Goal: Task Accomplishment & Management: Manage account settings

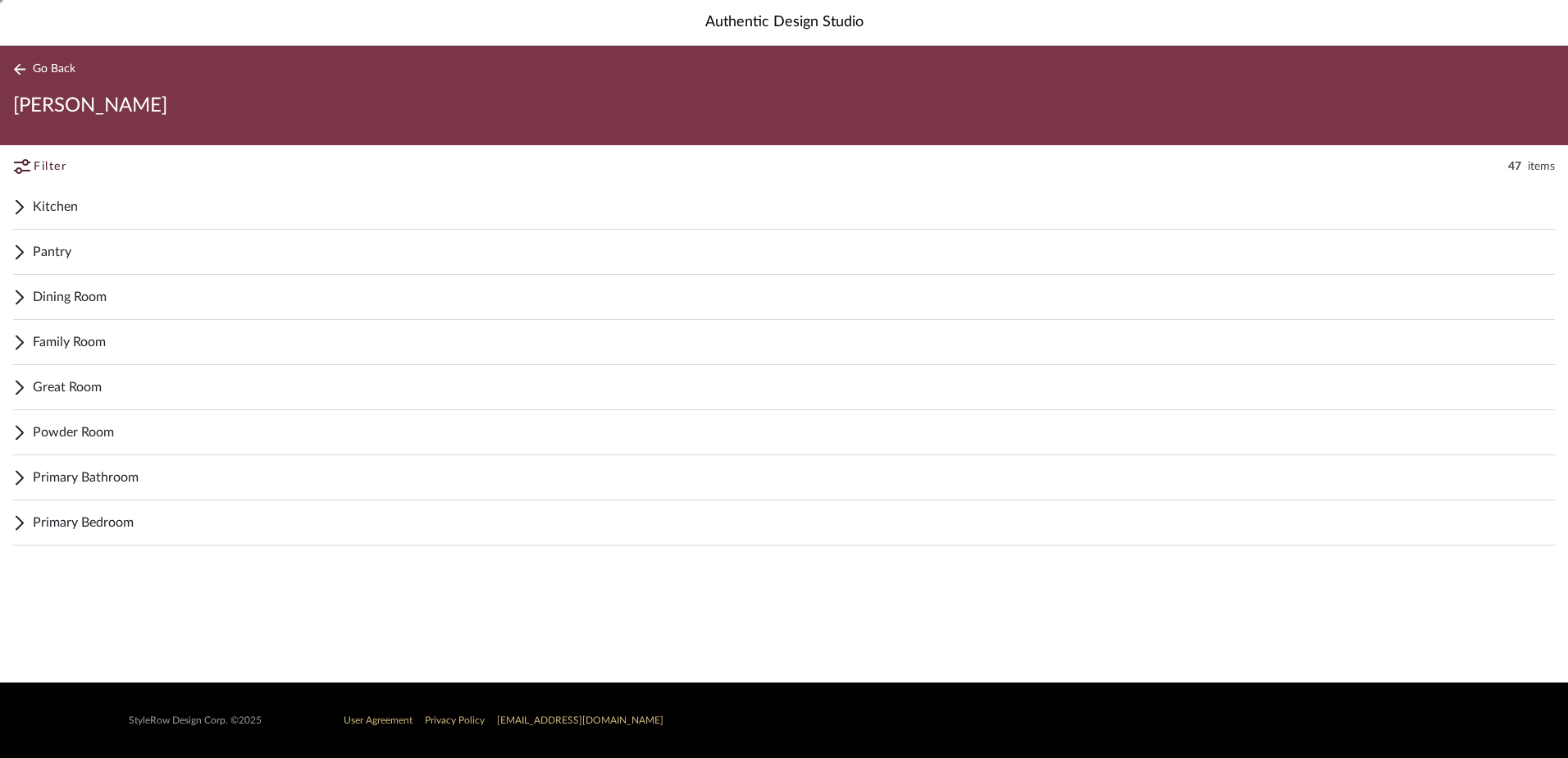
click at [28, 57] on div "Go Back LINDSEY" at bounding box center [784, 95] width 1568 height 99
click at [30, 64] on link "Go Back" at bounding box center [47, 69] width 68 height 21
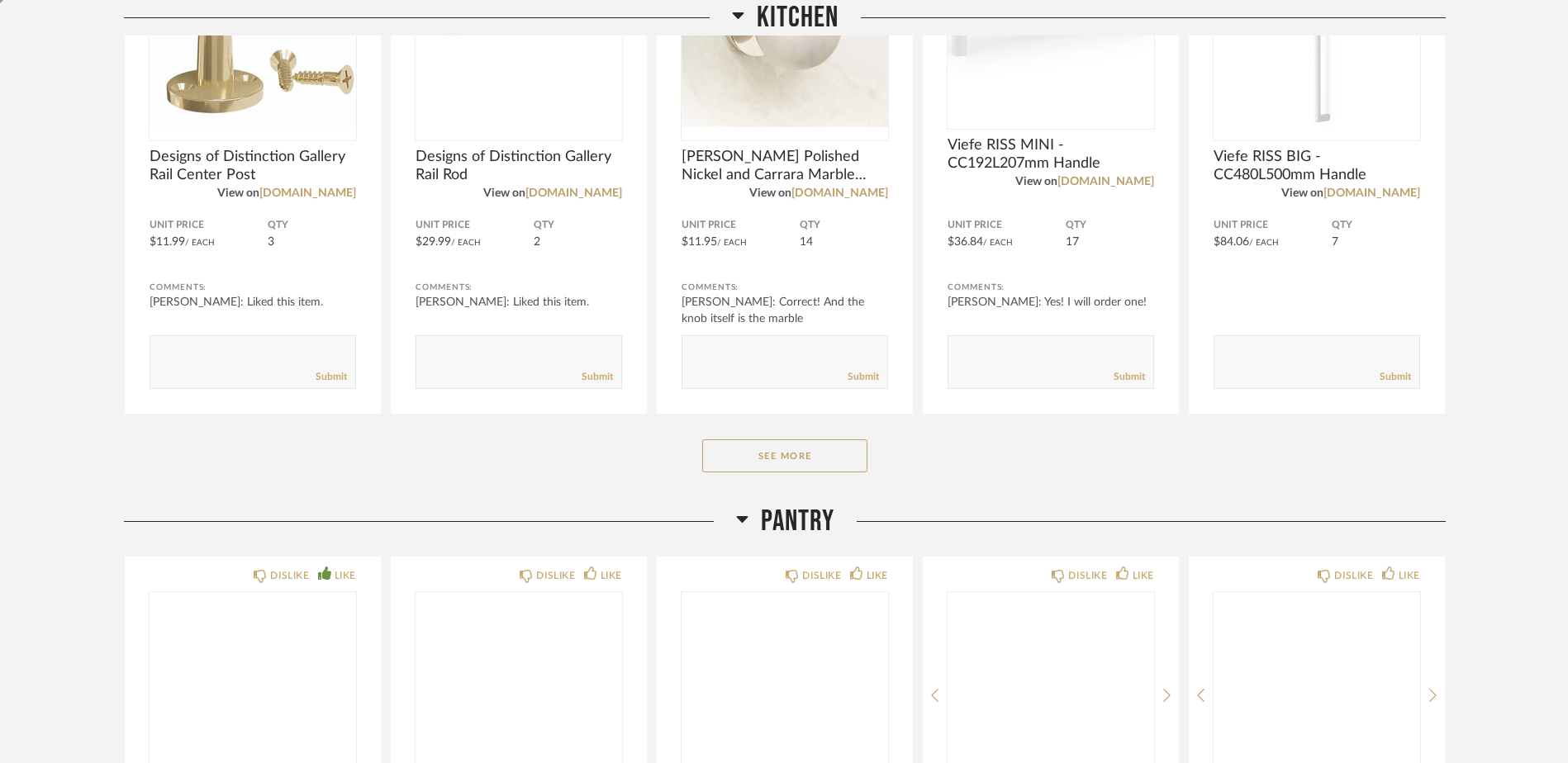
scroll to position [496, 0]
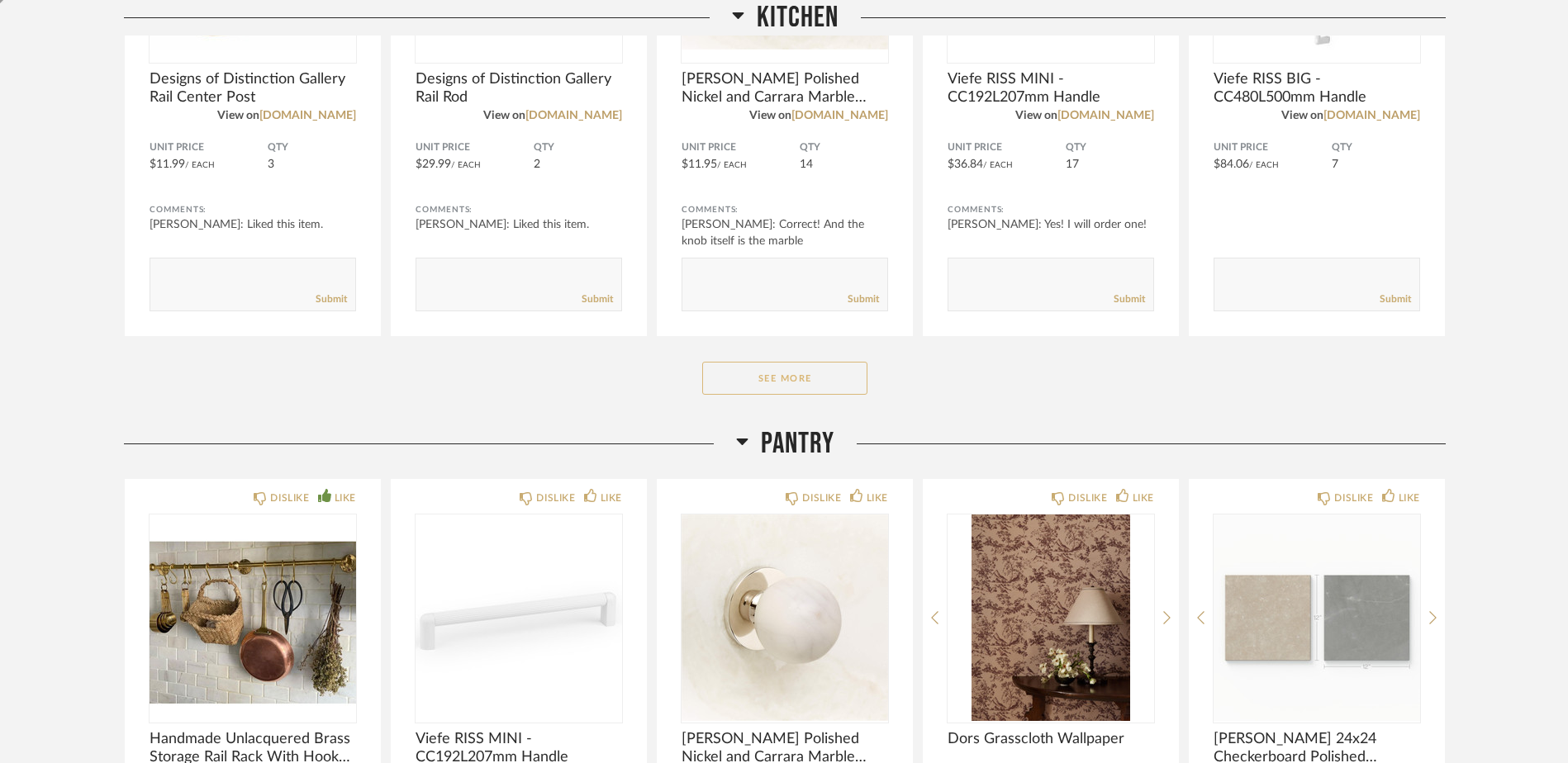
click at [838, 382] on button "See More" at bounding box center [784, 377] width 165 height 33
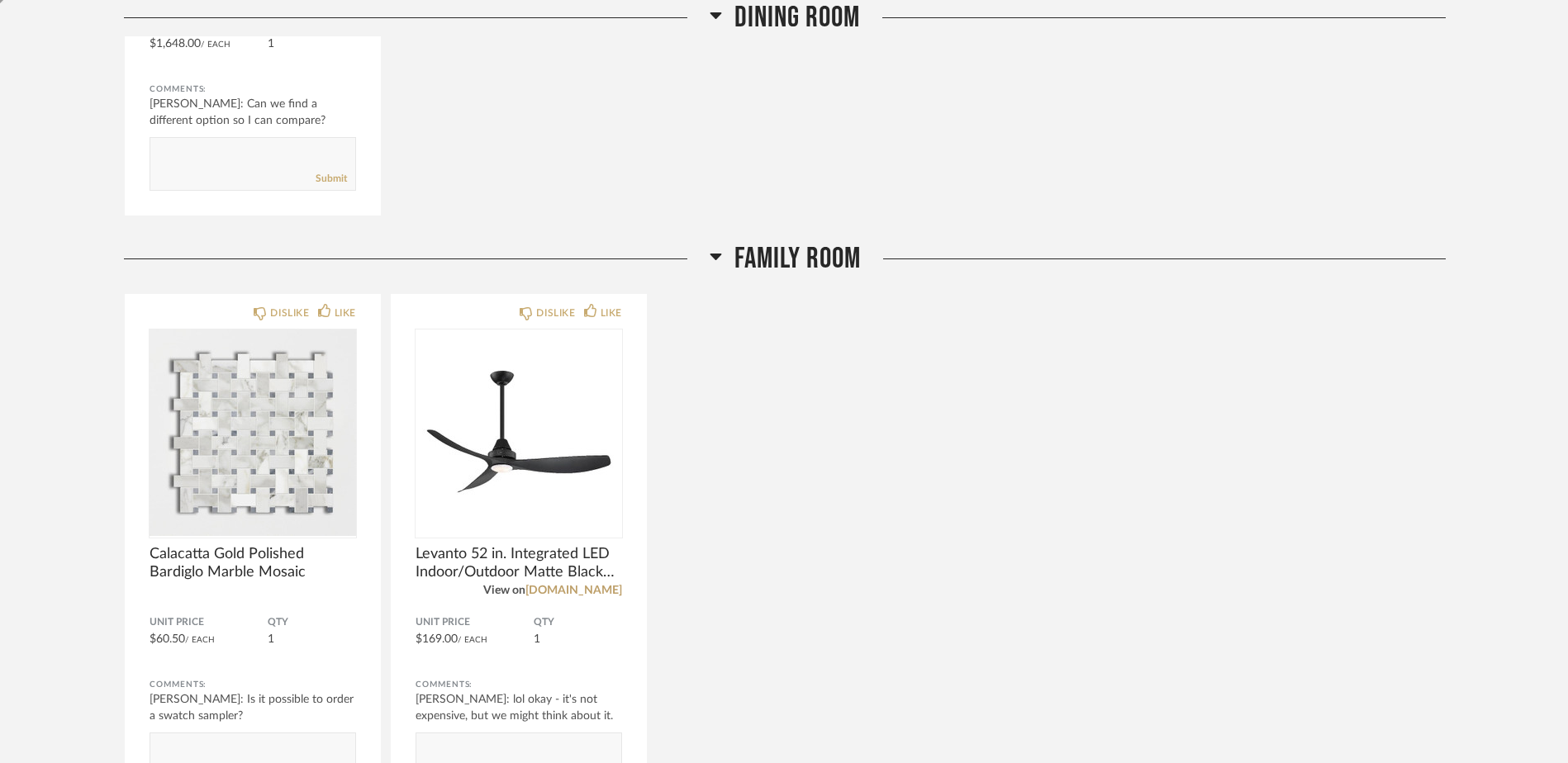
scroll to position [2576, 0]
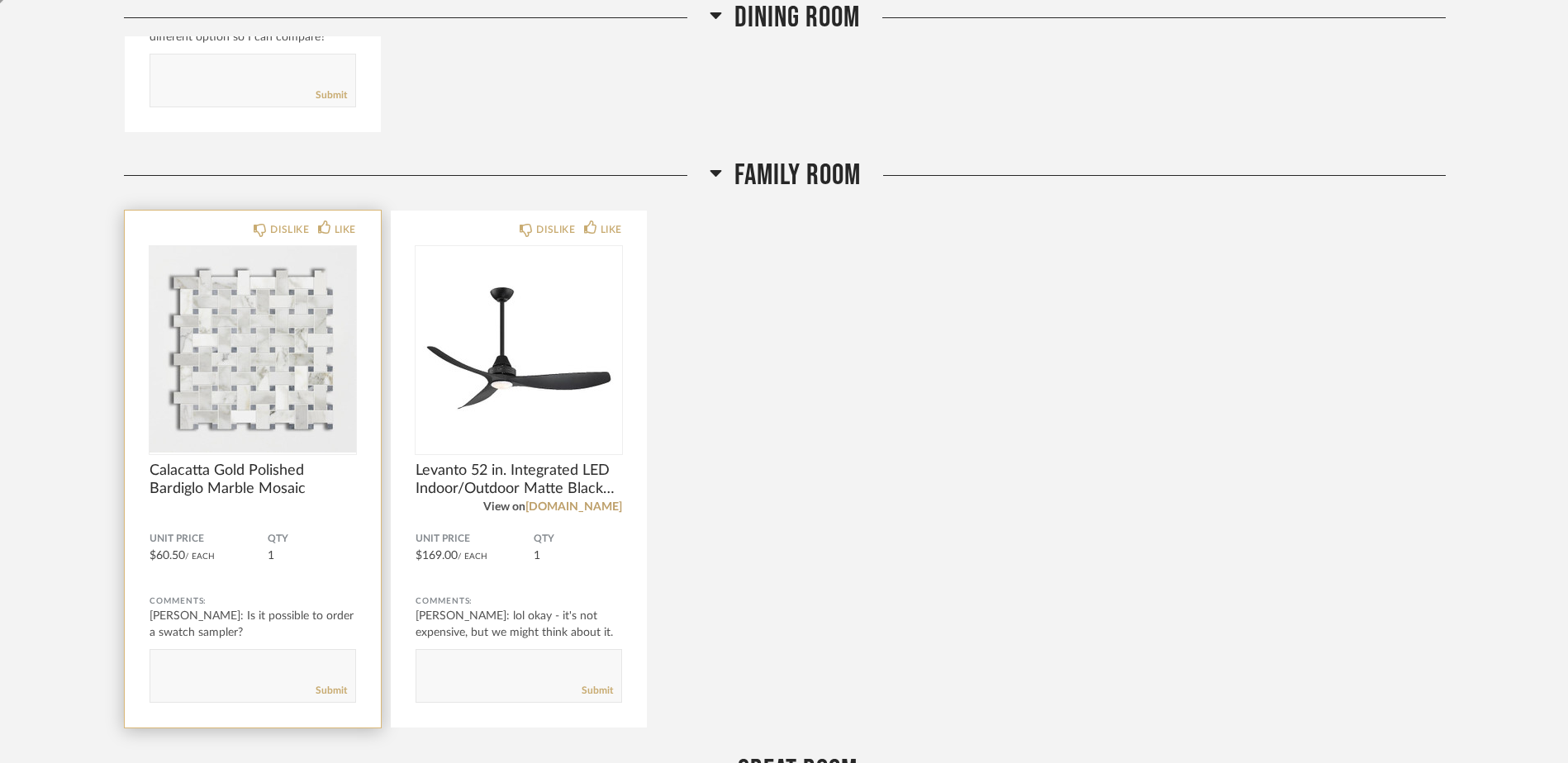
click at [228, 685] on div "Submit" at bounding box center [253, 690] width 205 height 23
click at [242, 669] on textarea at bounding box center [253, 668] width 205 height 23
drag, startPoint x: 274, startPoint y: 662, endPoint x: 153, endPoint y: 651, distance: 121.5
click at [153, 651] on form "Submit" at bounding box center [253, 676] width 206 height 54
type textarea "Yes! I have one on order:)"
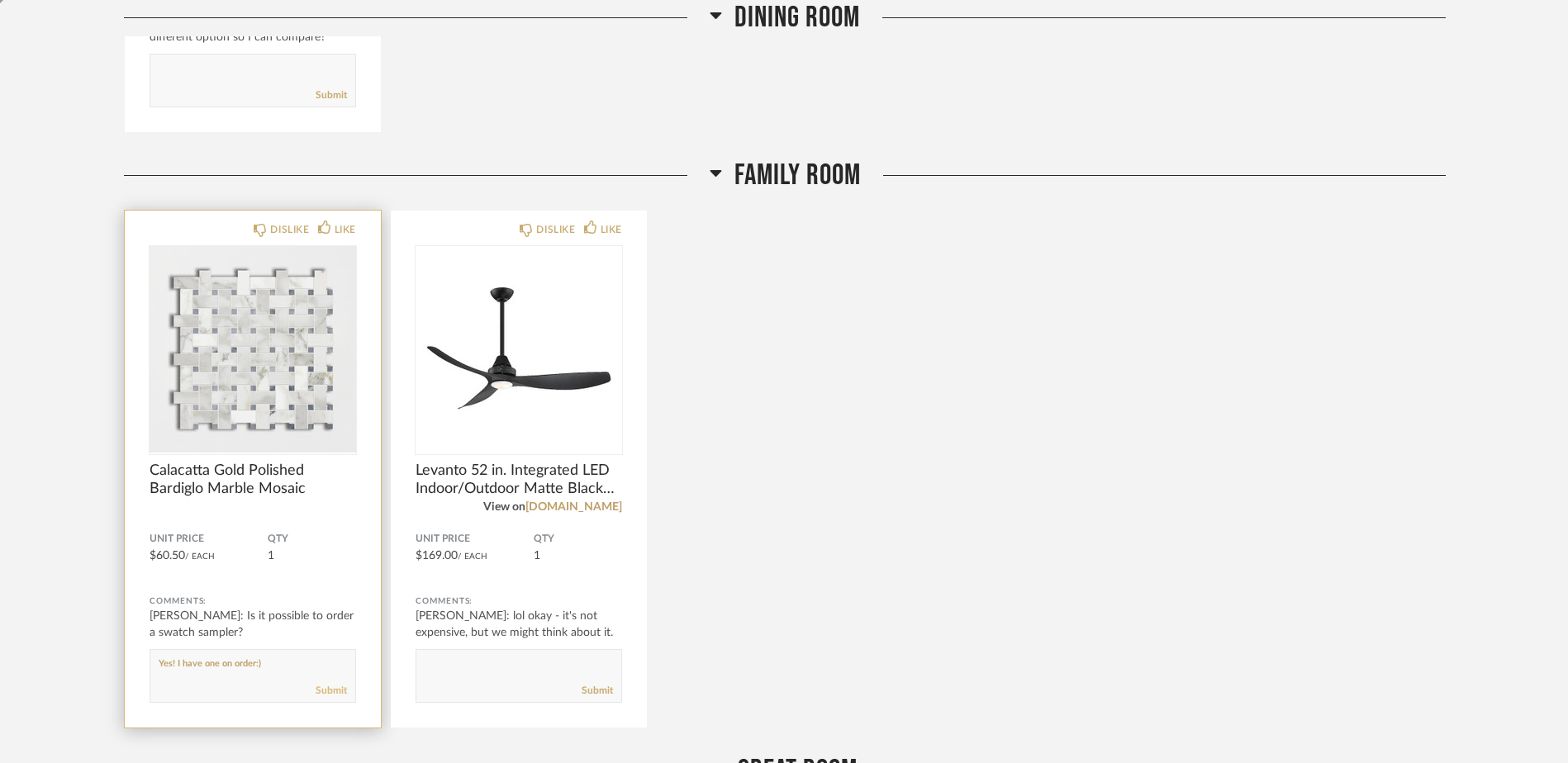
click at [321, 693] on link "Submit" at bounding box center [331, 690] width 31 height 14
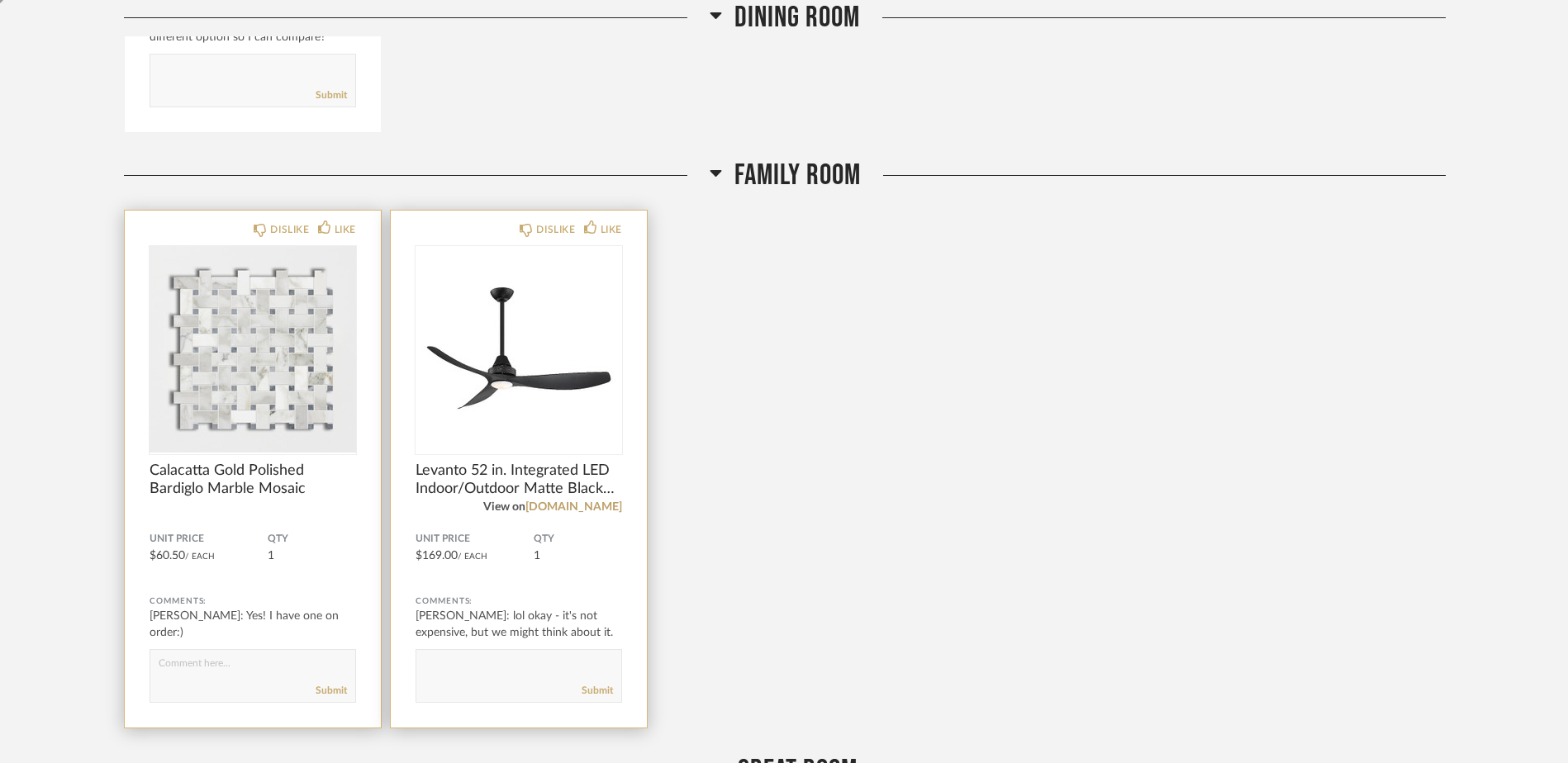
click at [465, 674] on textarea at bounding box center [518, 668] width 205 height 23
type textarea "L"
type textarea "lol sounds good!"
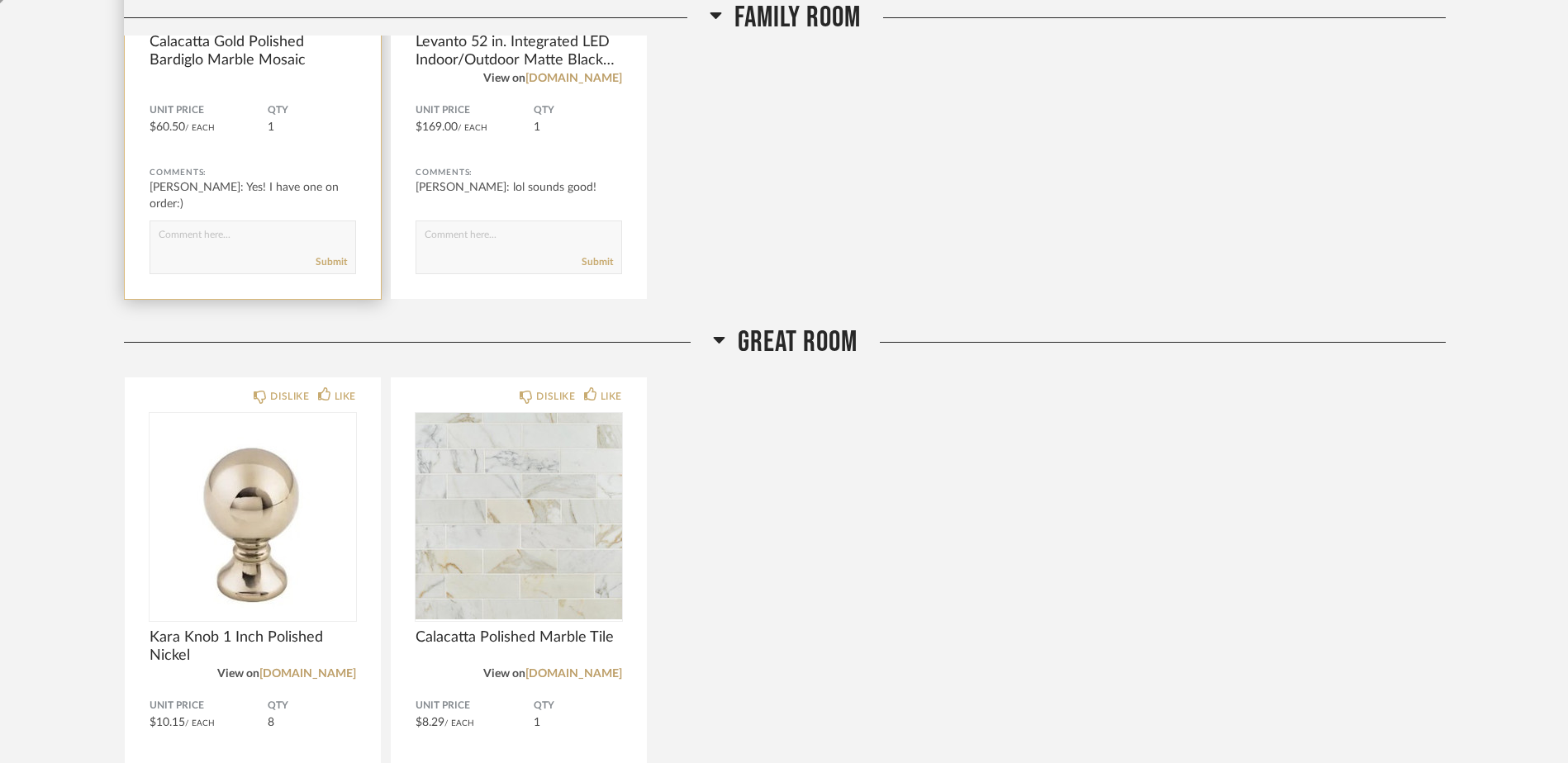
scroll to position [3154, 0]
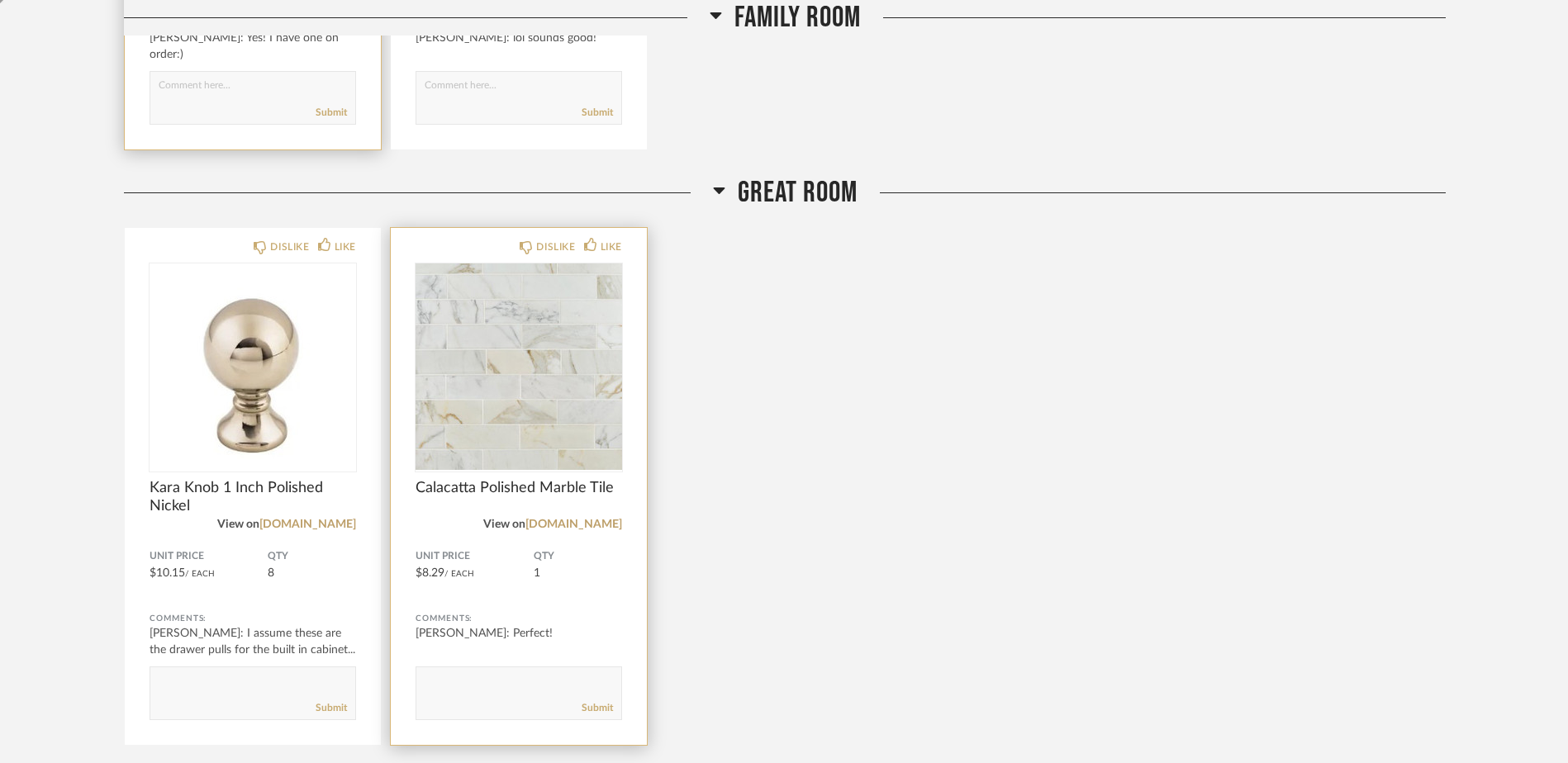
click at [495, 679] on textarea at bounding box center [518, 686] width 205 height 23
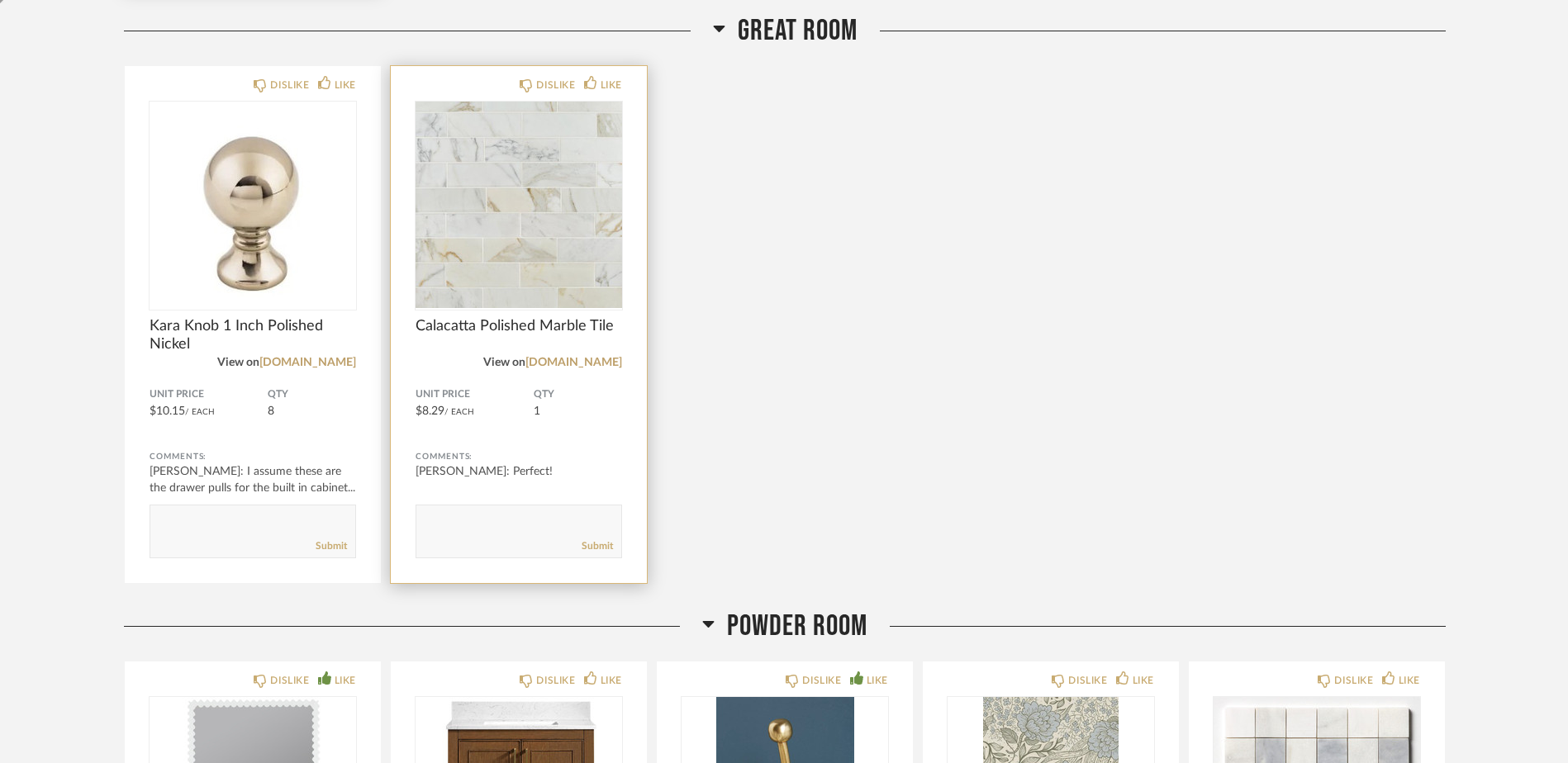
scroll to position [3319, 0]
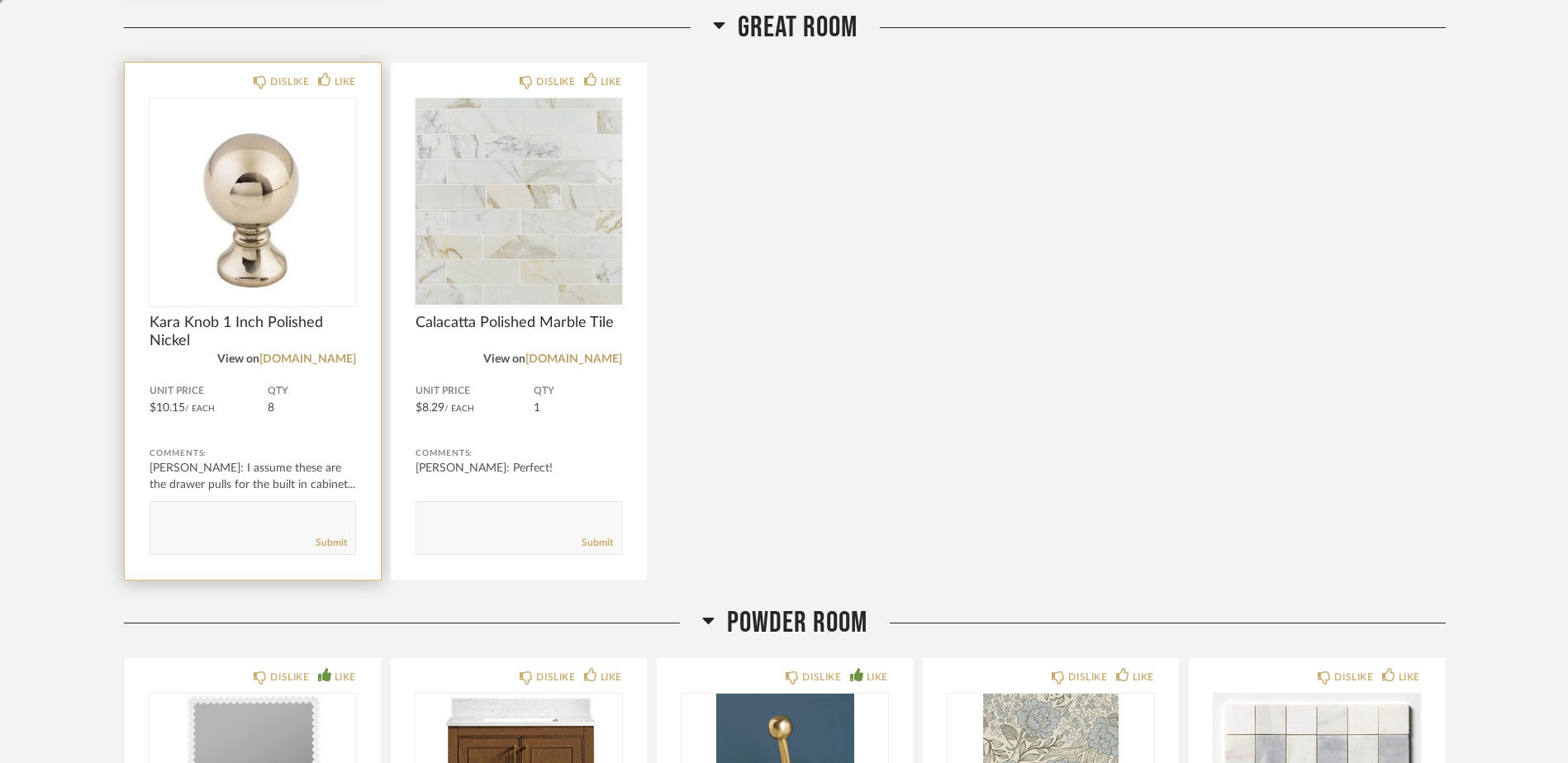
click at [256, 494] on div "Comments: Lindsey Etcheverry: I assume these are the drawer pulls for the built…" at bounding box center [253, 500] width 206 height 110
click at [270, 484] on div "Lindsey Etcheverry: I assume these are the drawer pulls for the built in cabine…" at bounding box center [253, 475] width 206 height 33
click at [295, 480] on div "Lindsey Etcheverry: I assume these are the drawer pulls for the built in cabine…" at bounding box center [253, 475] width 206 height 33
click at [236, 519] on textarea at bounding box center [253, 521] width 205 height 23
click at [198, 469] on div "Lindsey Etcheverry: I assume these are the drawer pulls for the built in cabine…" at bounding box center [253, 475] width 206 height 33
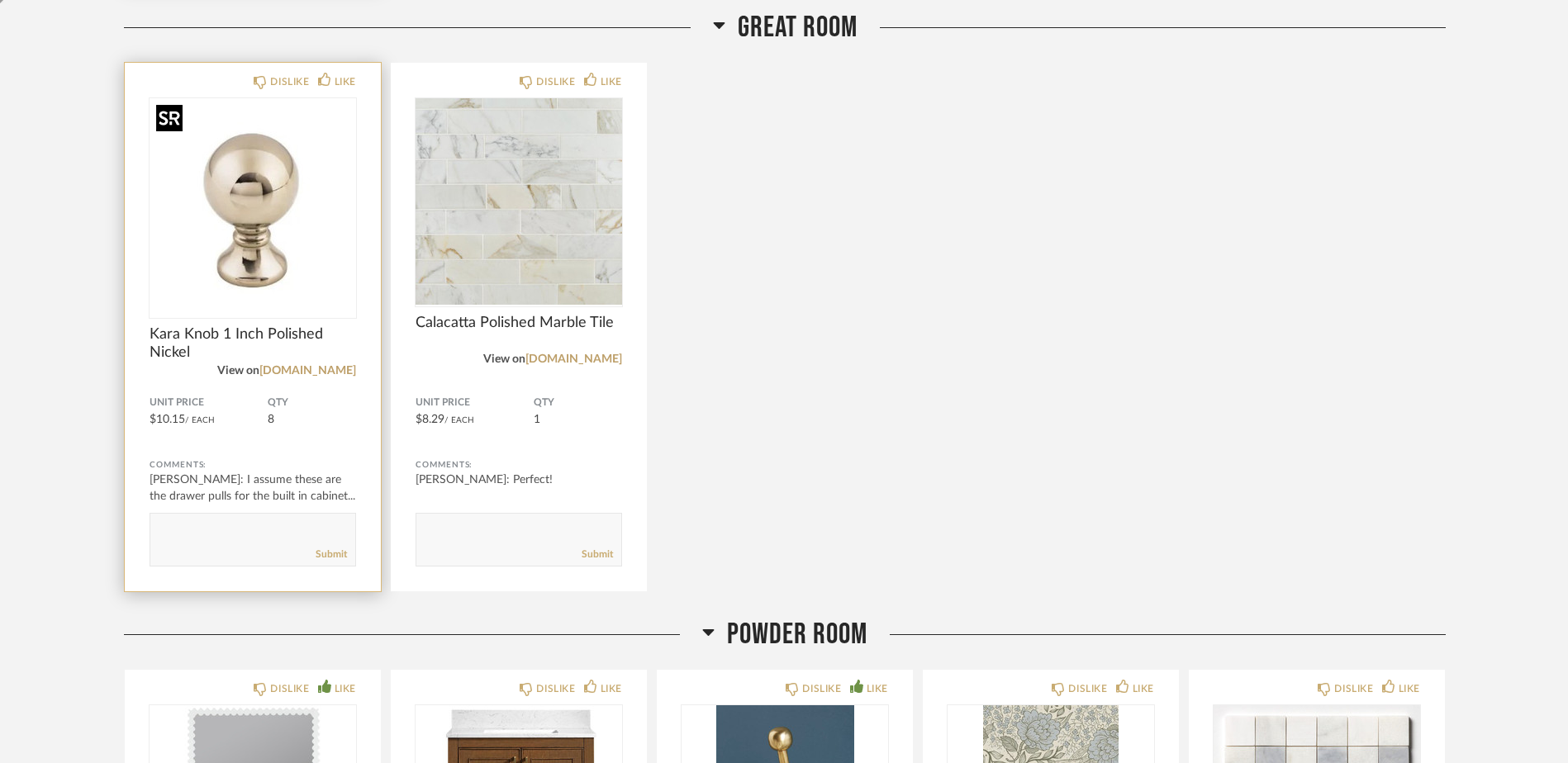
click at [0, 0] on img at bounding box center [0, 0] width 0 height 0
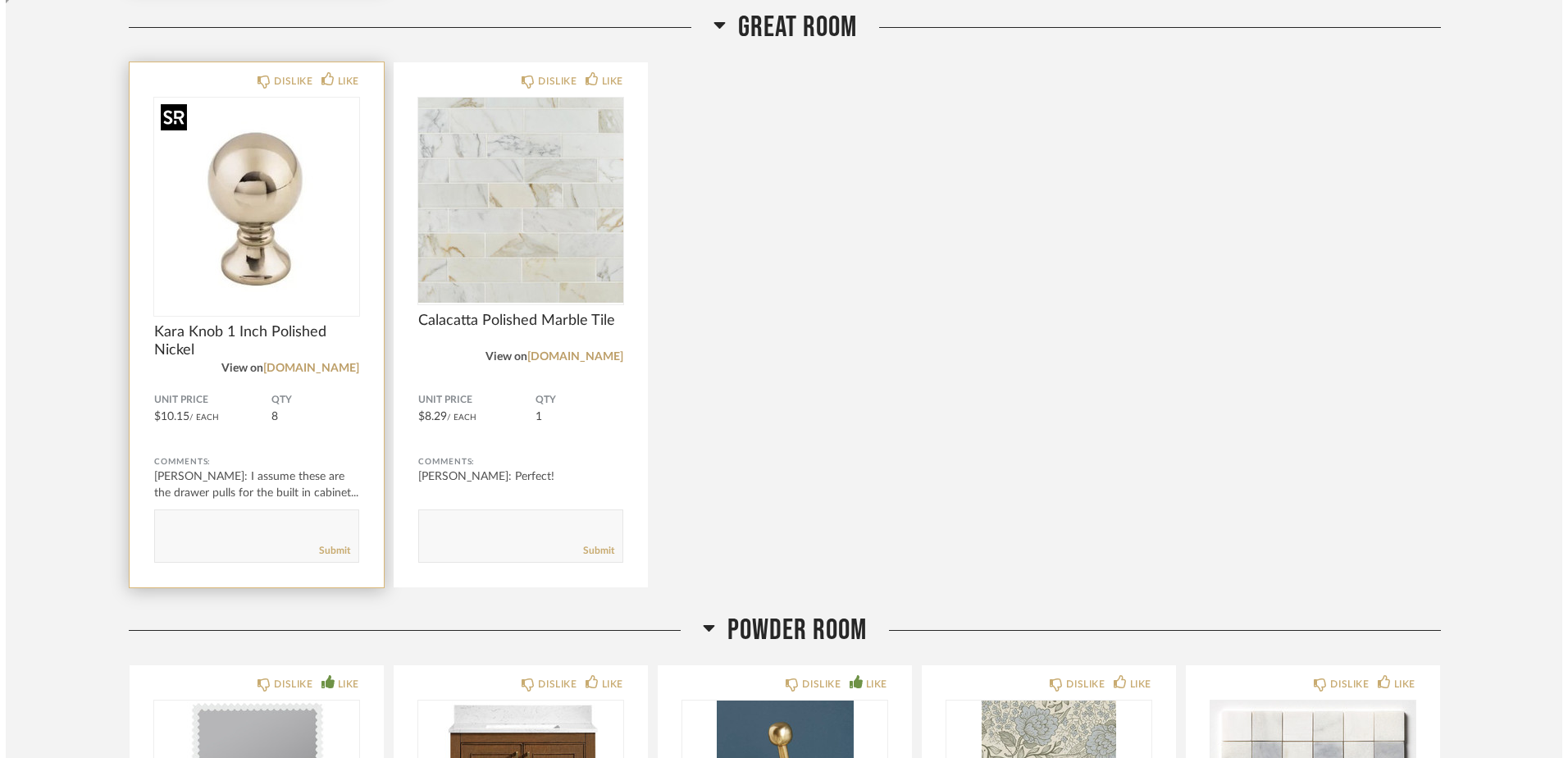
scroll to position [0, 0]
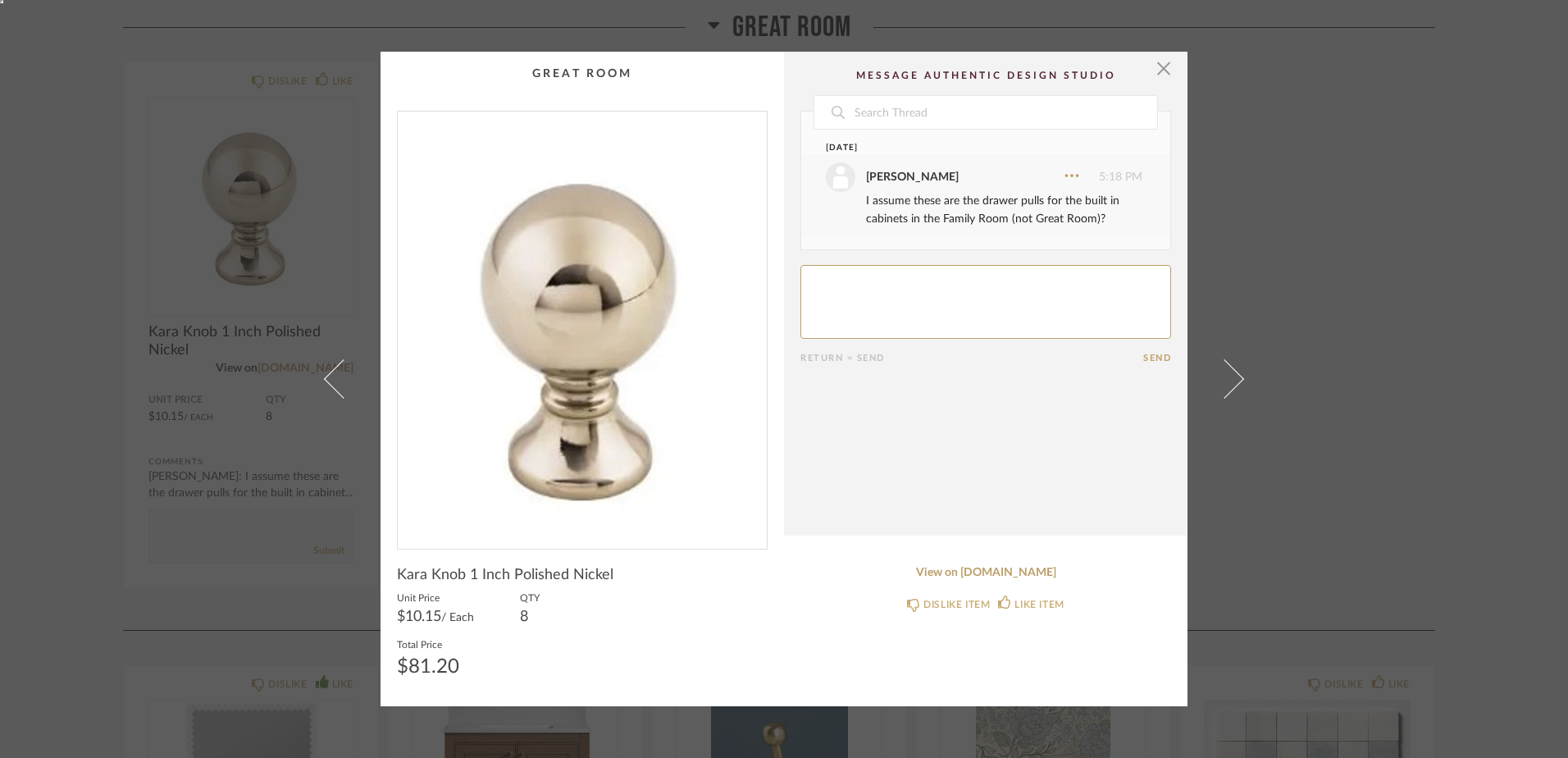
click at [995, 296] on textarea at bounding box center [985, 302] width 371 height 74
click at [1164, 69] on span "button" at bounding box center [1163, 67] width 32 height 32
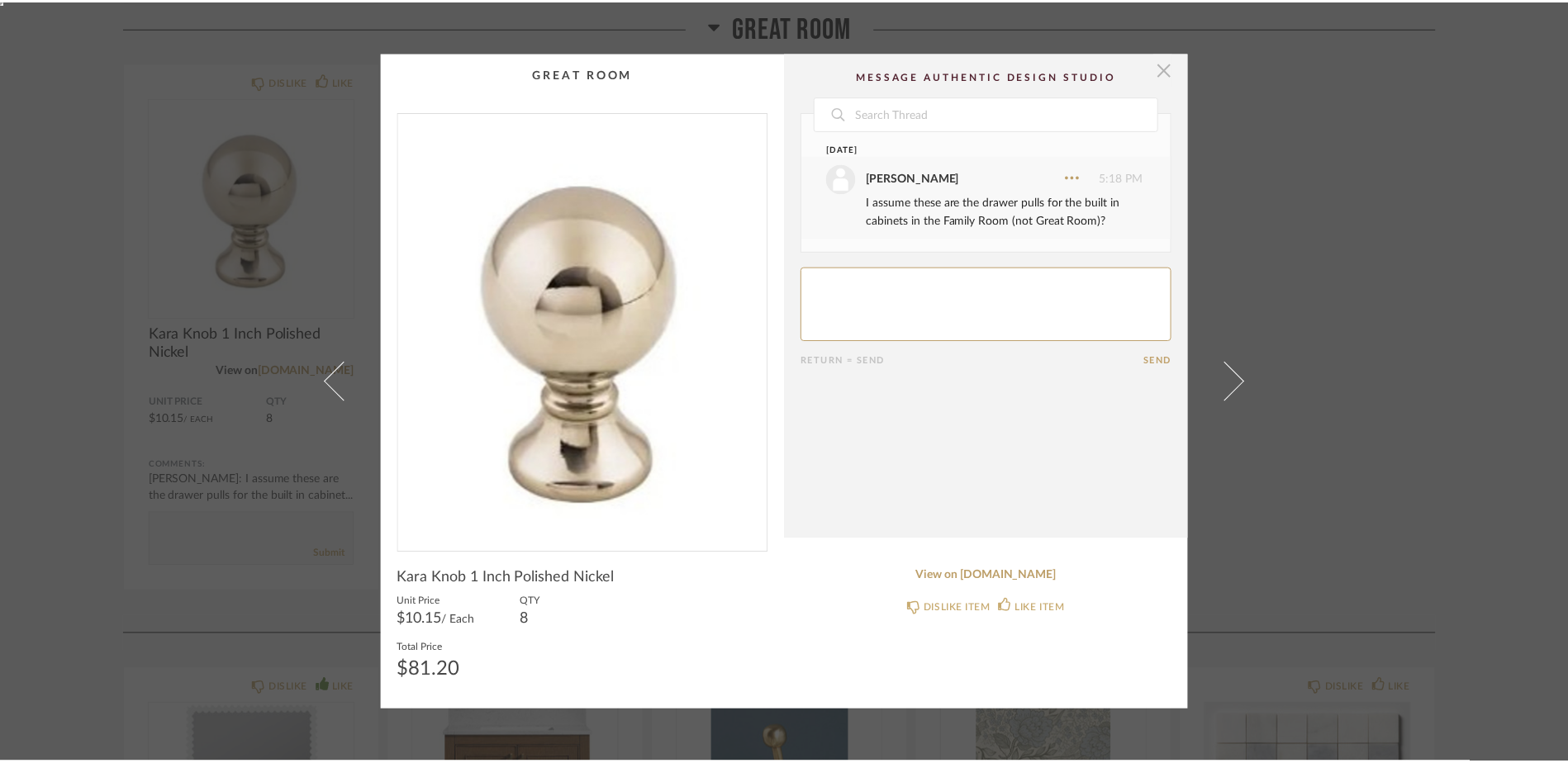
scroll to position [3319, 0]
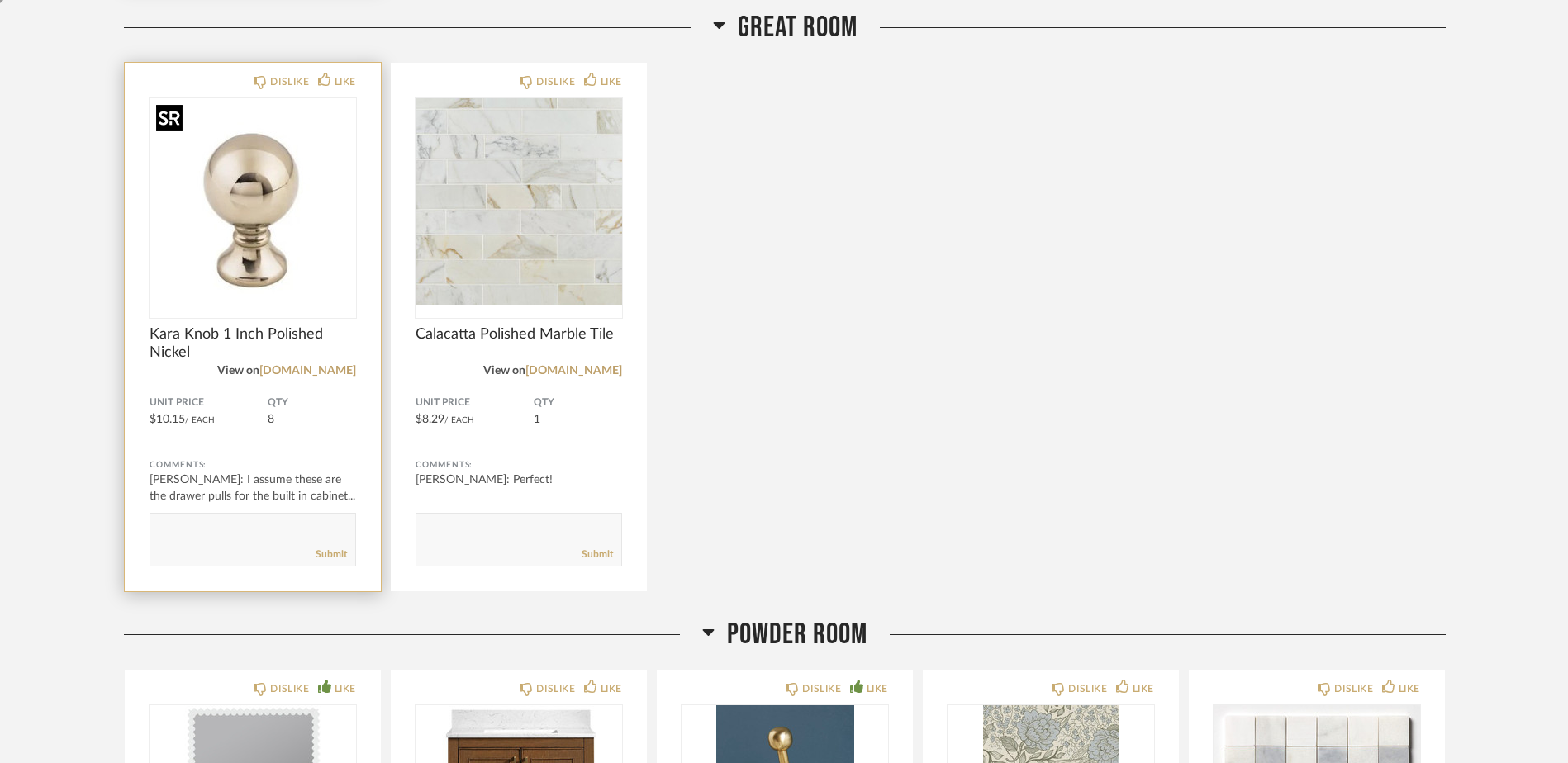
click at [270, 228] on img "0" at bounding box center [253, 201] width 206 height 206
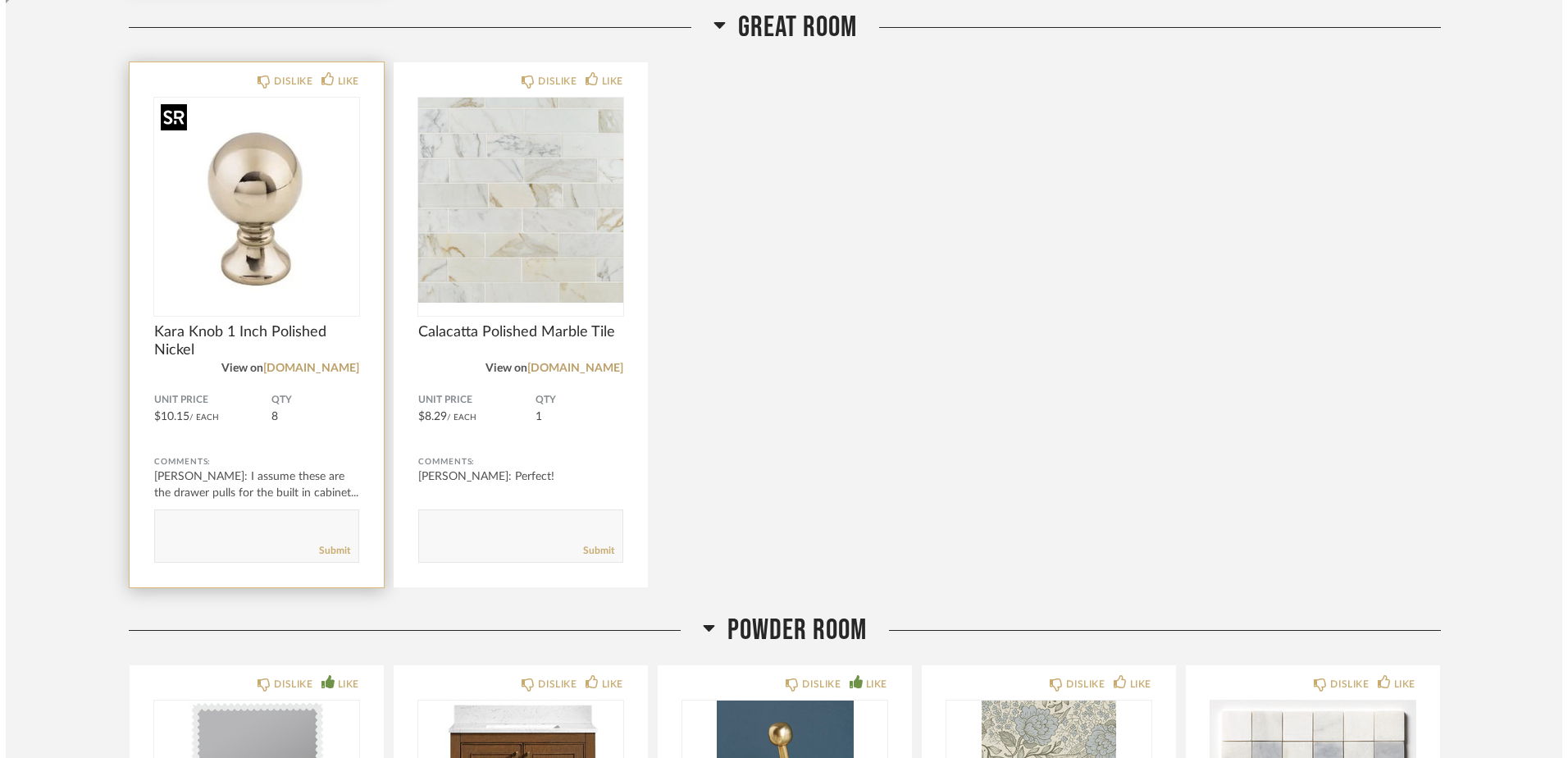
scroll to position [0, 0]
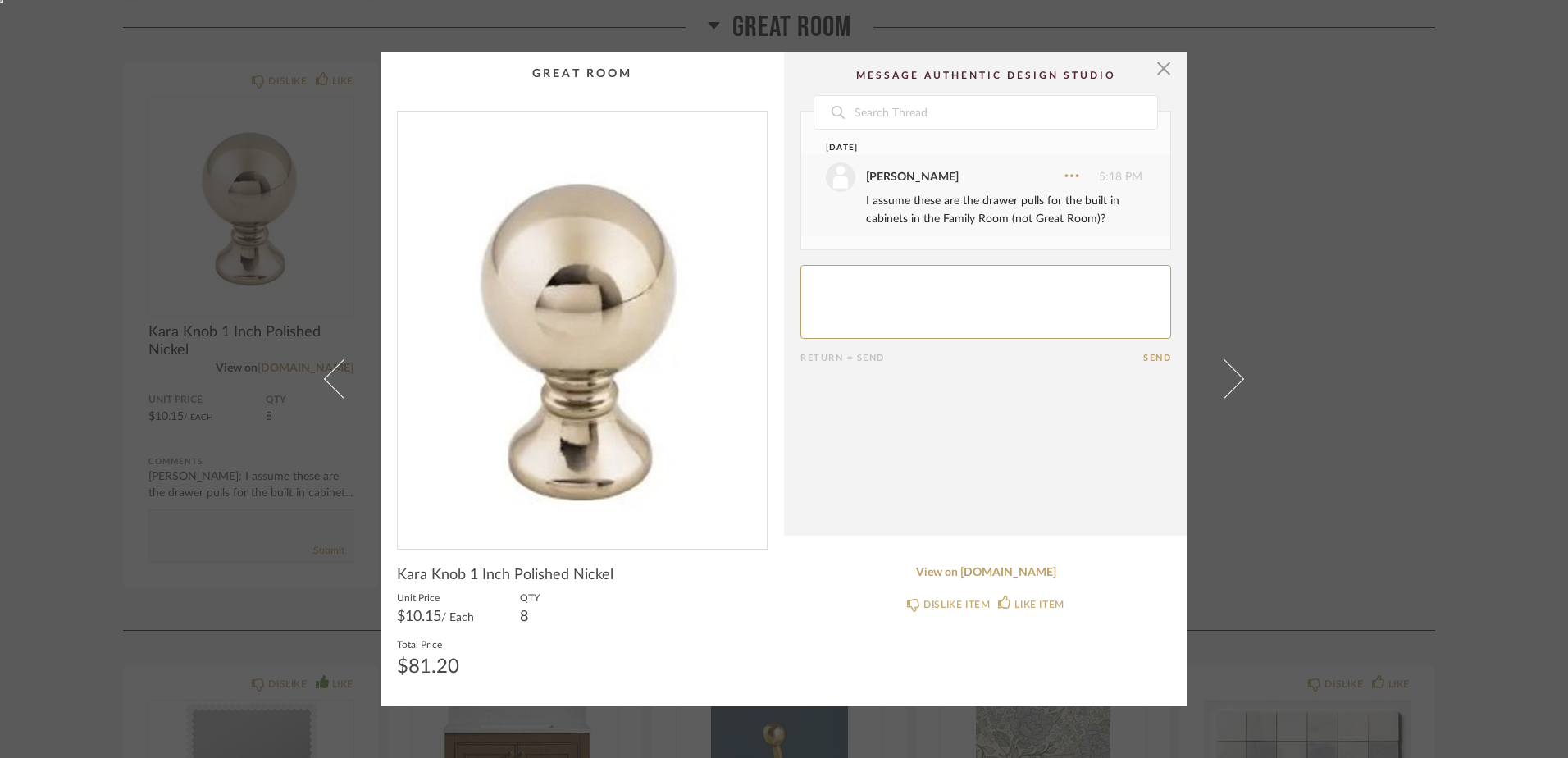
click at [1378, 126] on div "× Date Yesterday Lindsey Etcheverry 5:18 PM I assume these are the drawer pulls…" at bounding box center [784, 379] width 1568 height 758
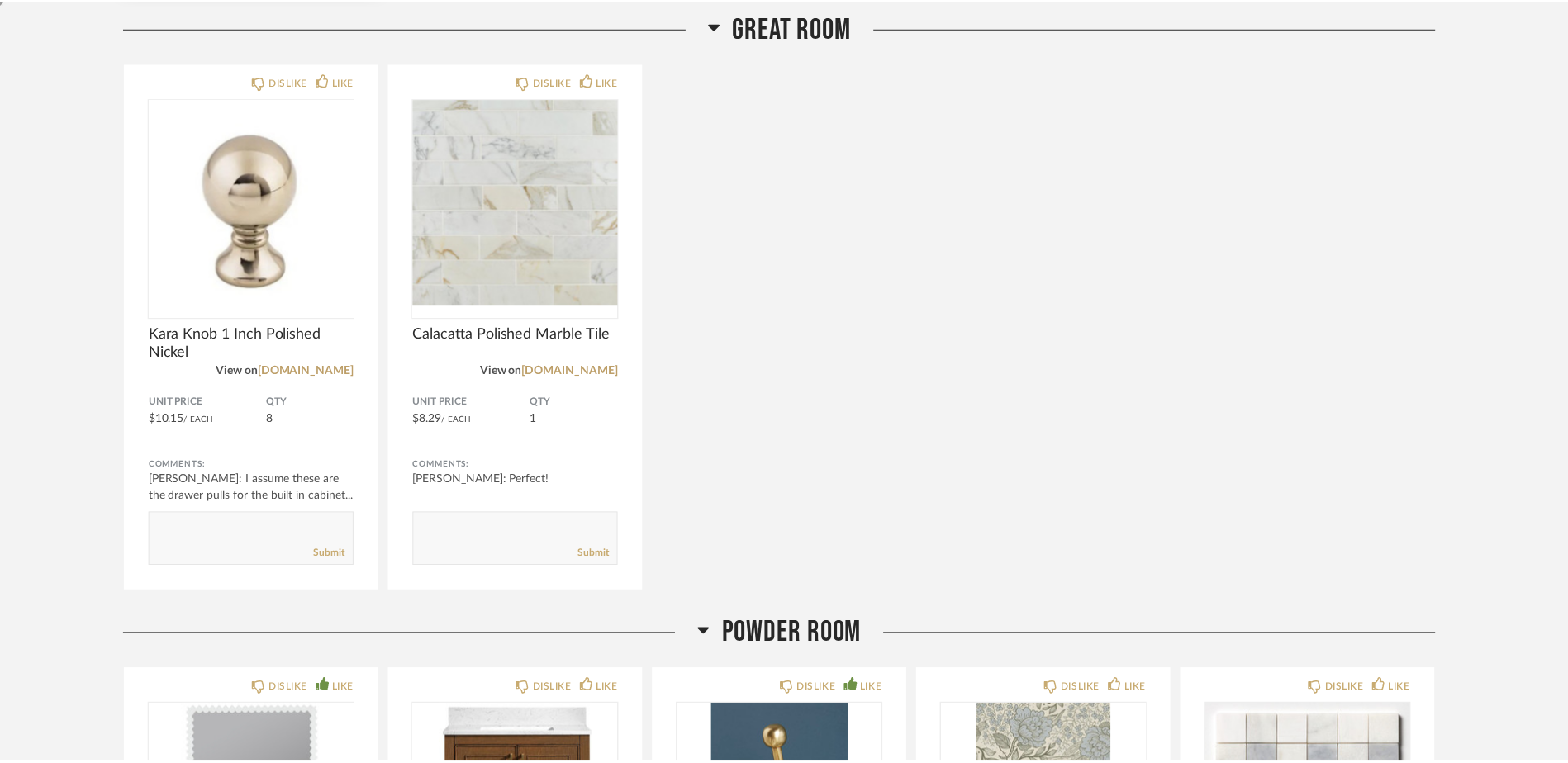
scroll to position [3319, 0]
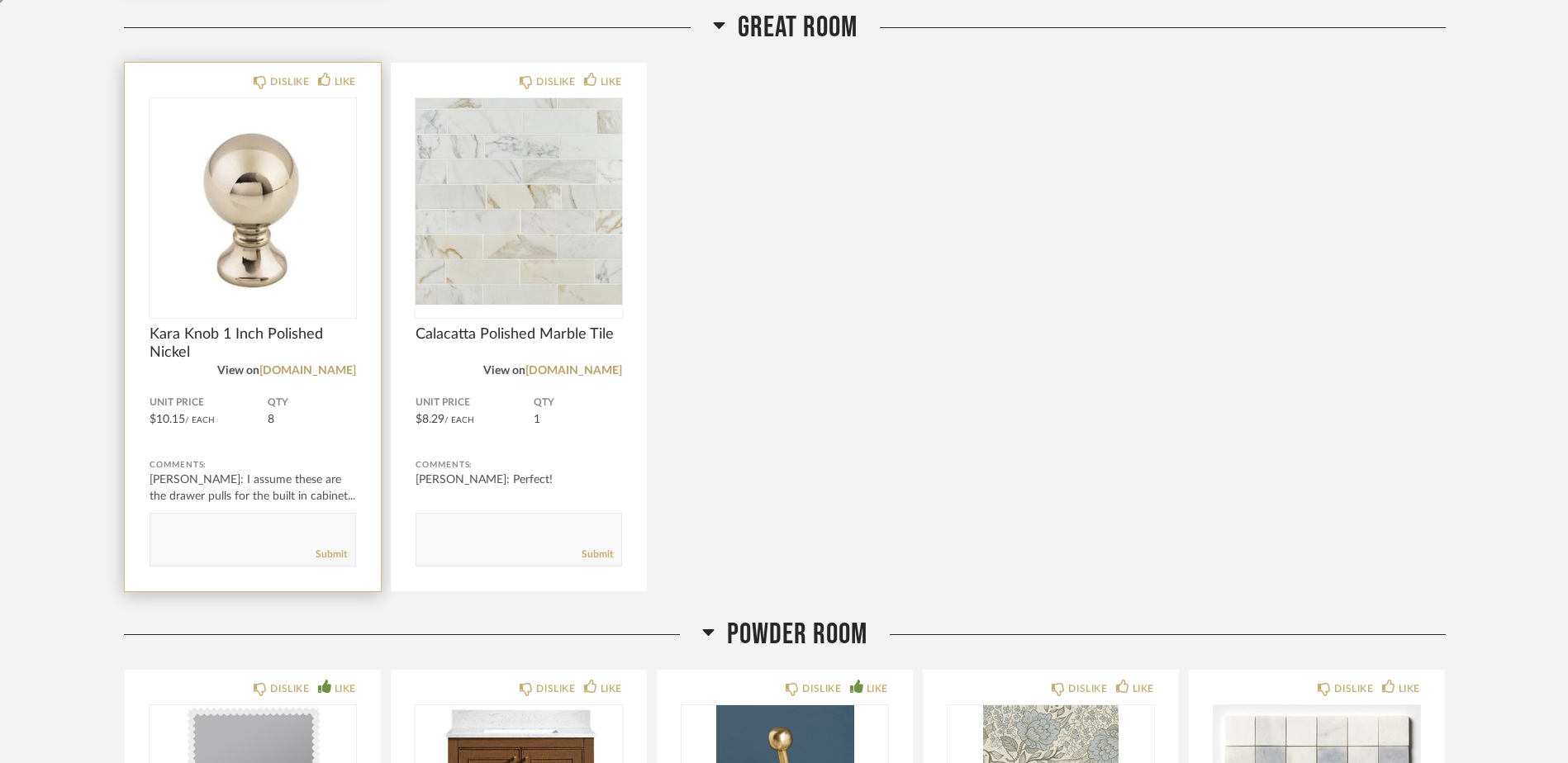
click at [221, 335] on span "Kara Knob 1 Inch Polished Nickel" at bounding box center [253, 343] width 206 height 36
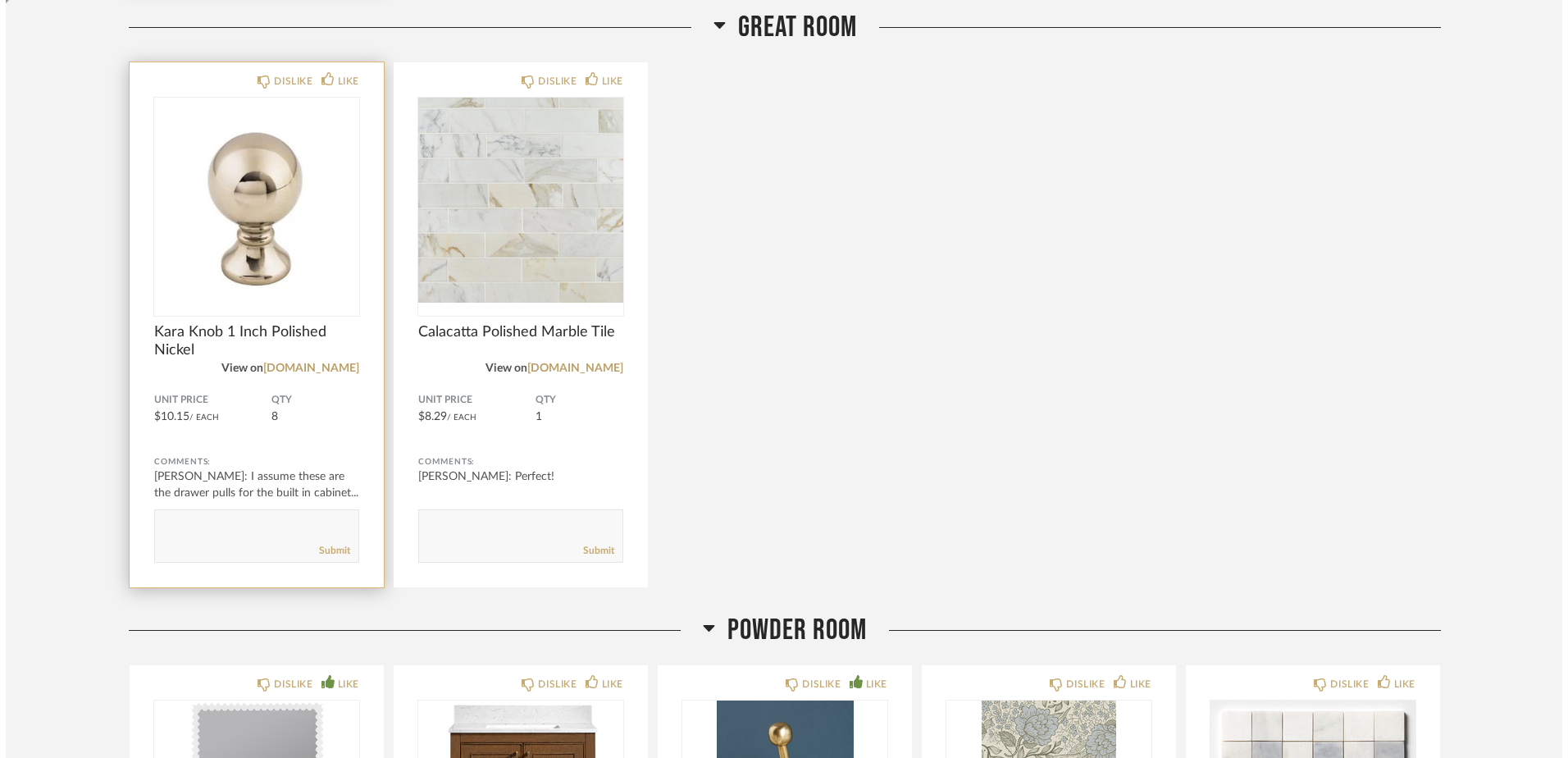
scroll to position [0, 0]
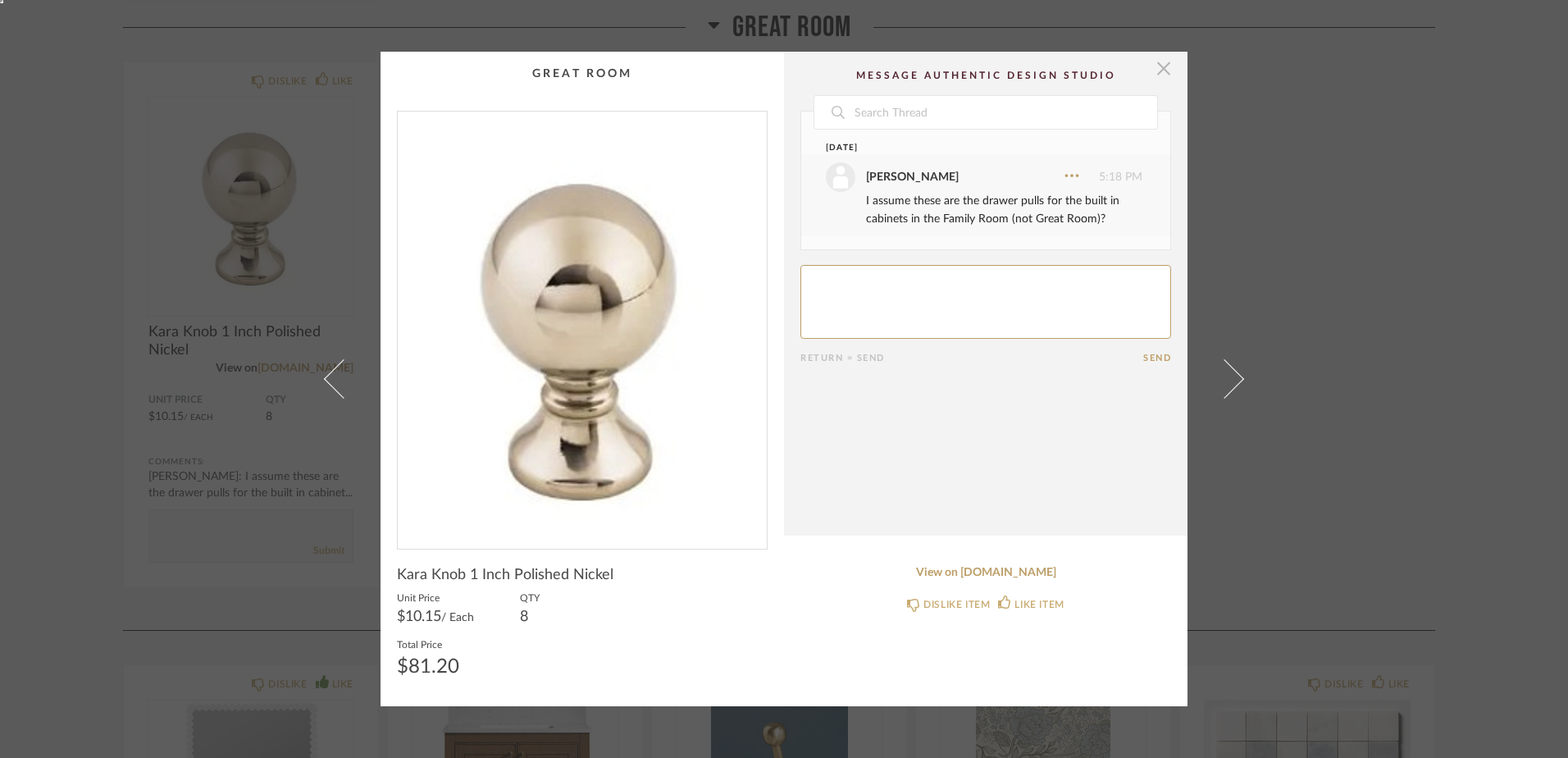
click at [1157, 63] on span "button" at bounding box center [1163, 67] width 32 height 32
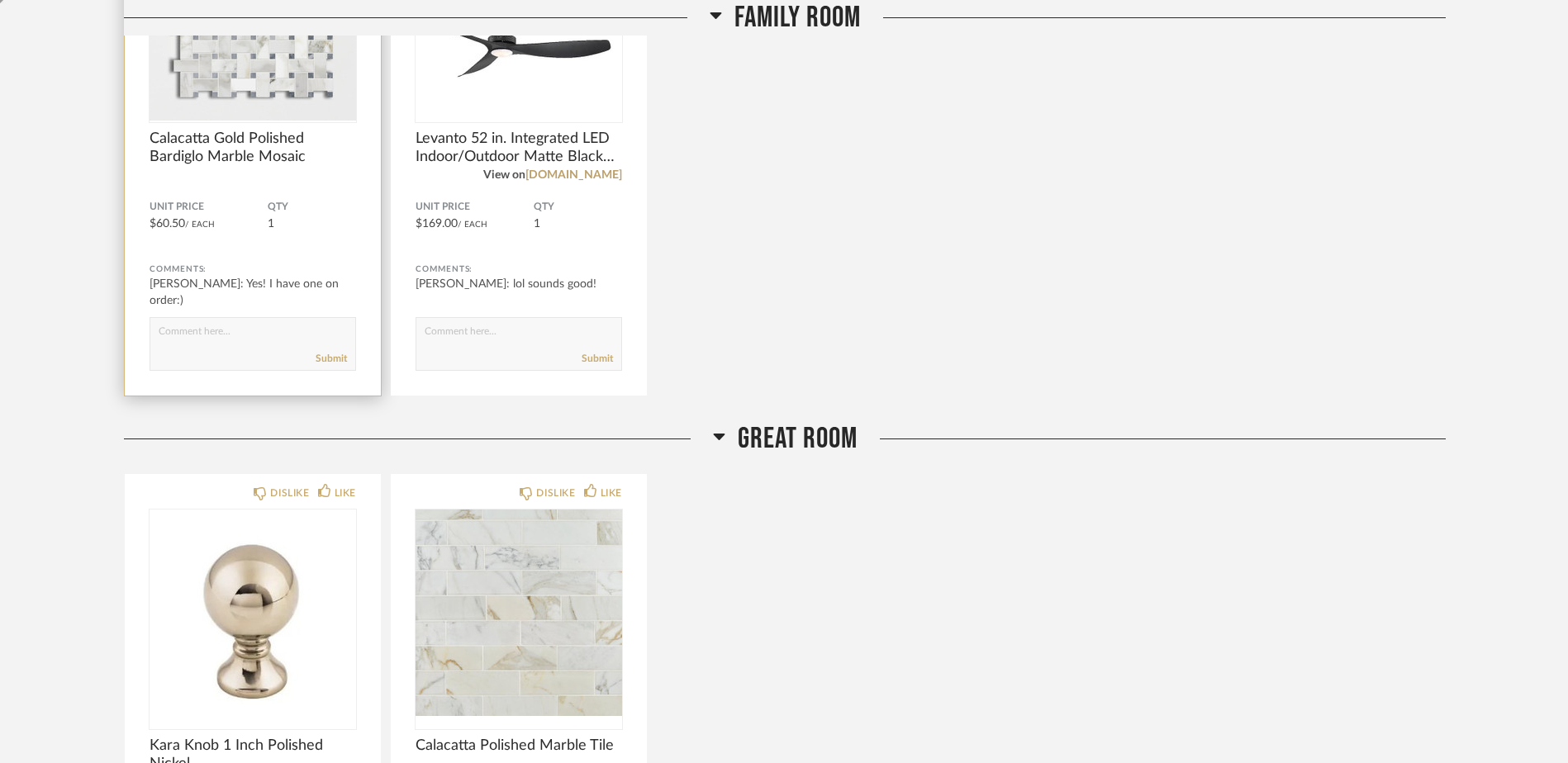
scroll to position [2989, 0]
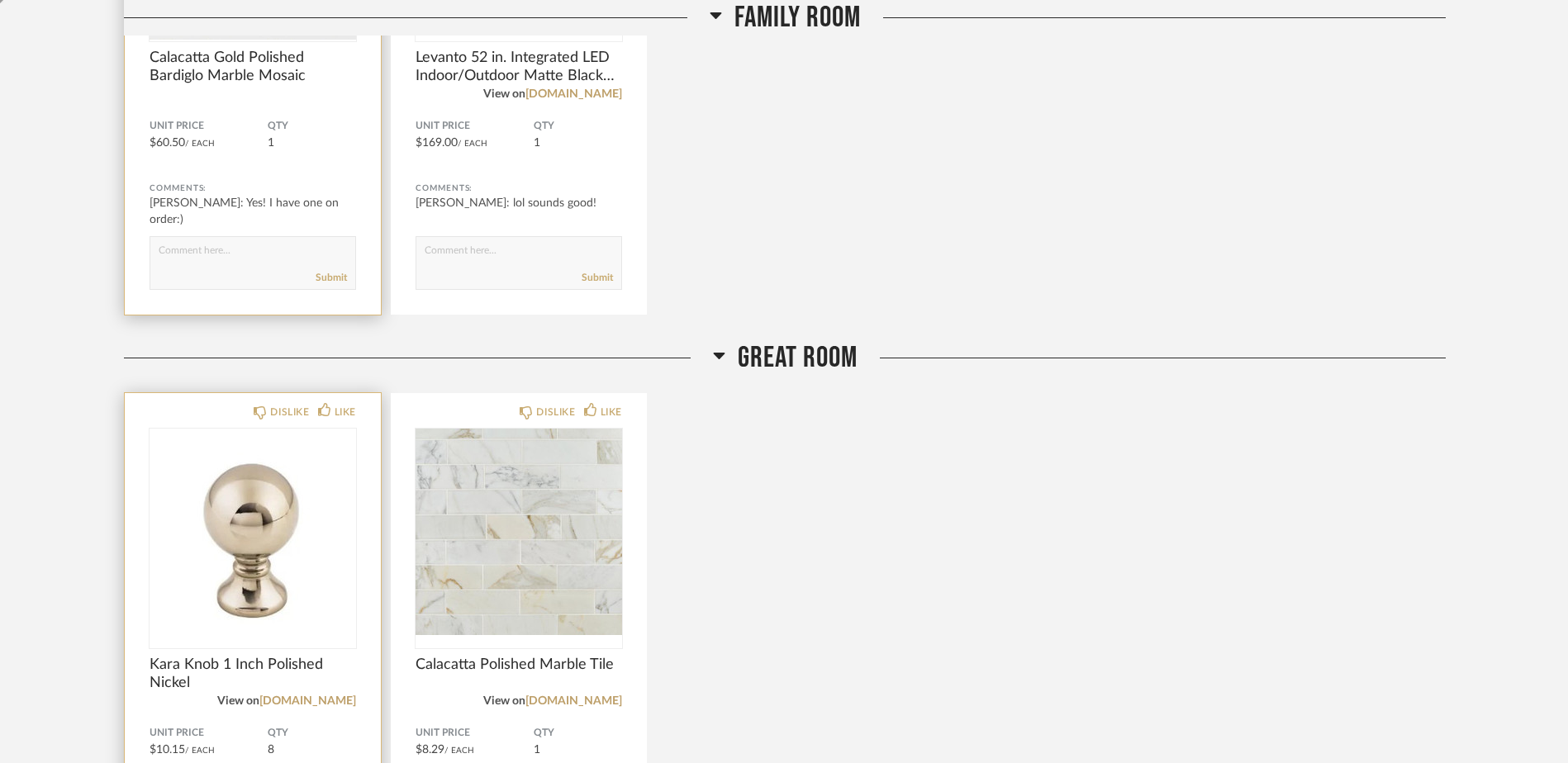
click at [147, 413] on div "DISLIKE LIKE Kara Knob 1 Inch Polished Nickel View on topknobs.com Unit Price $…" at bounding box center [253, 657] width 256 height 528
click at [147, 554] on div "DISLIKE LIKE Kara Knob 1 Inch Polished Nickel View on topknobs.com Unit Price $…" at bounding box center [253, 657] width 256 height 528
click at [214, 551] on img "0" at bounding box center [253, 532] width 206 height 206
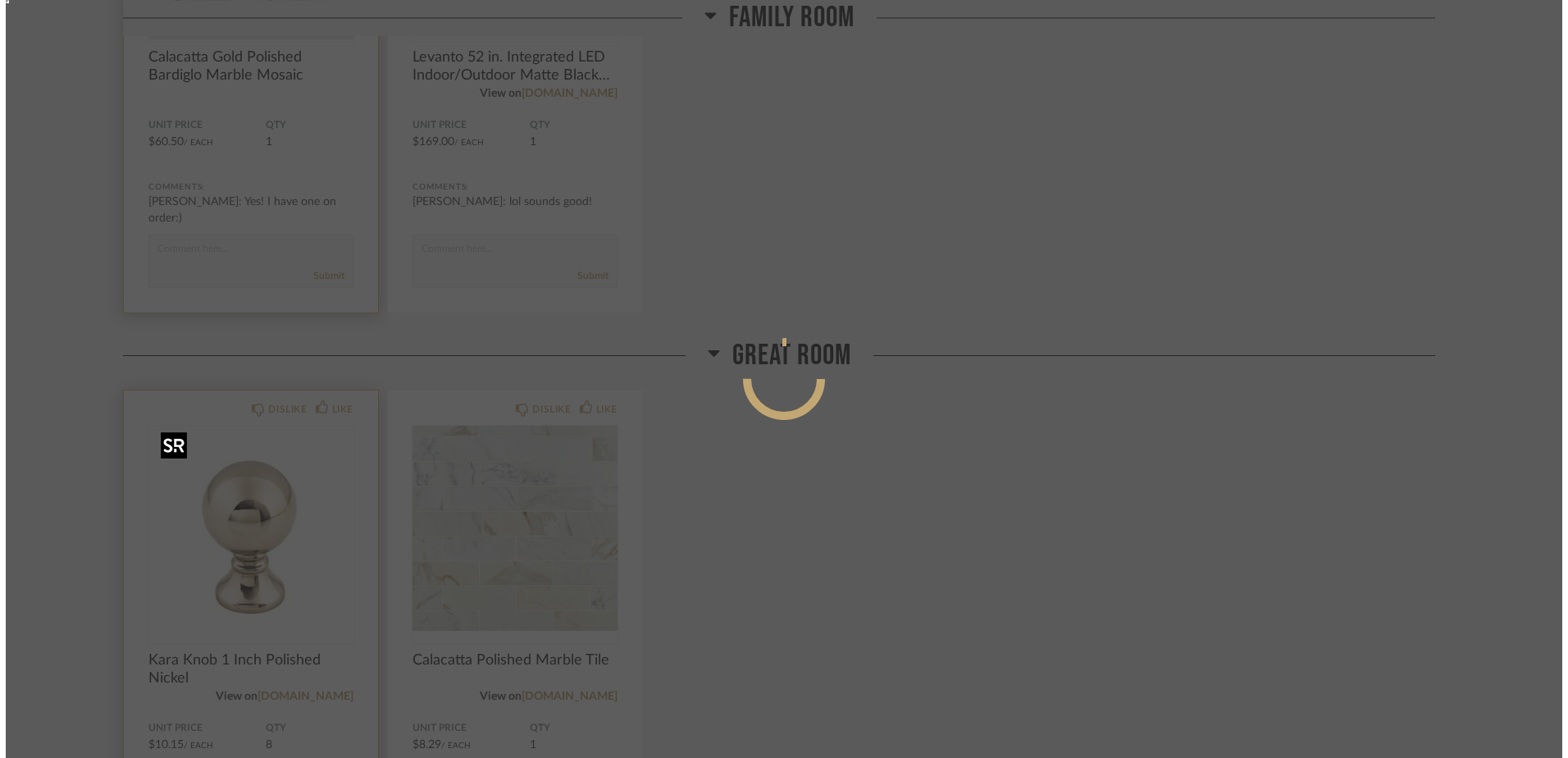
scroll to position [0, 0]
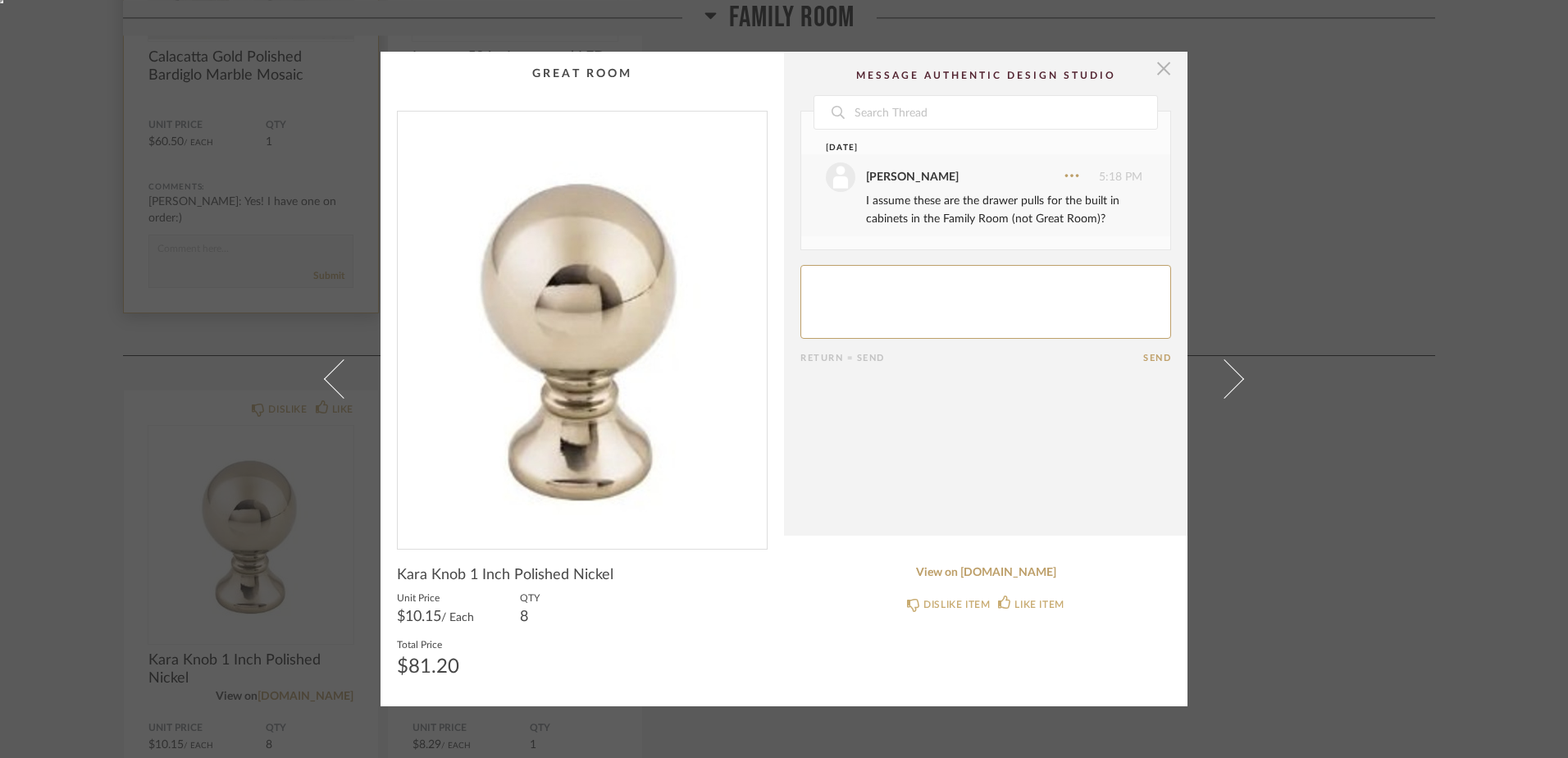
click at [1157, 62] on span "button" at bounding box center [1163, 67] width 32 height 32
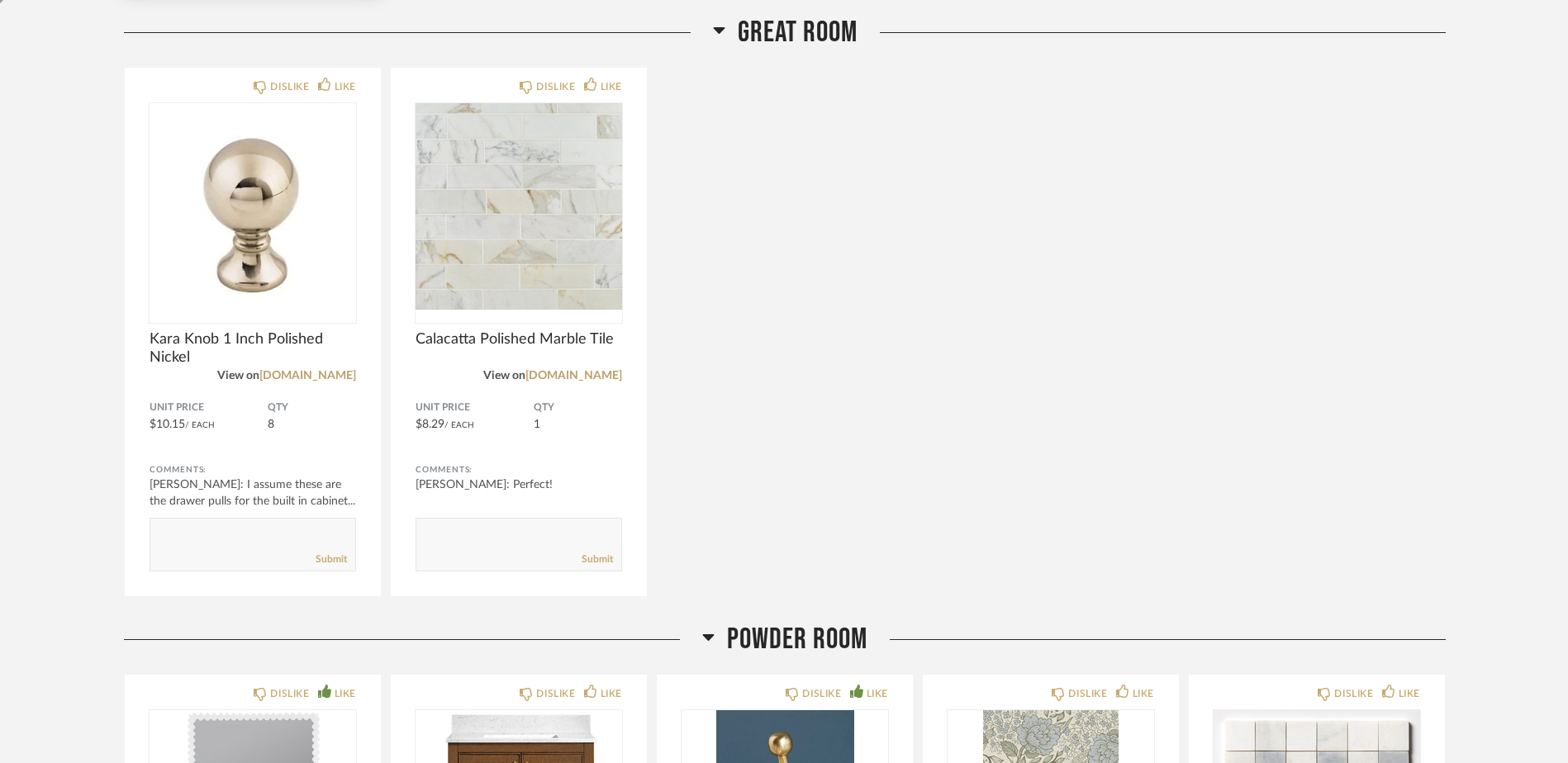
scroll to position [3319, 0]
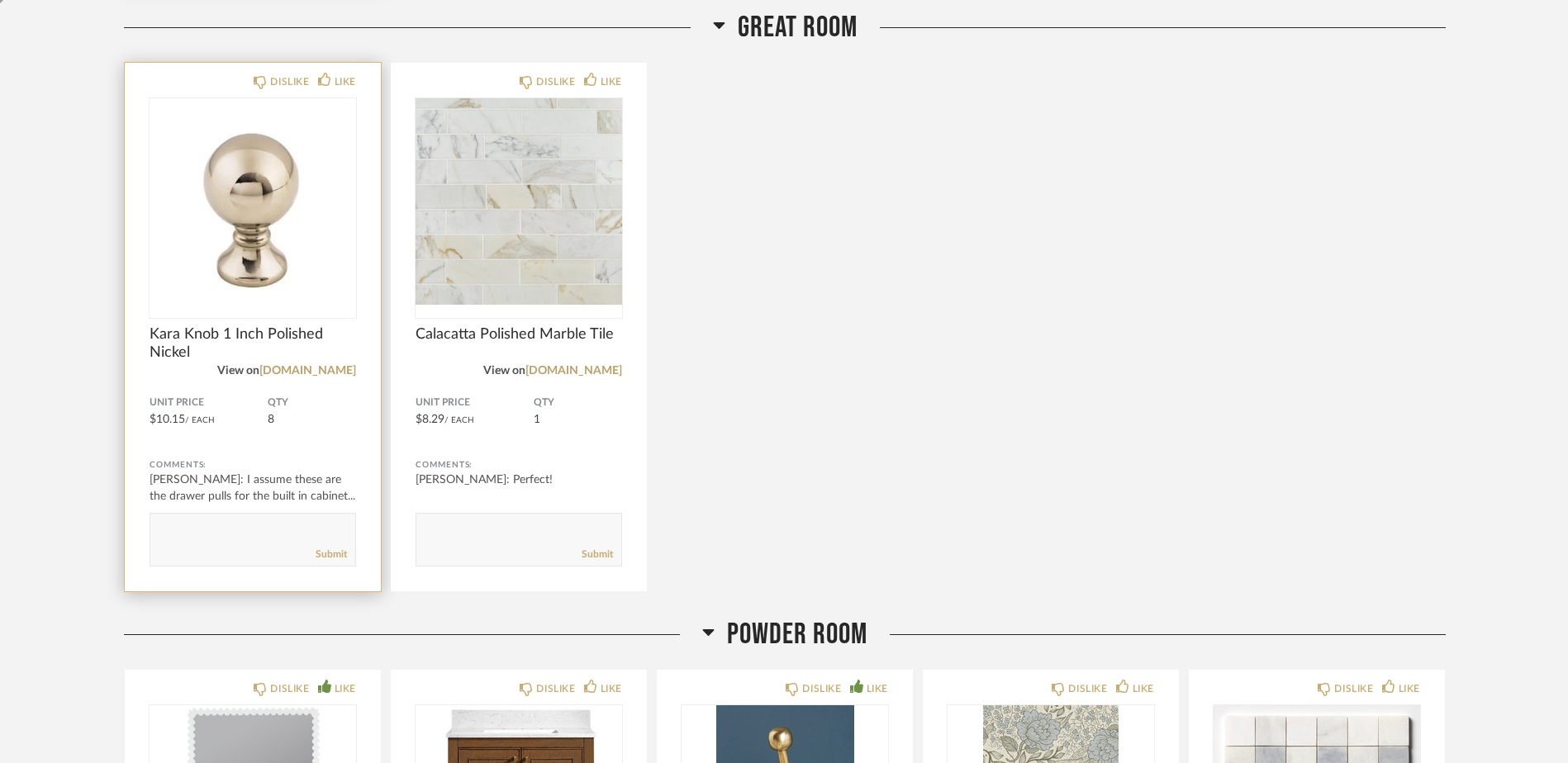
click at [270, 565] on div "Submit" at bounding box center [253, 554] width 205 height 23
click at [281, 540] on textarea at bounding box center [253, 532] width 205 height 23
type textarea "Oh yes! Let me fix that."
click at [318, 551] on link "Submit" at bounding box center [331, 554] width 31 height 14
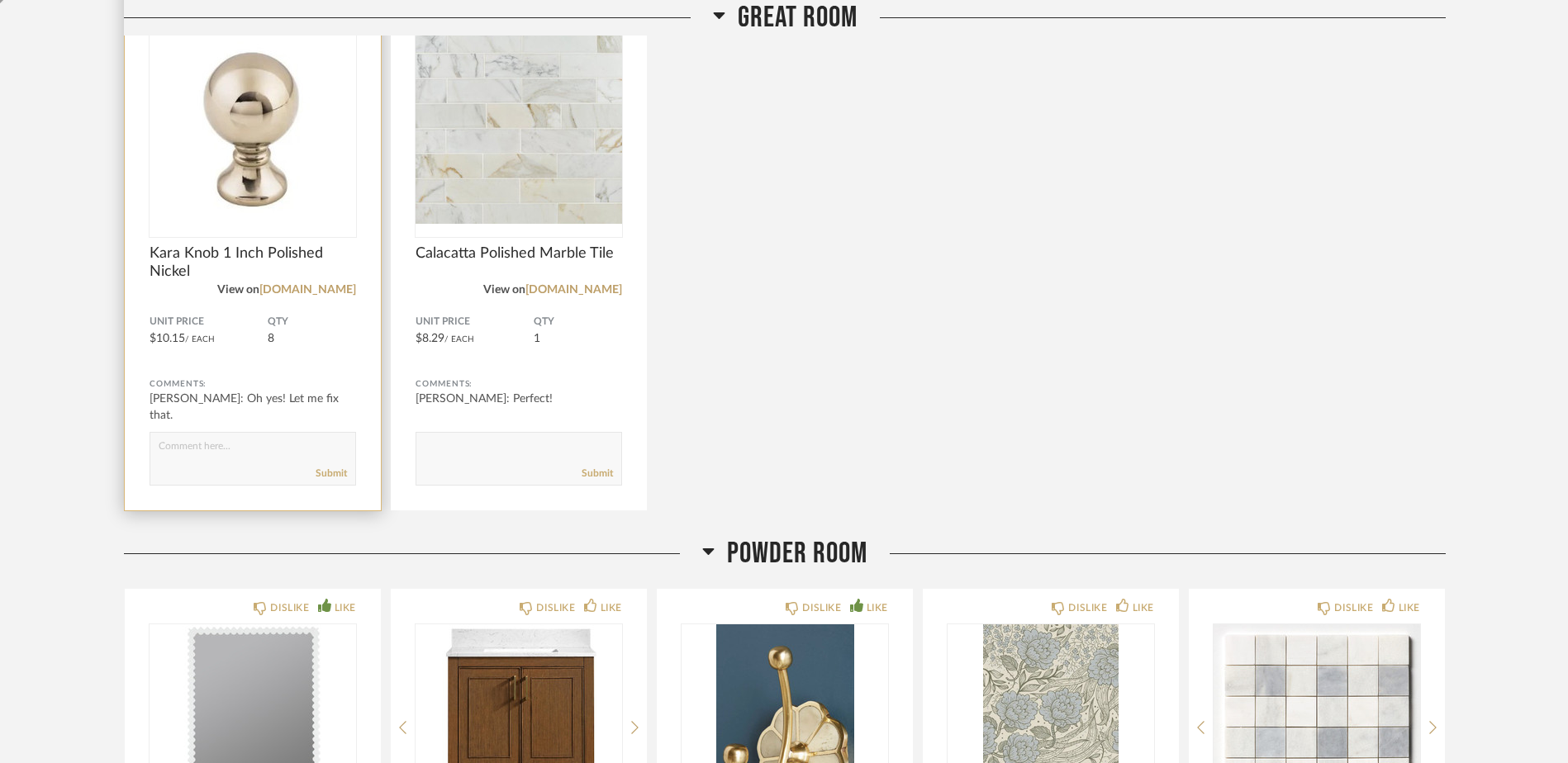
scroll to position [3402, 0]
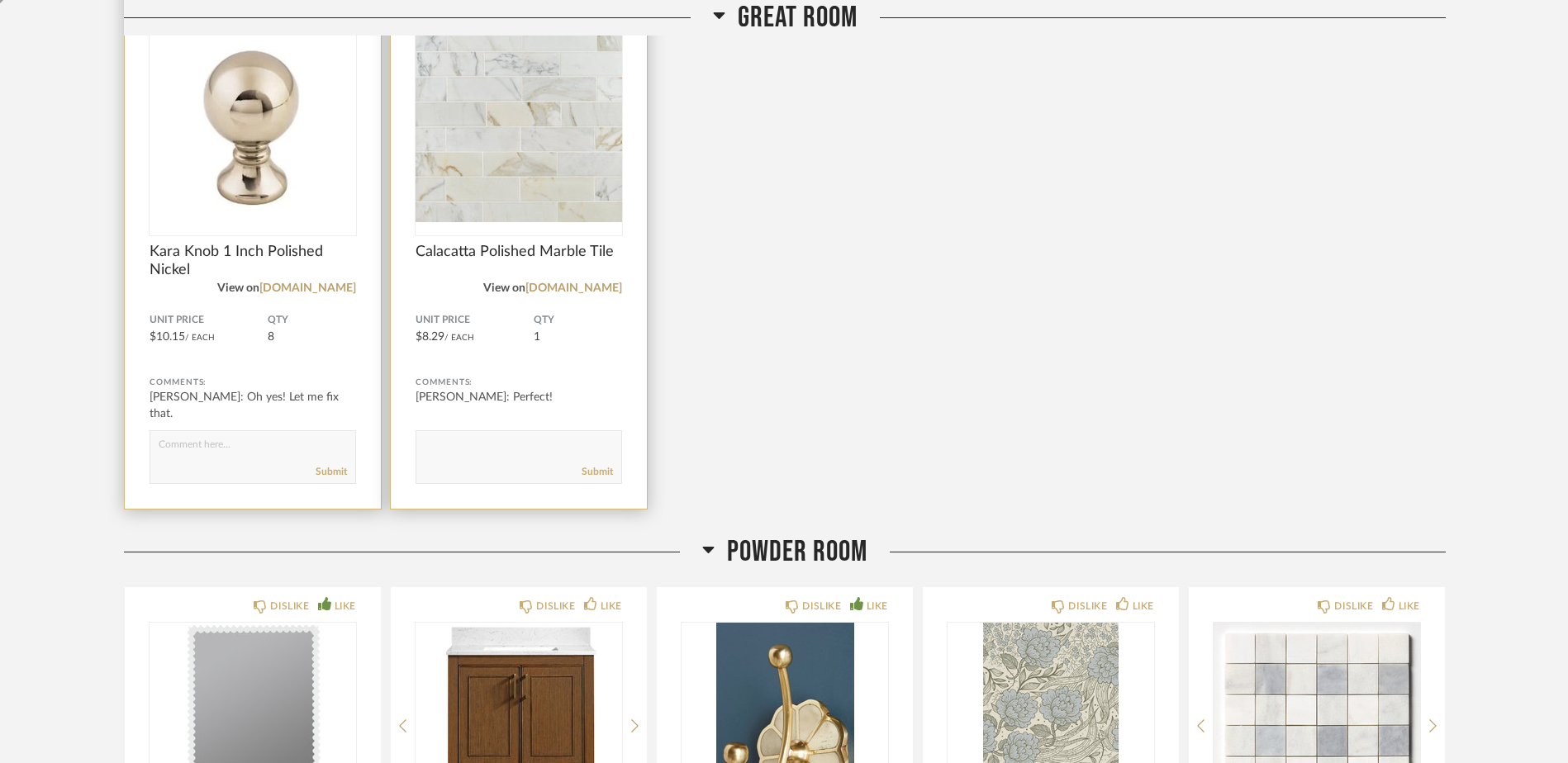
click at [546, 444] on textarea at bounding box center [518, 449] width 205 height 23
type textarea "I also found some similiar that I have on order"
drag, startPoint x: 616, startPoint y: 444, endPoint x: 393, endPoint y: 446, distance: 223.0
click at [393, 446] on div "DISLIKE LIKE Calacatta Polished Marble Tile View on flooranddecor.com Unit Pric…" at bounding box center [518, 244] width 256 height 528
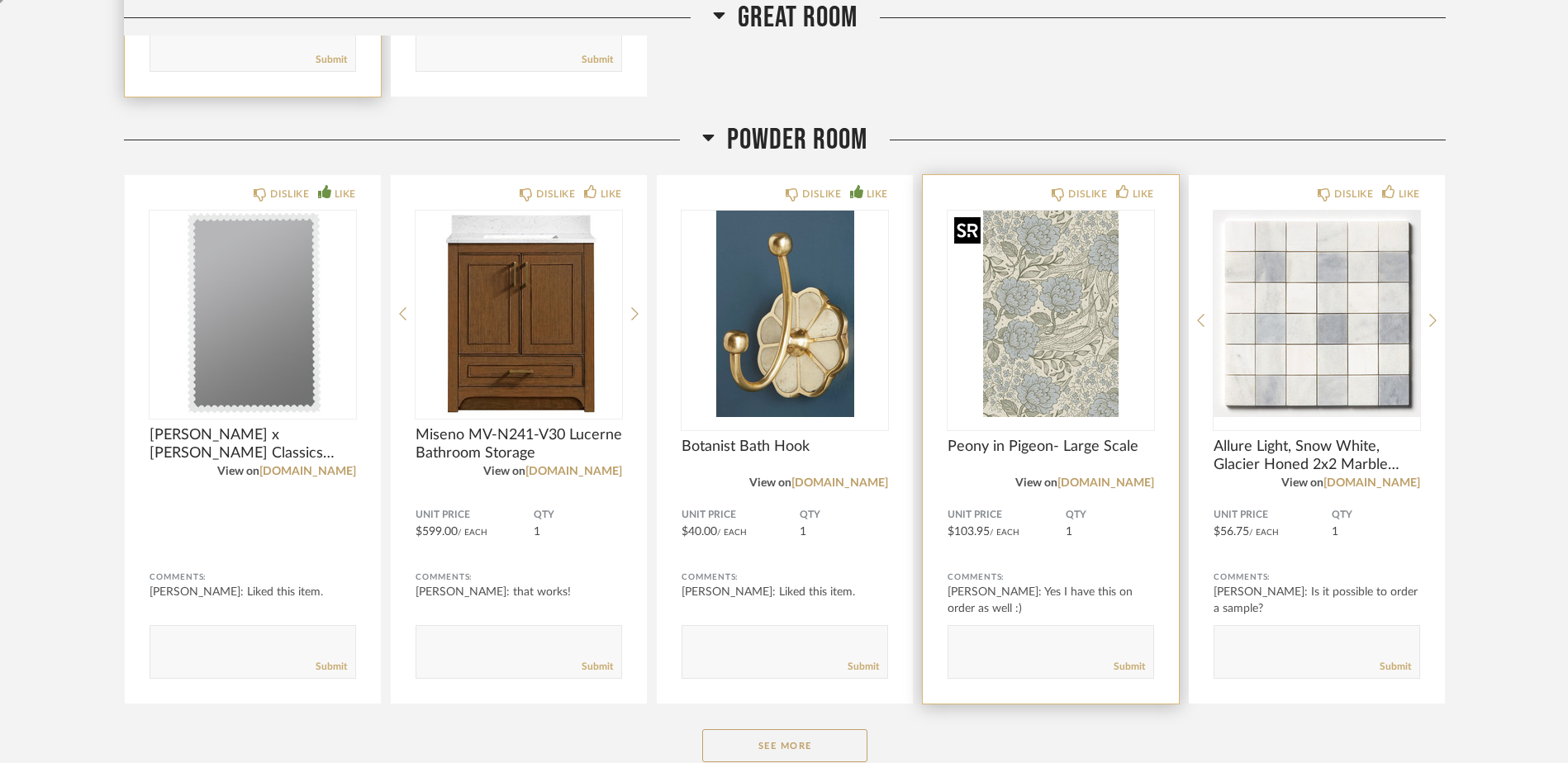
scroll to position [3814, 0]
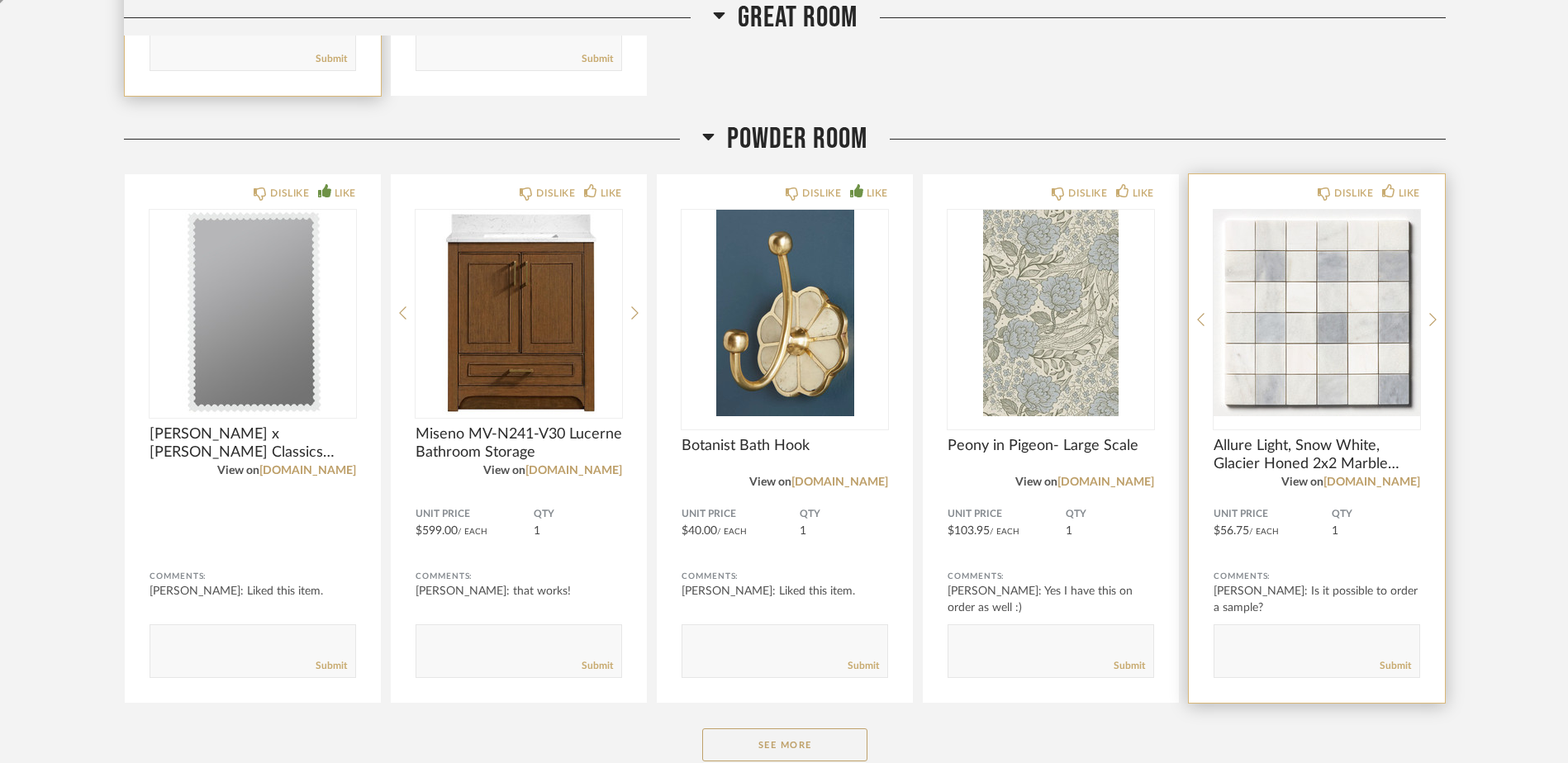
click at [1260, 638] on textarea at bounding box center [1317, 643] width 205 height 23
paste textarea "Yes! I have one on order:)"
type textarea "Yes! I have one on order:)"
click at [1396, 668] on link "Submit" at bounding box center [1394, 666] width 31 height 14
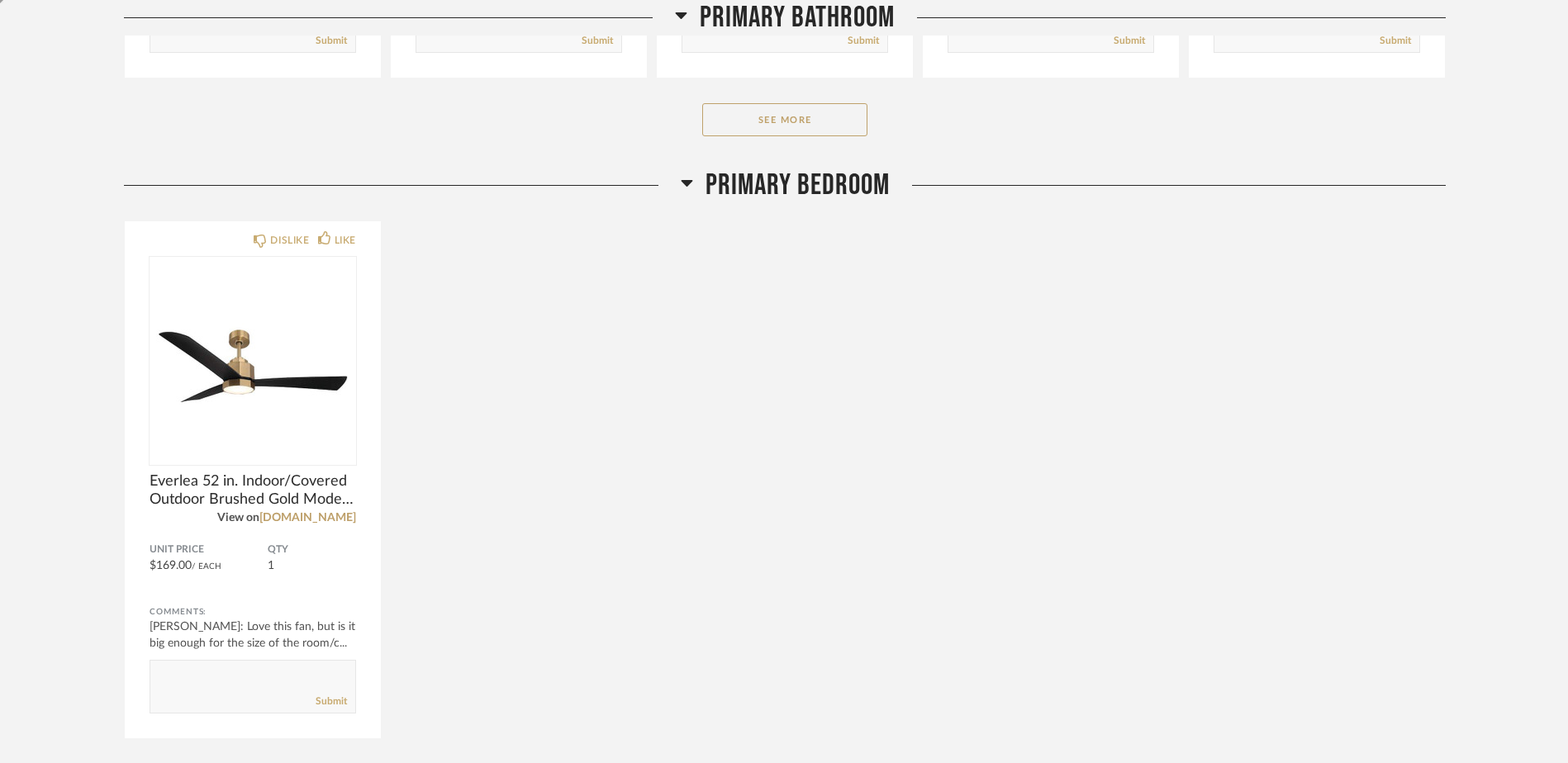
scroll to position [5209, 0]
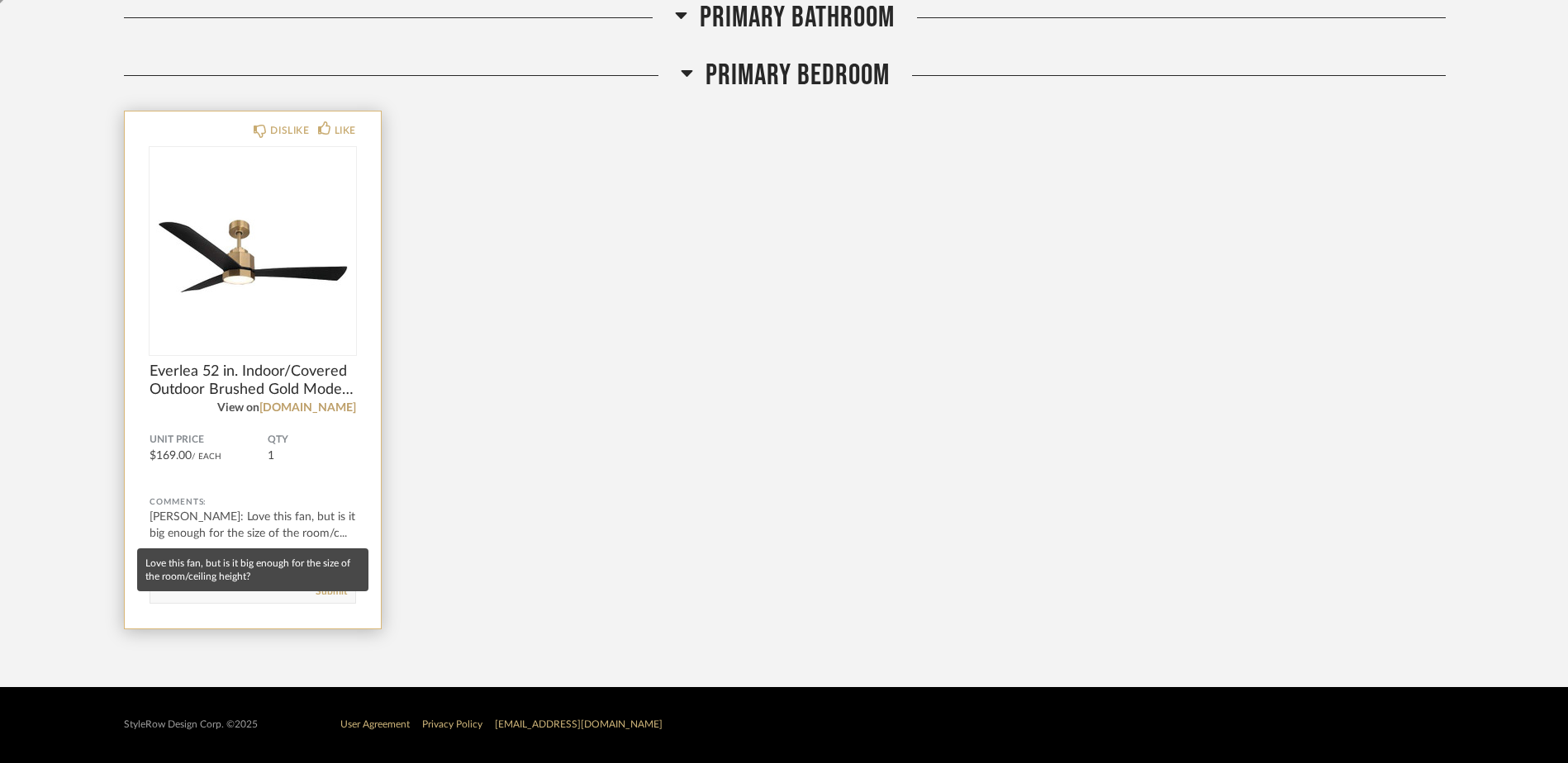
click at [222, 527] on div "Lindsey Etcheverry: Love this fan, but is it big enough for the size of the roo…" at bounding box center [253, 525] width 206 height 33
click at [174, 513] on div "Lindsey Etcheverry: Love this fan, but is it big enough for the size of the roo…" at bounding box center [253, 525] width 206 height 33
click at [265, 522] on div "Lindsey Etcheverry: Love this fan, but is it big enough for the size of the roo…" at bounding box center [253, 525] width 206 height 33
click at [225, 527] on div "Lindsey Etcheverry: Love this fan, but is it big enough for the size of the roo…" at bounding box center [253, 525] width 206 height 33
click at [199, 527] on div "Lindsey Etcheverry: Love this fan, but is it big enough for the size of the roo…" at bounding box center [253, 525] width 206 height 33
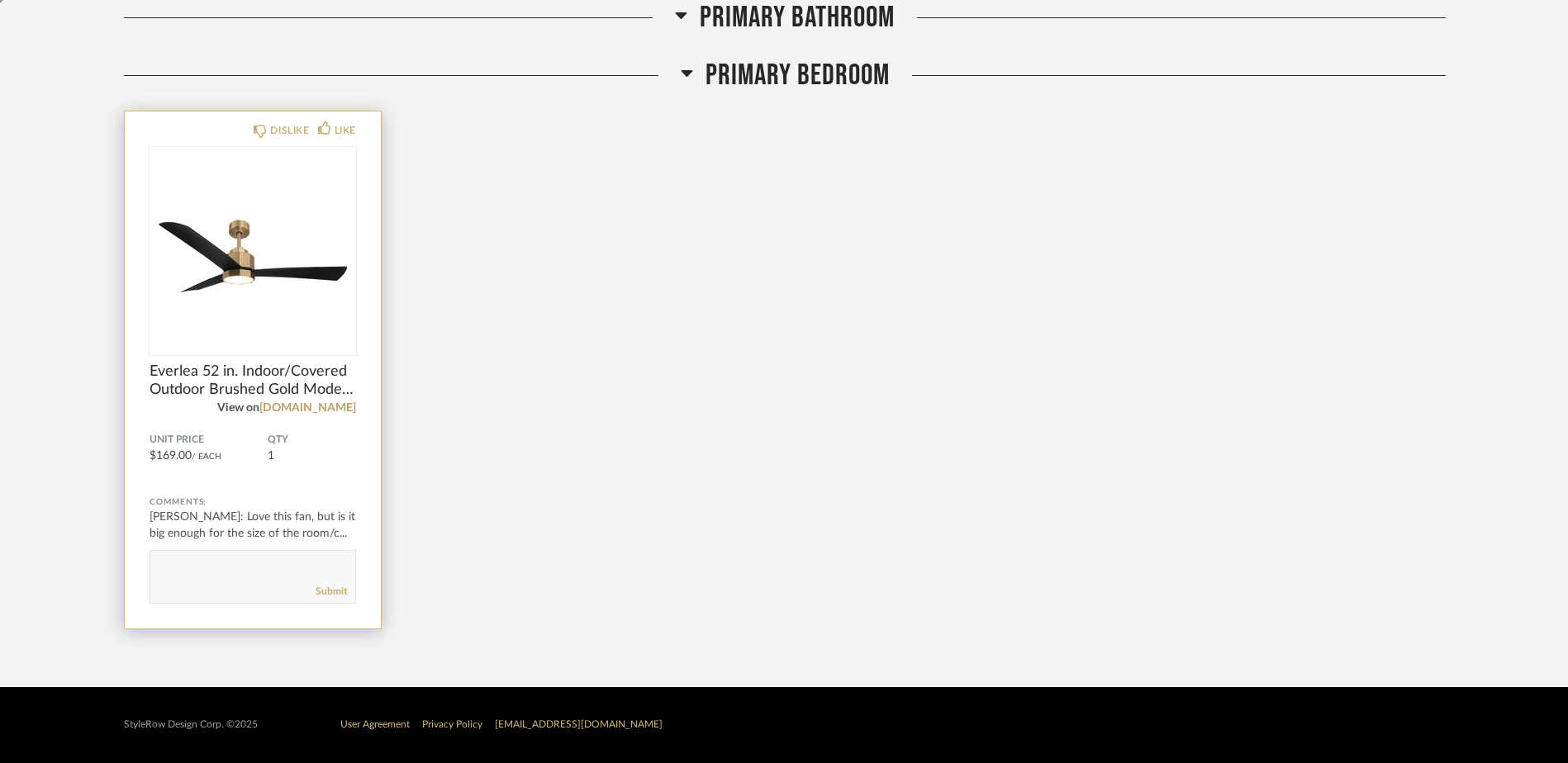
click at [146, 506] on div "DISLIKE LIKE Everlea 52 in. Indoor/Covered Outdoor Brushed Gold Modern Ceiling …" at bounding box center [253, 370] width 256 height 516
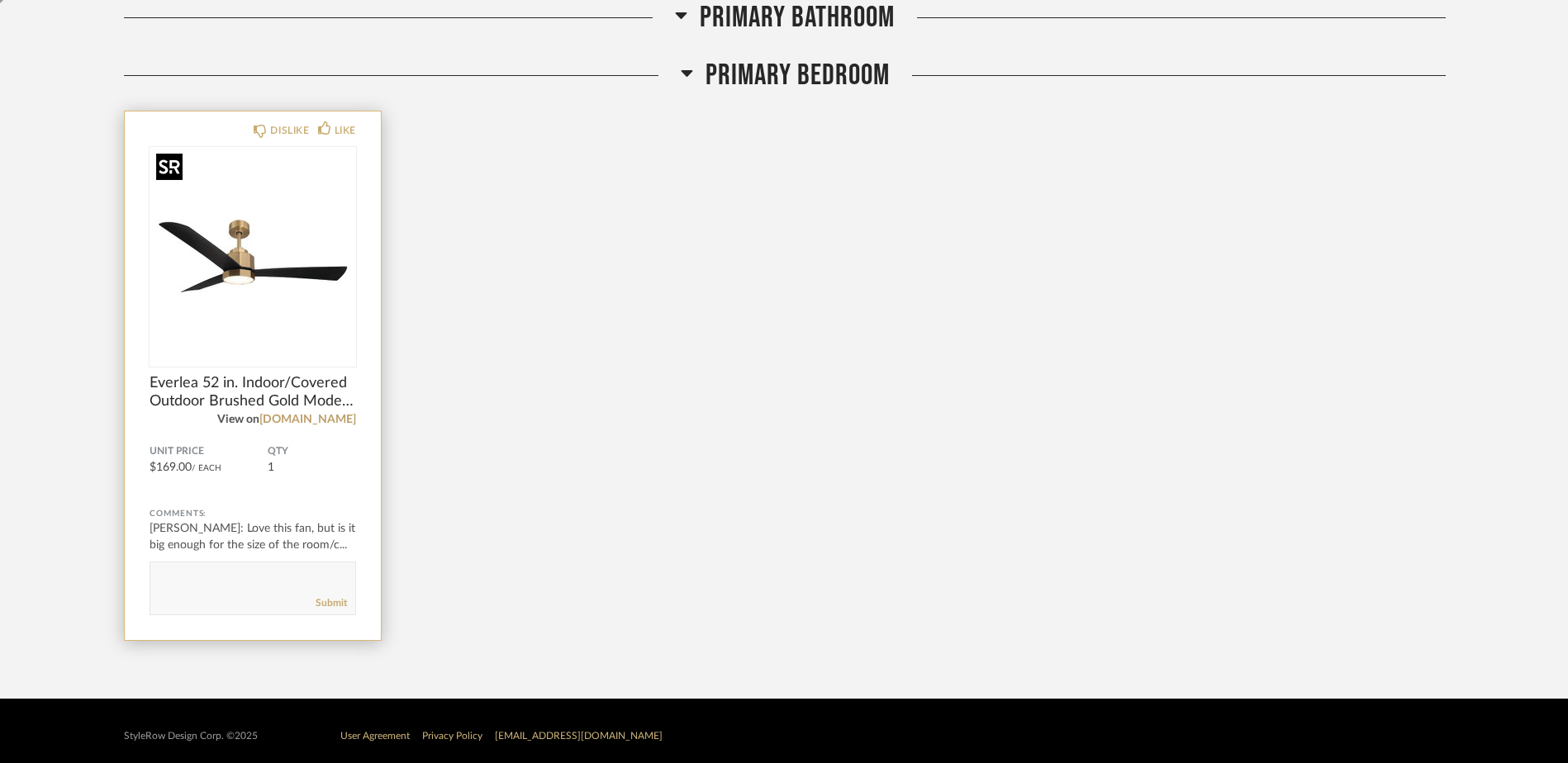
click at [299, 258] on img "0" at bounding box center [253, 250] width 206 height 206
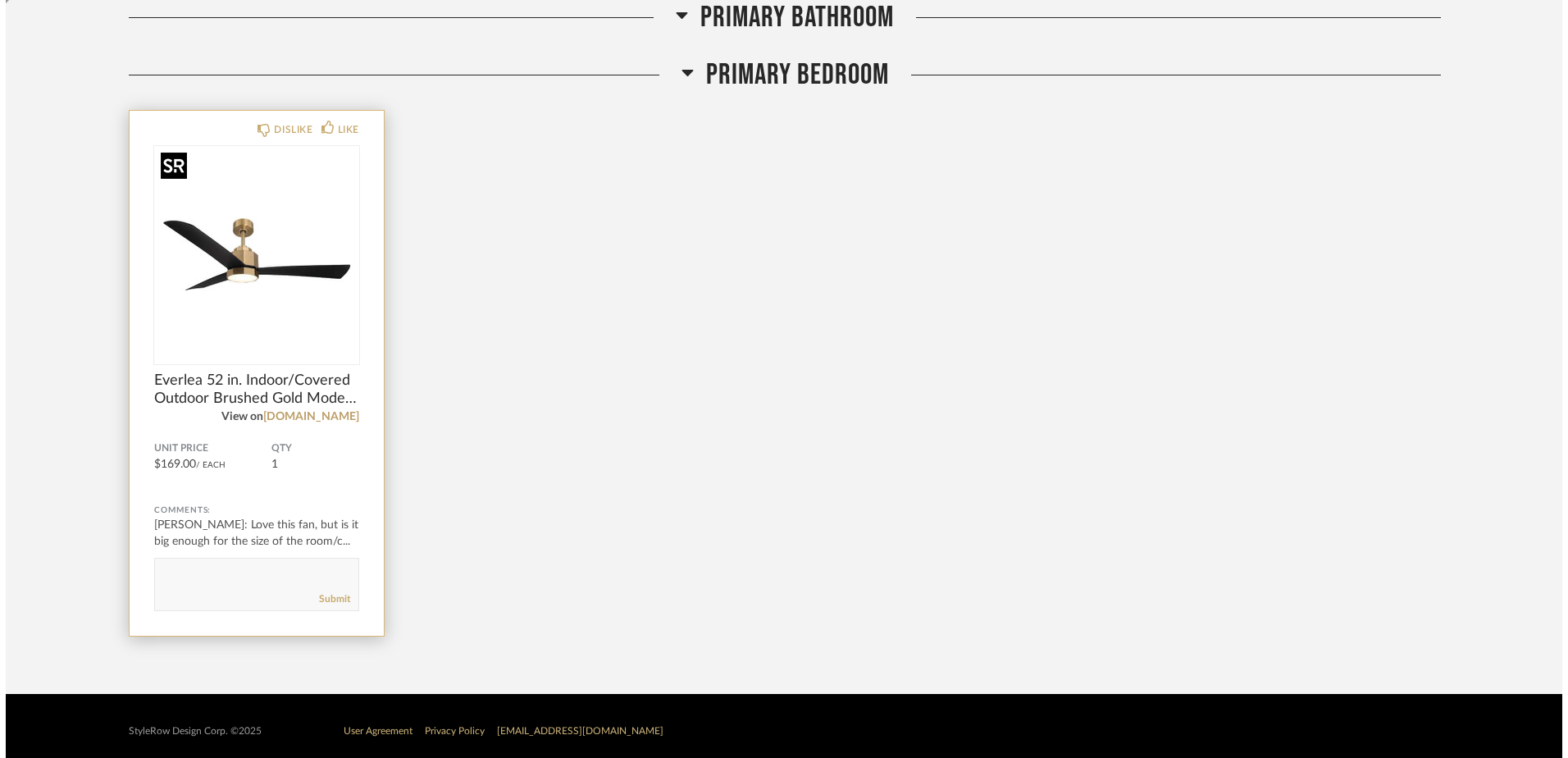
scroll to position [0, 0]
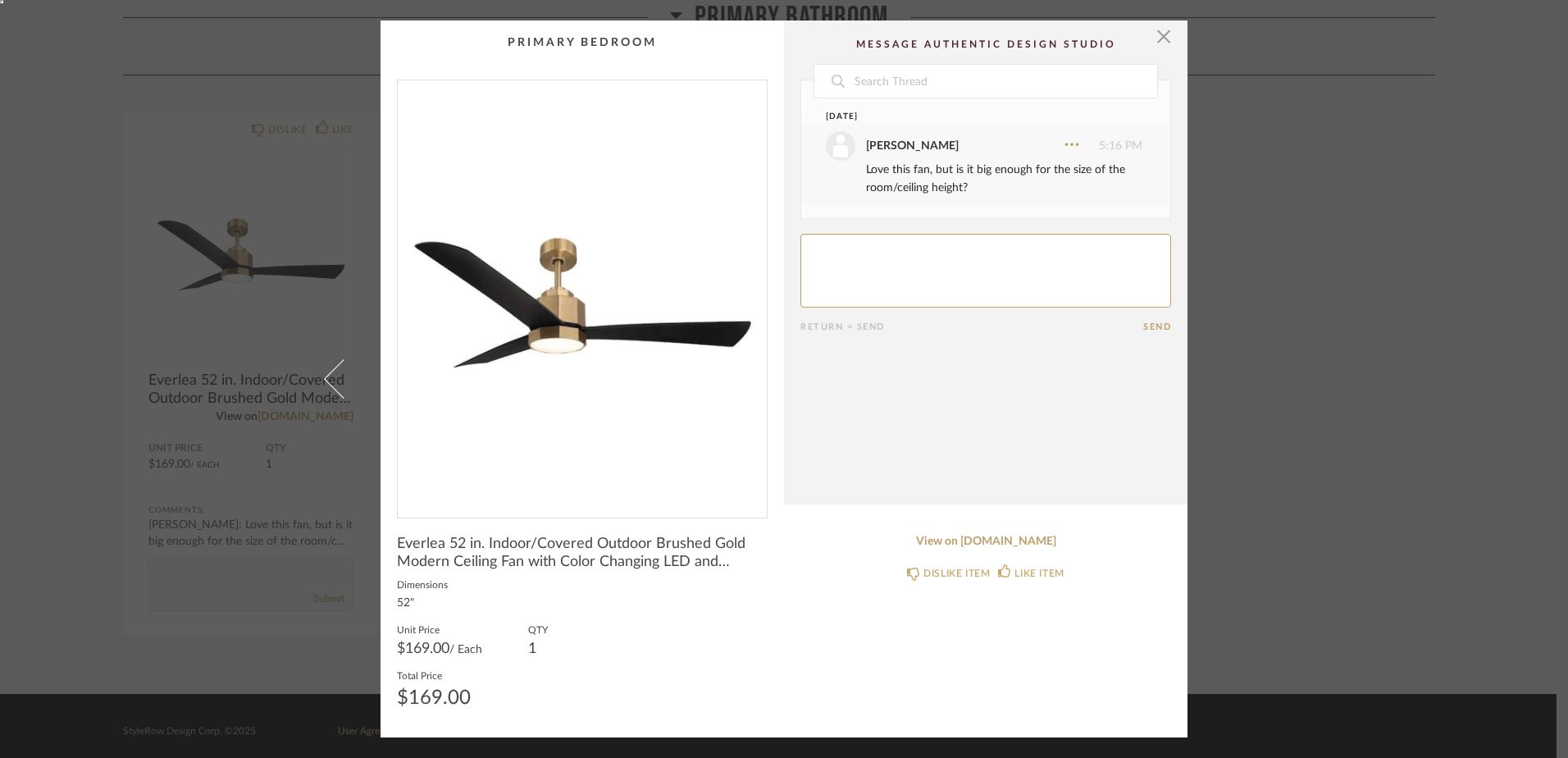
click at [855, 247] on textarea at bounding box center [985, 271] width 371 height 74
type textarea "Sorry- this one is for the Family Room! The all black was meant for the primary…"
click at [1143, 329] on button "Send" at bounding box center [1157, 327] width 27 height 11
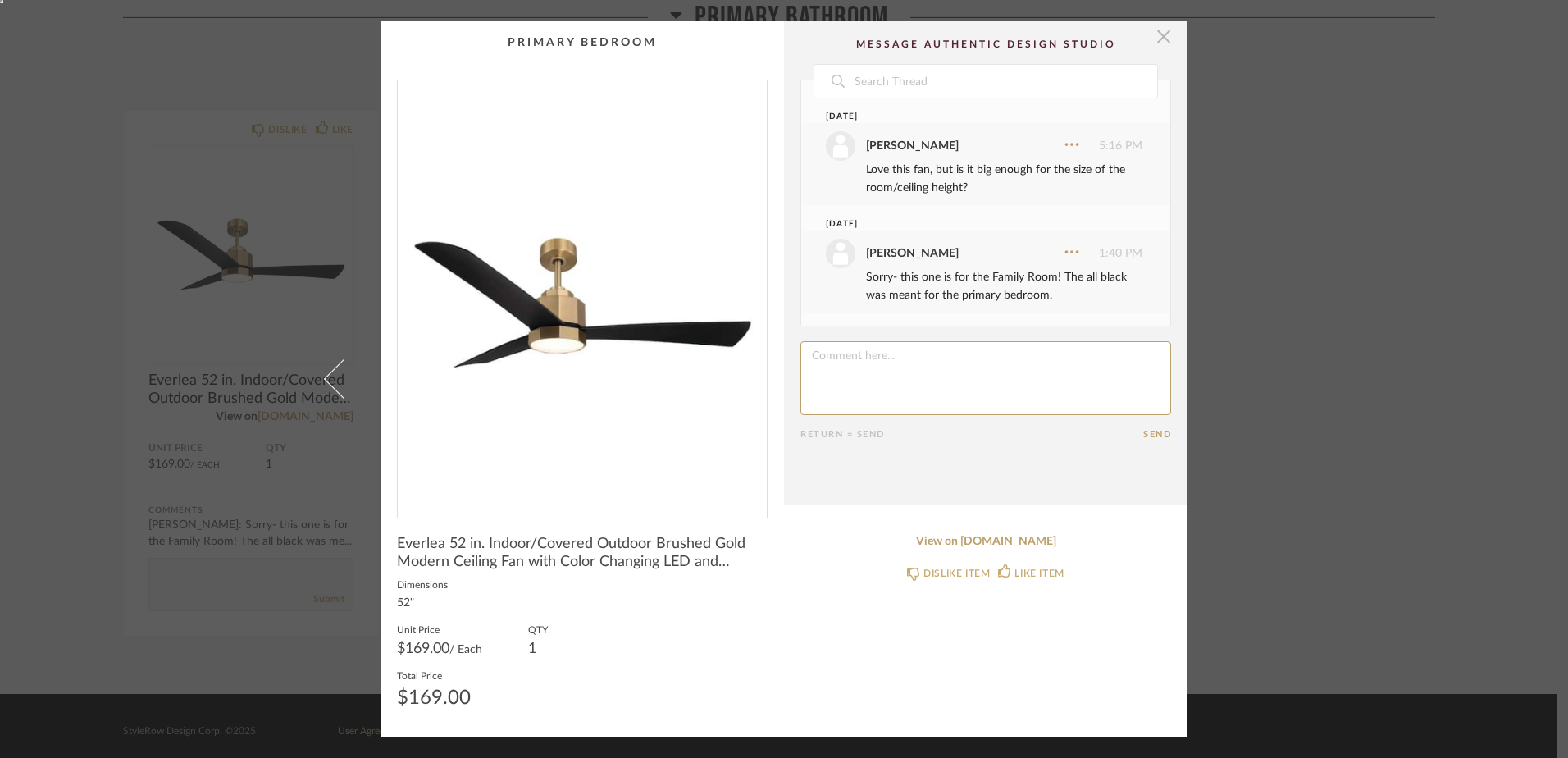
click at [1153, 46] on span "button" at bounding box center [1163, 37] width 32 height 32
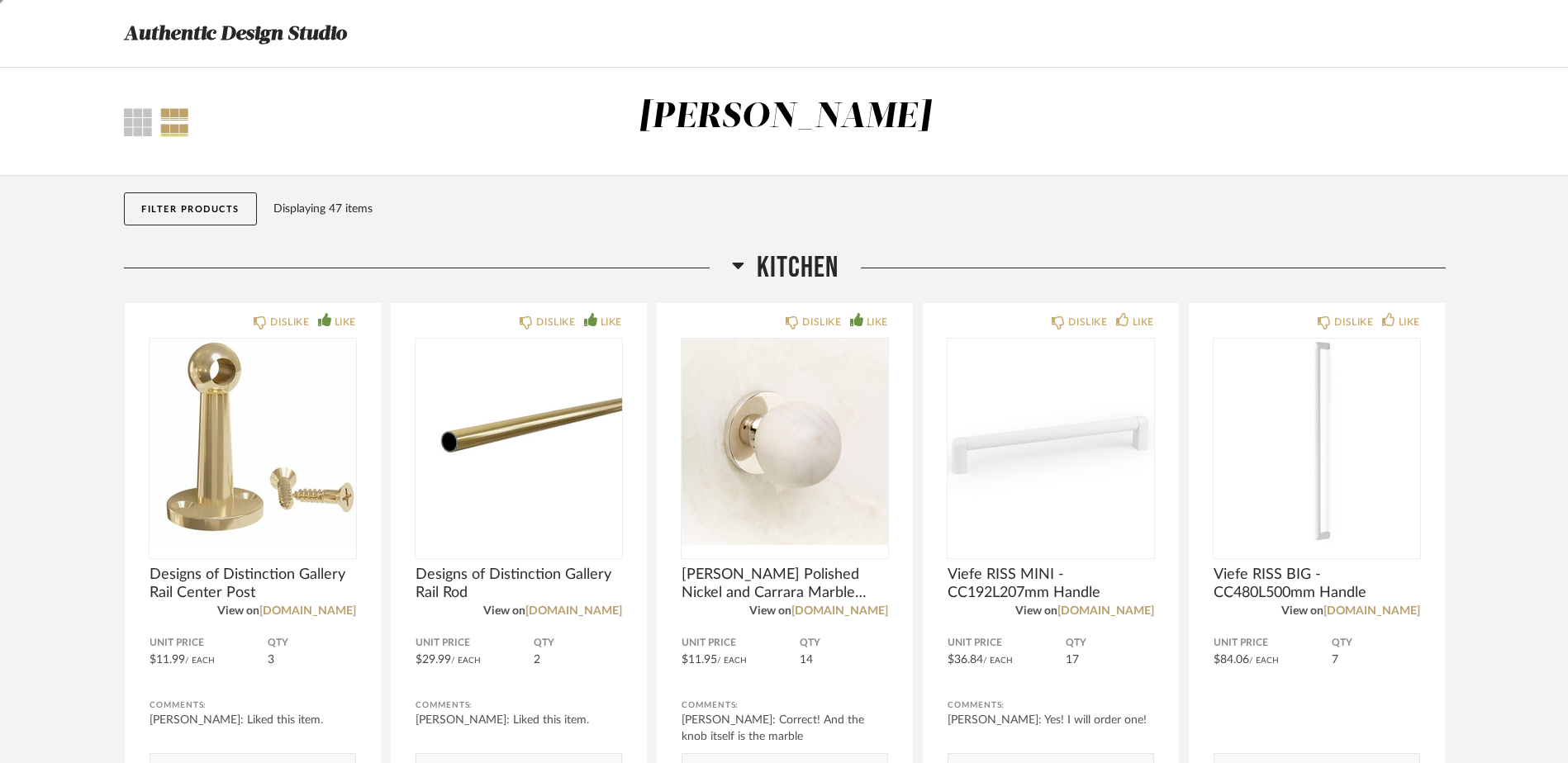
click at [162, 29] on h3 "Authentic Design Studio" at bounding box center [235, 34] width 222 height 31
click at [162, 48] on h3 "Authentic Design Studio" at bounding box center [235, 34] width 222 height 31
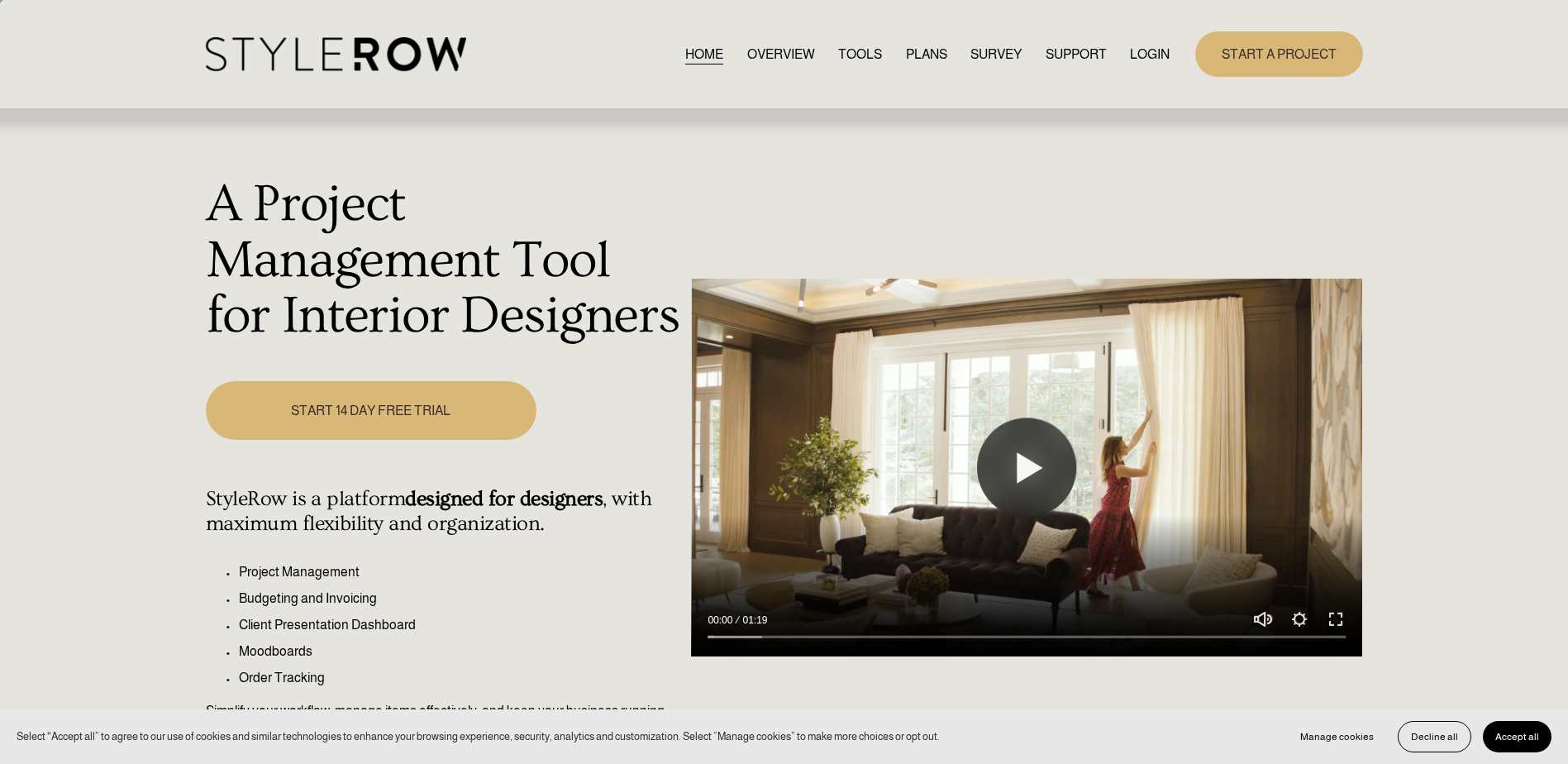
click at [1146, 58] on link "LOGIN" at bounding box center [1149, 54] width 39 height 23
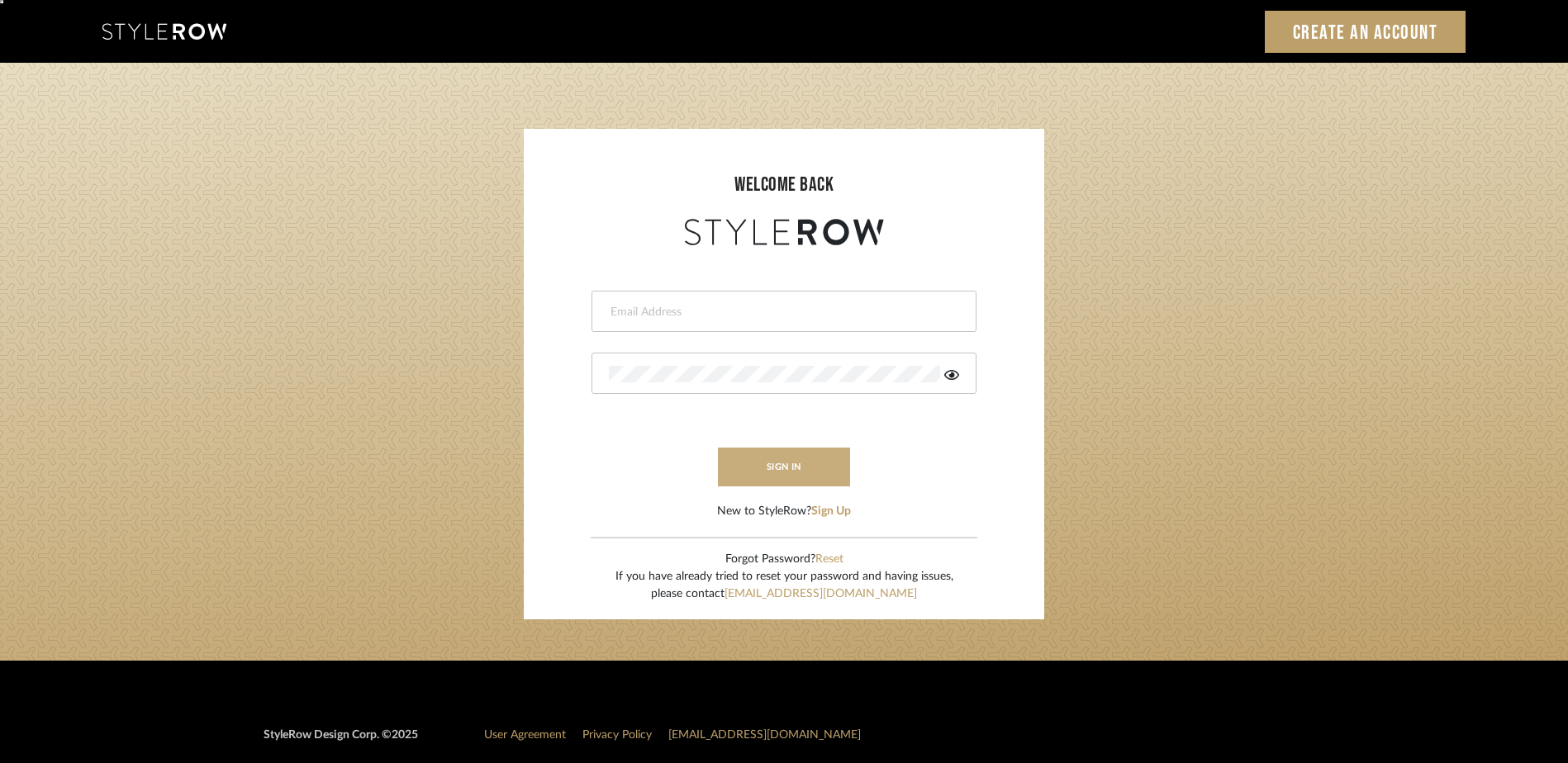
type input "ashley@authenticdesign.studio"
click at [774, 460] on button "sign in" at bounding box center [784, 467] width 133 height 39
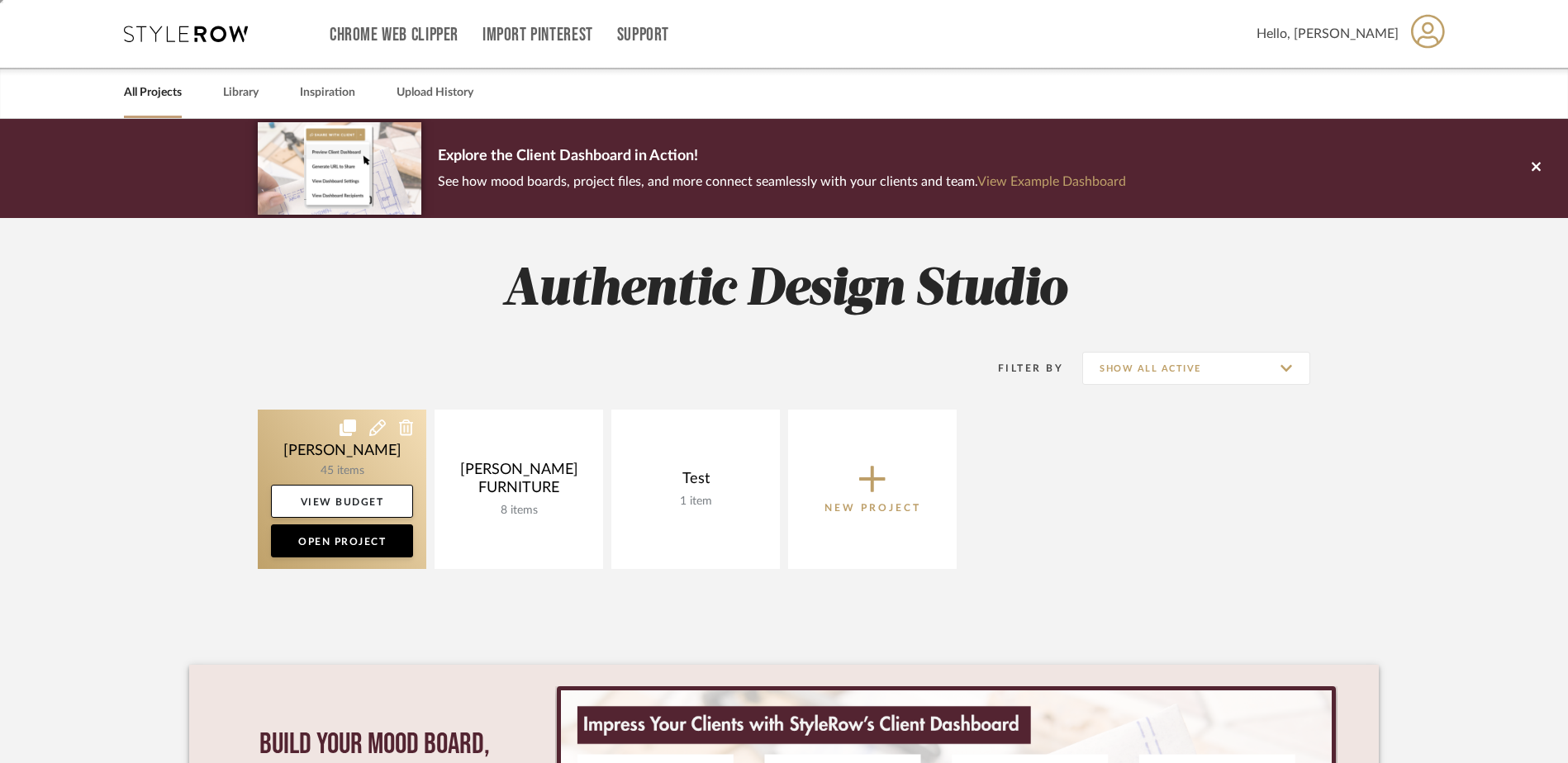
click at [314, 459] on link at bounding box center [341, 489] width 169 height 159
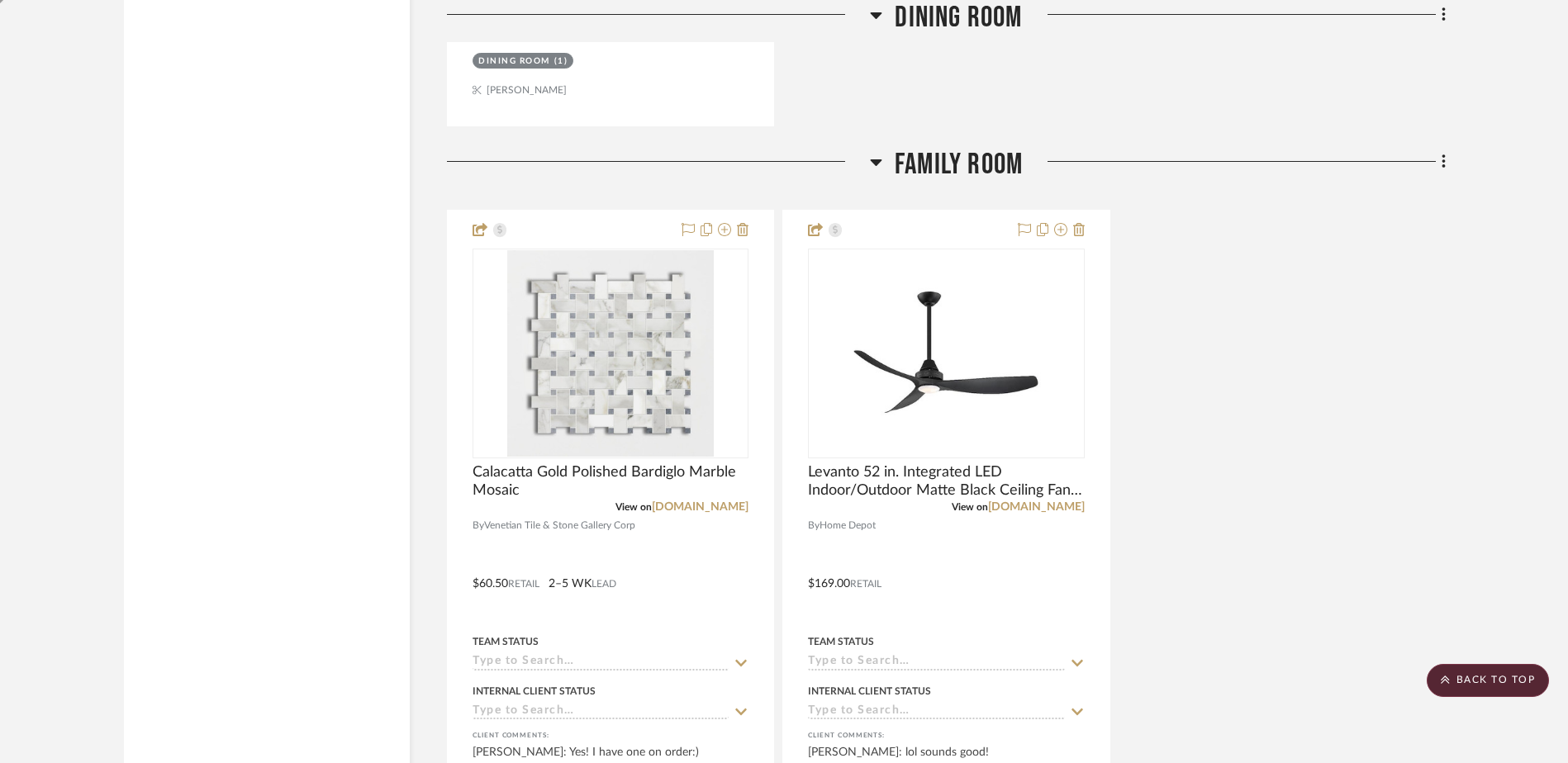
scroll to position [5791, 0]
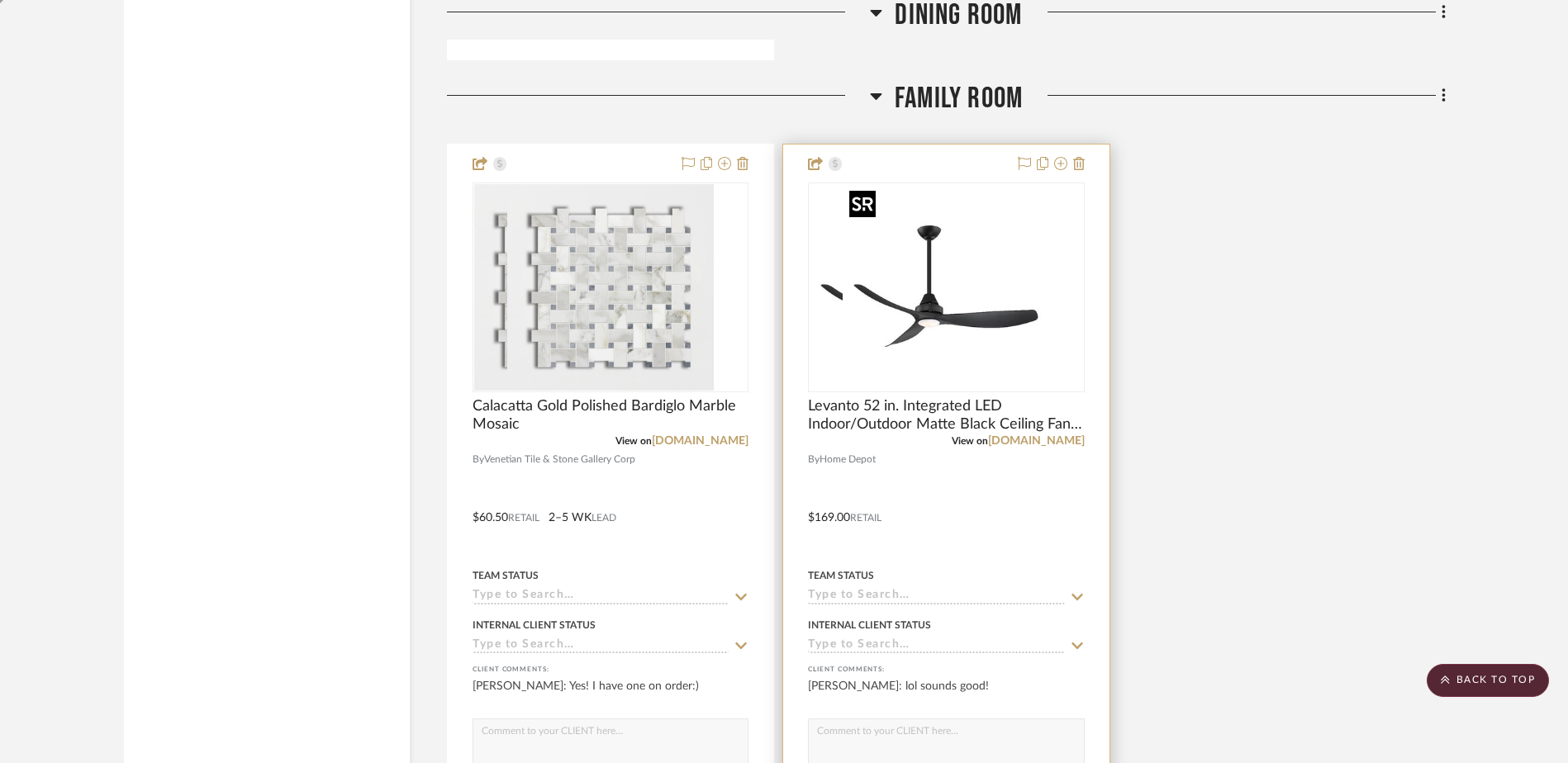
click at [987, 262] on img "0" at bounding box center [913, 288] width 206 height 206
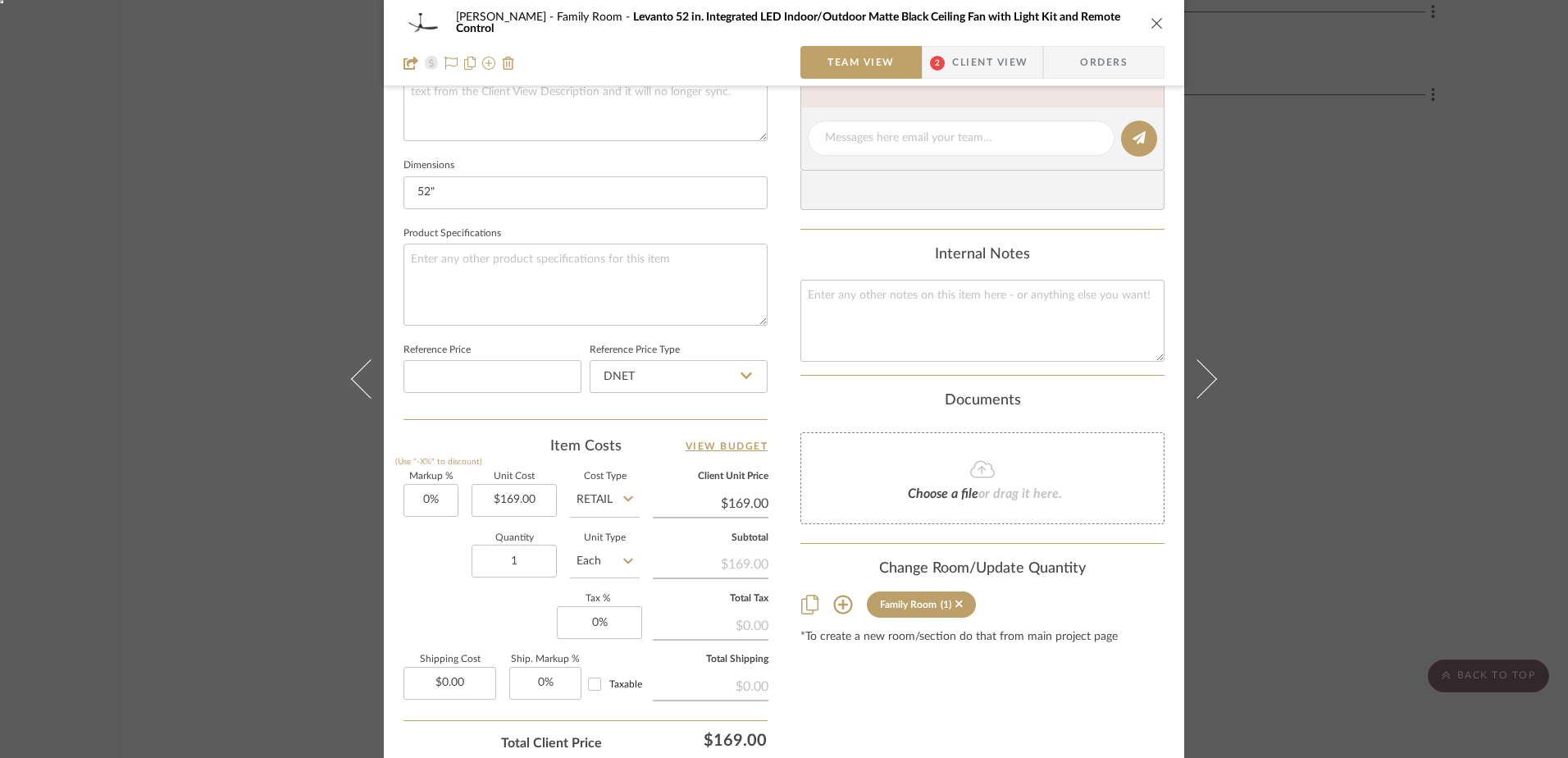
scroll to position [656, 0]
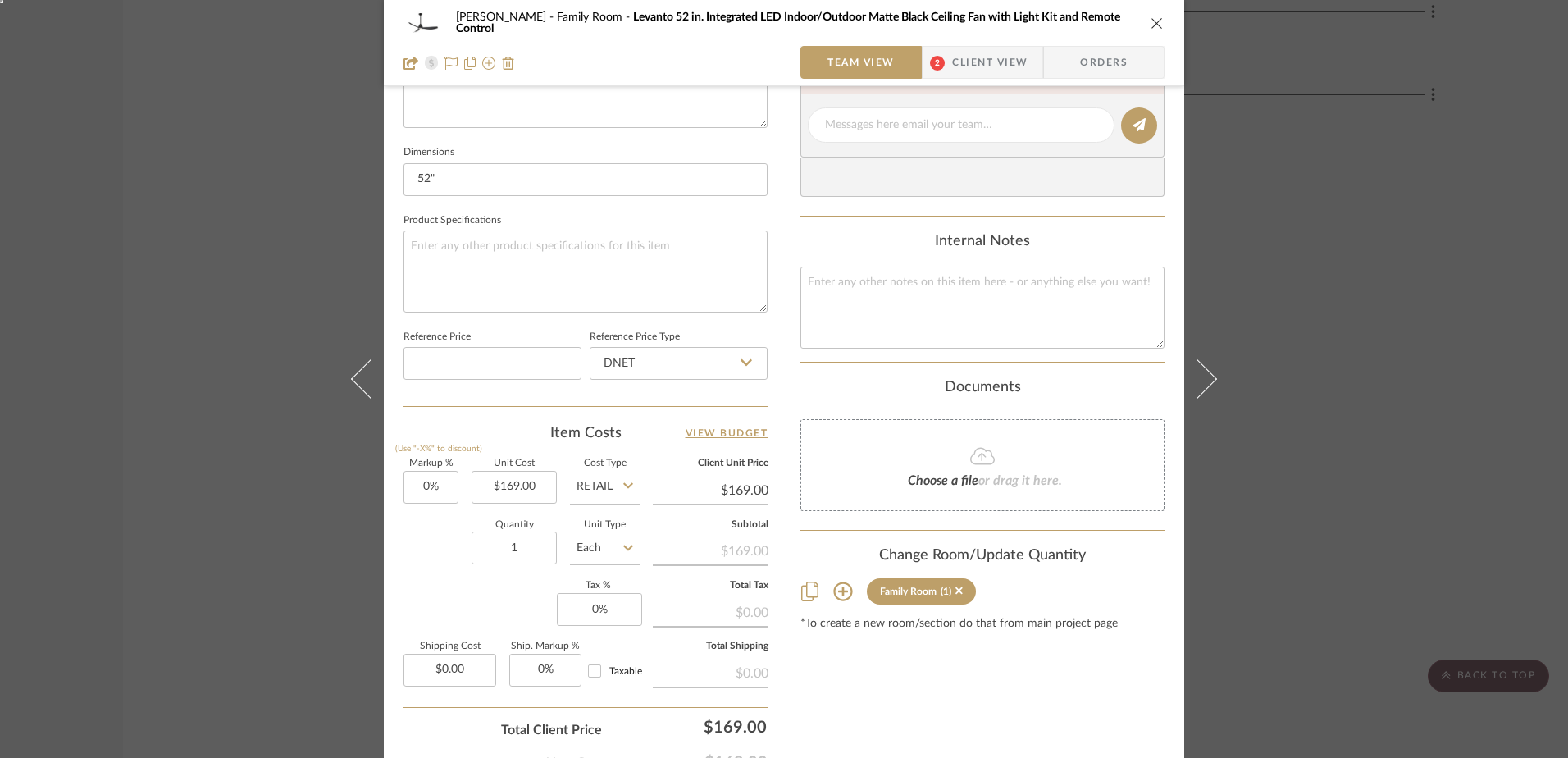
click at [959, 591] on sr-tag "Family Room (1)" at bounding box center [921, 591] width 109 height 27
click at [959, 593] on sr-tag "Family Room (1)" at bounding box center [921, 591] width 109 height 27
click at [955, 593] on icon at bounding box center [958, 591] width 7 height 12
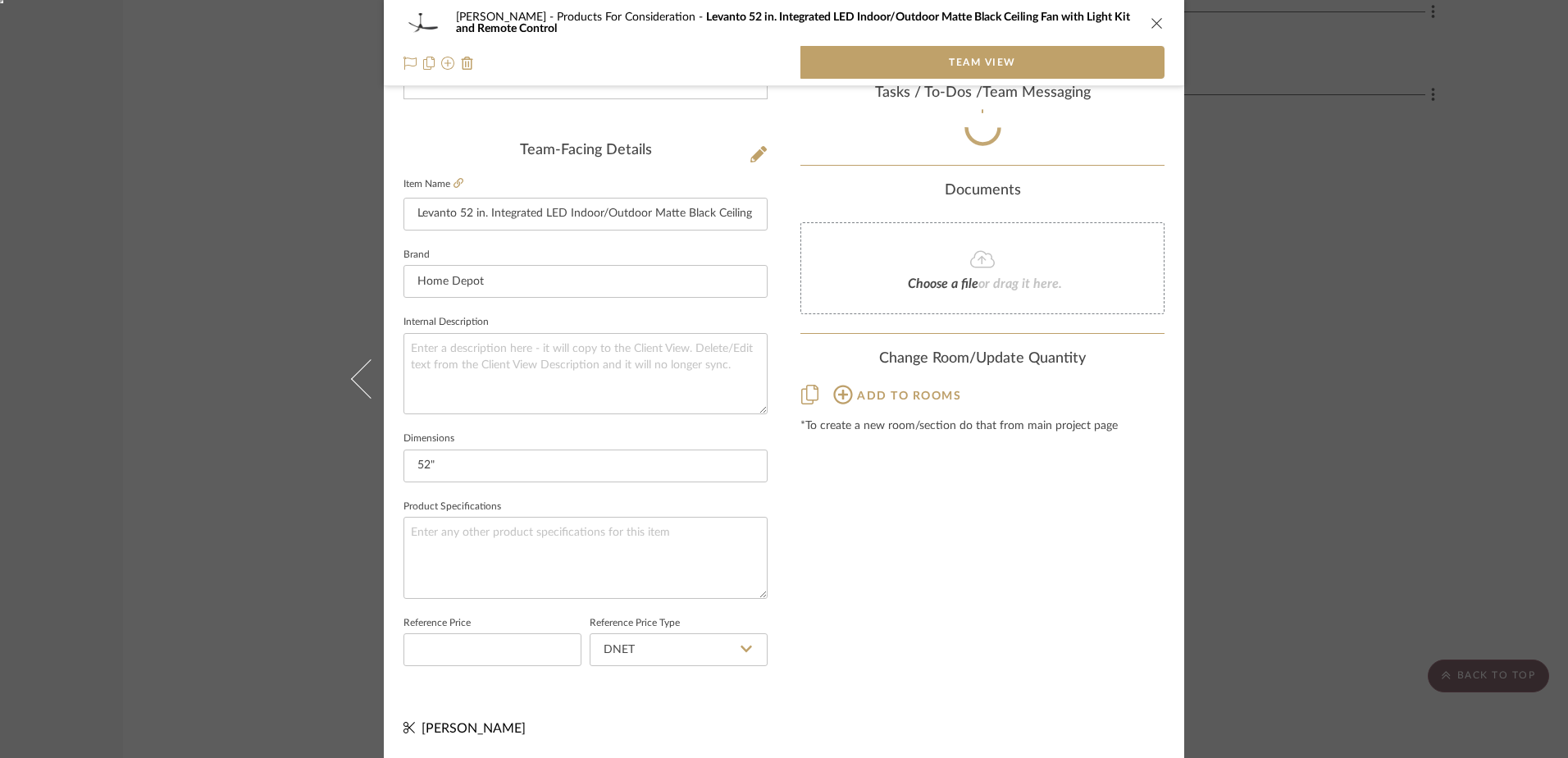
scroll to position [370, 0]
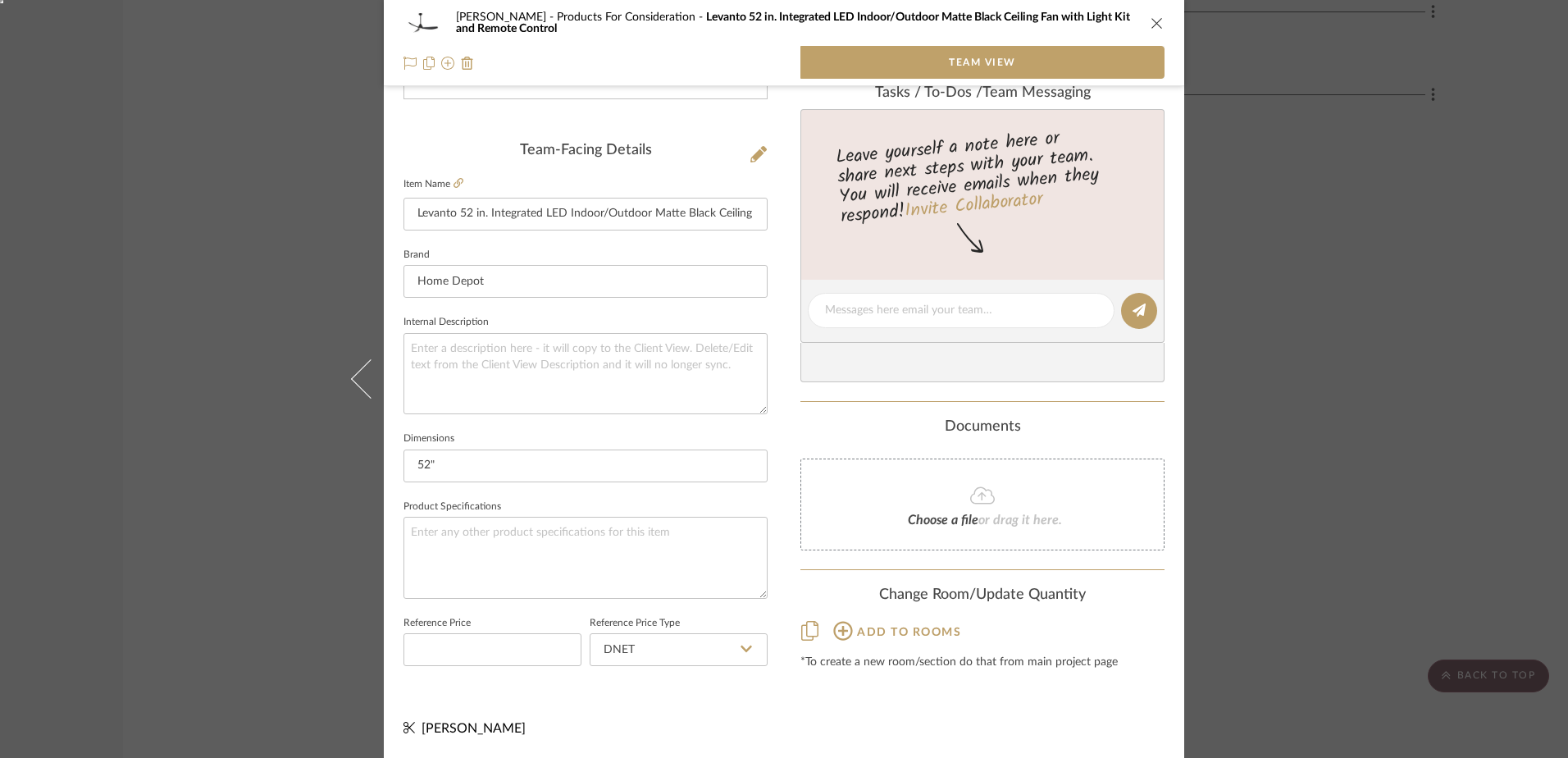
click at [844, 630] on icon at bounding box center [843, 631] width 20 height 20
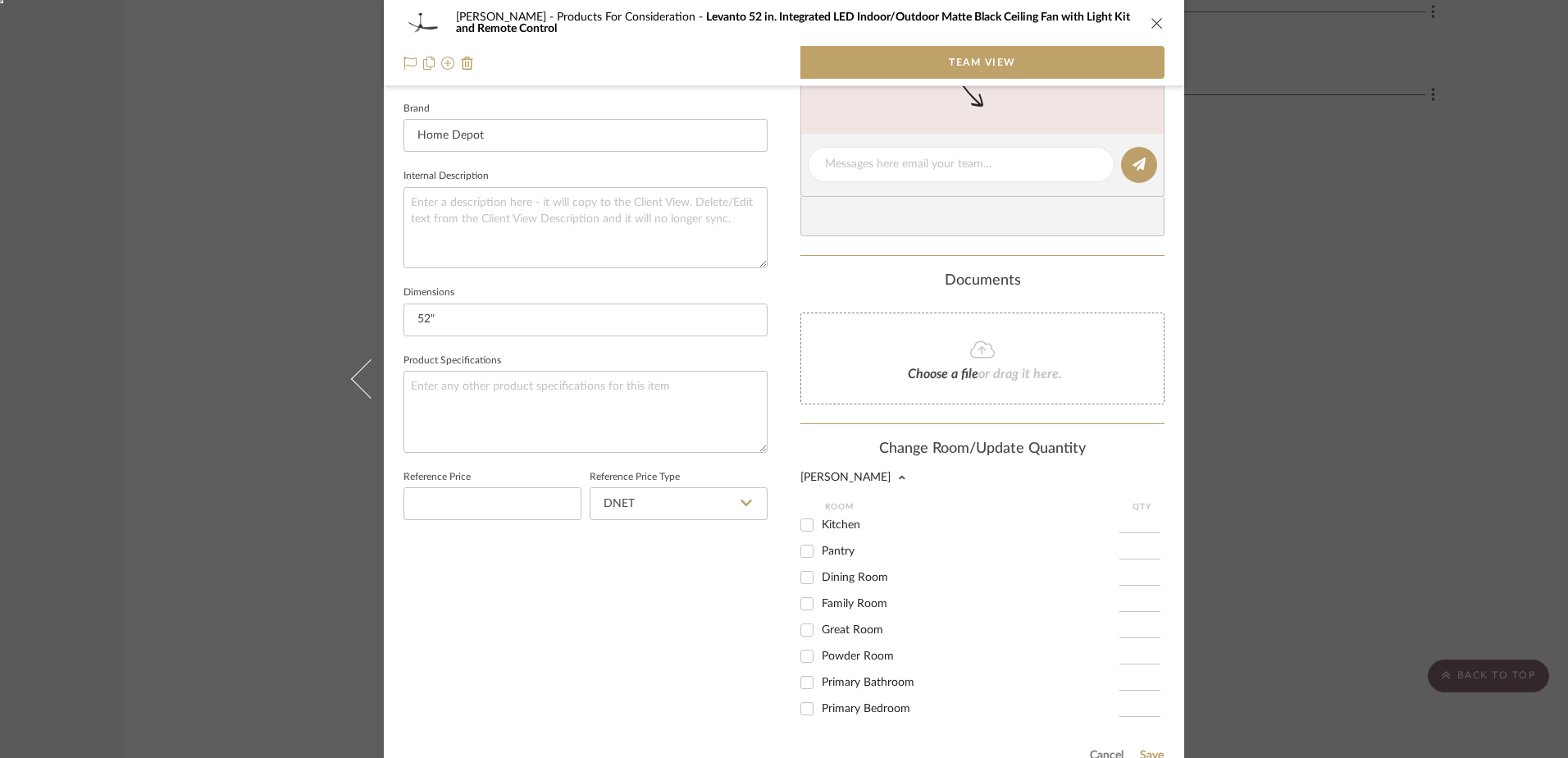
scroll to position [649, 0]
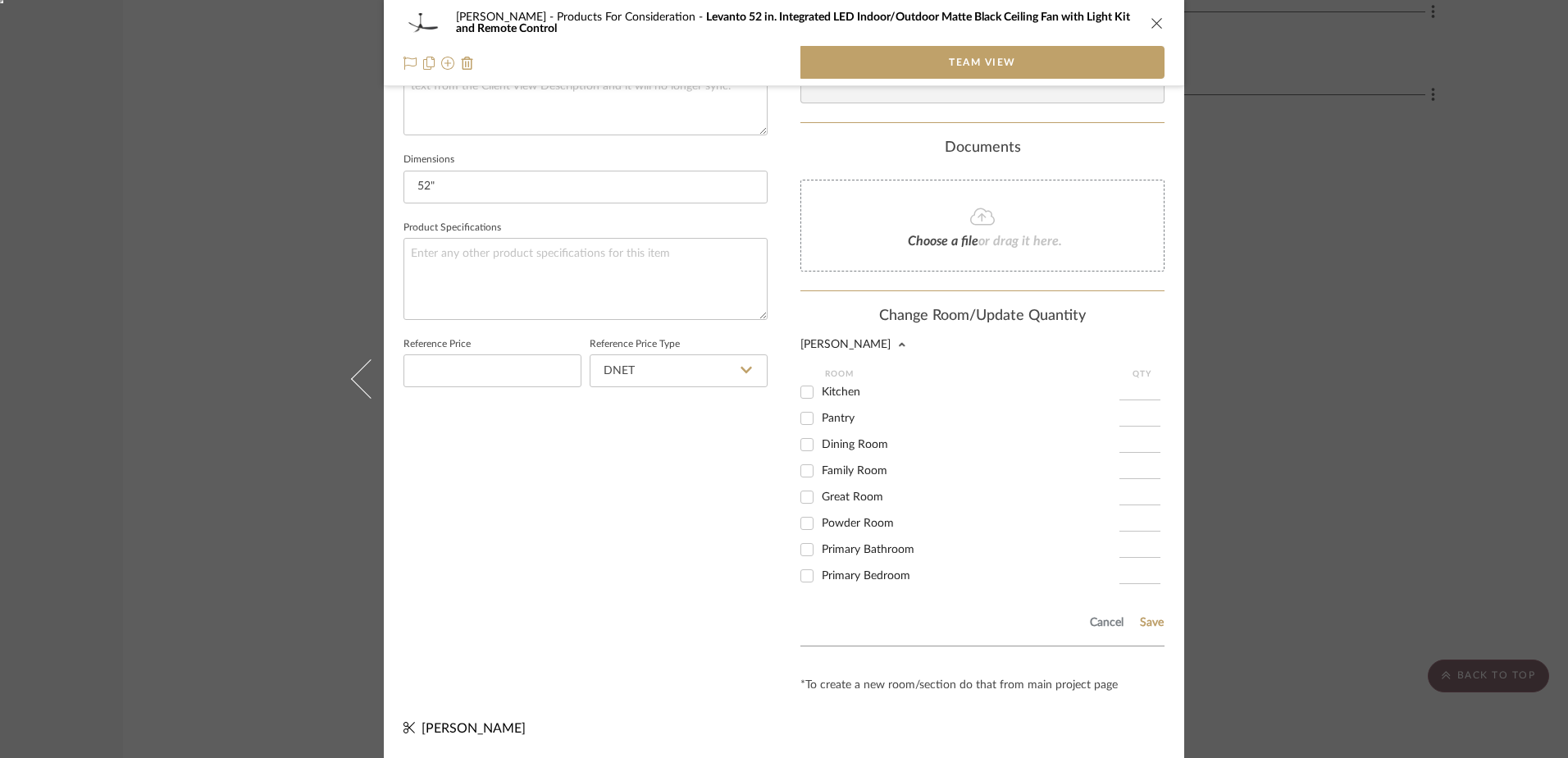
click at [804, 574] on input "Primary Bedroom" at bounding box center [807, 576] width 27 height 27
checkbox input "true"
type input "1"
click at [1144, 623] on button "Save" at bounding box center [1152, 623] width 26 height 13
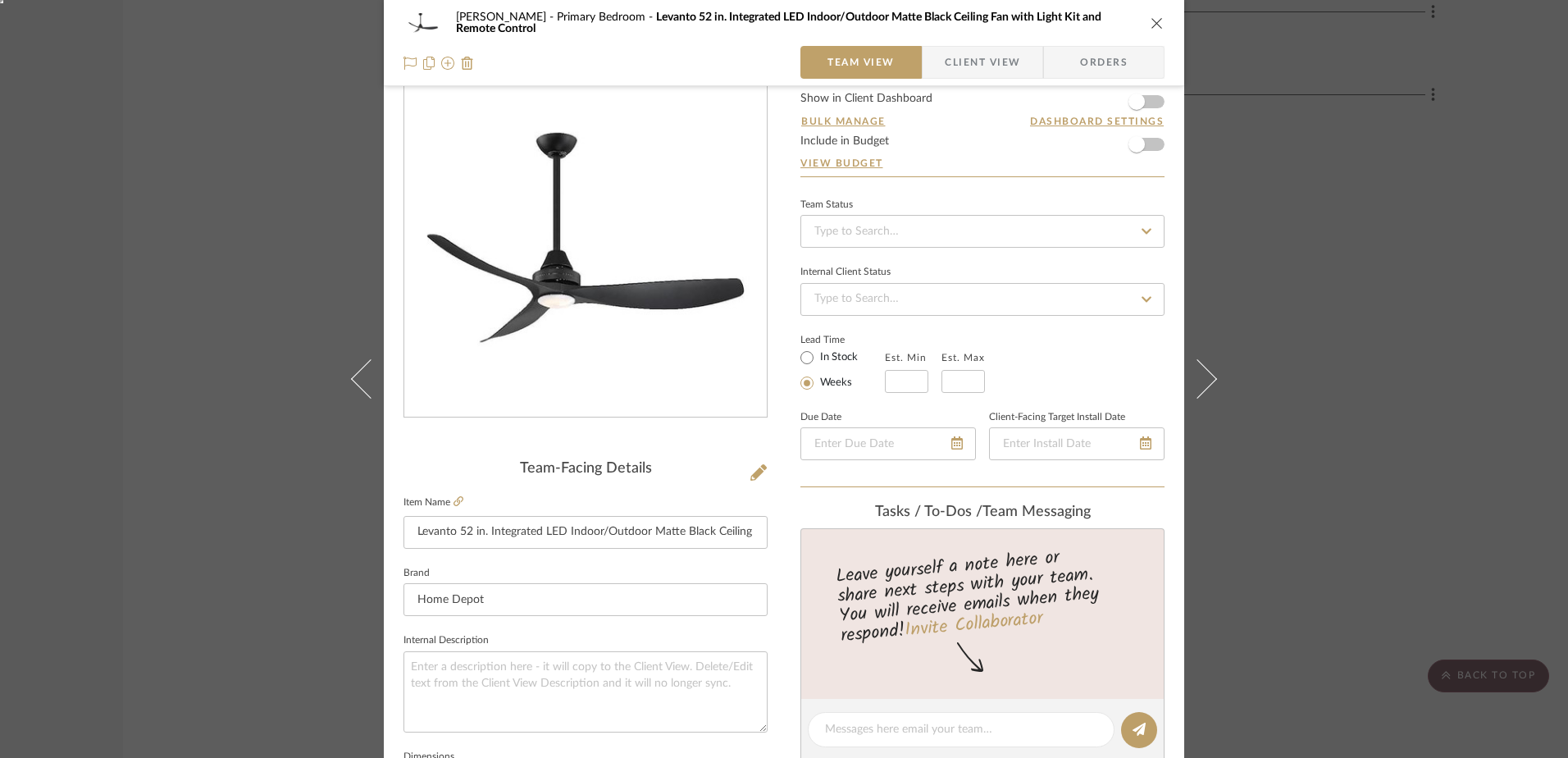
scroll to position [0, 0]
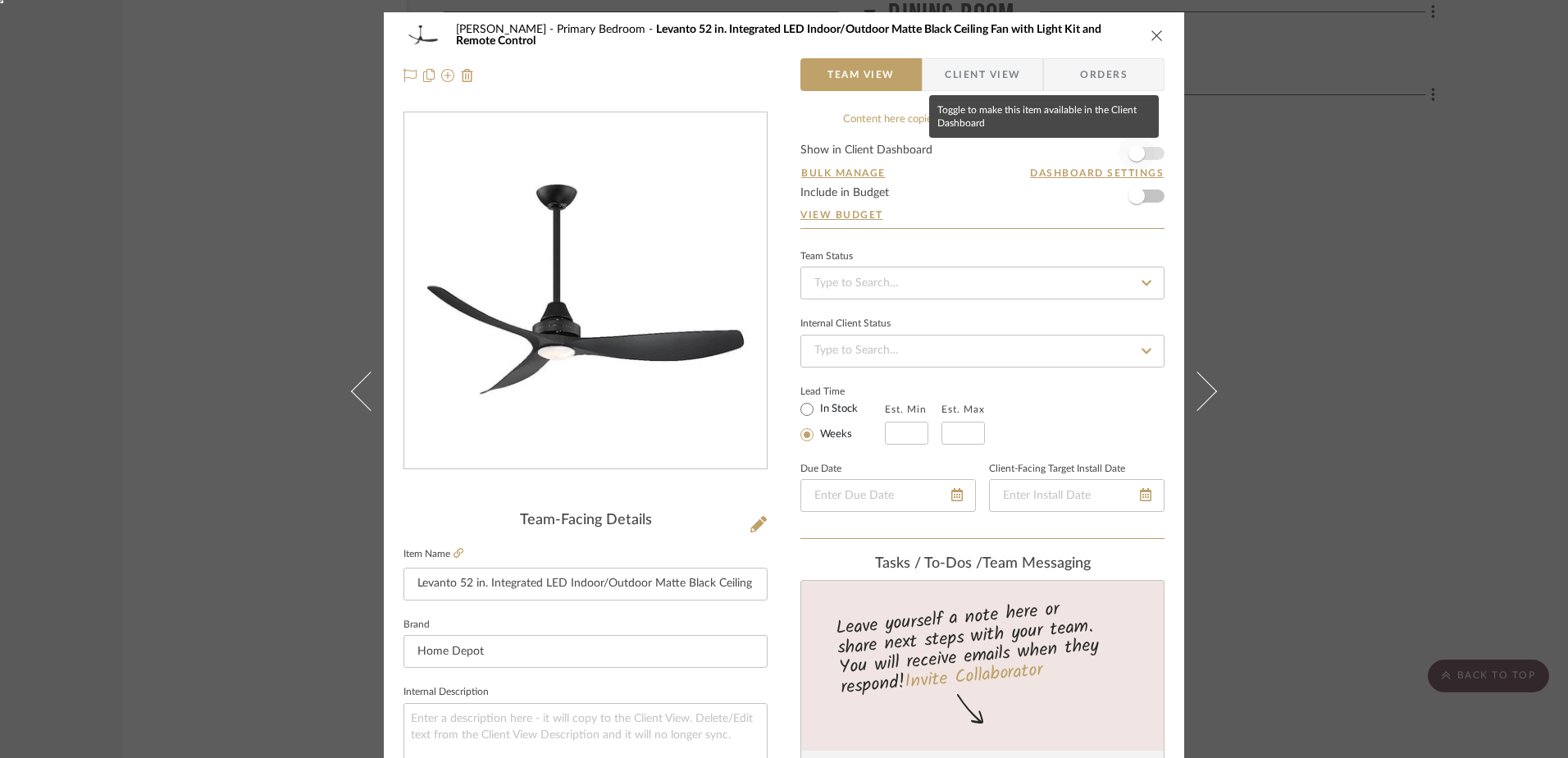
click at [1128, 152] on span "button" at bounding box center [1137, 153] width 17 height 17
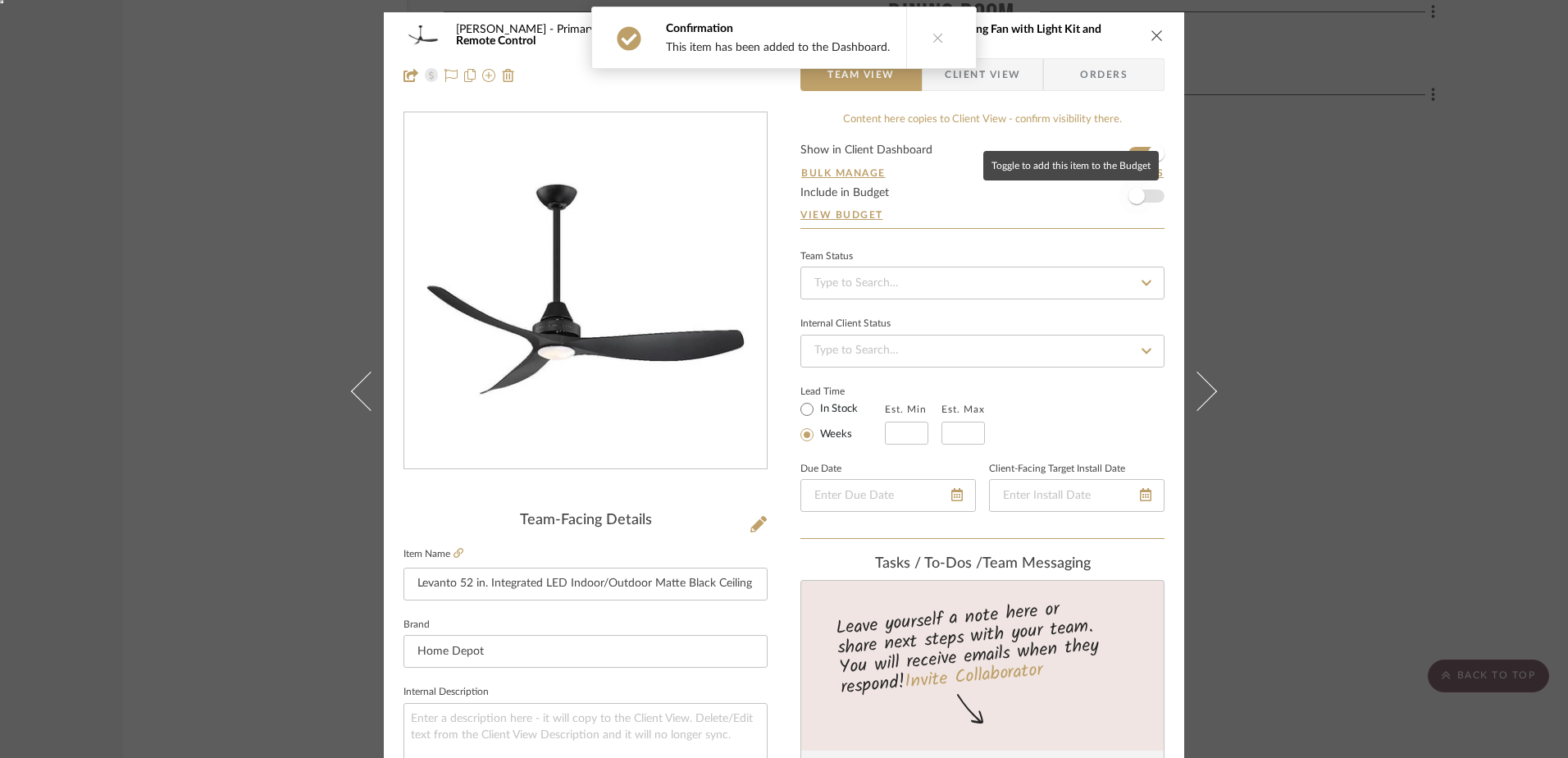
click at [1148, 193] on span "button" at bounding box center [1136, 196] width 36 height 36
click at [1153, 37] on icon "close" at bounding box center [1157, 35] width 13 height 13
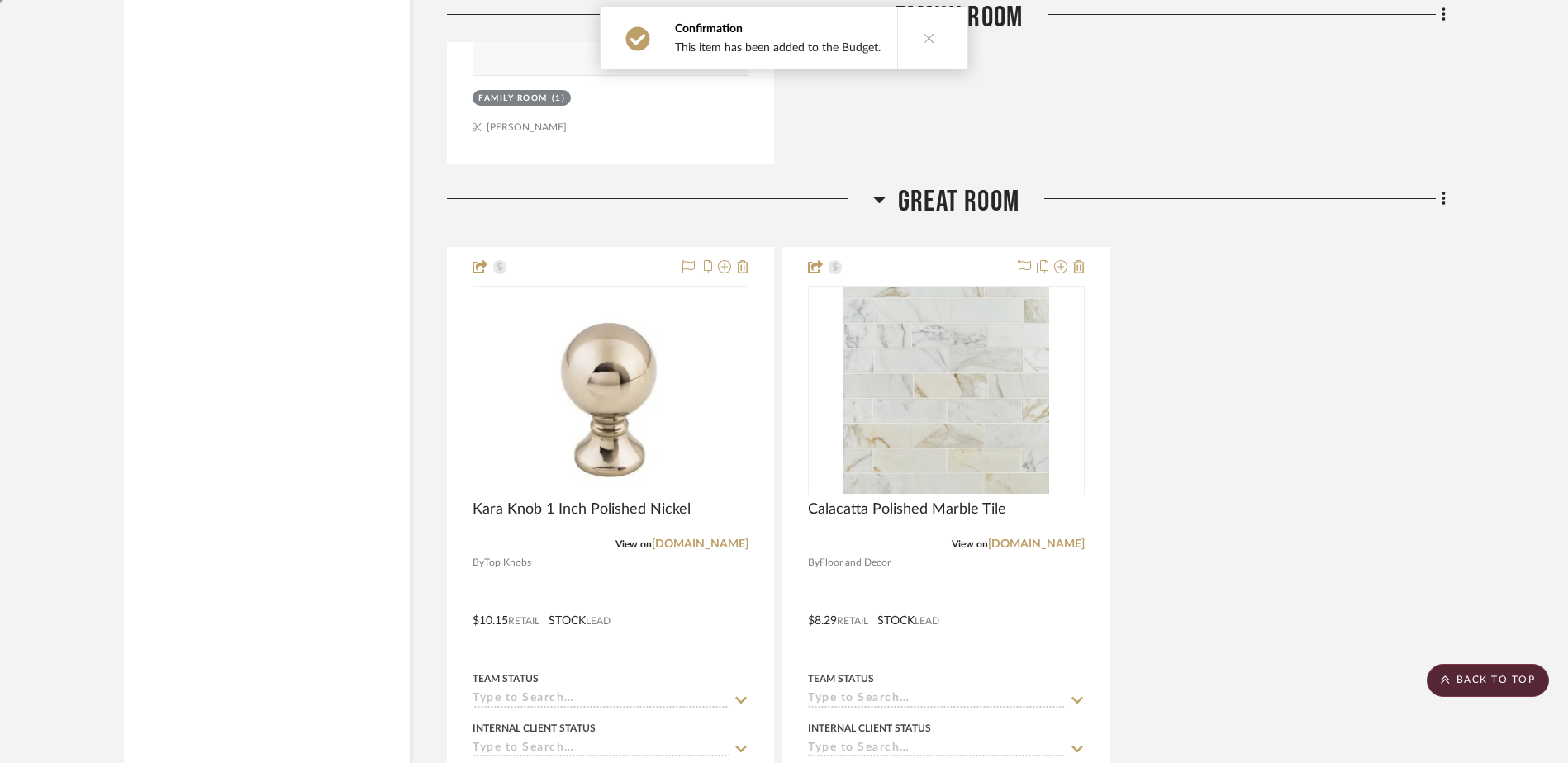
scroll to position [6483, 0]
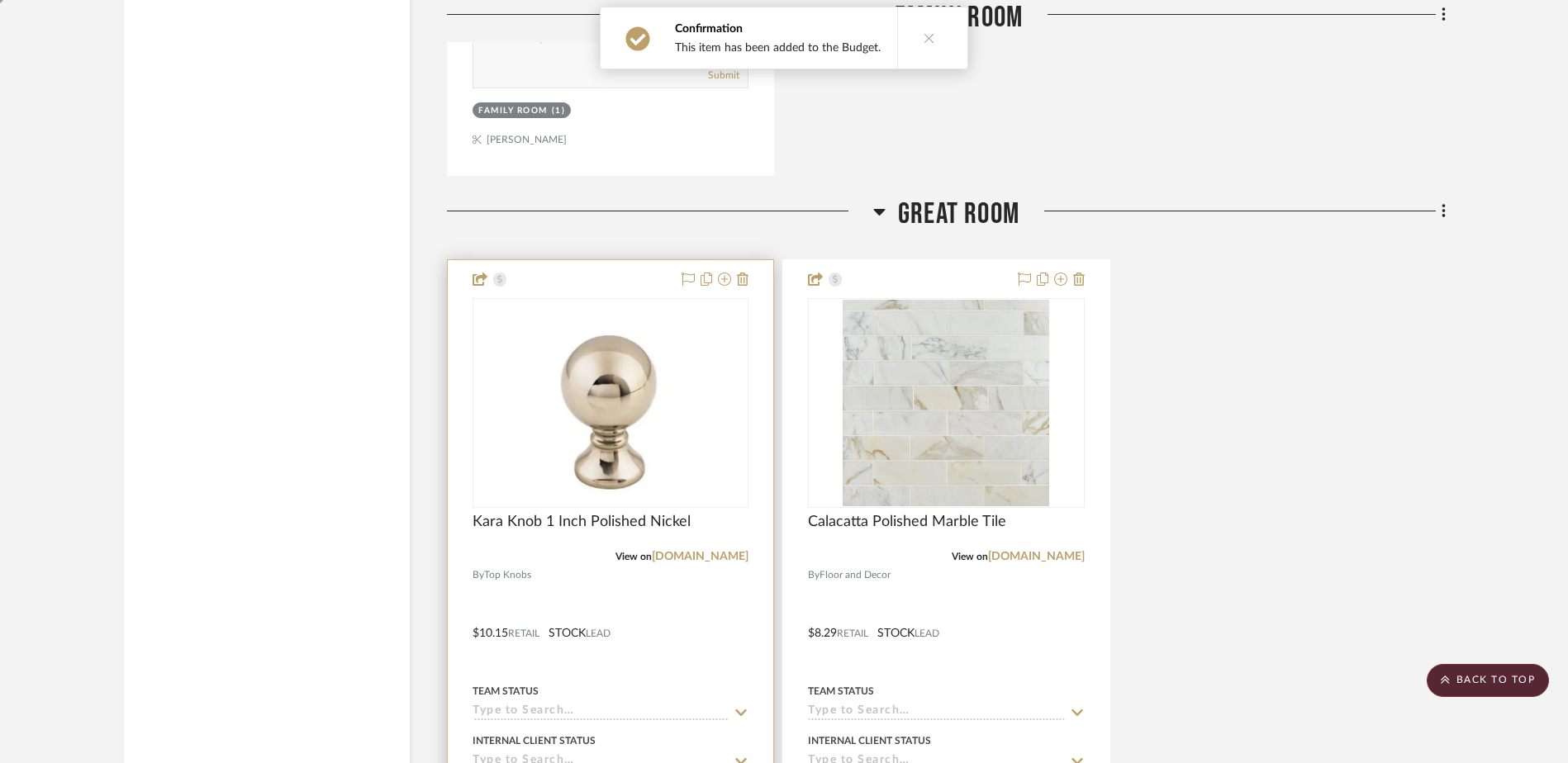
click at [0, 0] on div at bounding box center [0, 0] width 0 height 0
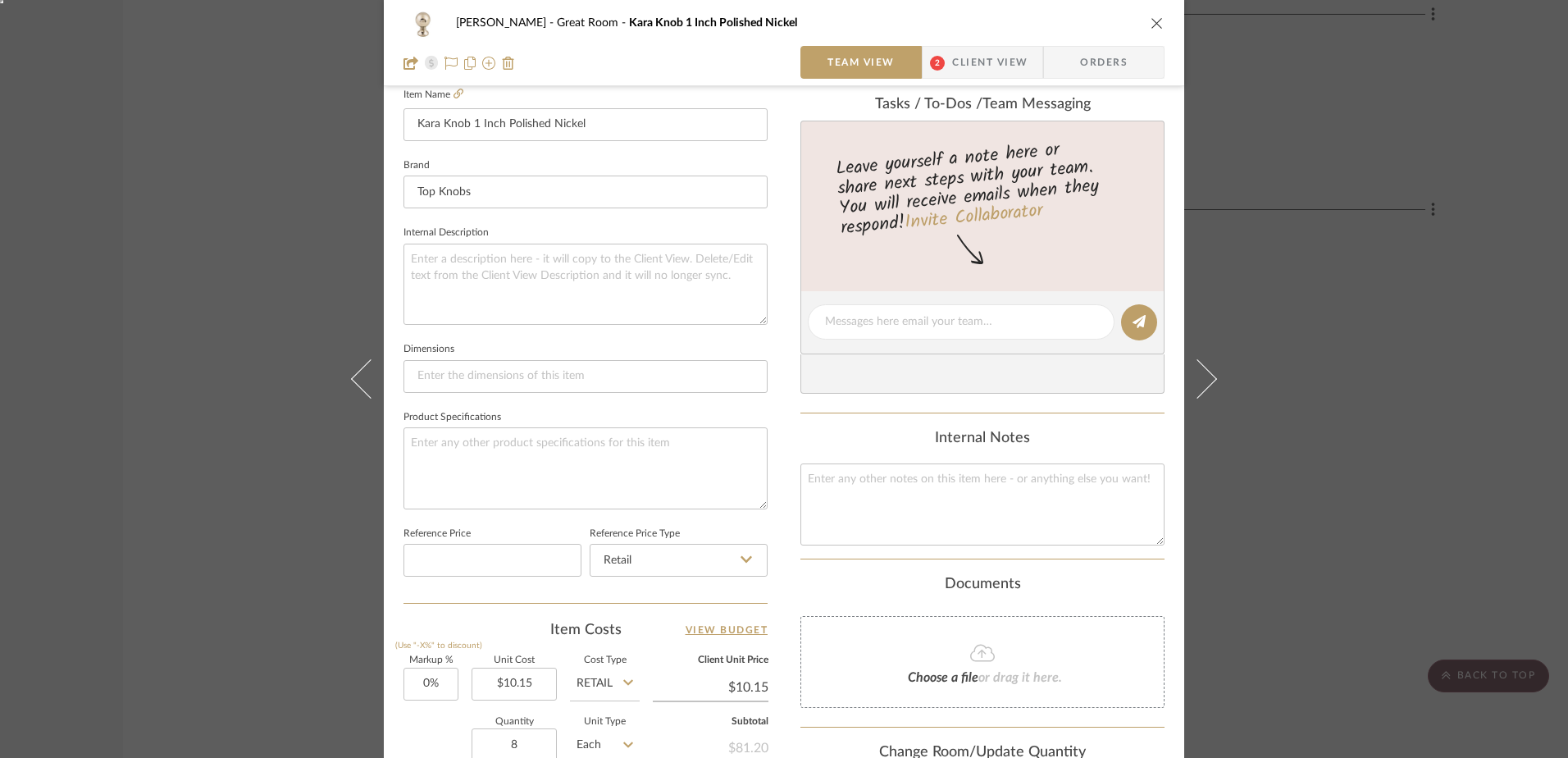
scroll to position [738, 0]
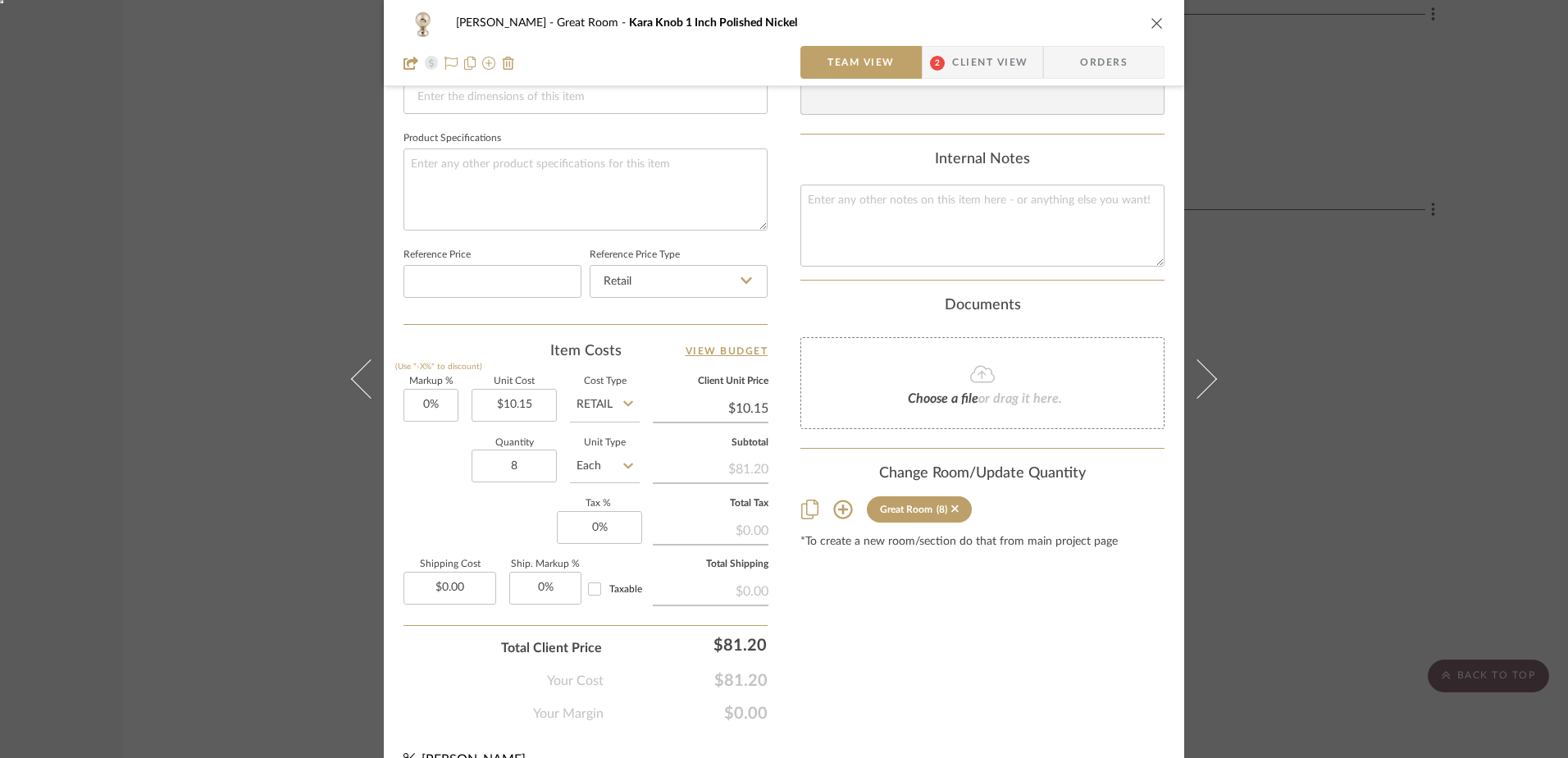
click at [954, 507] on sr-tag "Great Room (8)" at bounding box center [919, 510] width 105 height 27
click at [951, 510] on icon at bounding box center [954, 508] width 7 height 7
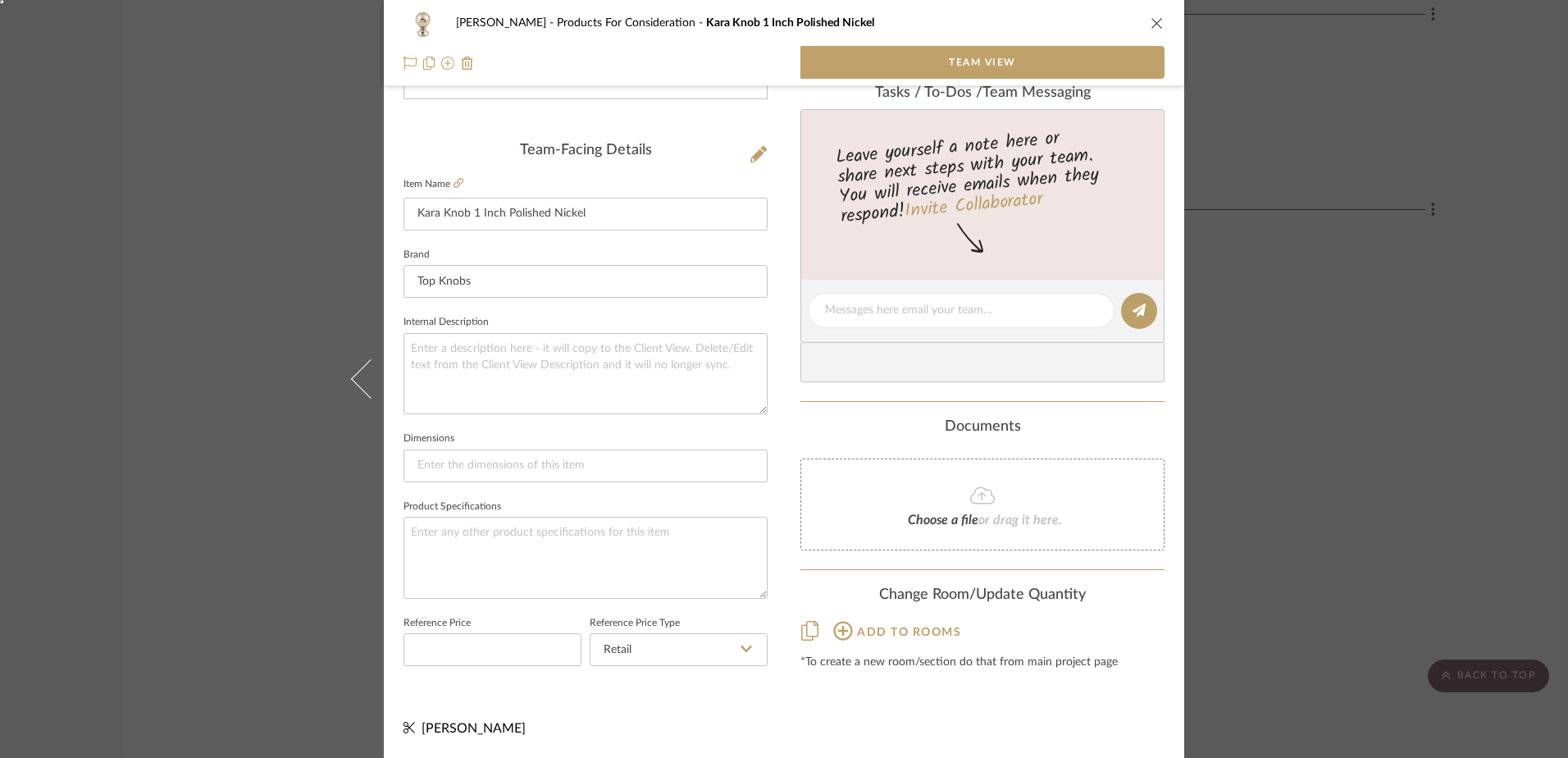
click at [843, 631] on icon at bounding box center [843, 631] width 20 height 20
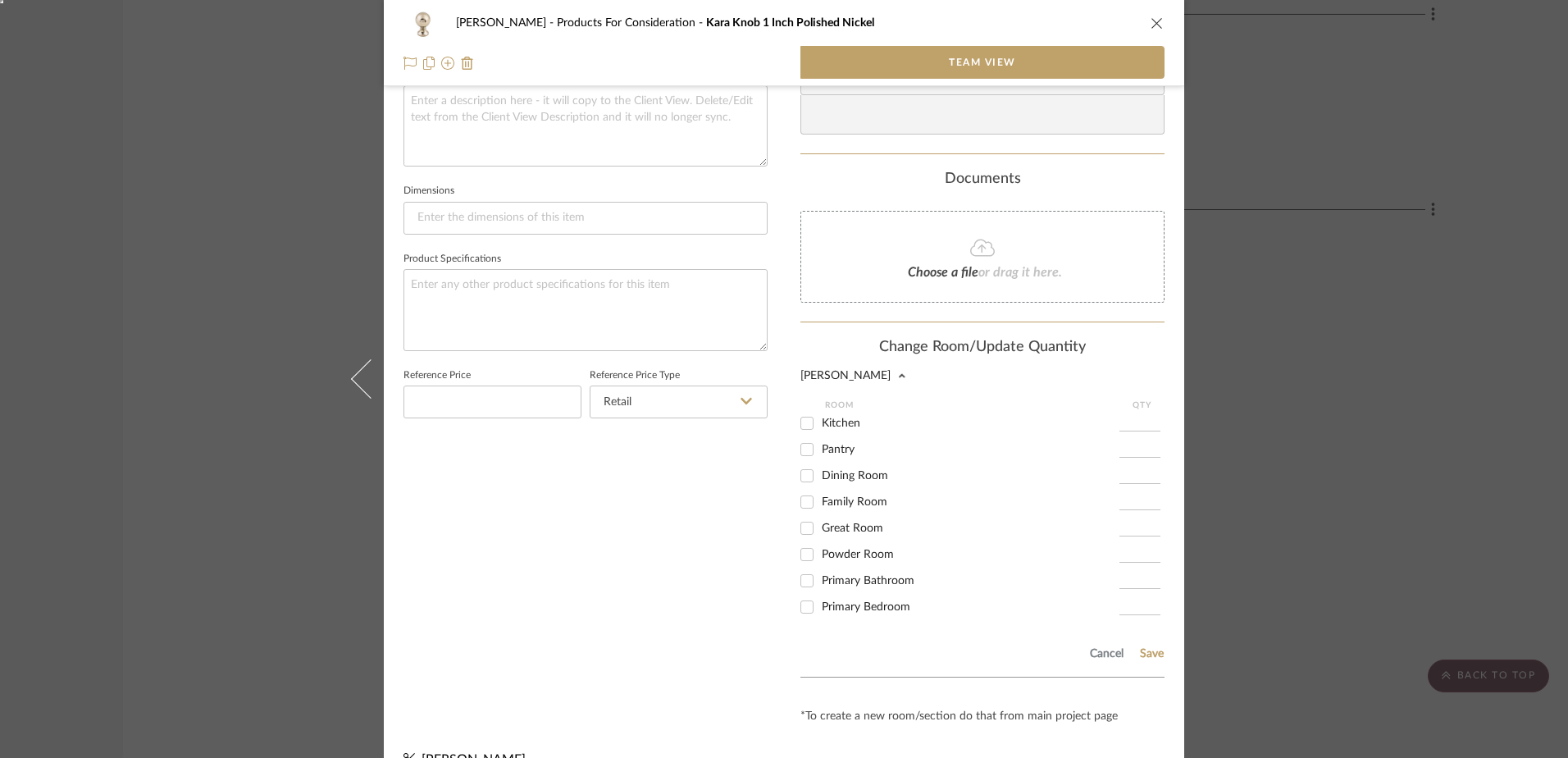
scroll to position [649, 0]
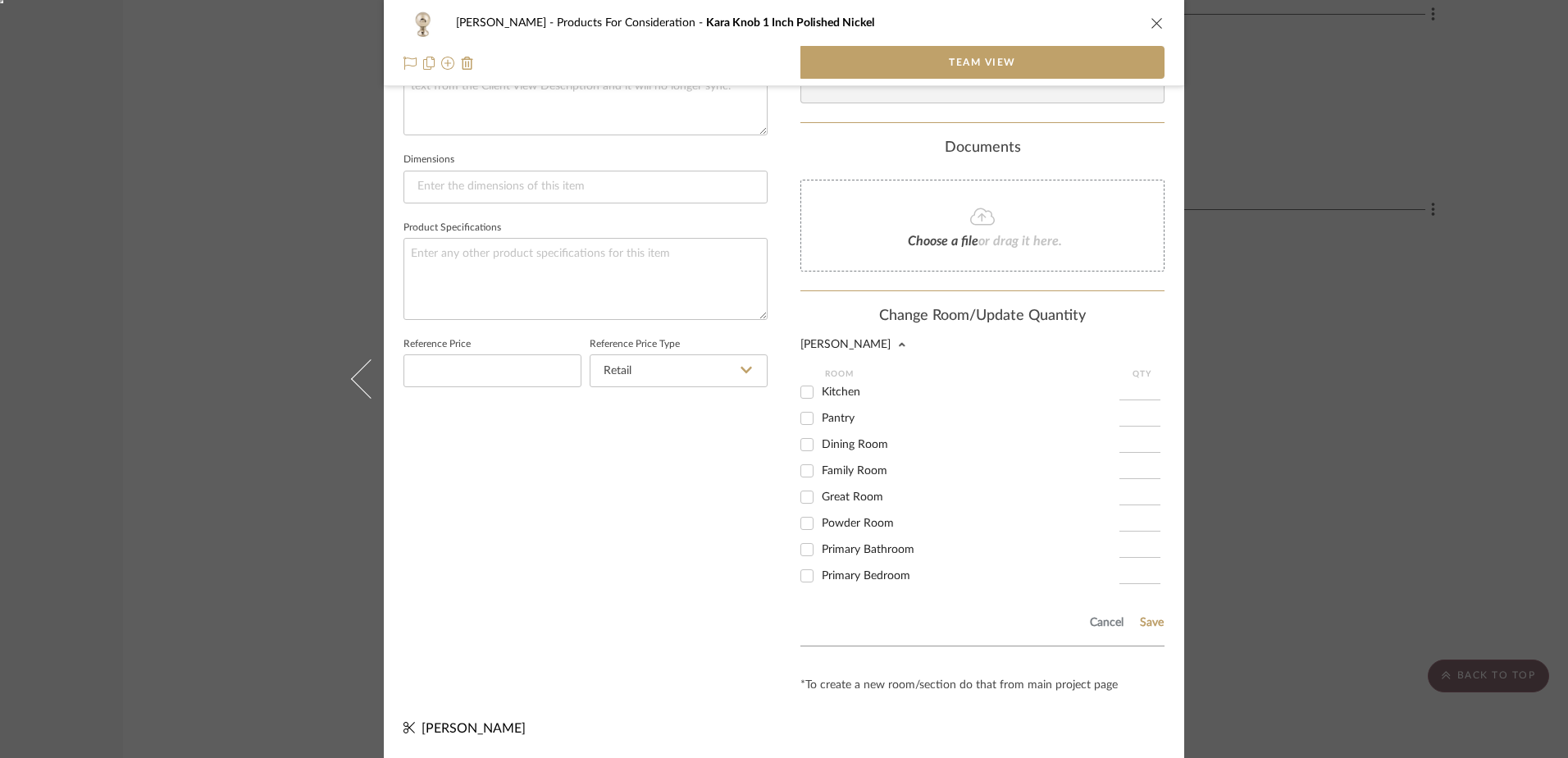
click at [811, 471] on input "Family Room" at bounding box center [807, 471] width 27 height 27
checkbox input "true"
type input "8"
click at [1144, 622] on button "Save" at bounding box center [1152, 623] width 26 height 13
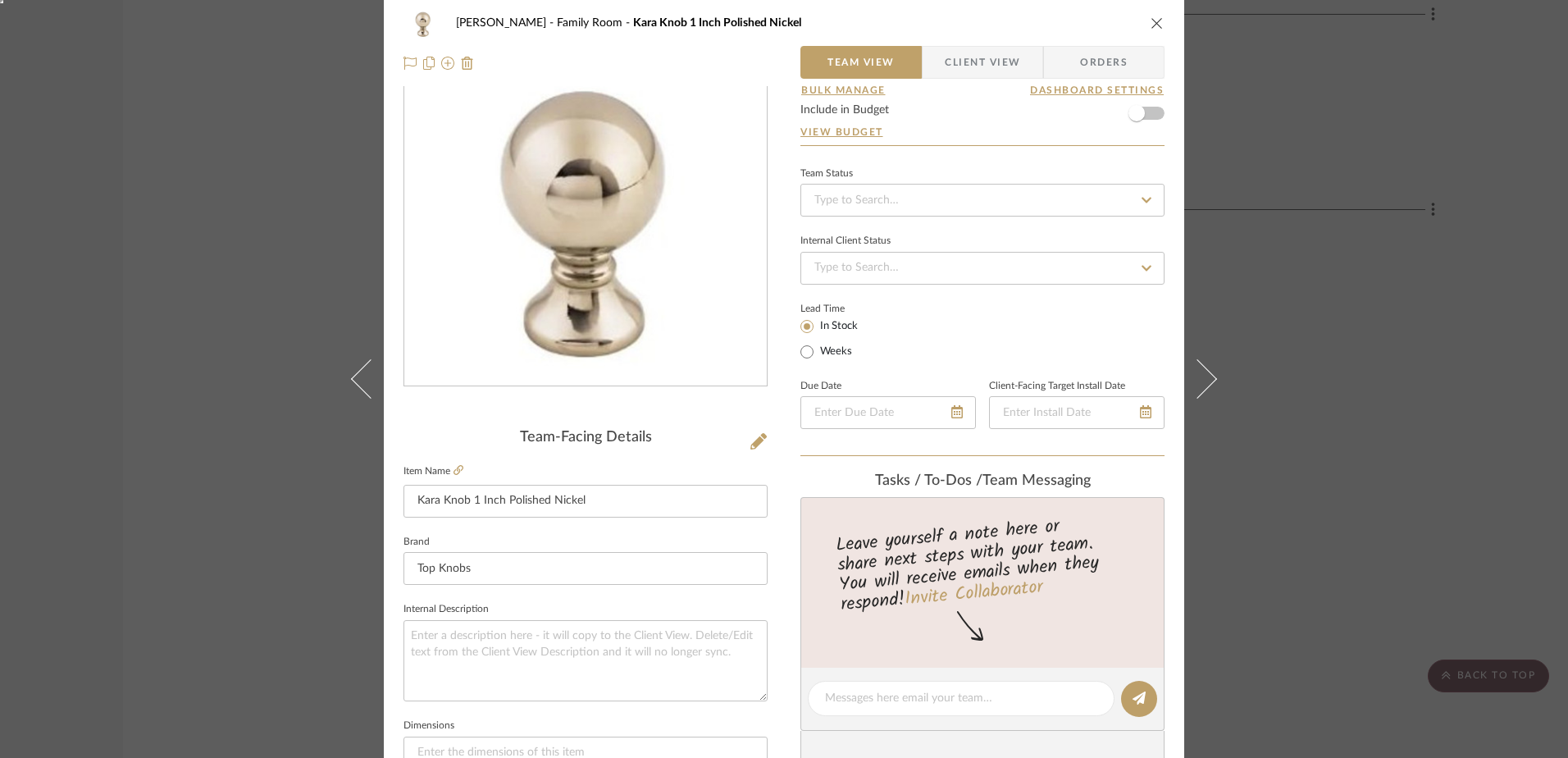
scroll to position [0, 0]
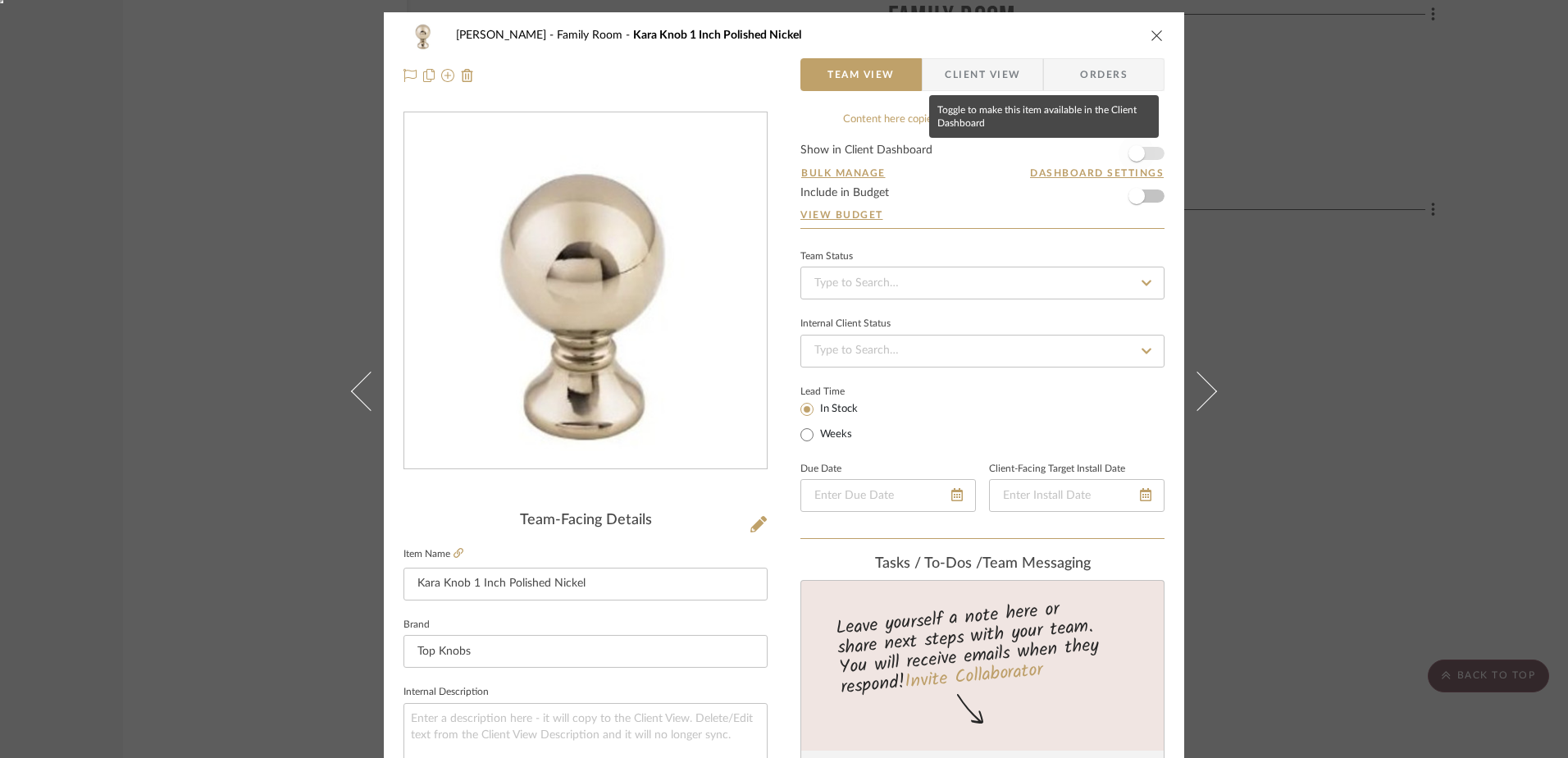
click at [1128, 151] on span "button" at bounding box center [1137, 153] width 17 height 17
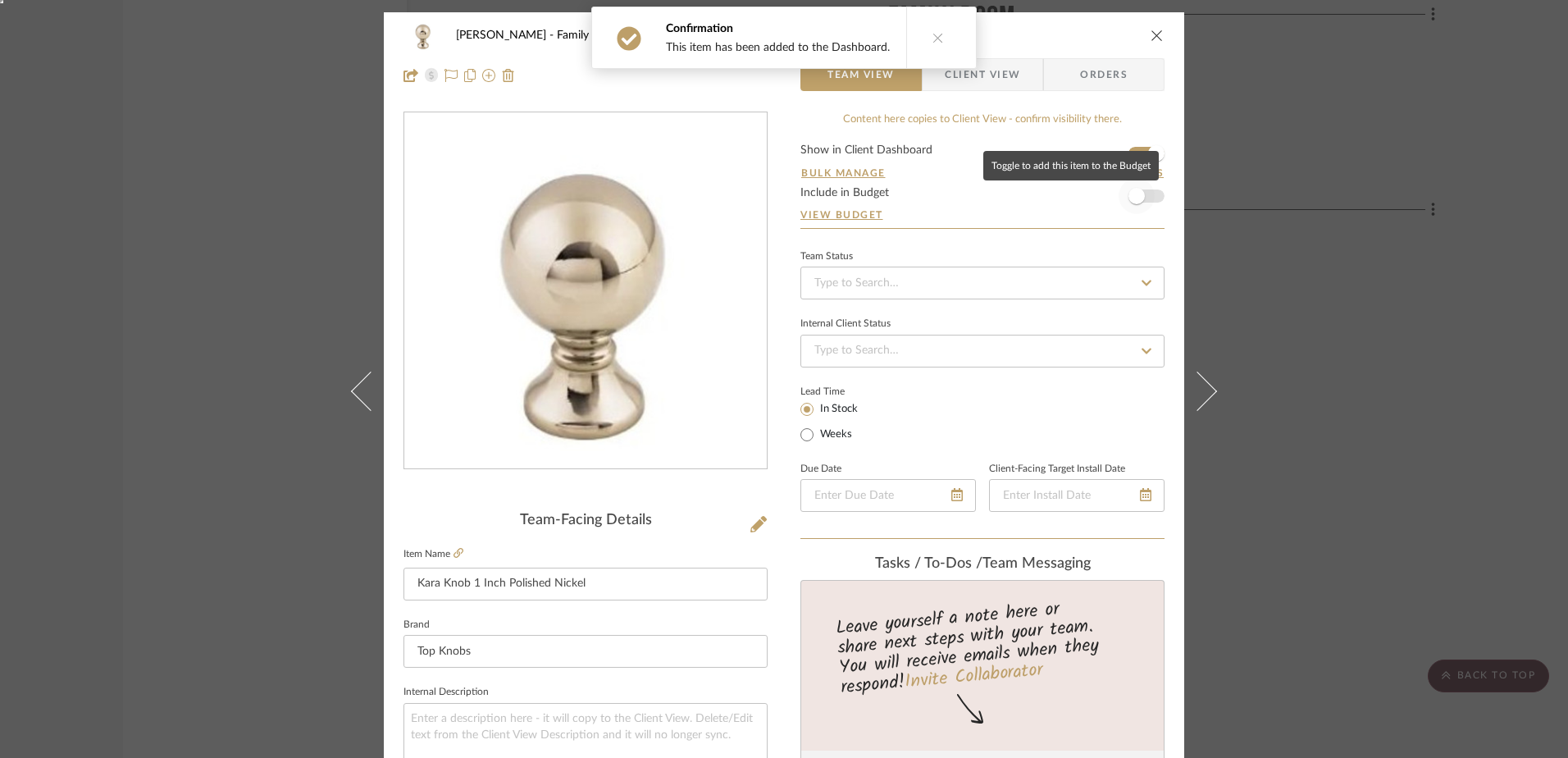
click at [1142, 199] on span "button" at bounding box center [1136, 196] width 36 height 36
click at [1007, 70] on span "Client View" at bounding box center [982, 74] width 76 height 32
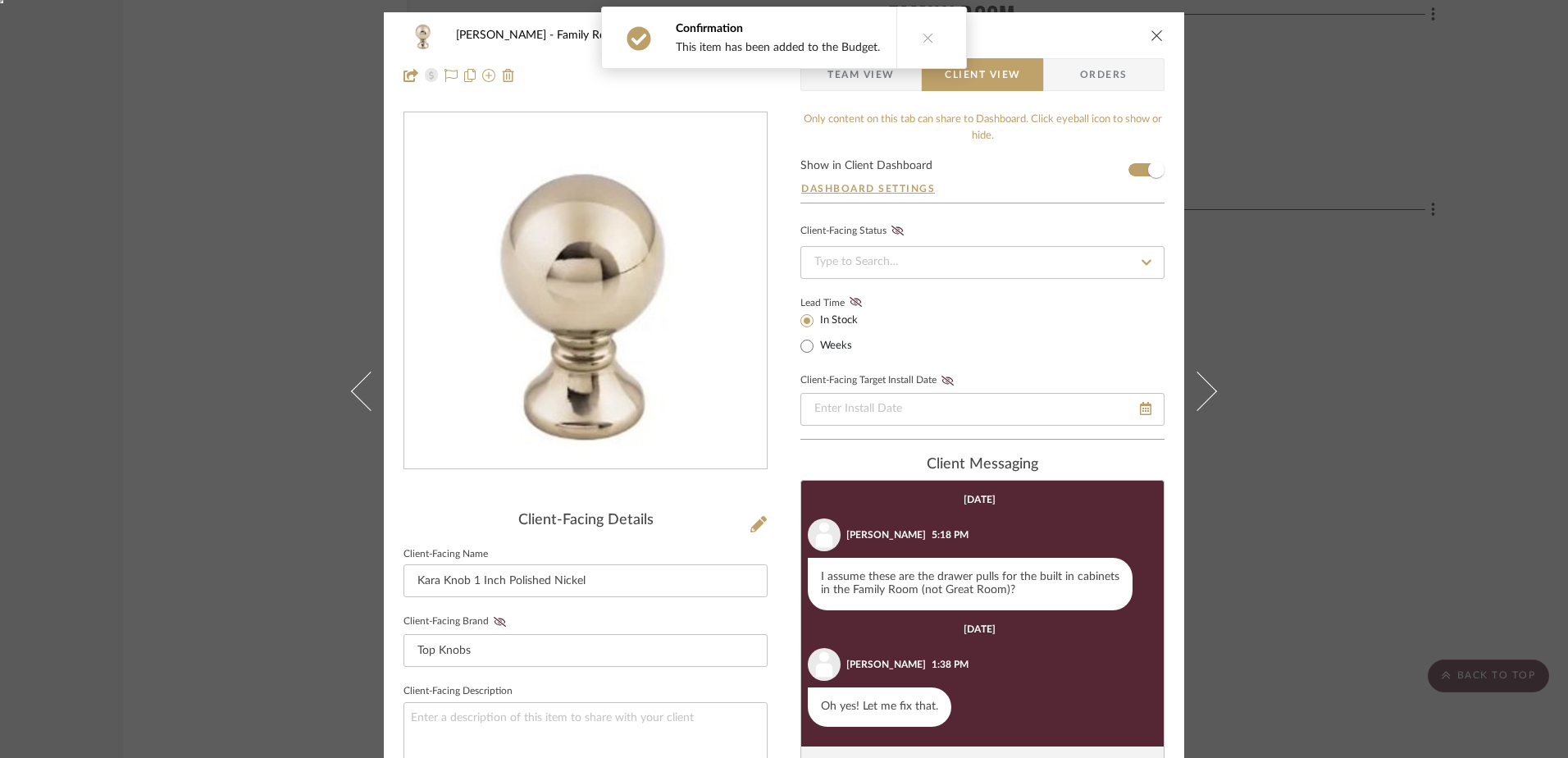
click at [1153, 33] on icon "close" at bounding box center [1157, 35] width 13 height 13
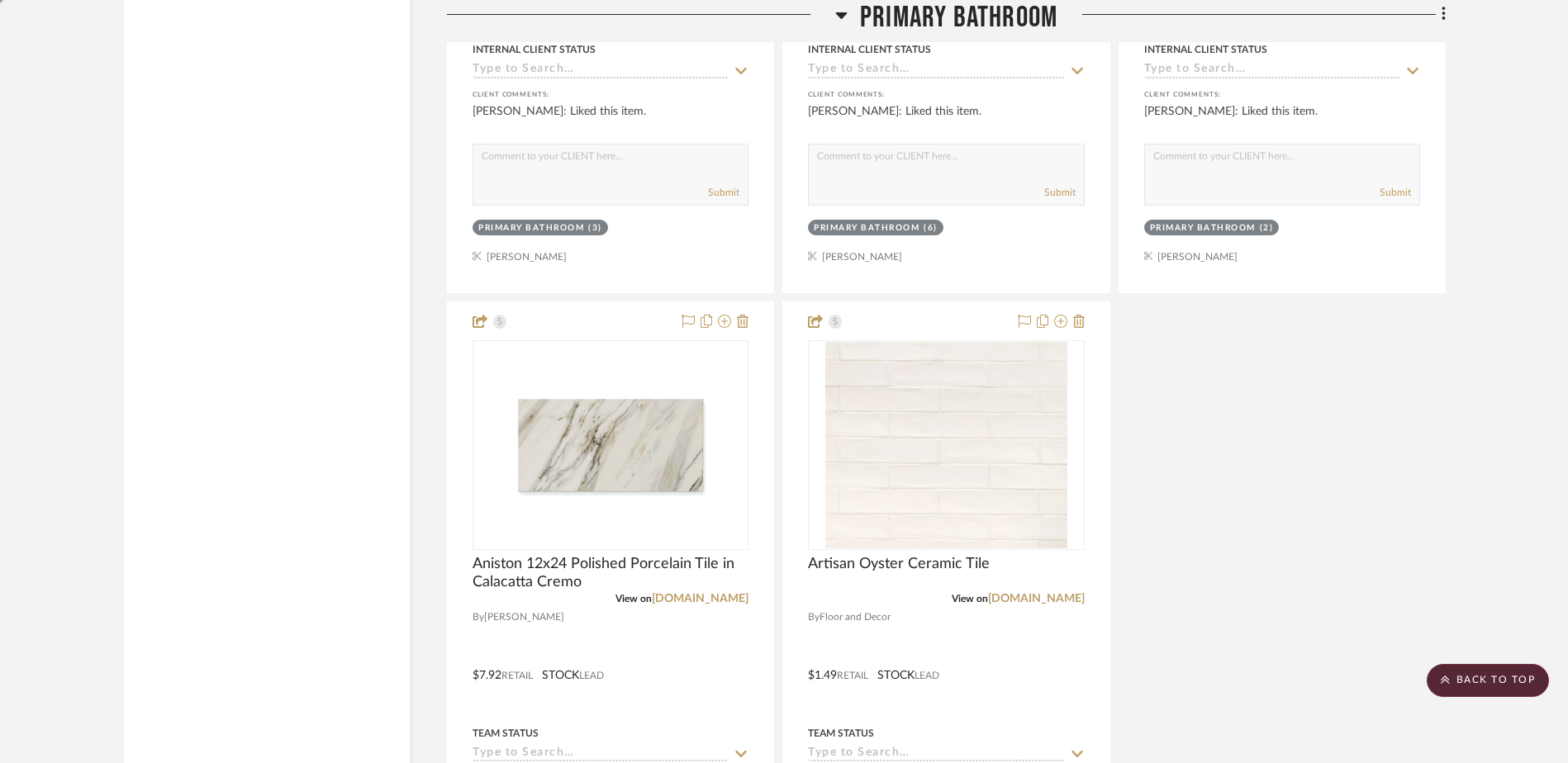
scroll to position [11321, 0]
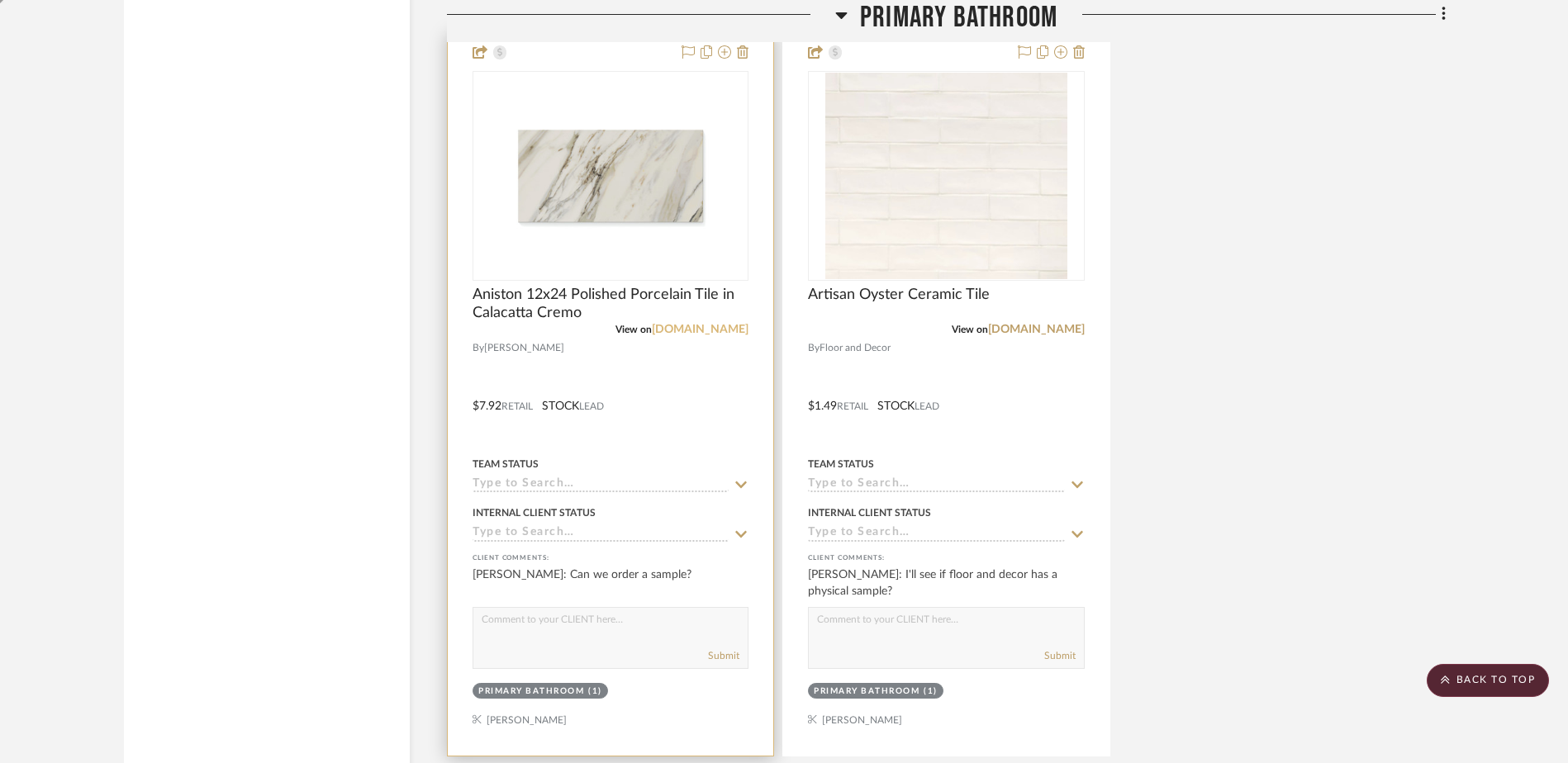
click at [677, 332] on link "[DOMAIN_NAME]" at bounding box center [700, 330] width 96 height 12
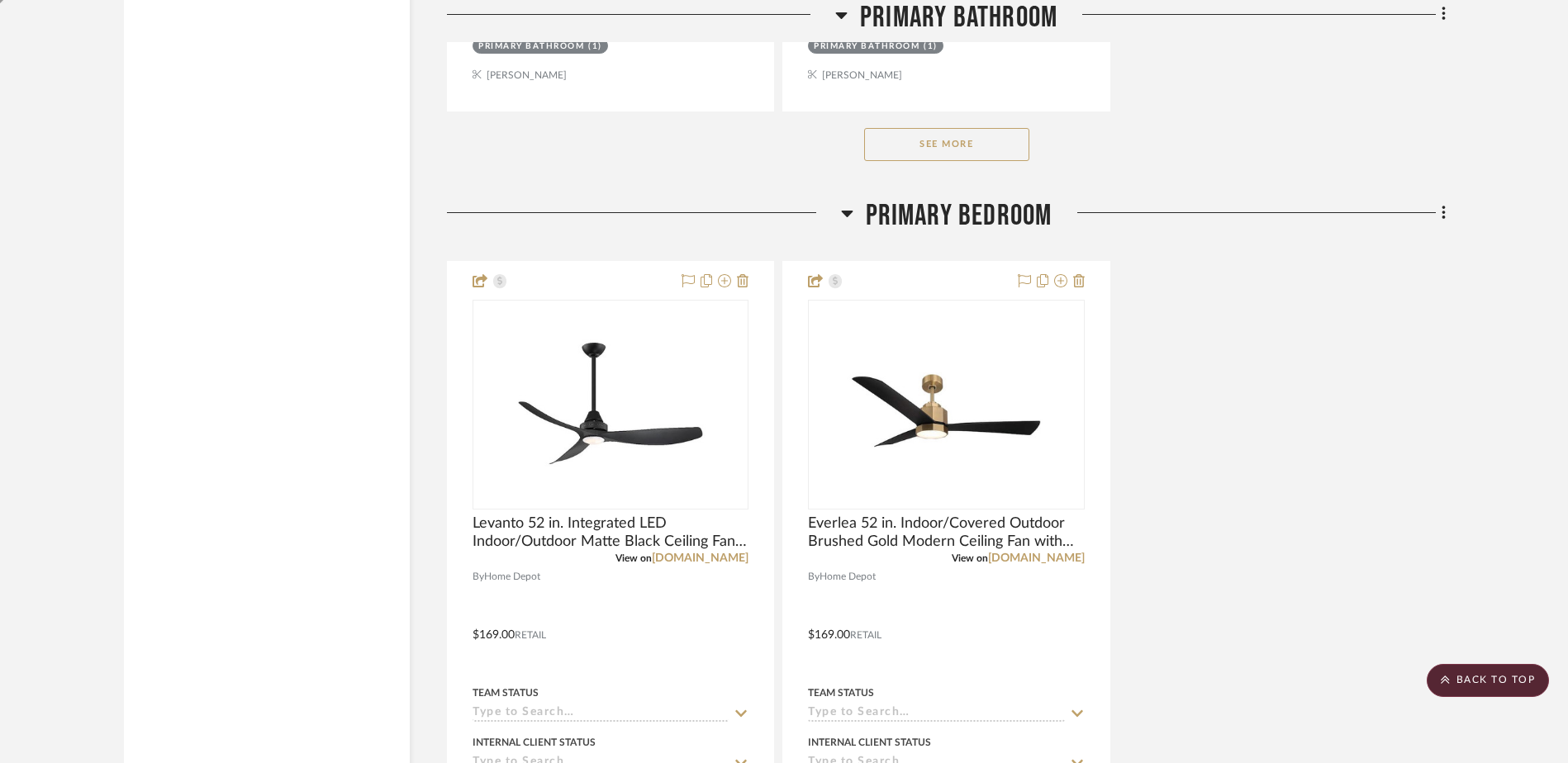
scroll to position [11982, 0]
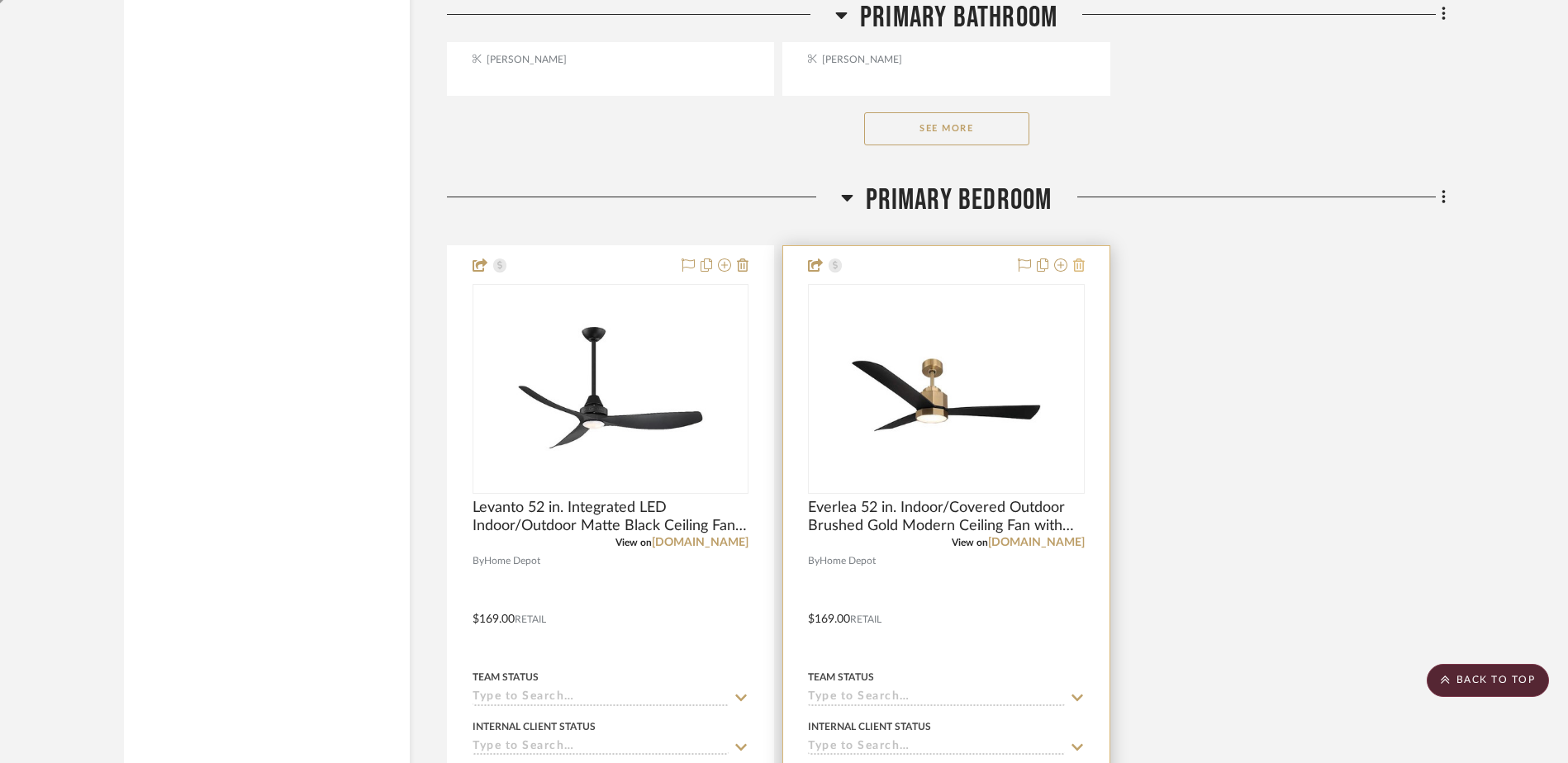
click at [1078, 262] on icon at bounding box center [1079, 265] width 12 height 13
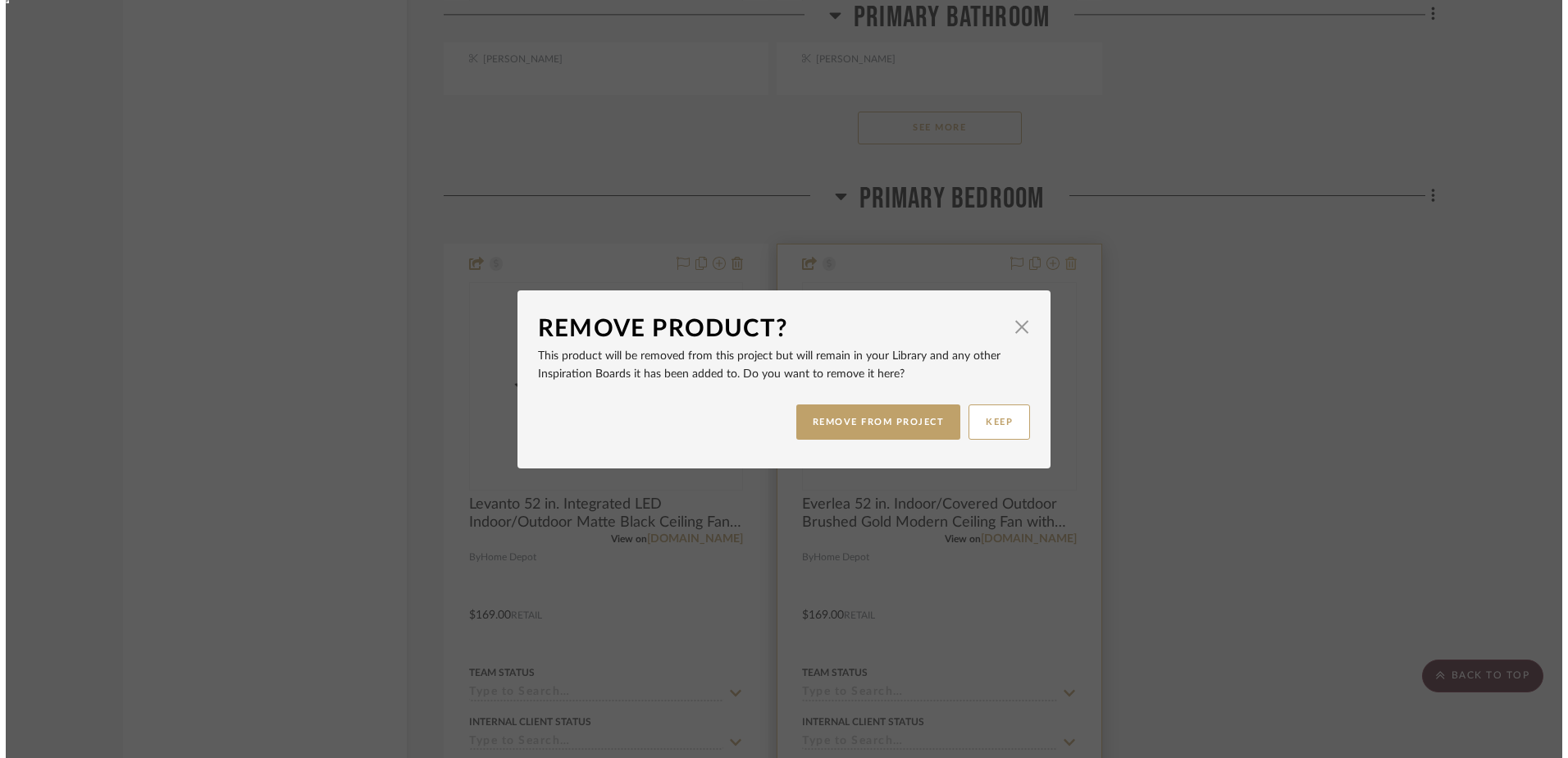
scroll to position [0, 0]
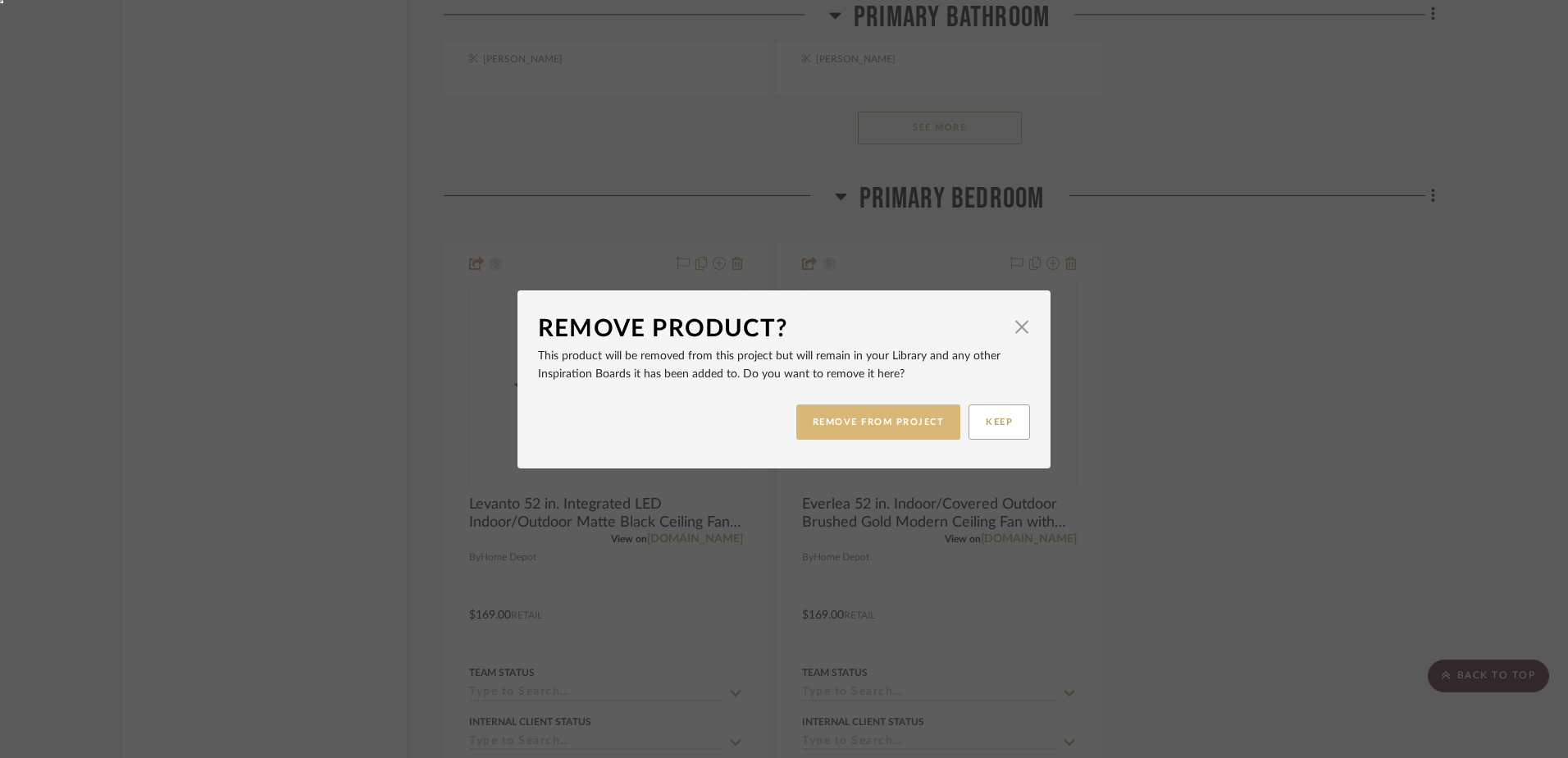
click at [911, 418] on button "REMOVE FROM PROJECT" at bounding box center [879, 421] width 165 height 35
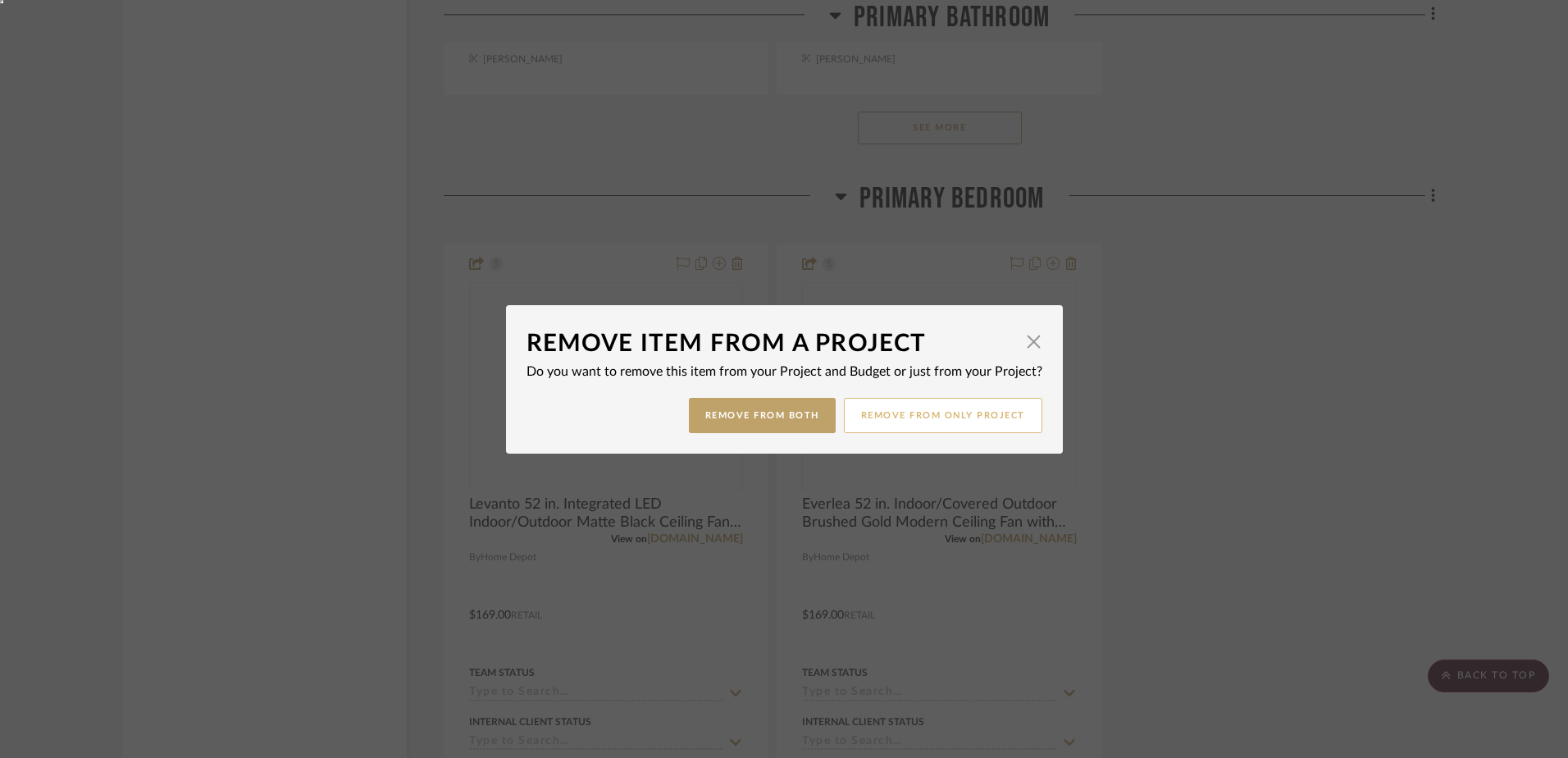
click at [918, 412] on button "Remove from only Project" at bounding box center [943, 416] width 198 height 35
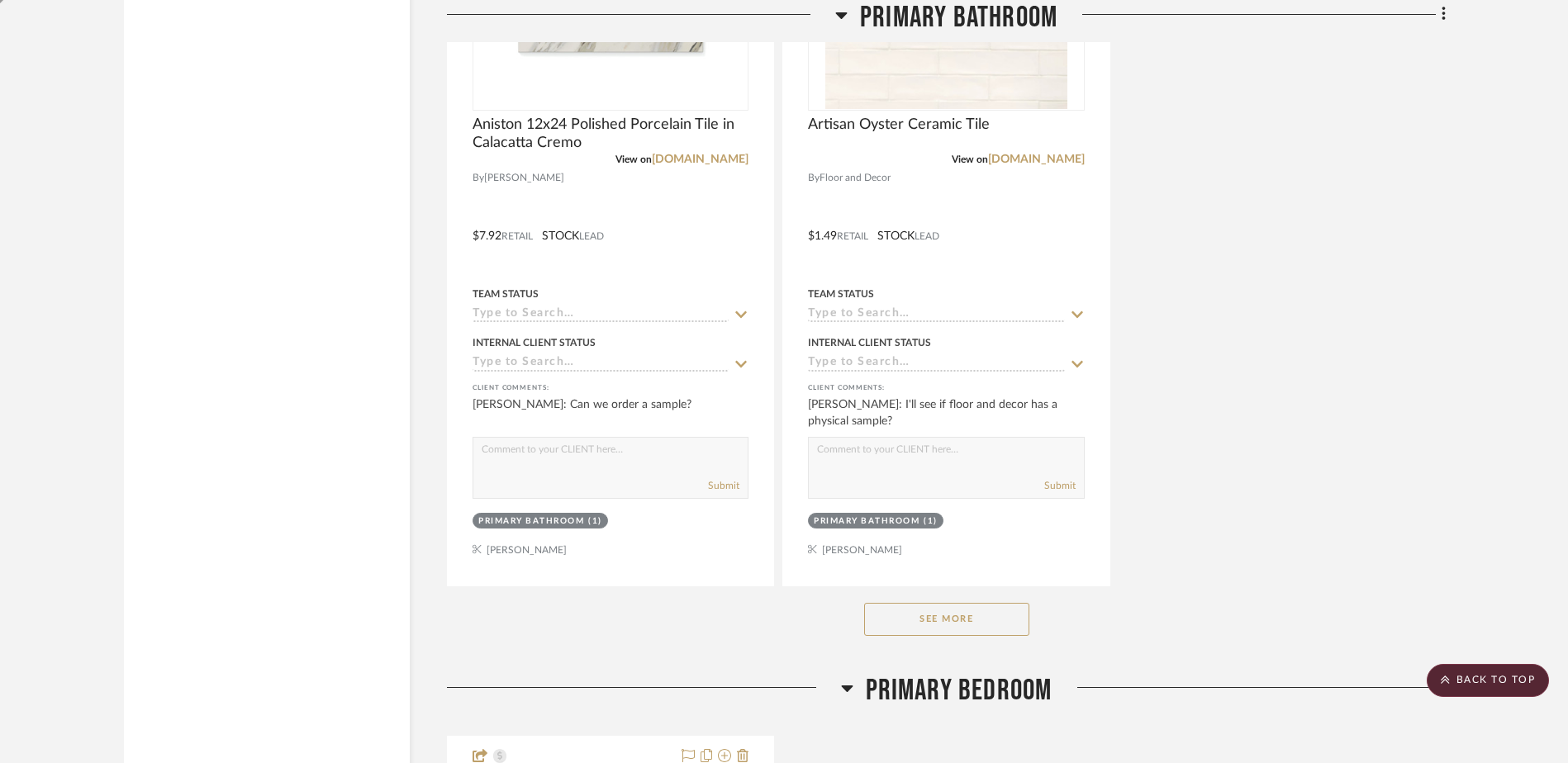
scroll to position [11505, 0]
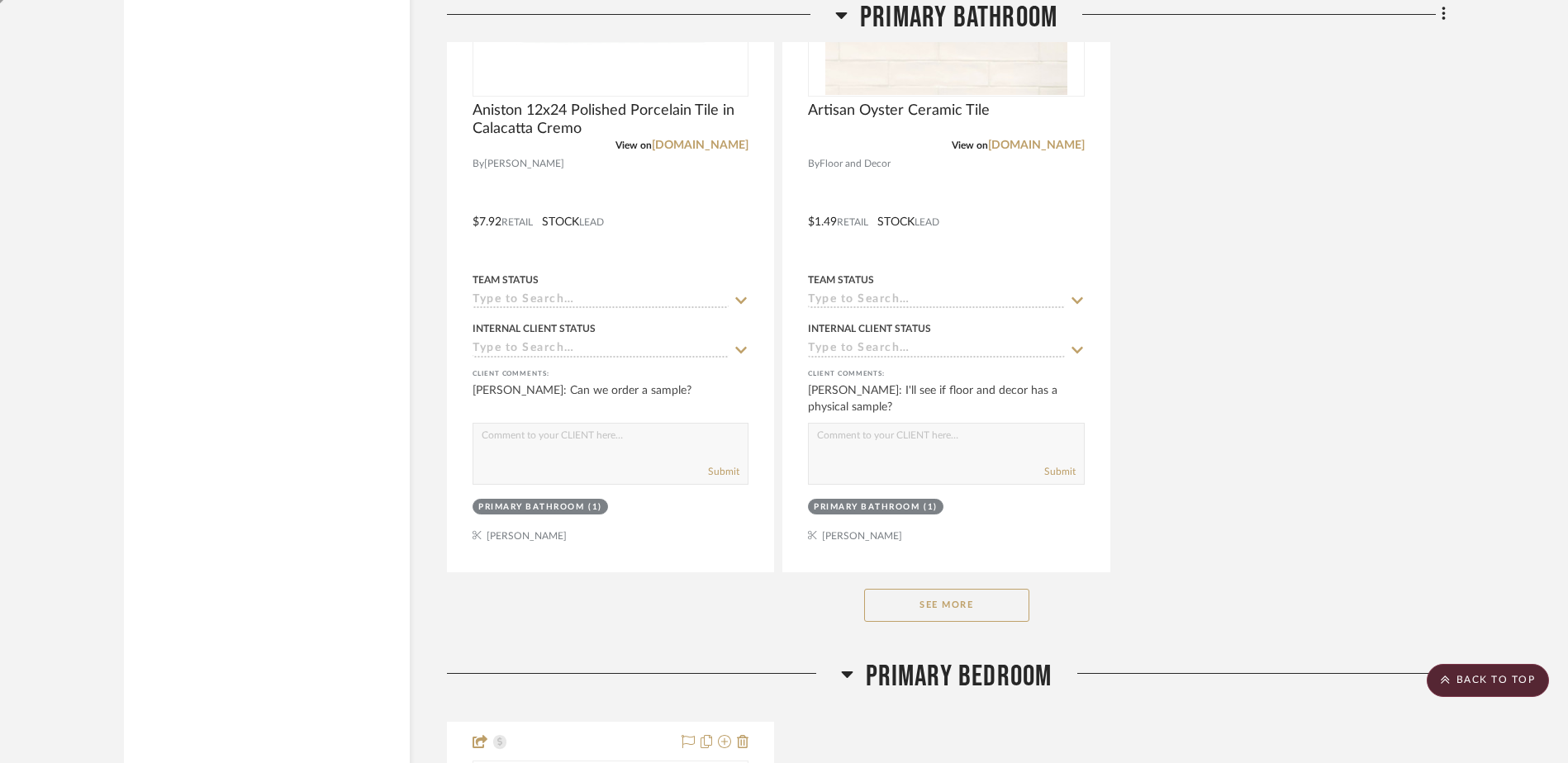
click at [992, 620] on button "See More" at bounding box center [946, 605] width 165 height 33
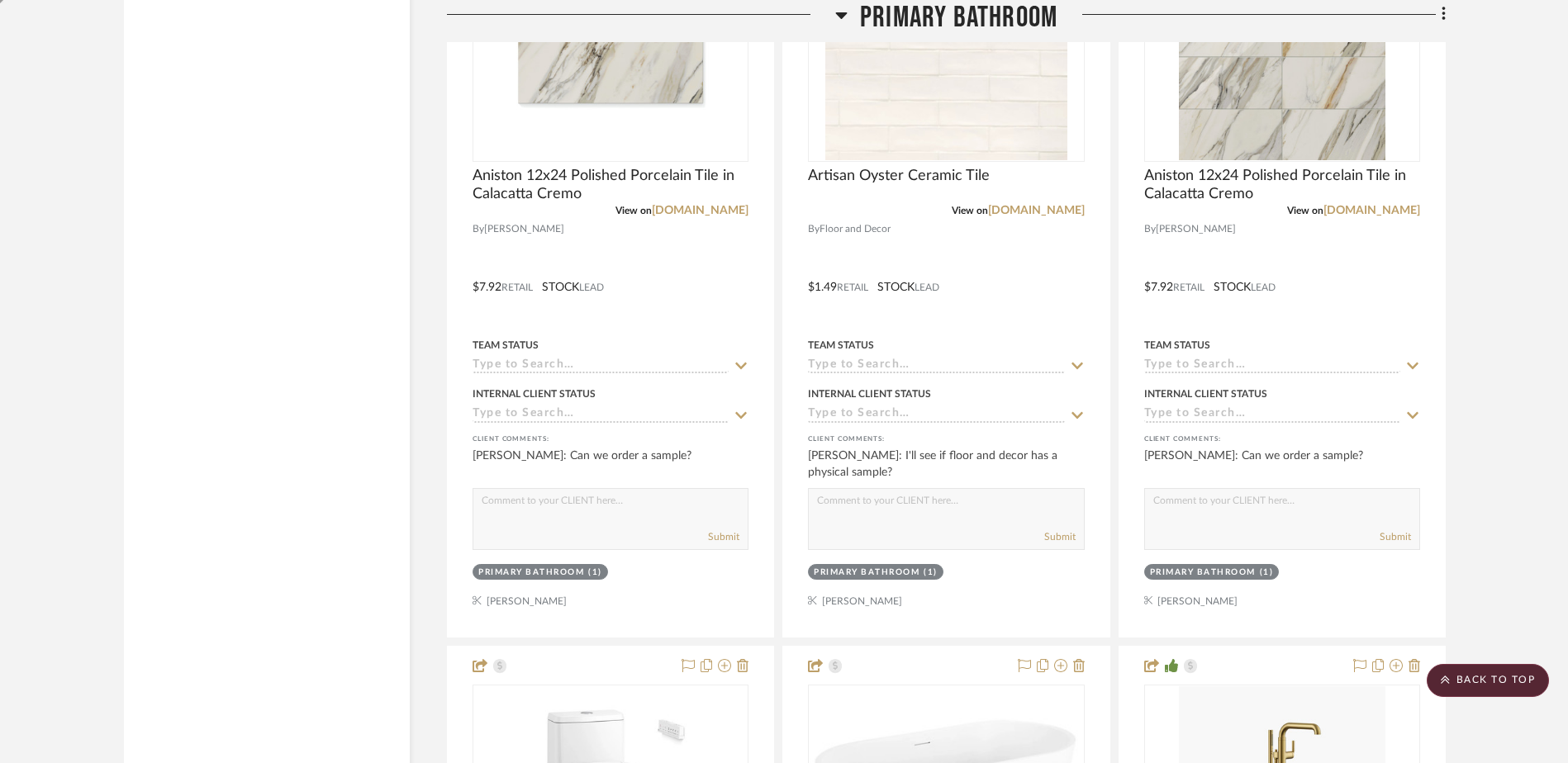
scroll to position [11374, 0]
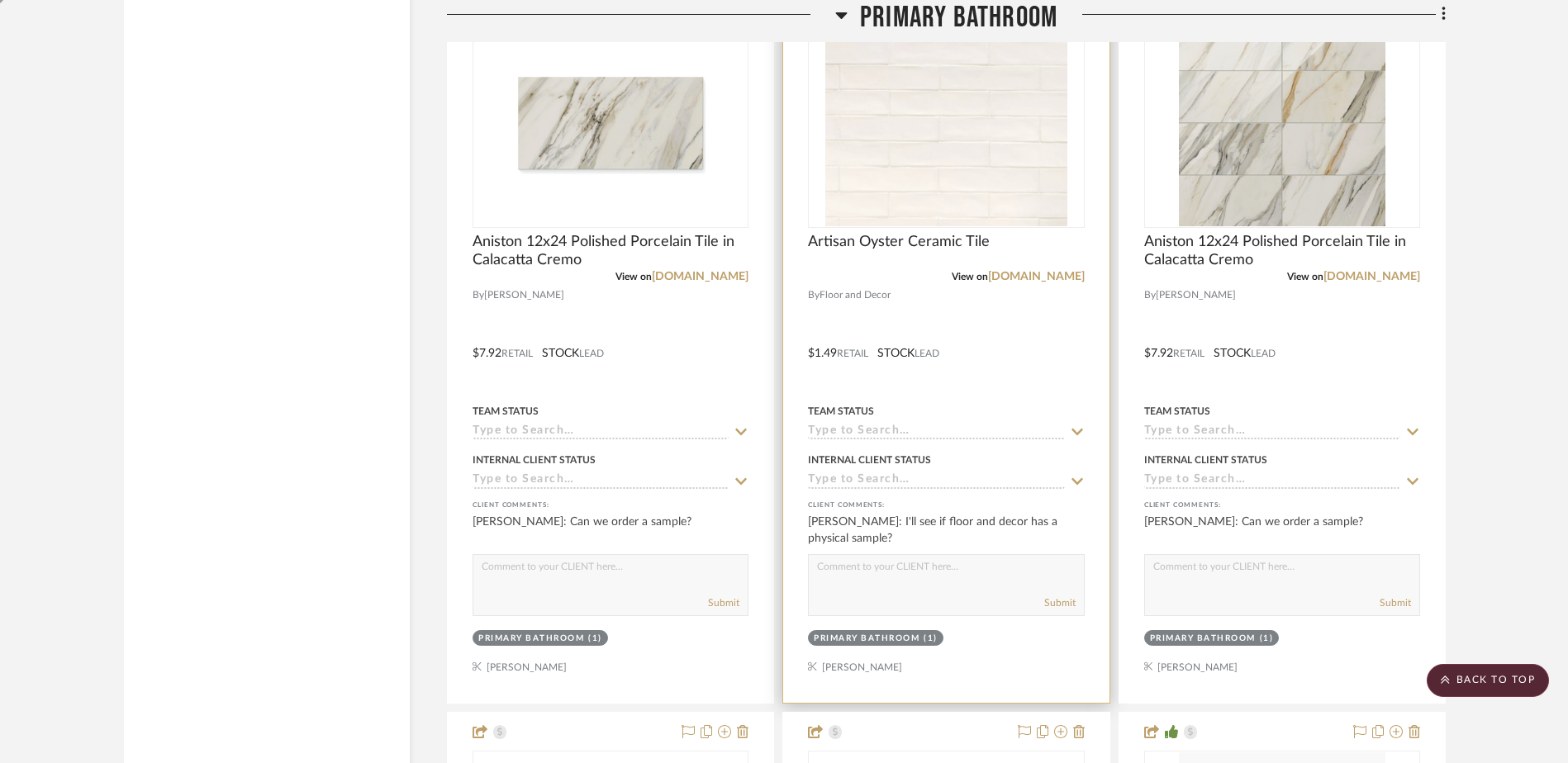
click at [915, 589] on div "Submit" at bounding box center [945, 585] width 276 height 62
click at [928, 584] on textarea at bounding box center [945, 570] width 274 height 31
type textarea "Sounds good! if not i believe I have this on hand from our shower remodel"
drag, startPoint x: 1064, startPoint y: 604, endPoint x: 1077, endPoint y: 604, distance: 13.0
click at [1065, 604] on button "Submit" at bounding box center [1060, 603] width 31 height 15
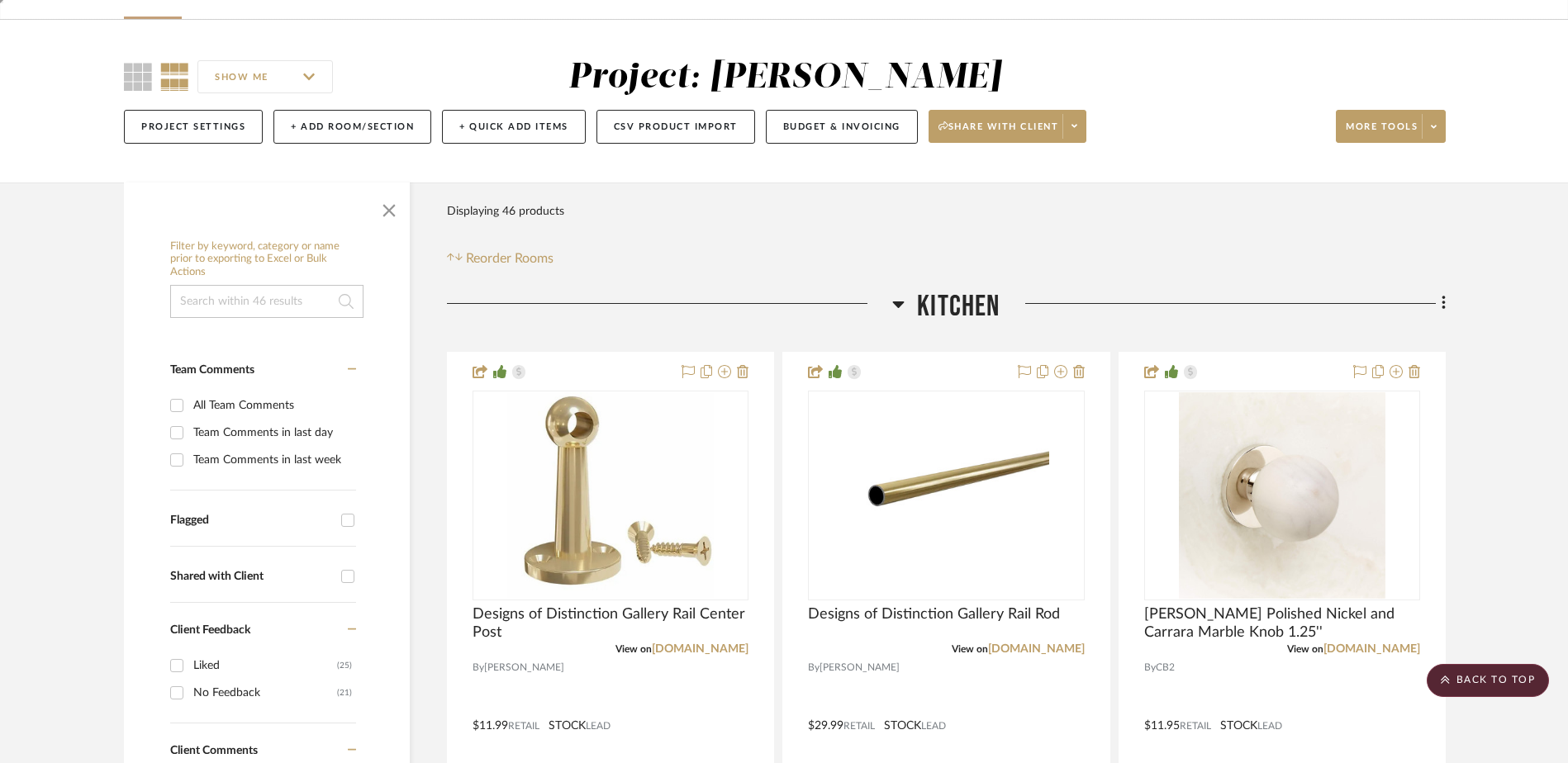
scroll to position [0, 0]
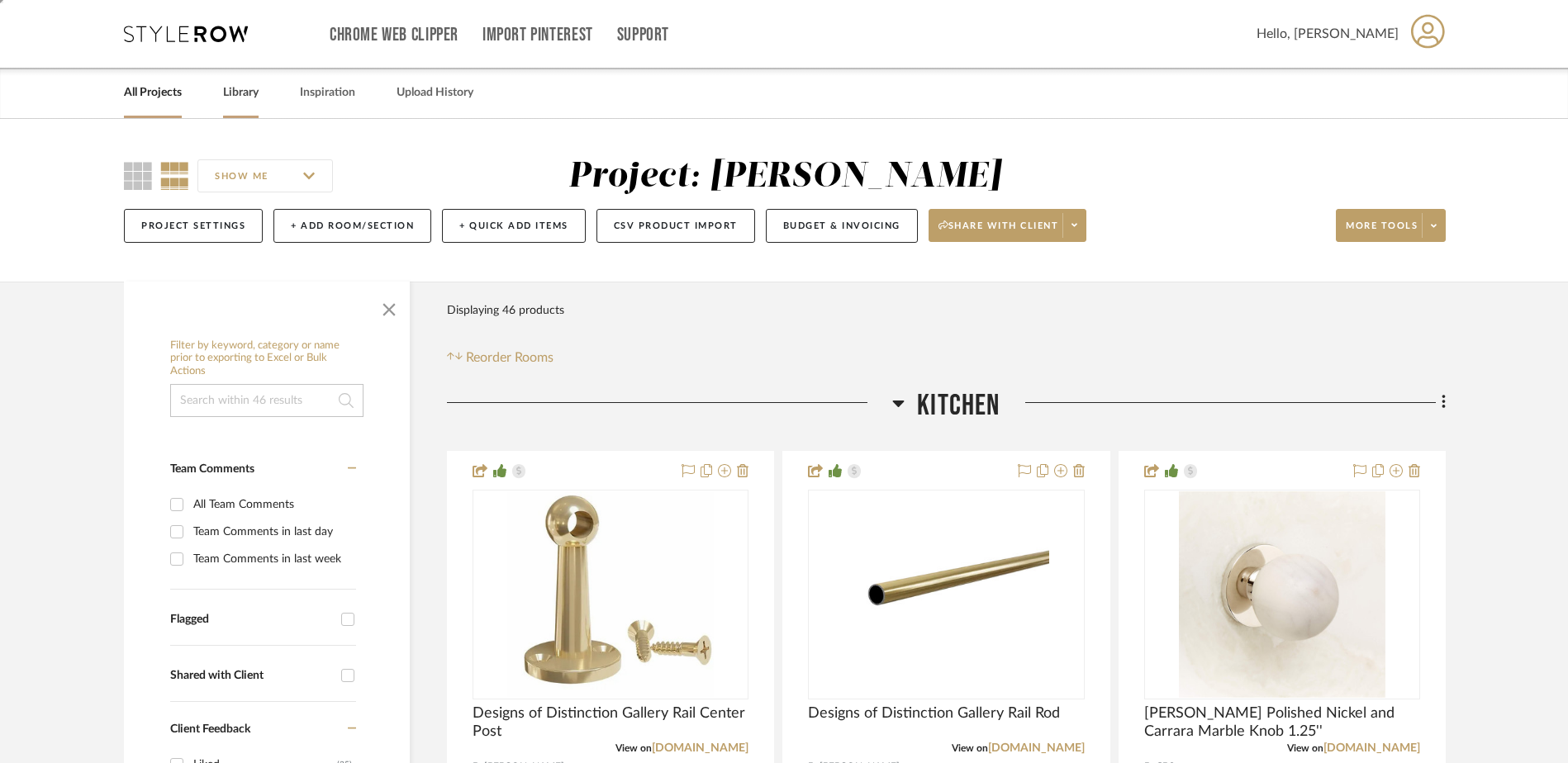
click at [245, 86] on link "Library" at bounding box center [241, 92] width 35 height 23
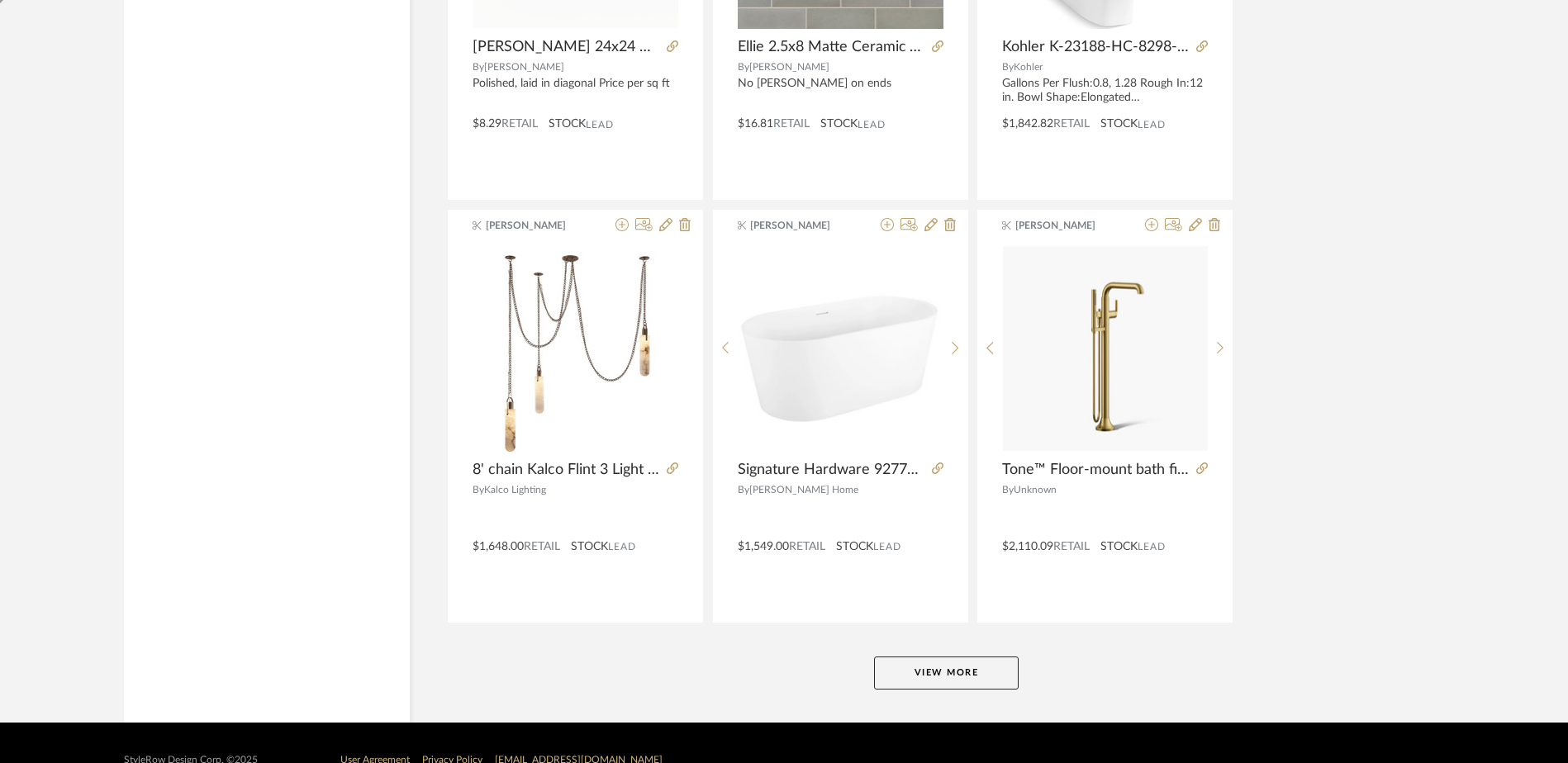
scroll to position [3916, 0]
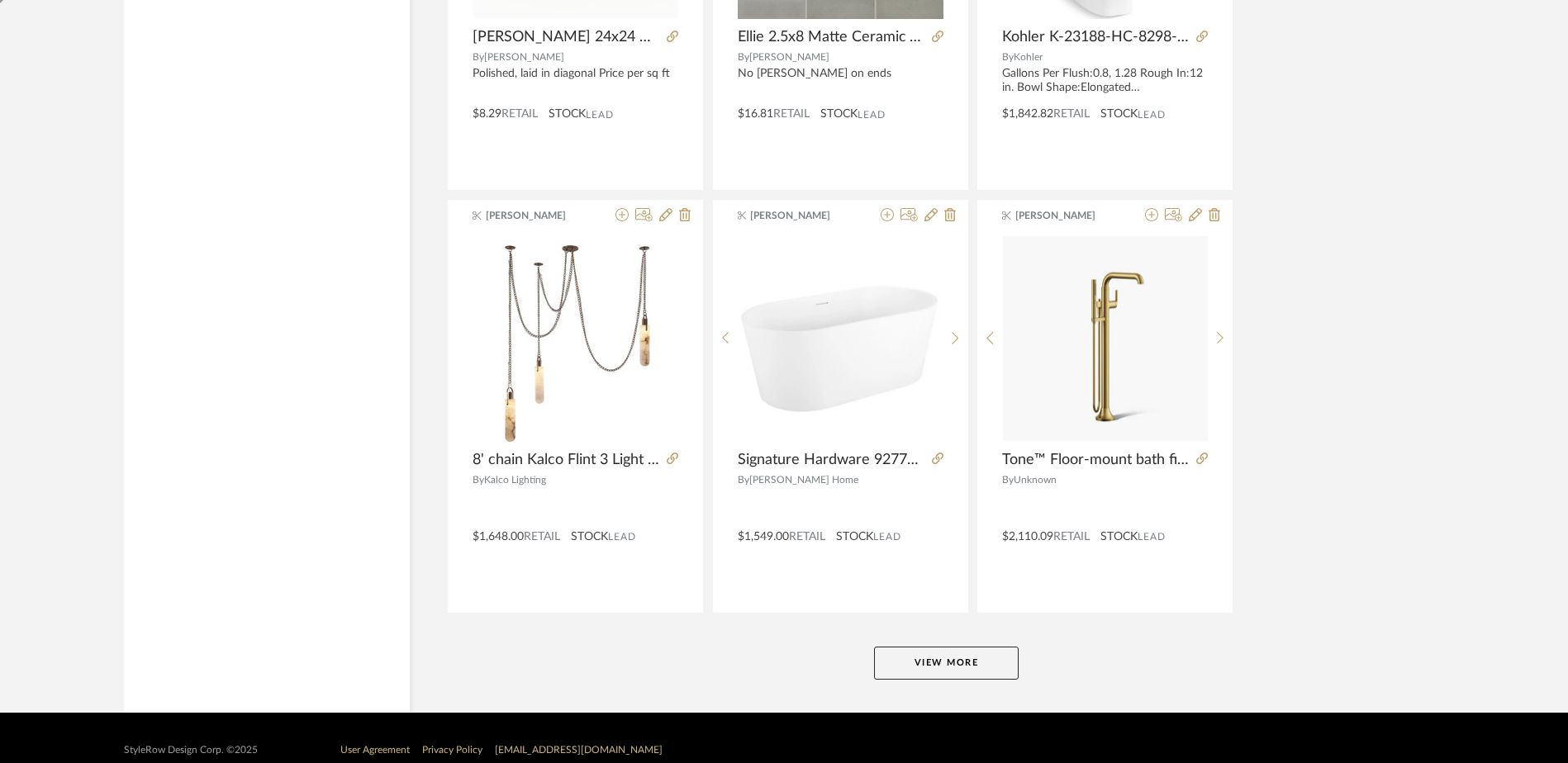
click at [904, 668] on button "View More" at bounding box center [946, 662] width 144 height 33
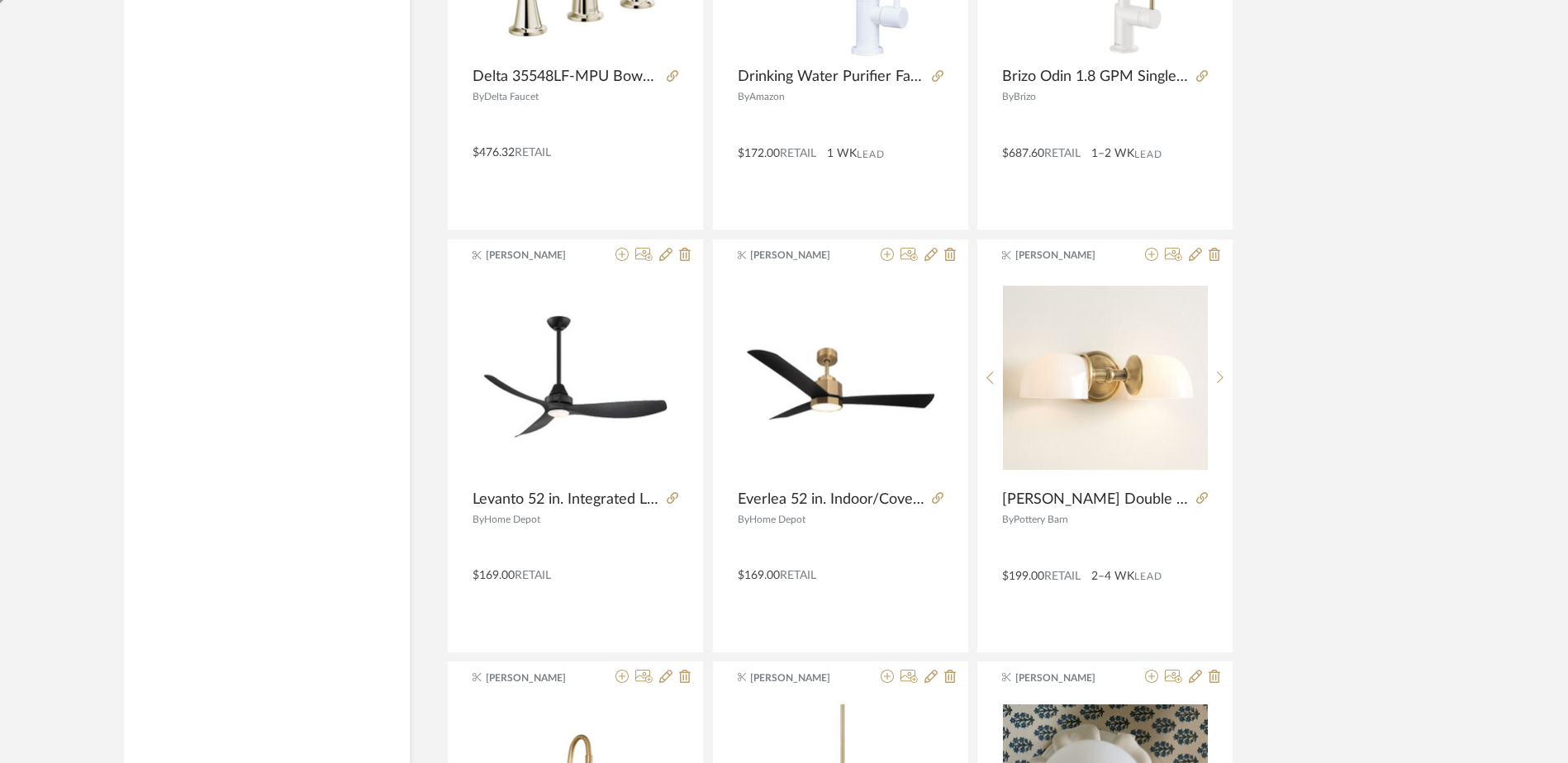
scroll to position [5585, 0]
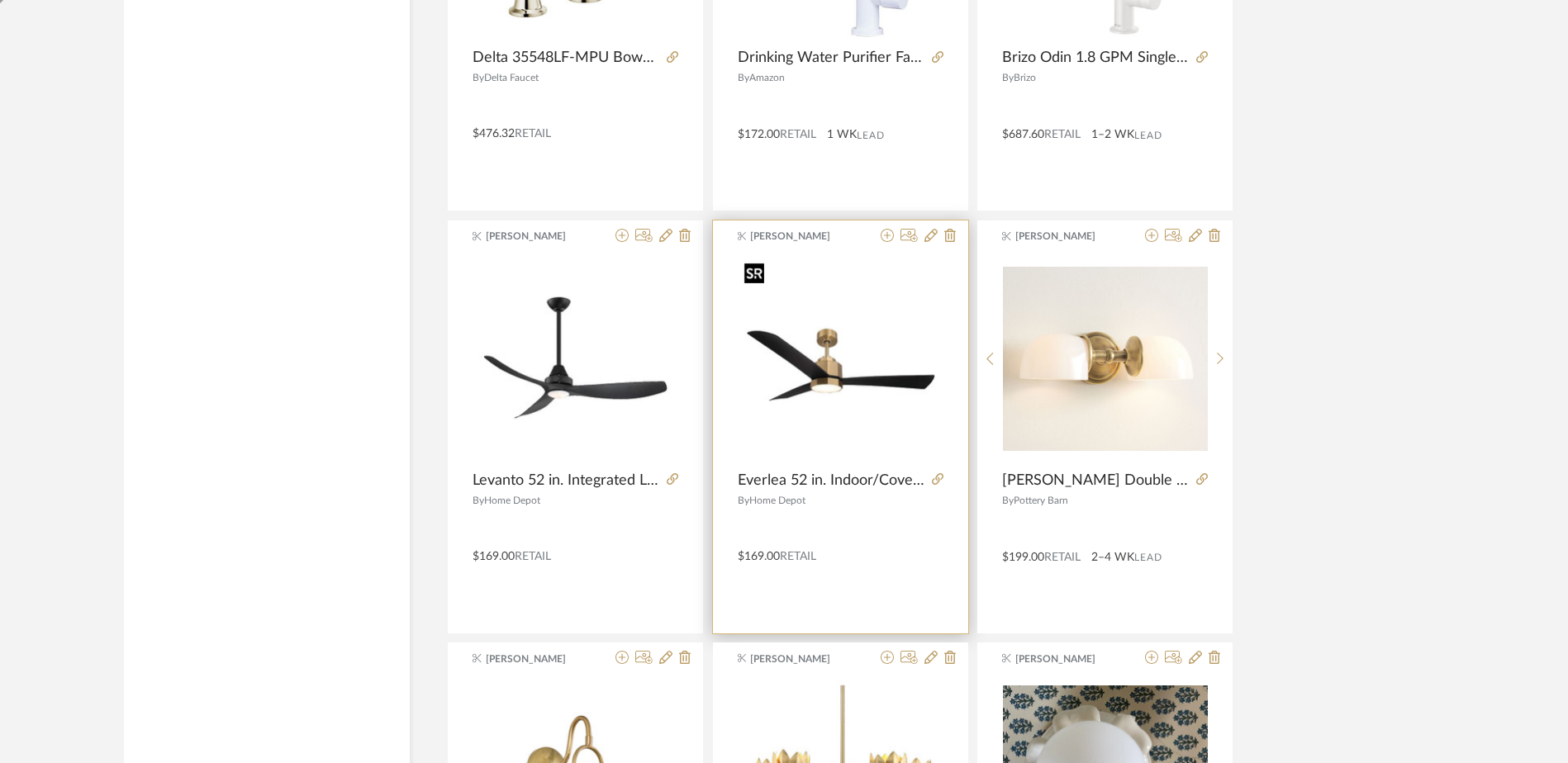
click at [789, 397] on img "0" at bounding box center [840, 358] width 206 height 205
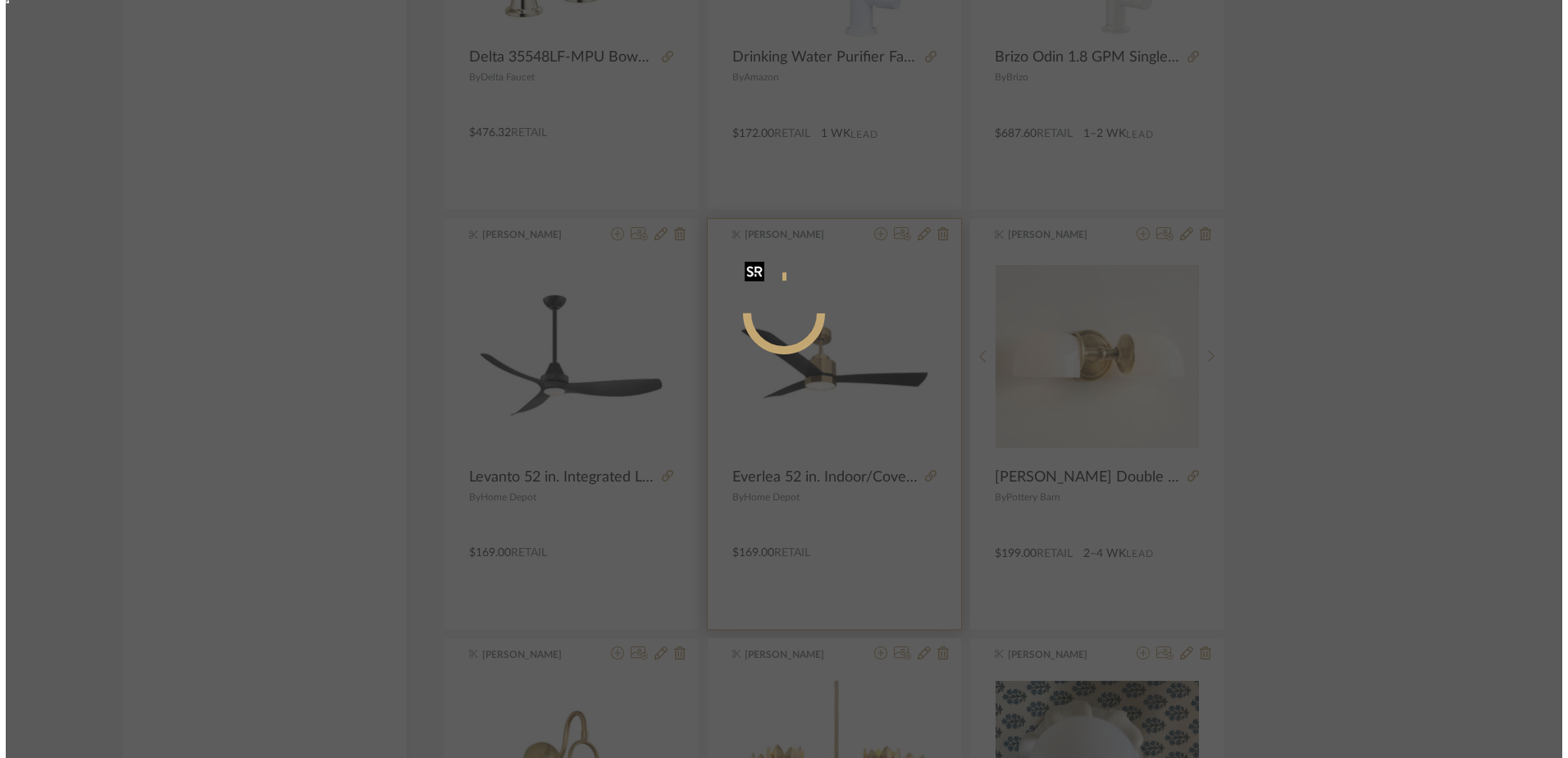
scroll to position [0, 0]
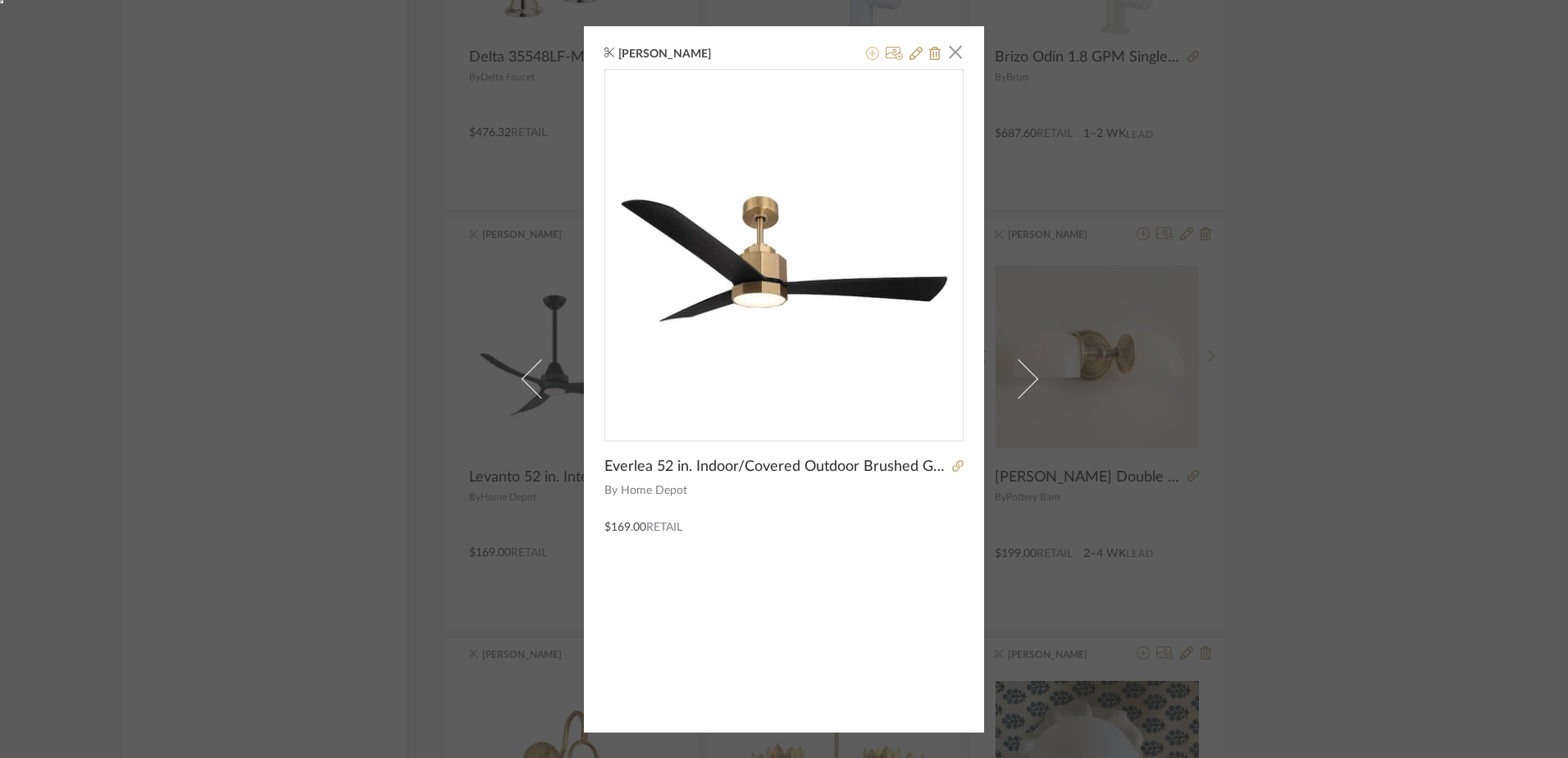
click at [866, 53] on icon at bounding box center [873, 53] width 13 height 13
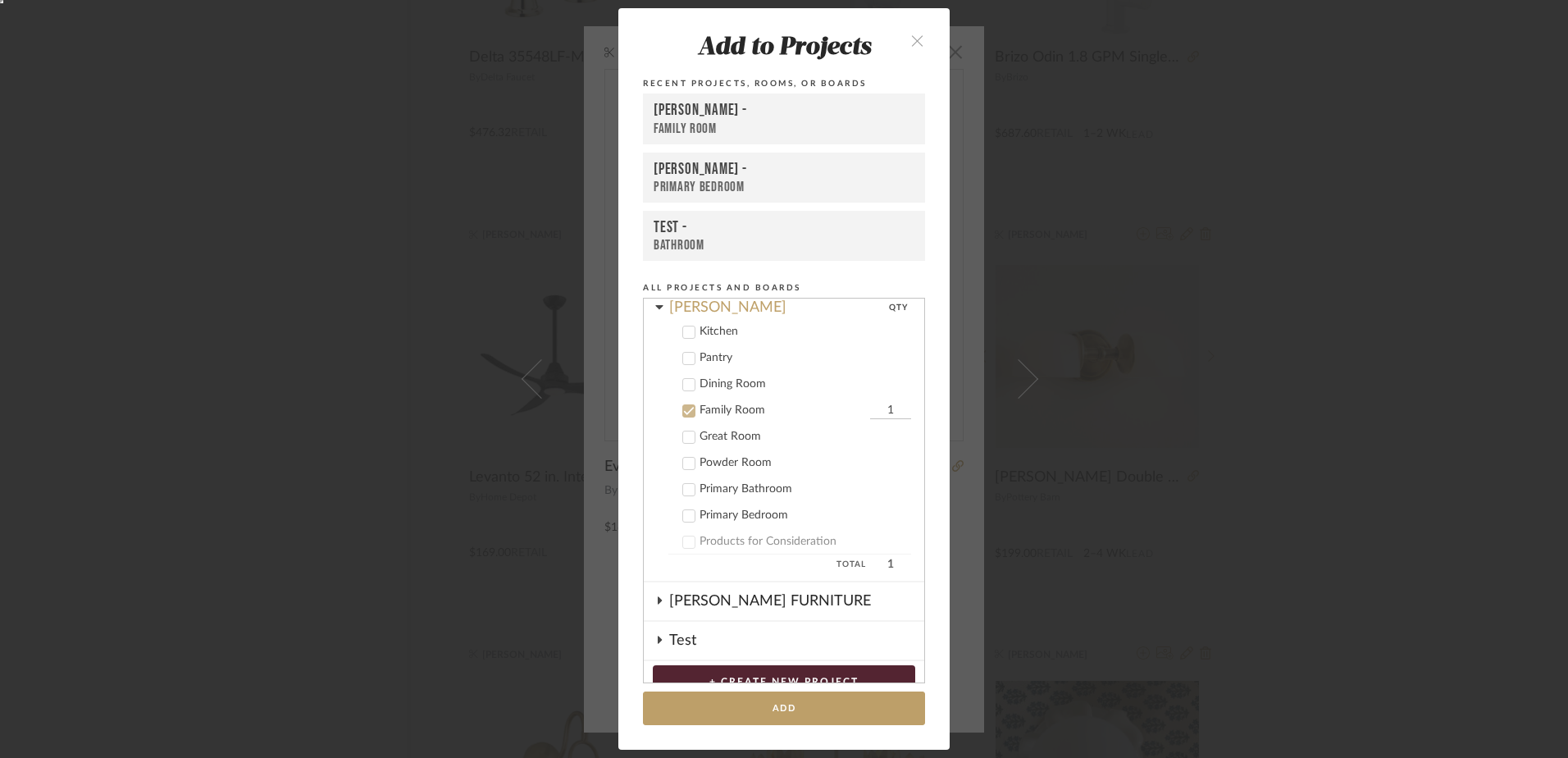
scroll to position [87, 0]
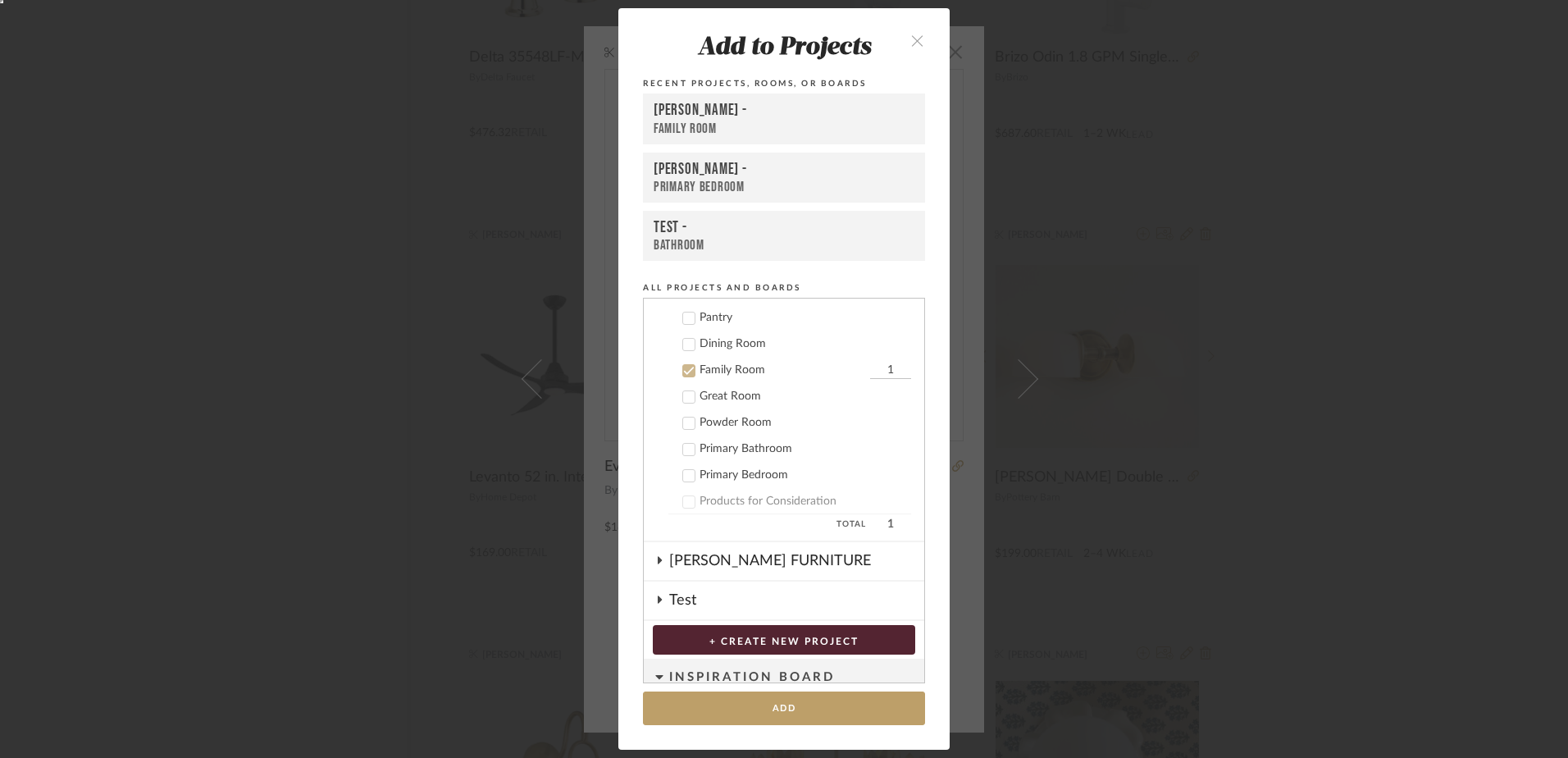
click at [711, 130] on div "Family Room" at bounding box center [784, 129] width 261 height 17
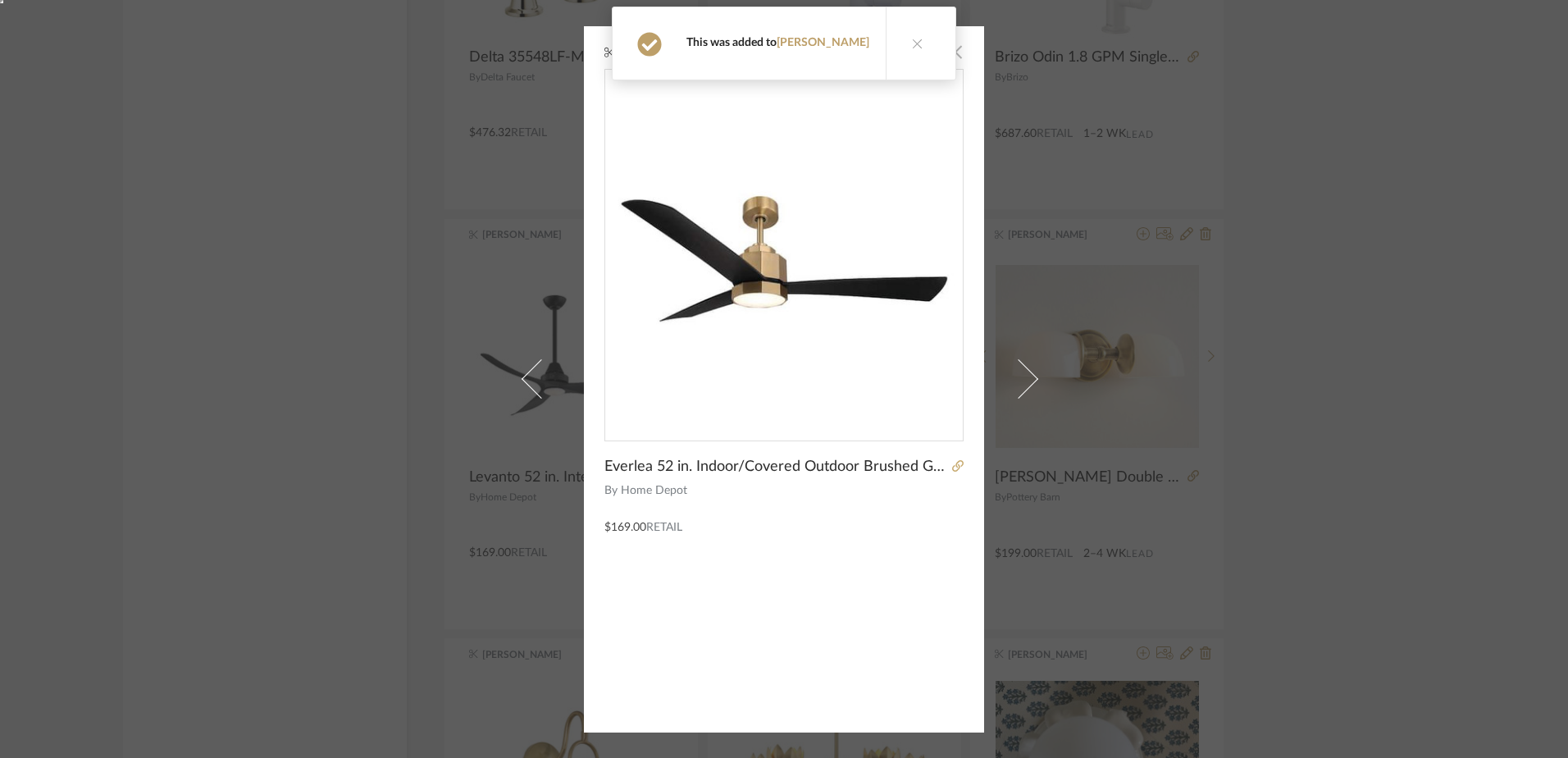
click at [944, 51] on span "button" at bounding box center [955, 52] width 32 height 32
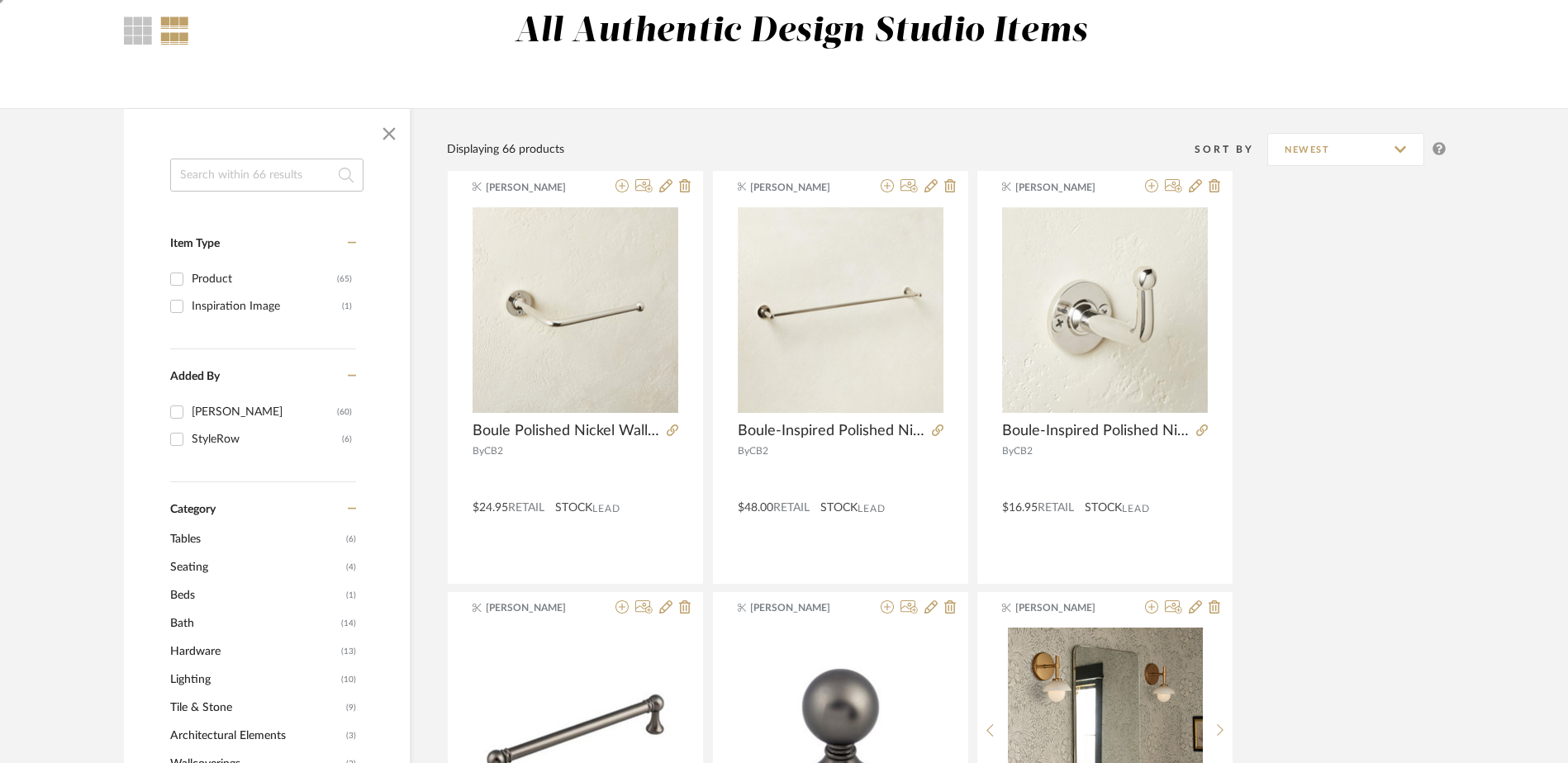
scroll to position [0, 0]
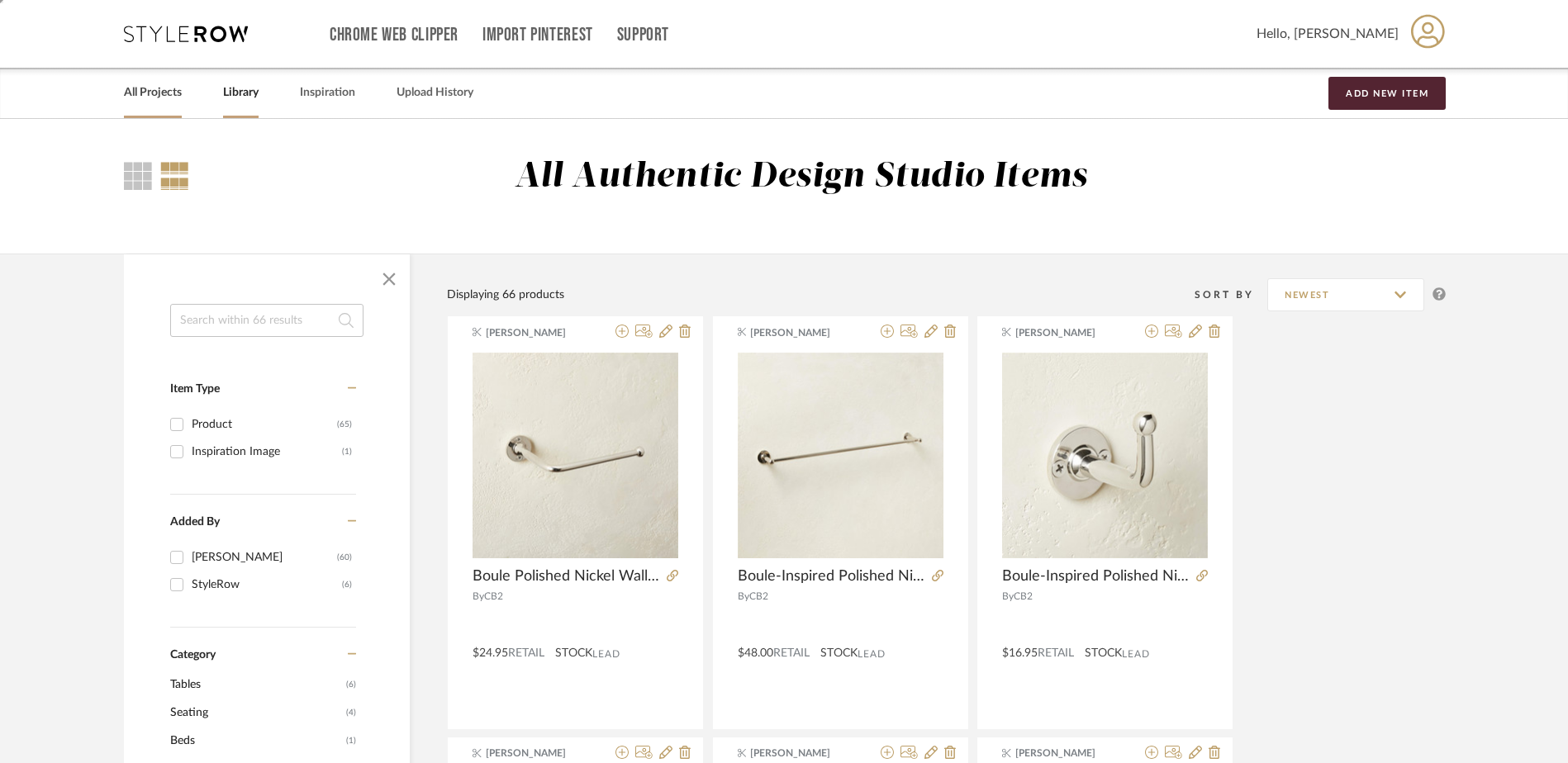
click at [150, 90] on link "All Projects" at bounding box center [153, 92] width 58 height 23
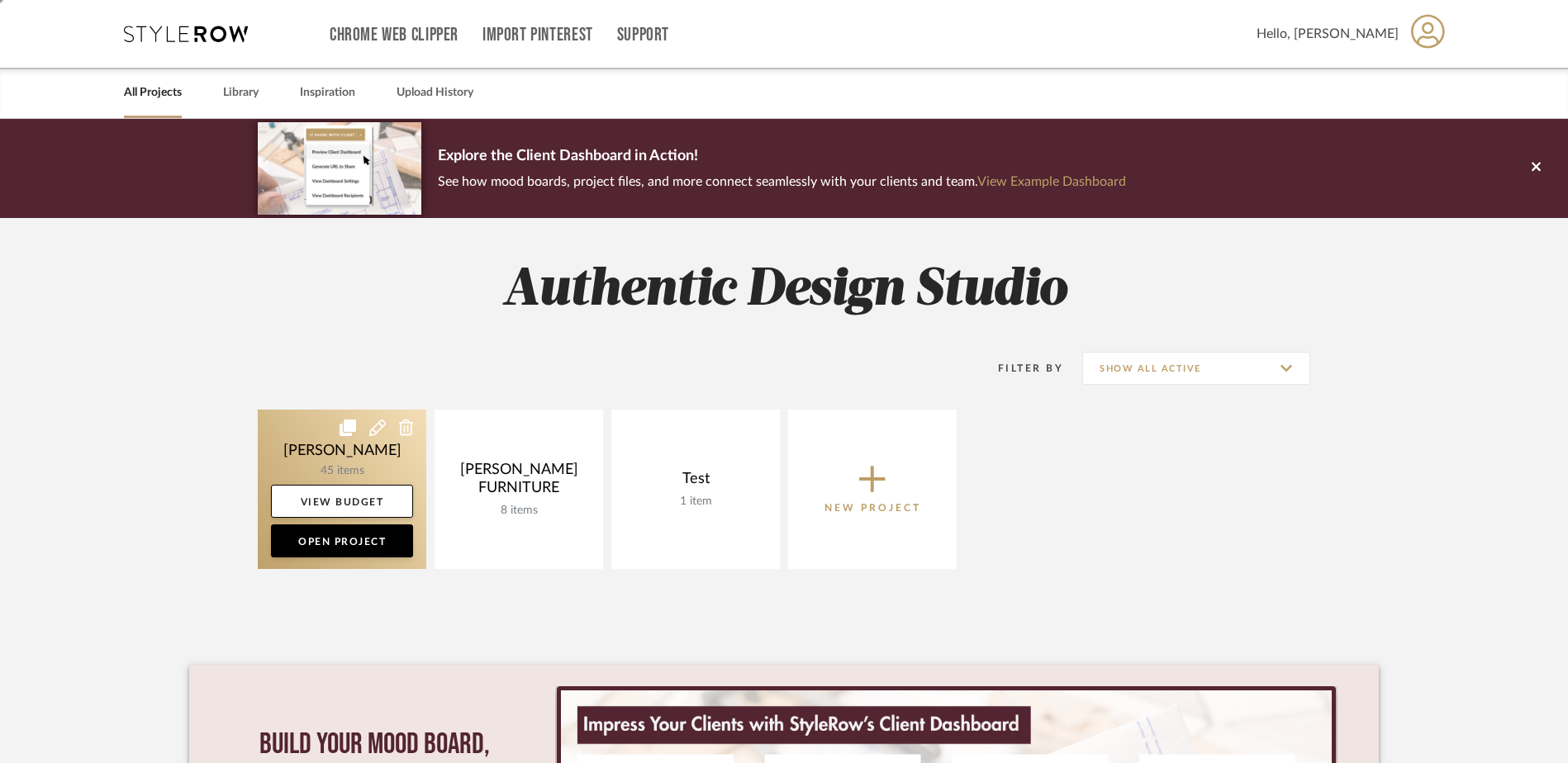
click at [352, 461] on link at bounding box center [341, 489] width 169 height 159
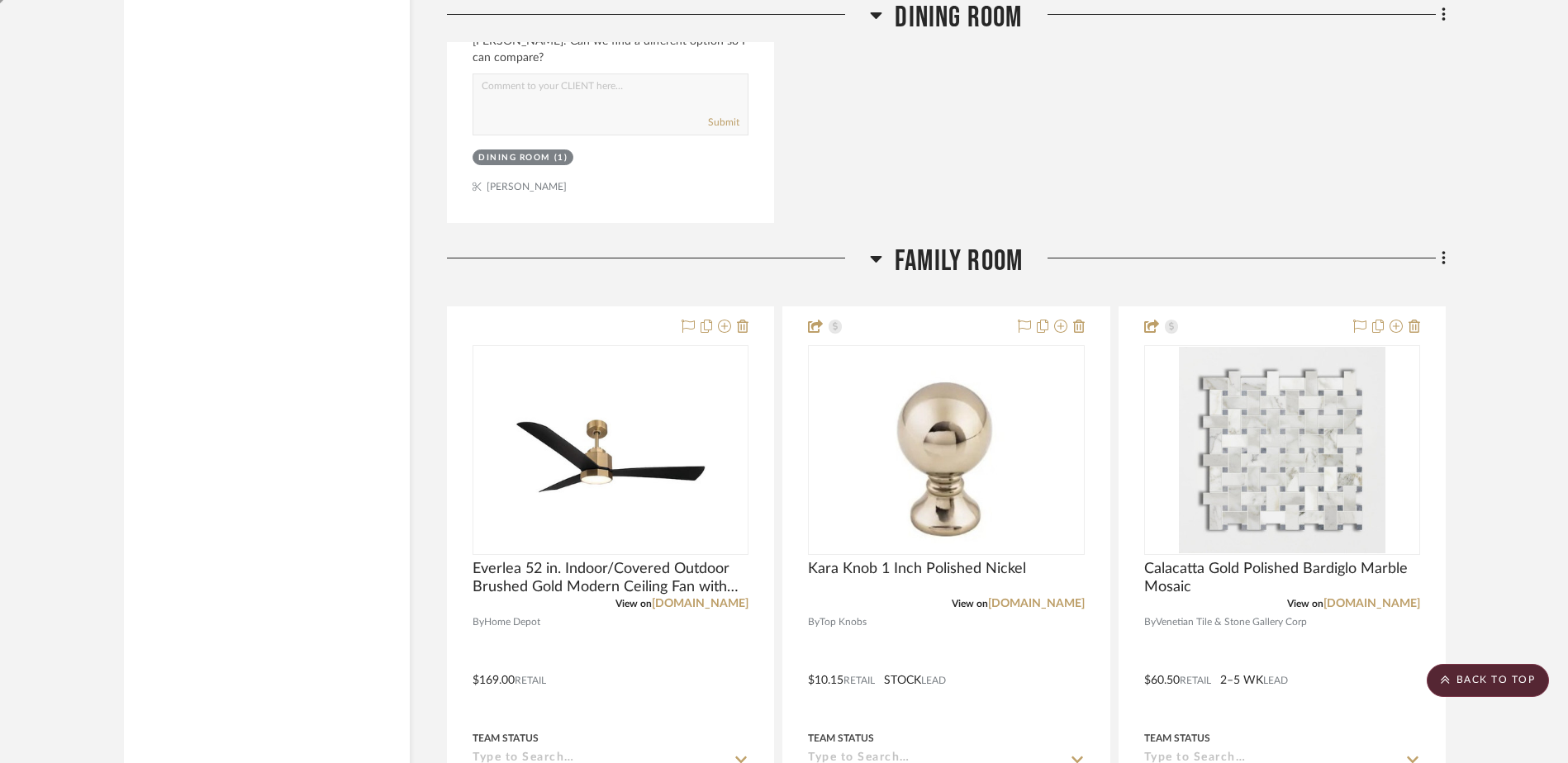
scroll to position [5964, 0]
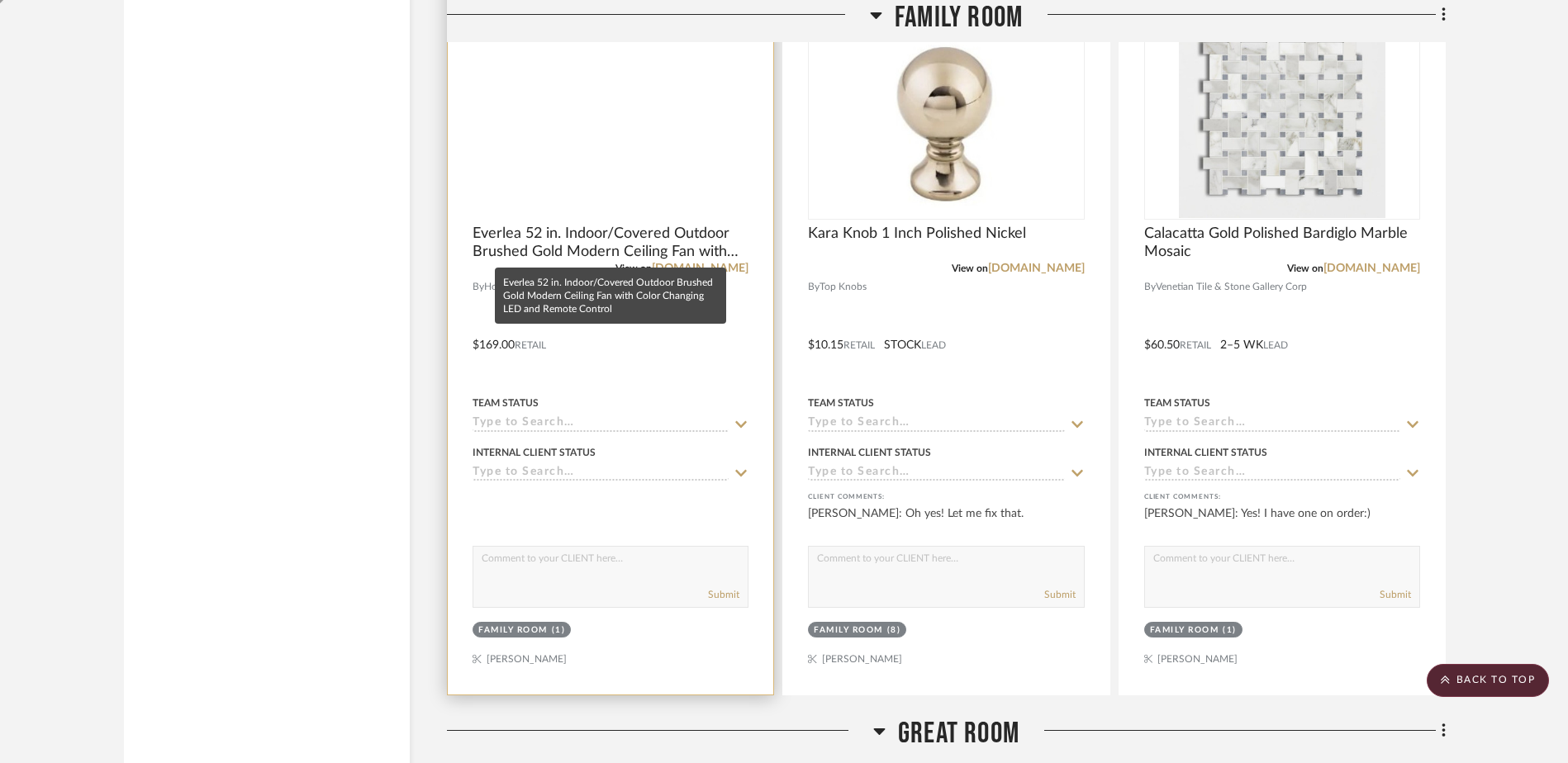
click at [0, 0] on img at bounding box center [0, 0] width 0 height 0
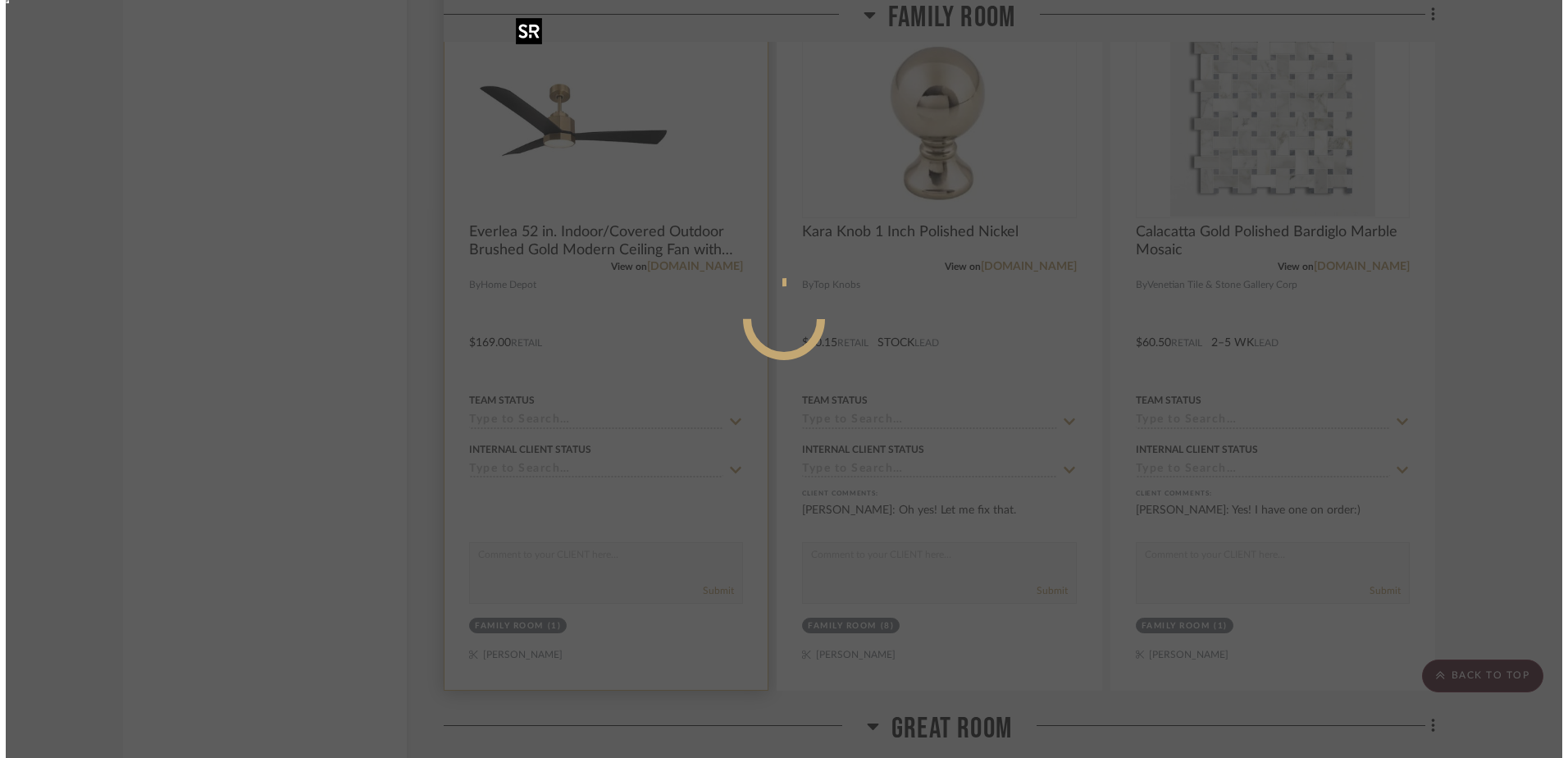
scroll to position [0, 0]
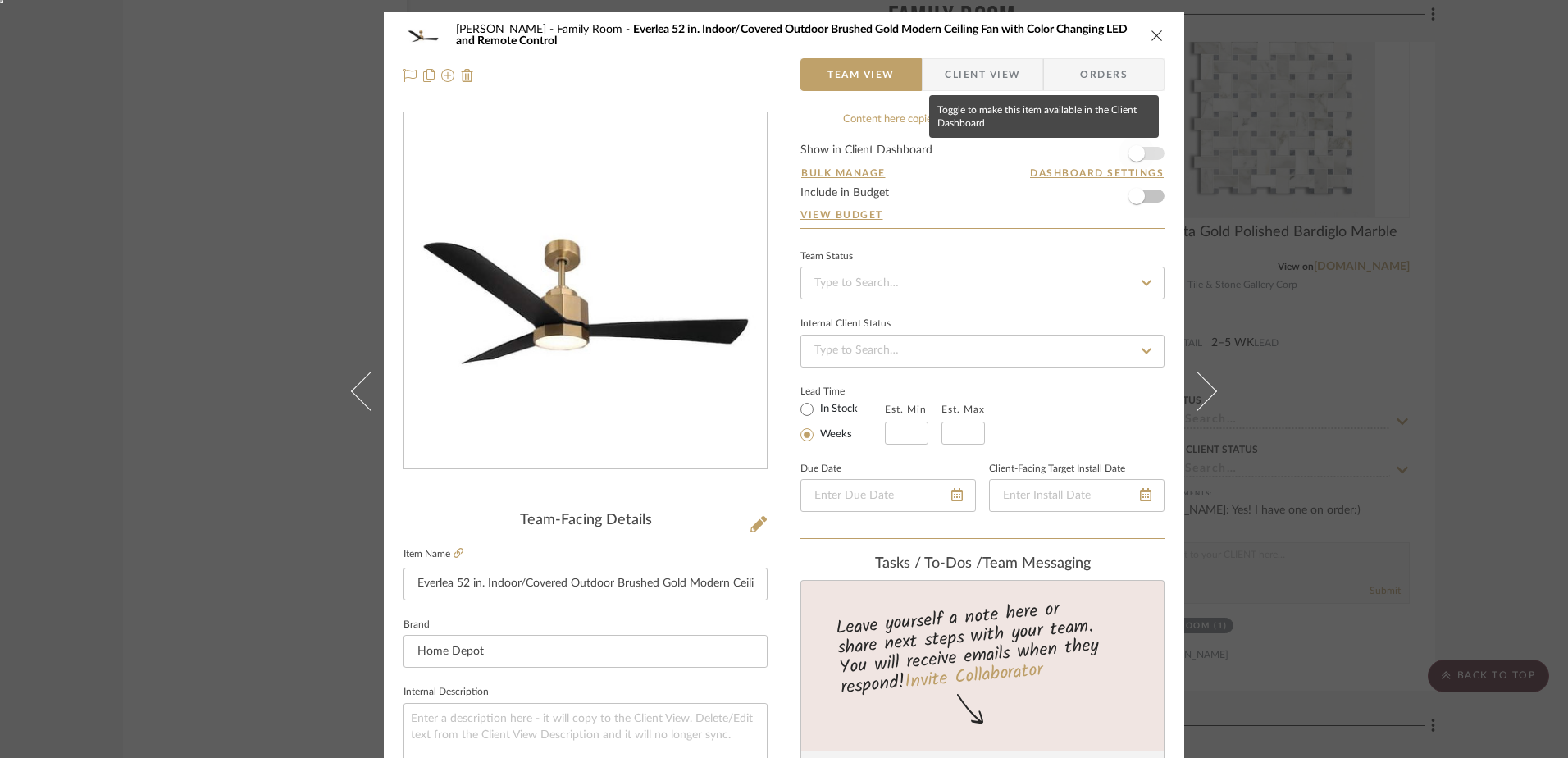
click at [1128, 153] on span "button" at bounding box center [1137, 153] width 17 height 17
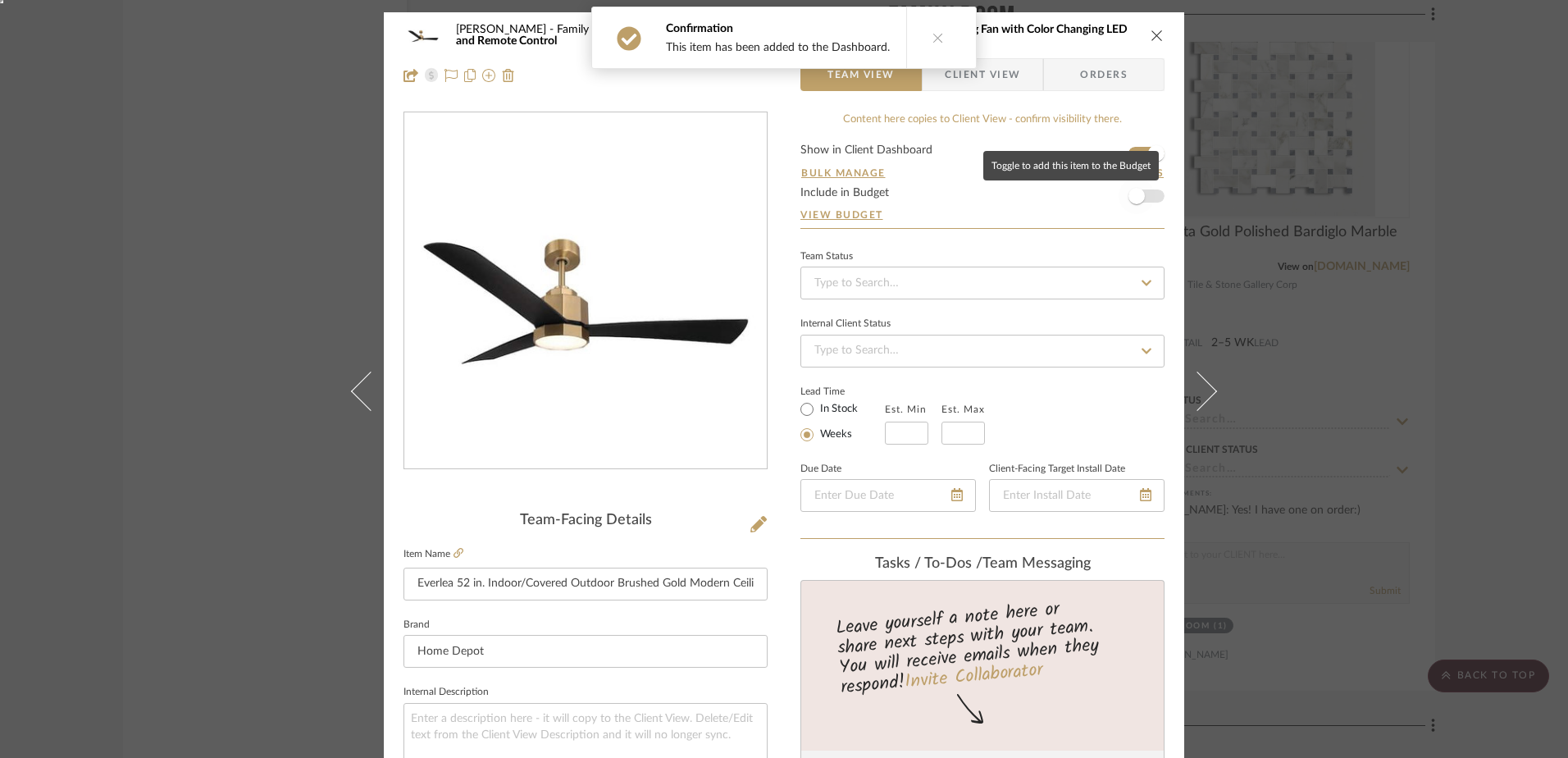
click at [1136, 200] on span "button" at bounding box center [1137, 197] width 17 height 17
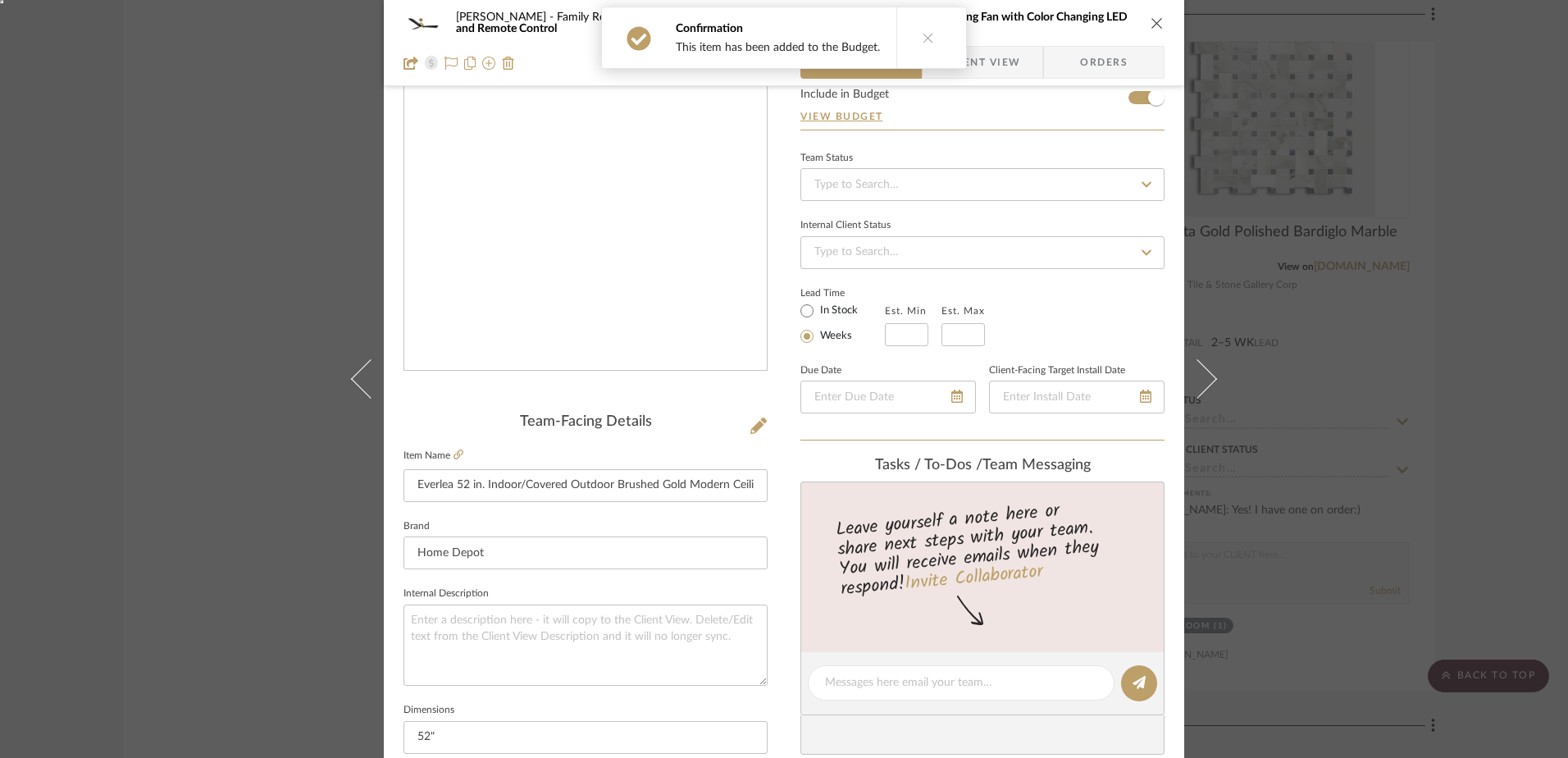
scroll to position [164, 0]
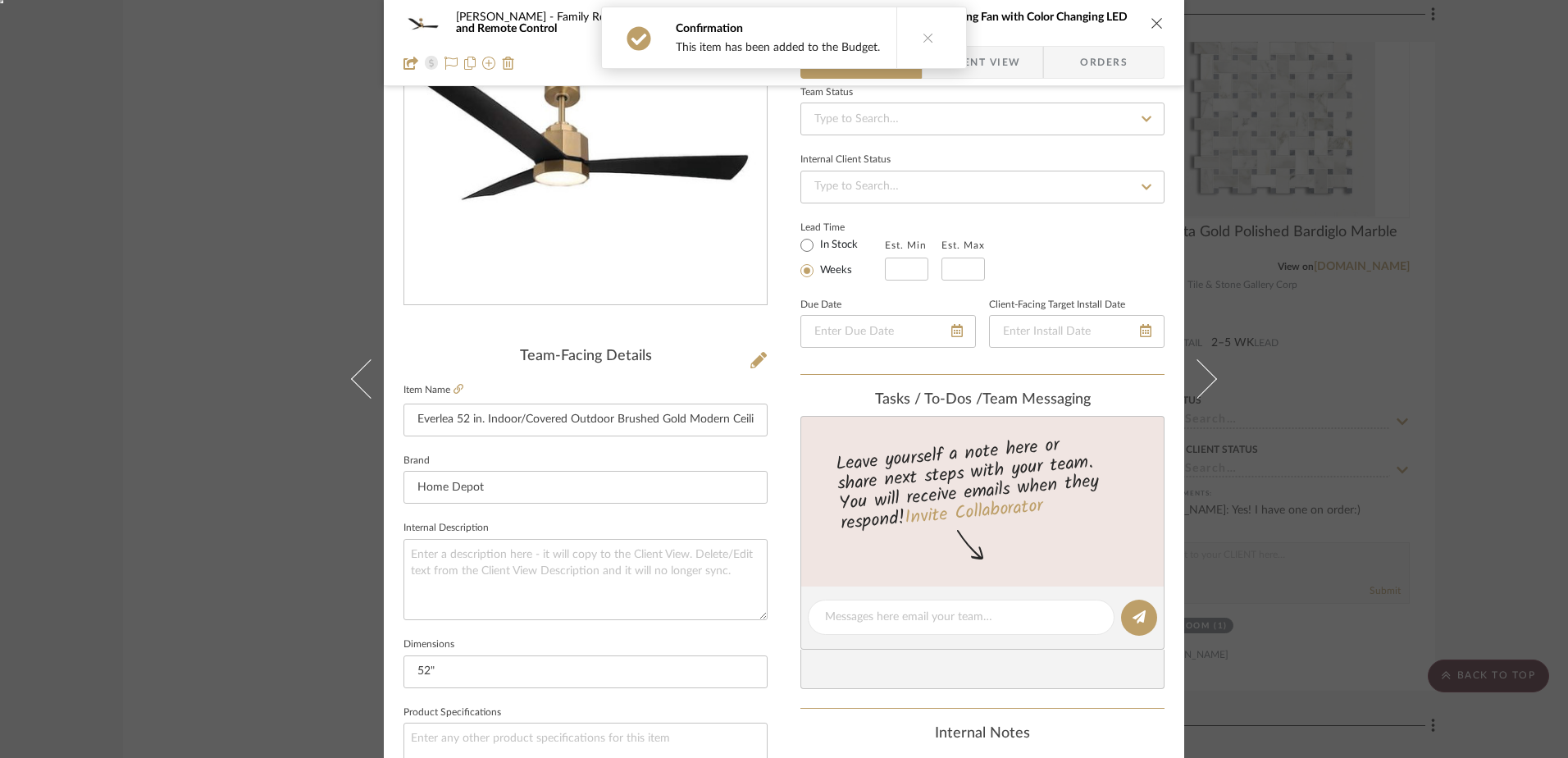
click at [1153, 21] on icon "close" at bounding box center [1157, 23] width 13 height 13
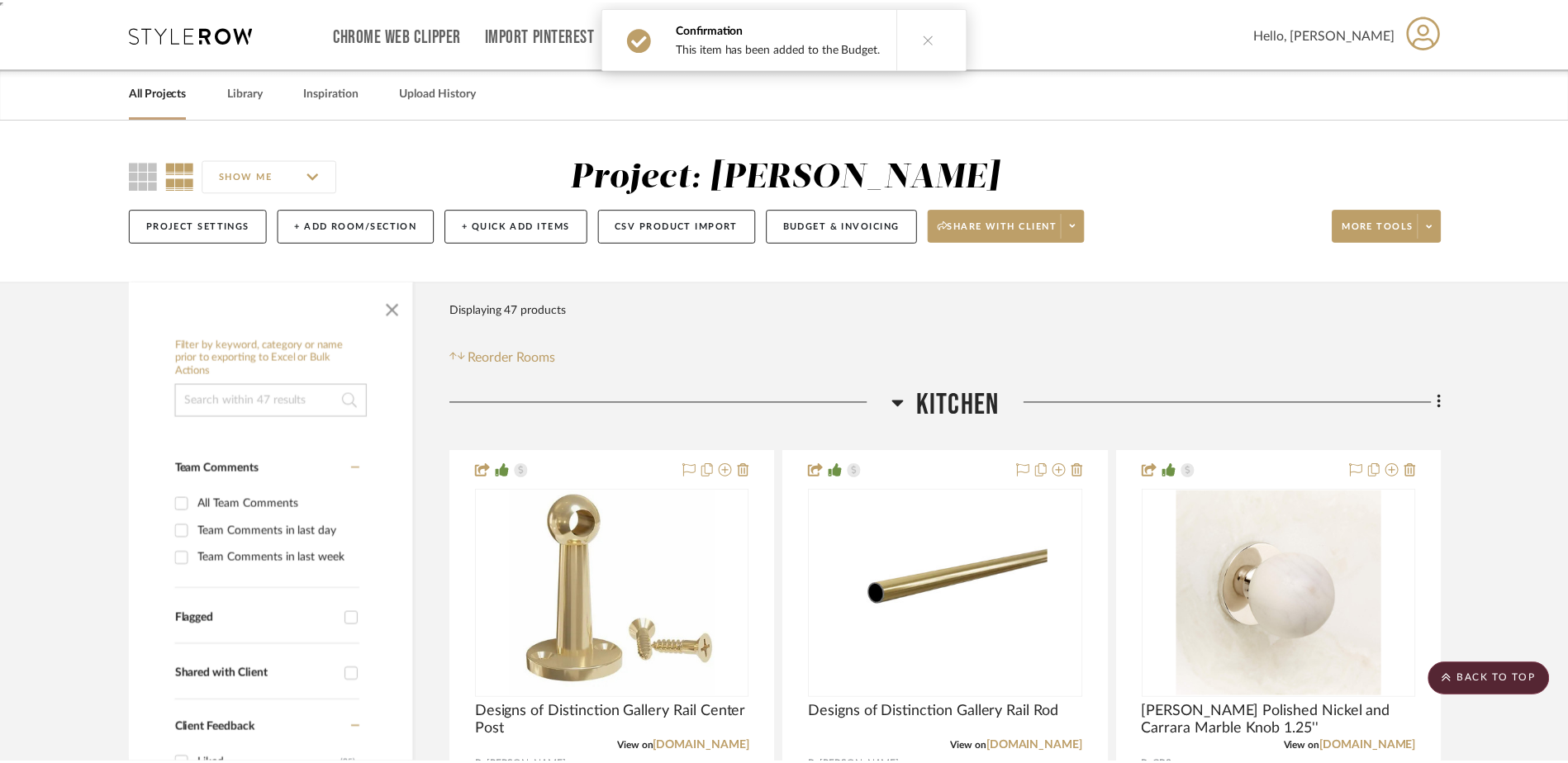
scroll to position [5964, 0]
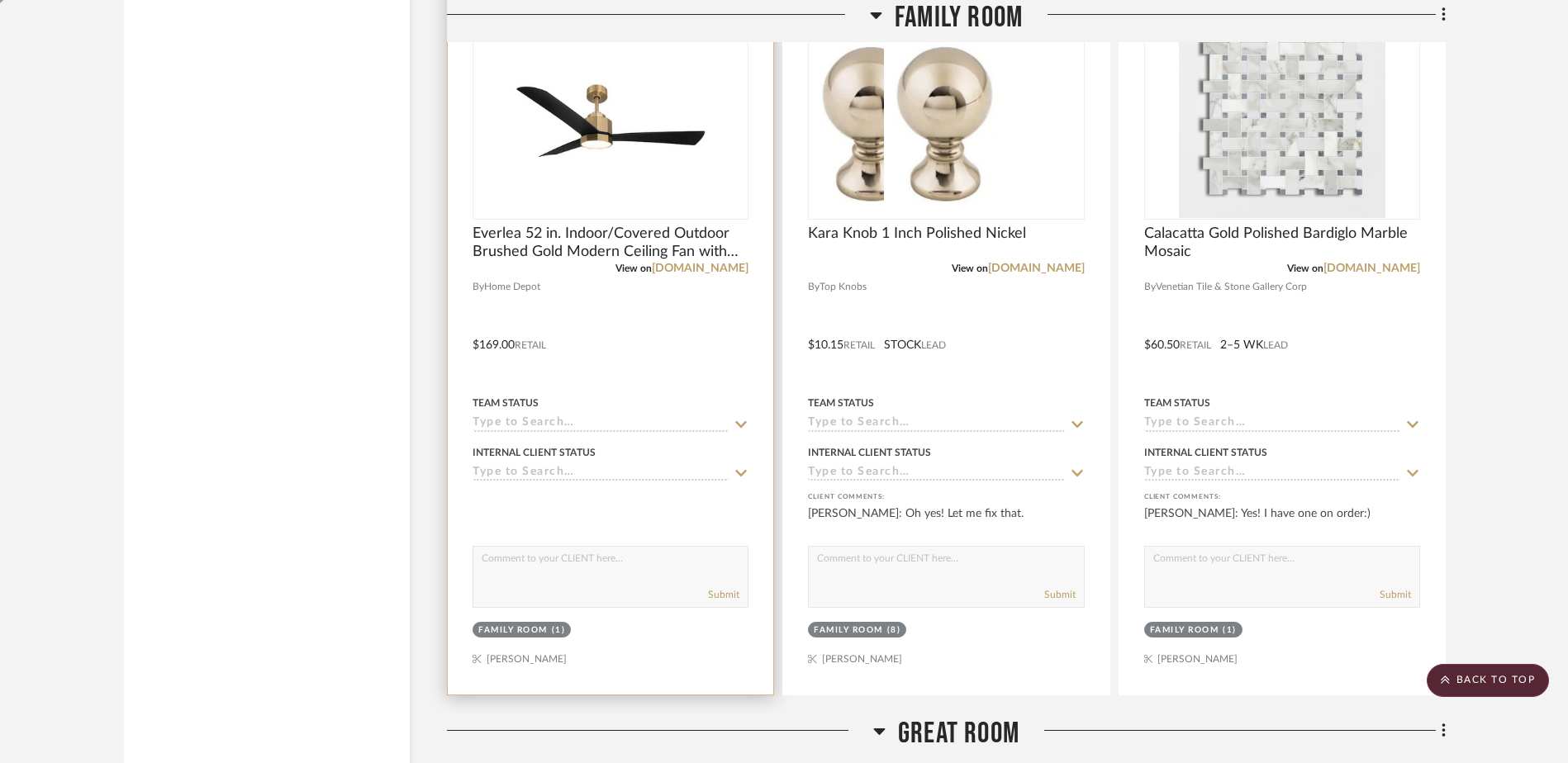
click at [639, 220] on div at bounding box center [610, 115] width 276 height 210
click at [618, 357] on div at bounding box center [611, 334] width 326 height 723
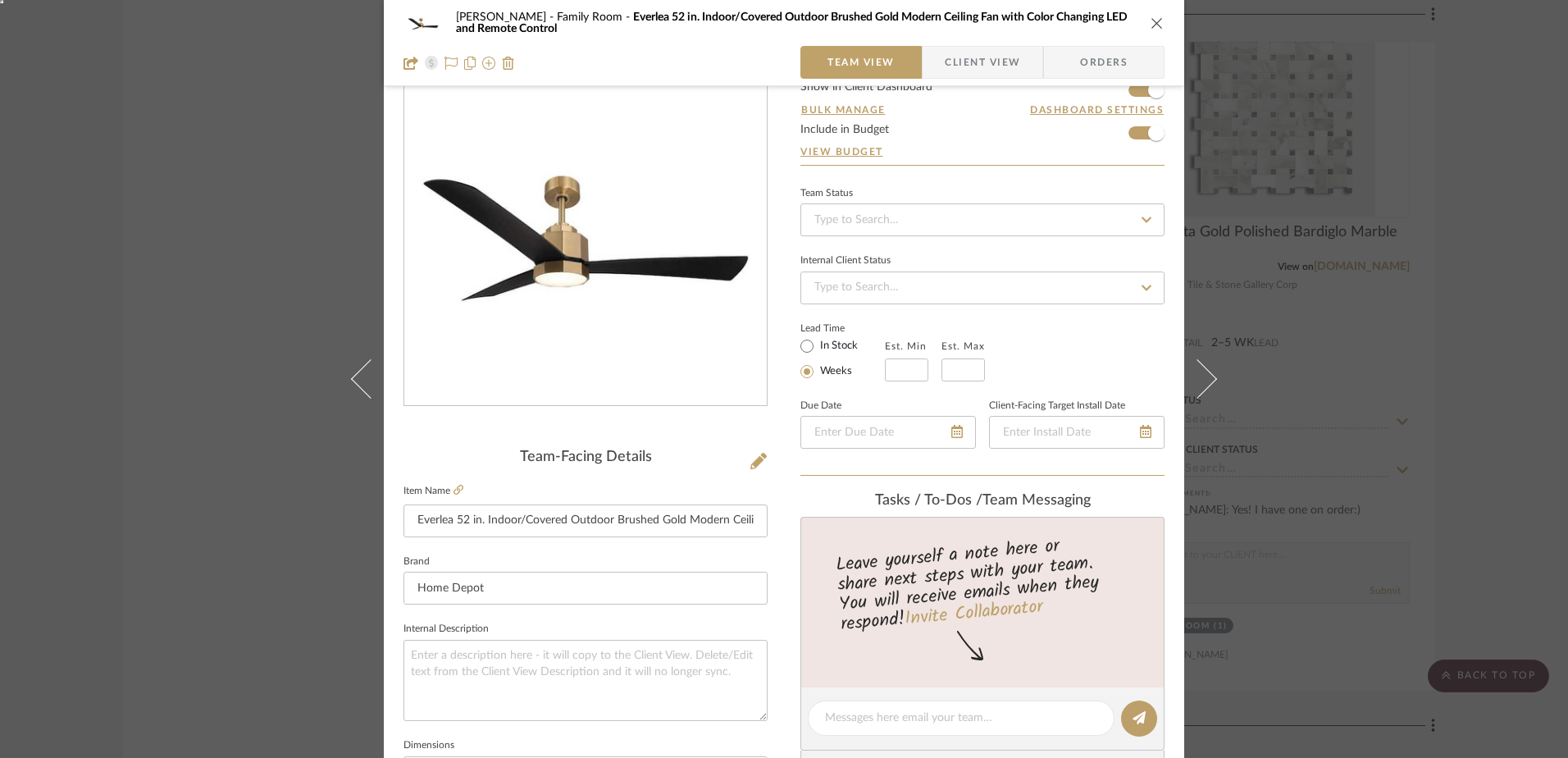
scroll to position [492, 0]
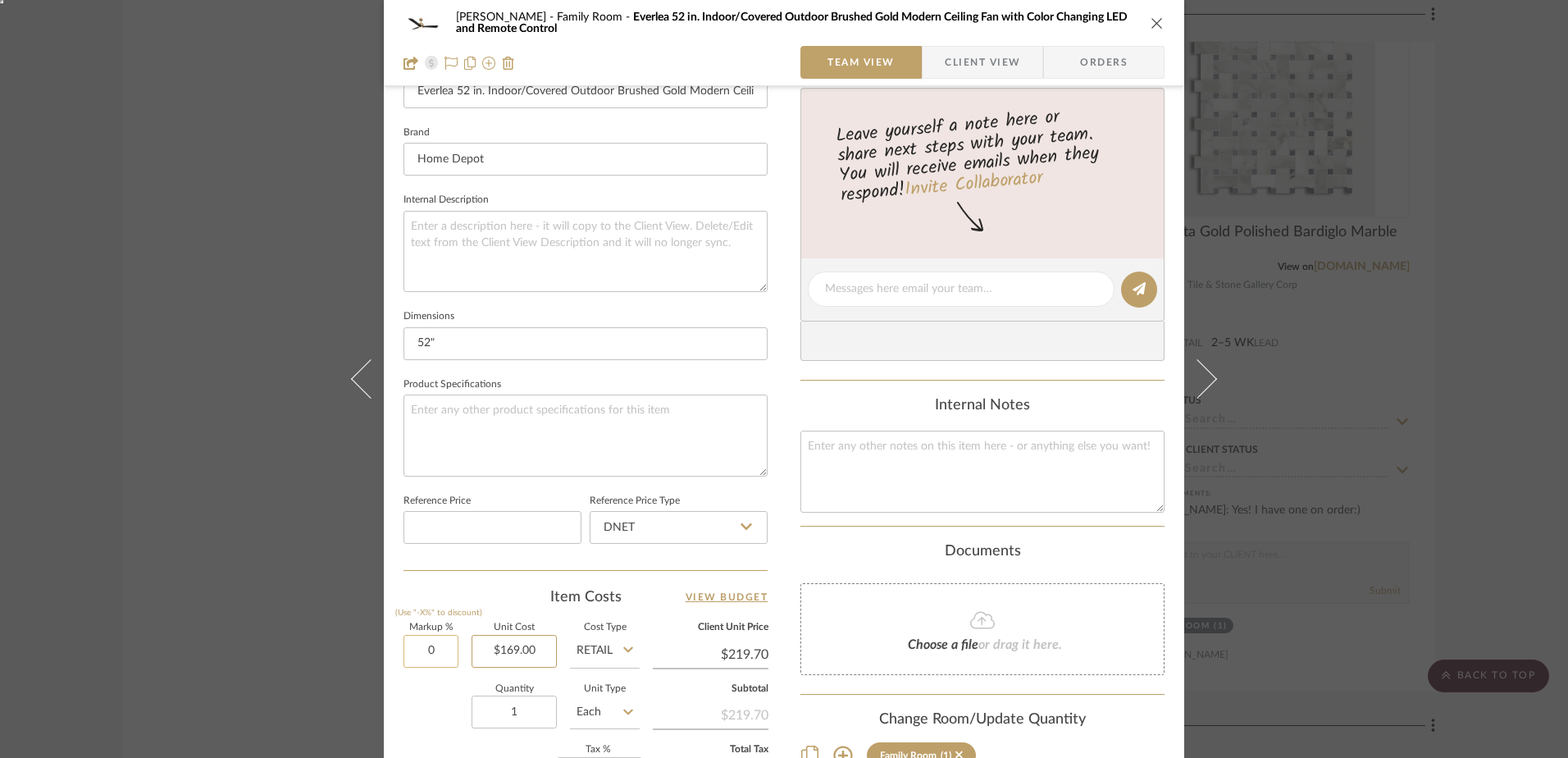
type input "0%"
type input "169.00"
type input "$169.00"
click at [951, 63] on span "Client View" at bounding box center [982, 62] width 76 height 32
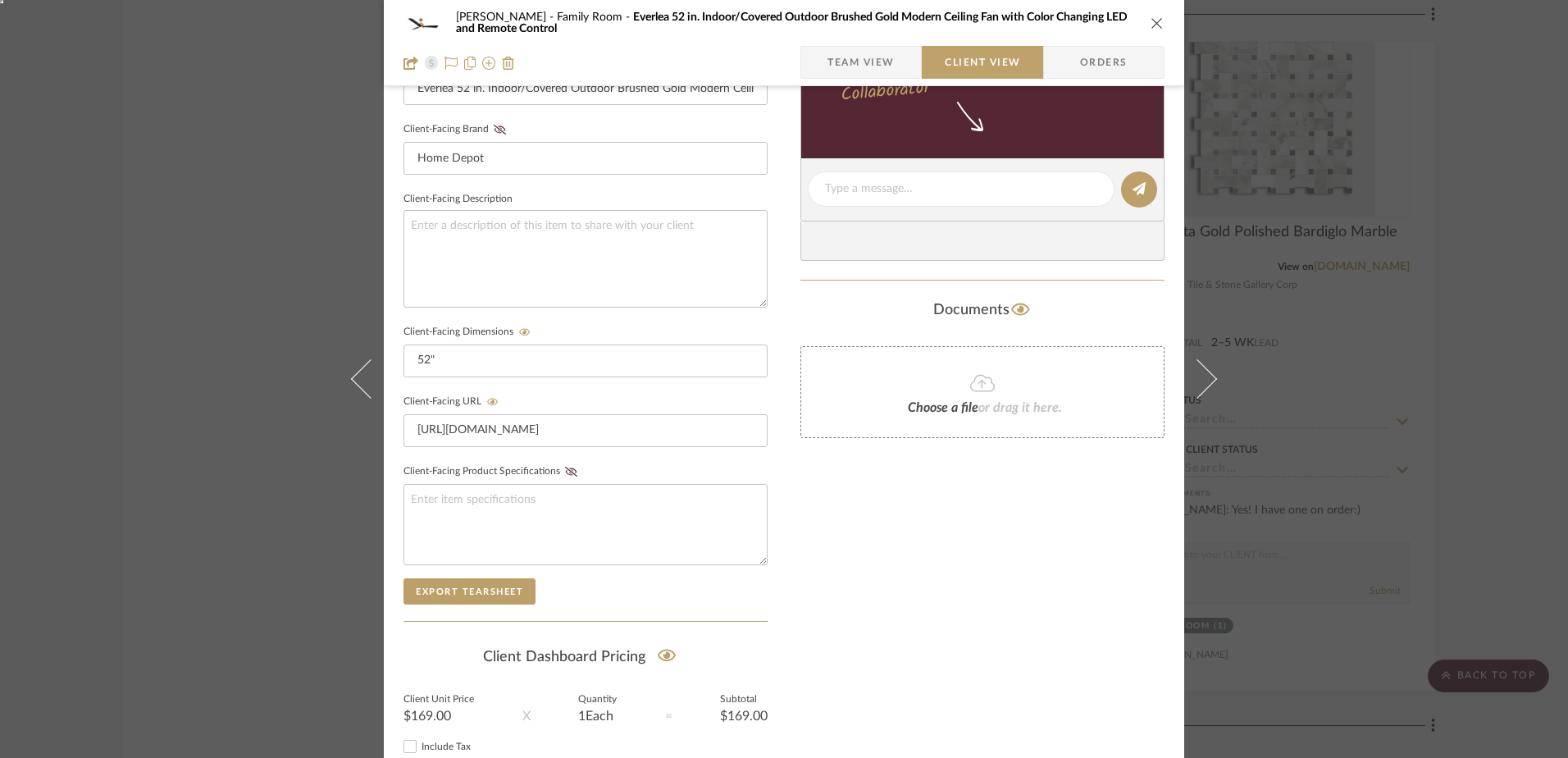
click at [1151, 27] on icon "close" at bounding box center [1157, 23] width 13 height 13
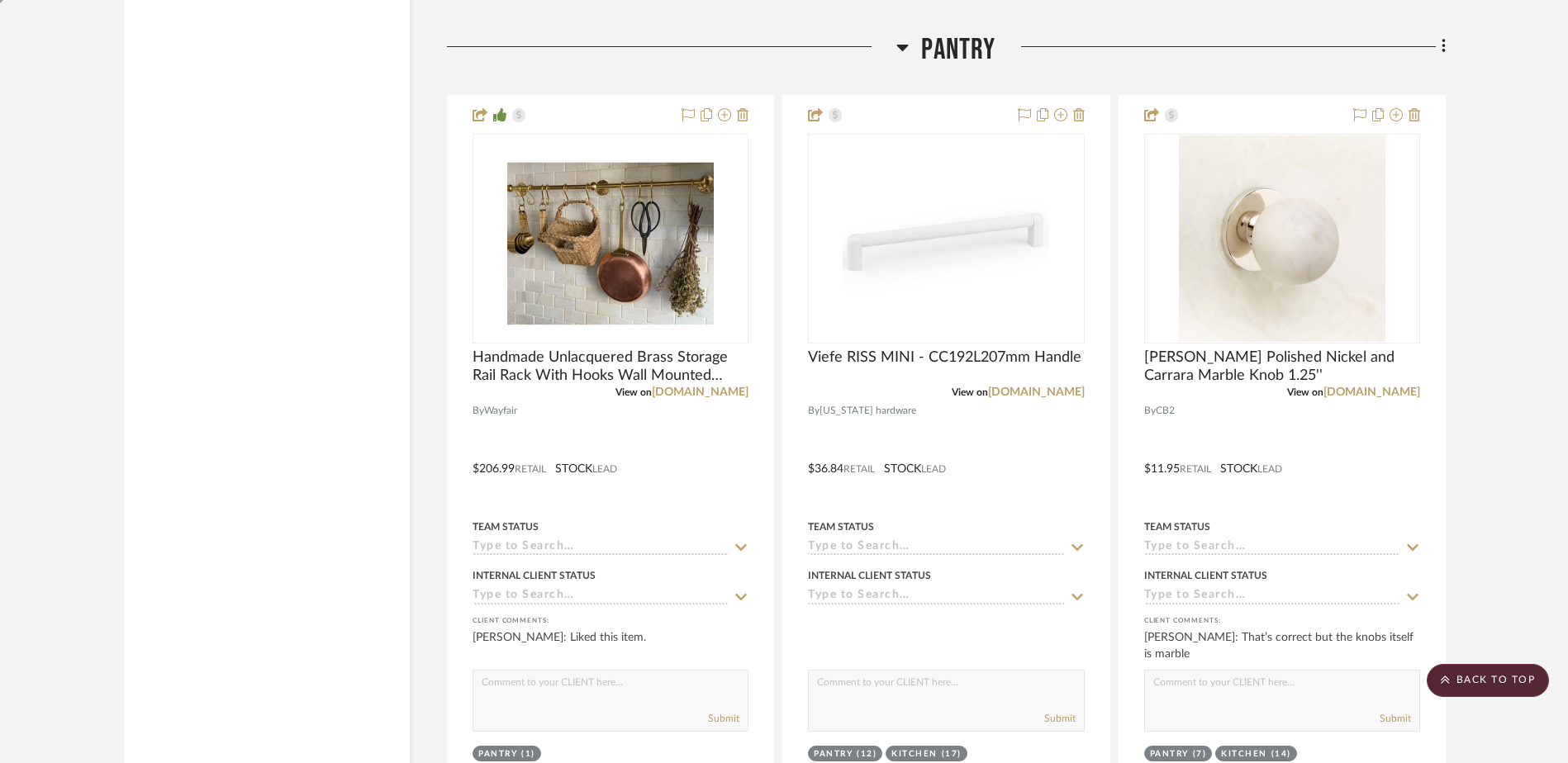
scroll to position [2475, 0]
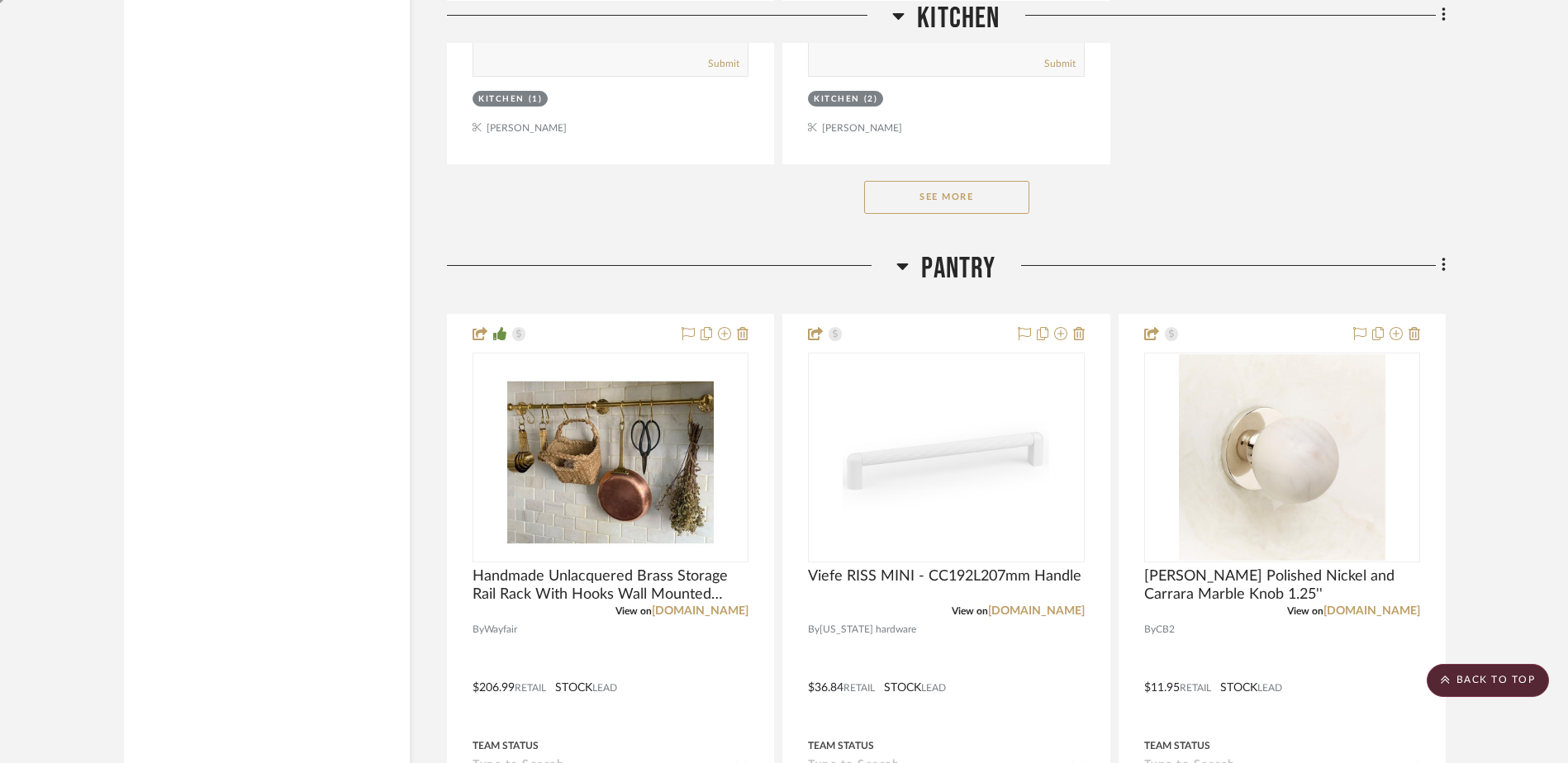
click at [941, 198] on button "See More" at bounding box center [946, 197] width 165 height 33
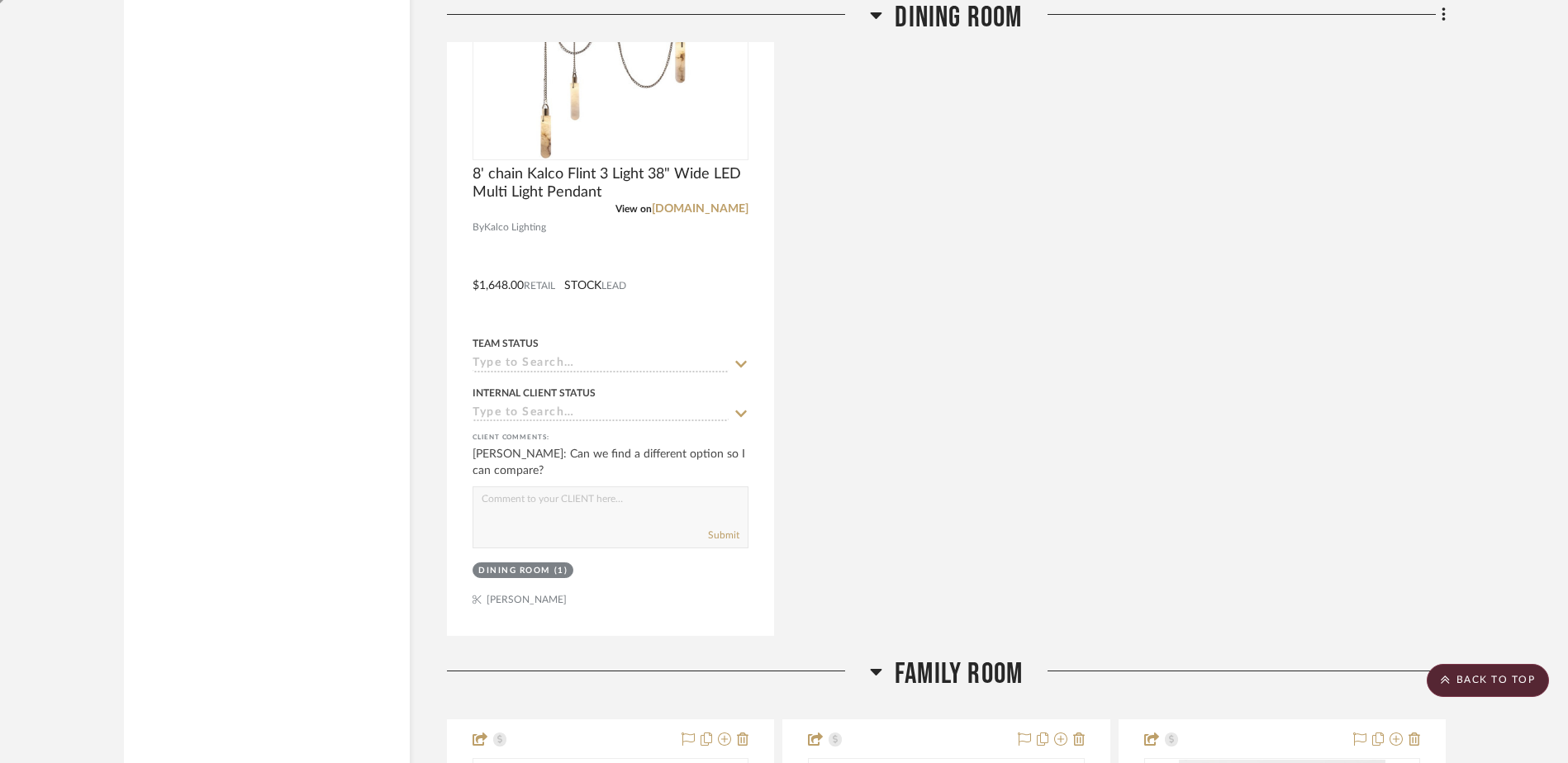
scroll to position [5832, 0]
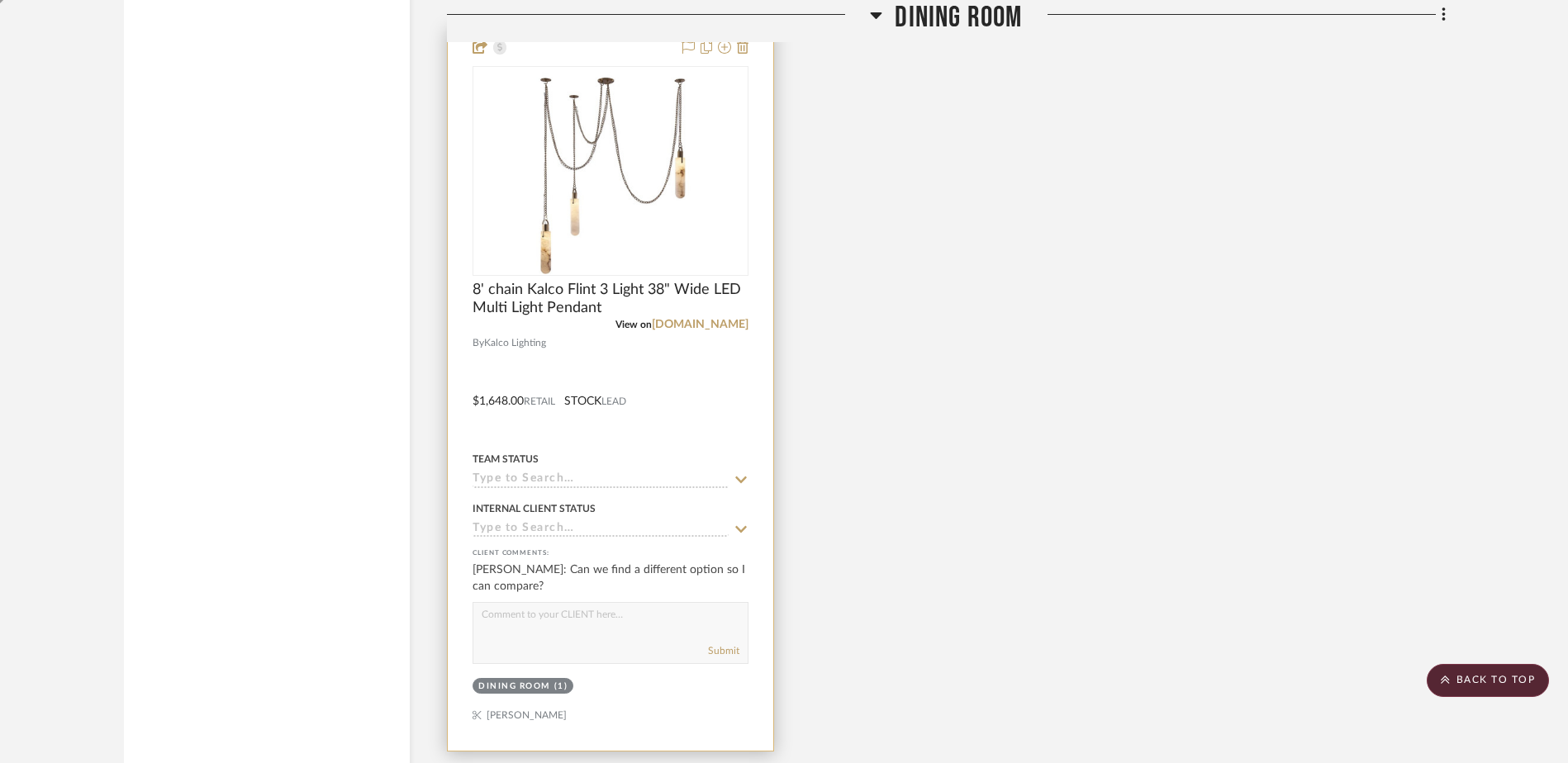
click at [534, 626] on textarea at bounding box center [610, 618] width 274 height 31
type textarea "y"
type textarea "Yes of course!"
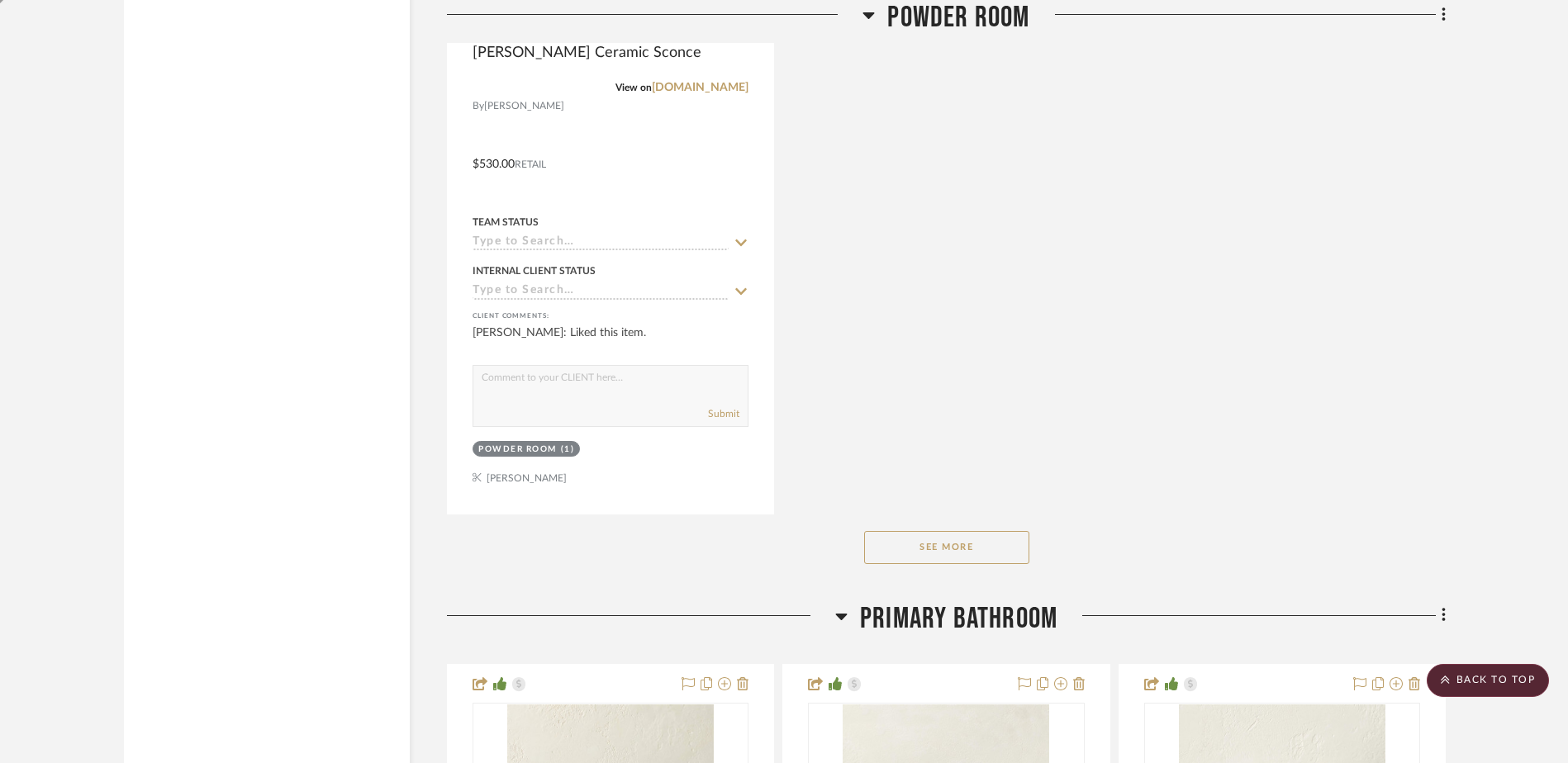
scroll to position [10073, 0]
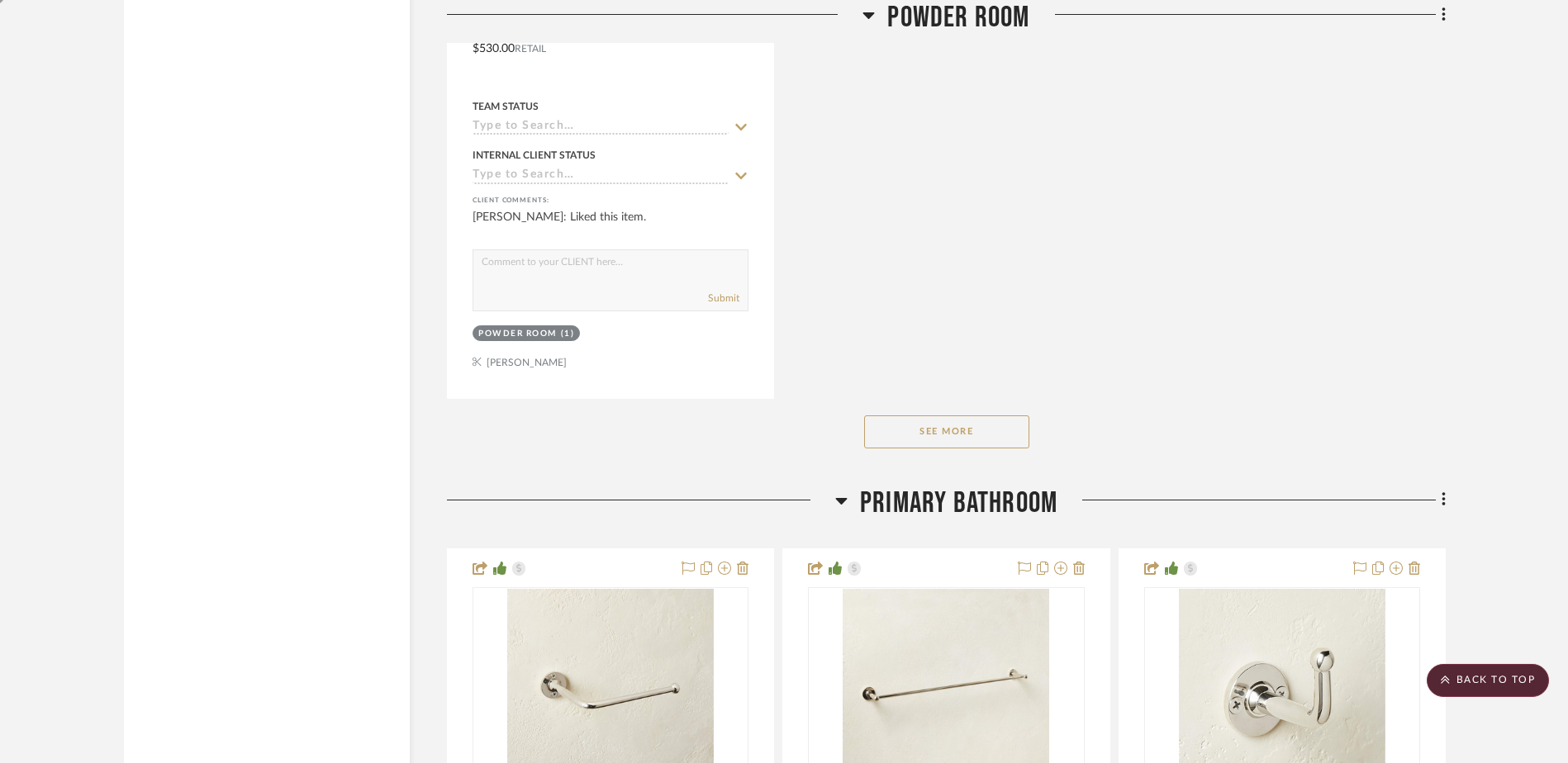
click at [956, 442] on button "See More" at bounding box center [946, 431] width 165 height 33
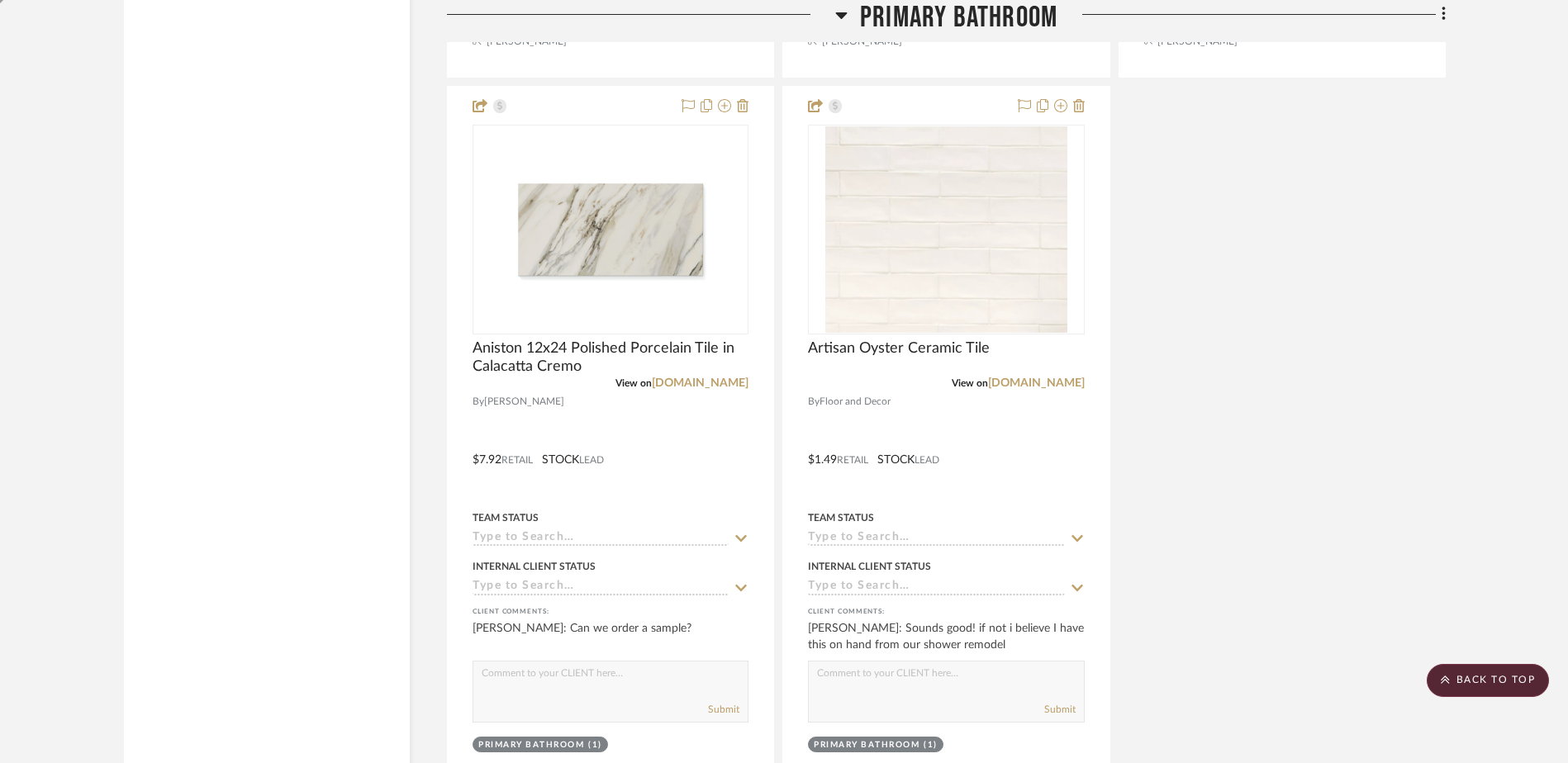
scroll to position [12015, 0]
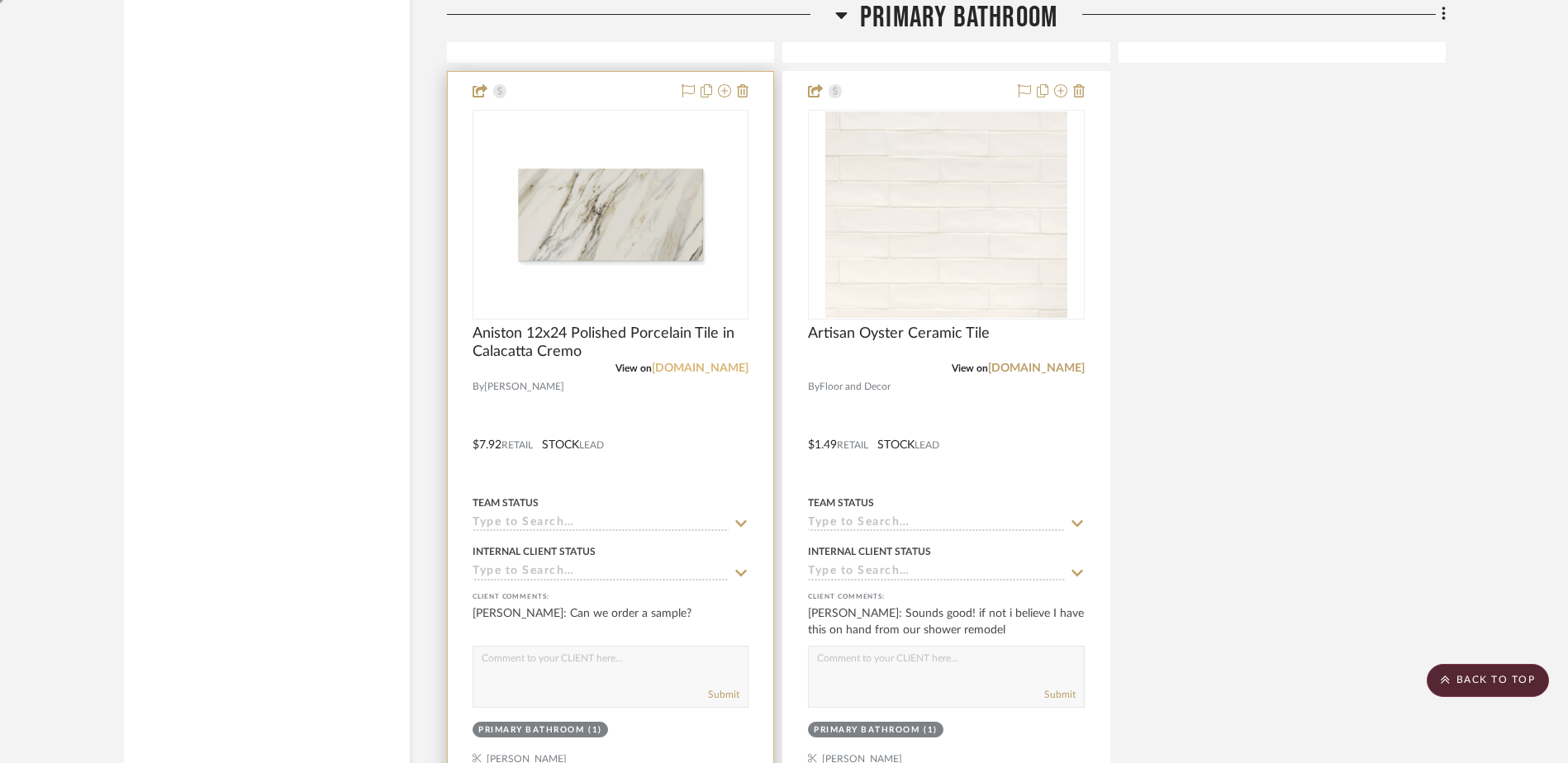
click at [700, 367] on link "[DOMAIN_NAME]" at bounding box center [700, 368] width 96 height 12
click at [539, 670] on textarea at bounding box center [610, 662] width 274 height 31
paste textarea "Marfil"
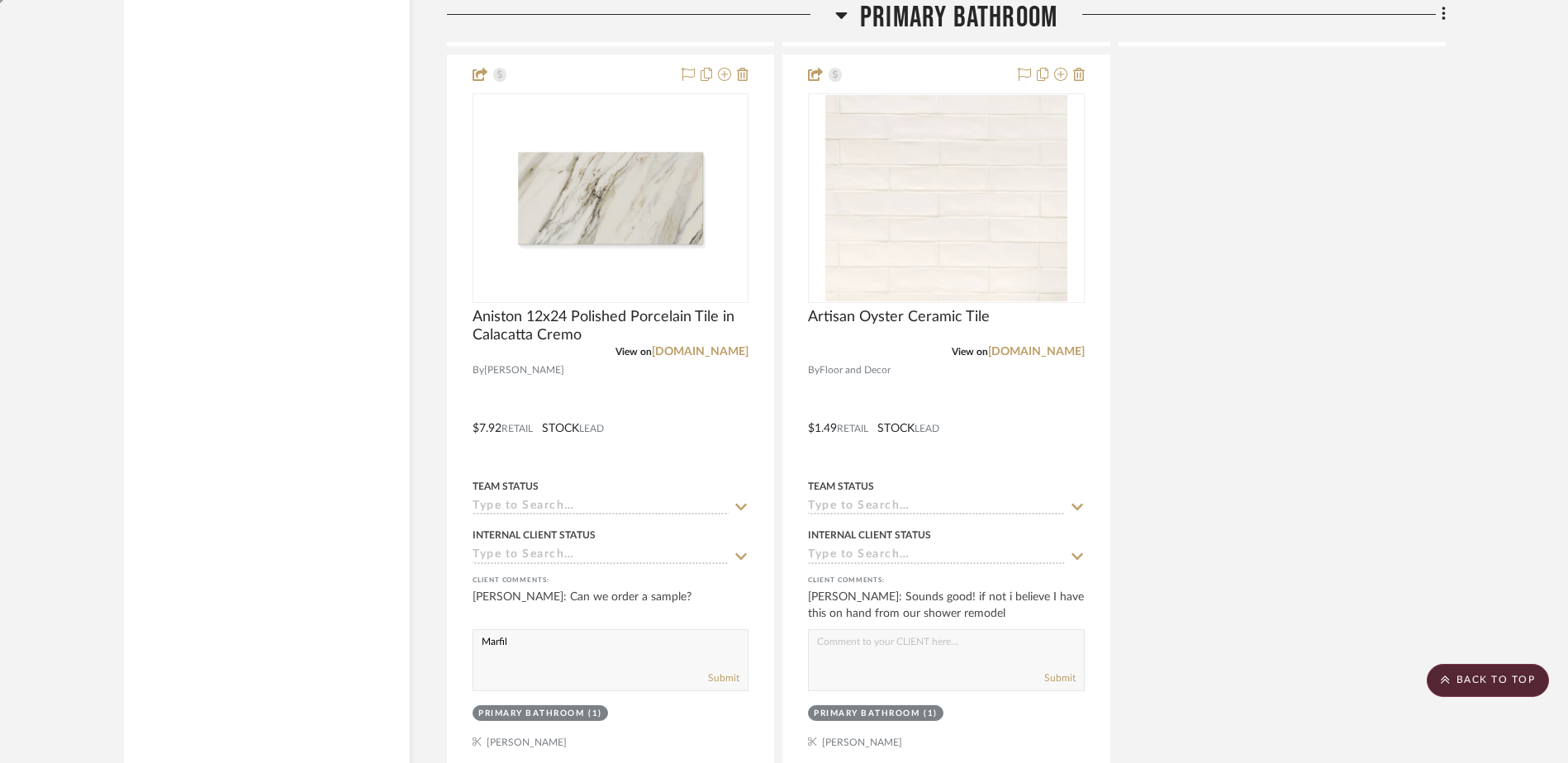
scroll to position [12035, 0]
type textarea "M"
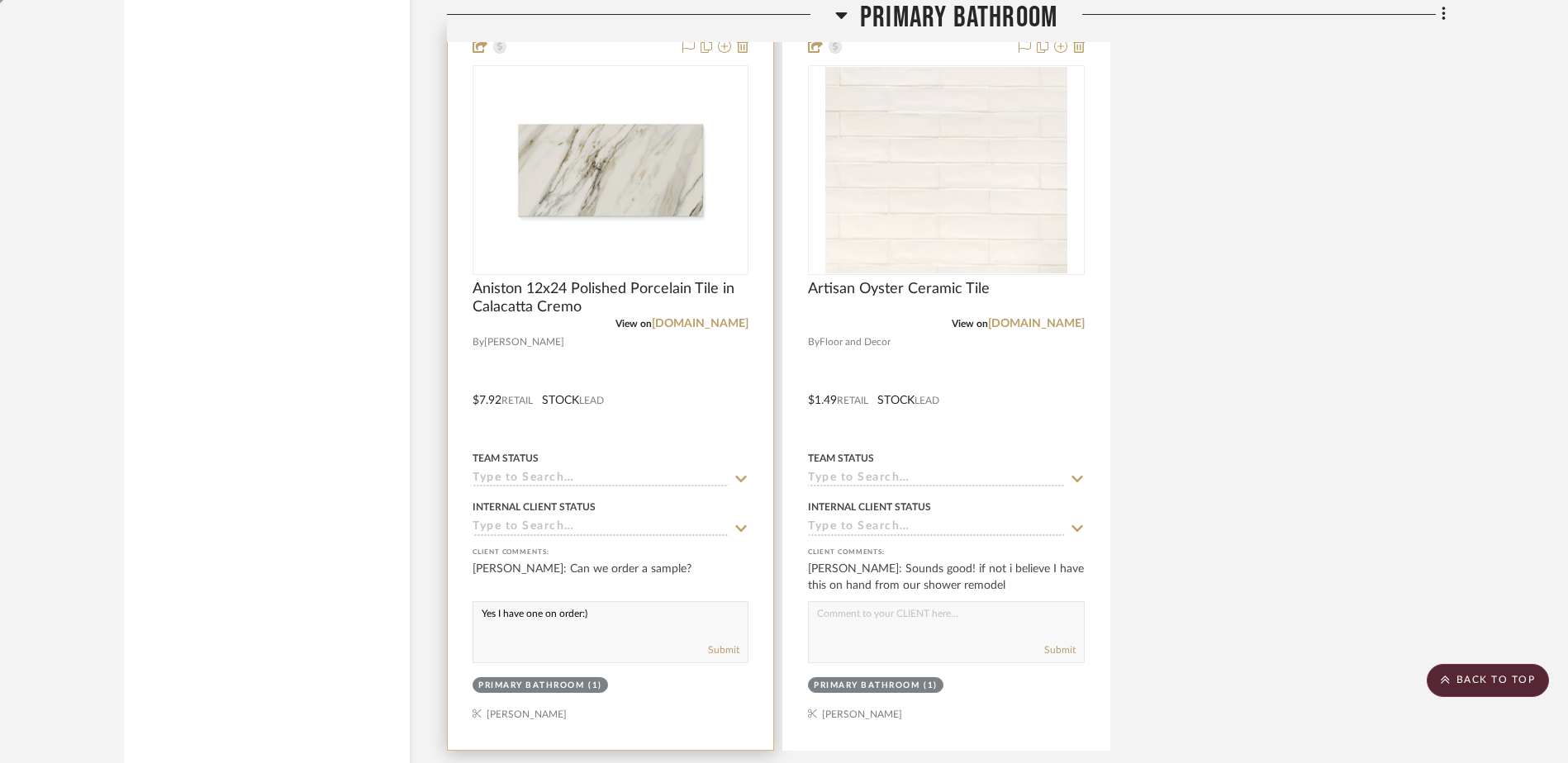
scroll to position [12060, 0]
type textarea "Yes I have one on order:)"
click at [553, 632] on div "Yes I have one on order:) Submit" at bounding box center [610, 631] width 276 height 62
click at [581, 617] on textarea "Yes I have one on order:)" at bounding box center [610, 616] width 274 height 31
click at [585, 610] on textarea "Yes I have one on order:)" at bounding box center [610, 616] width 274 height 31
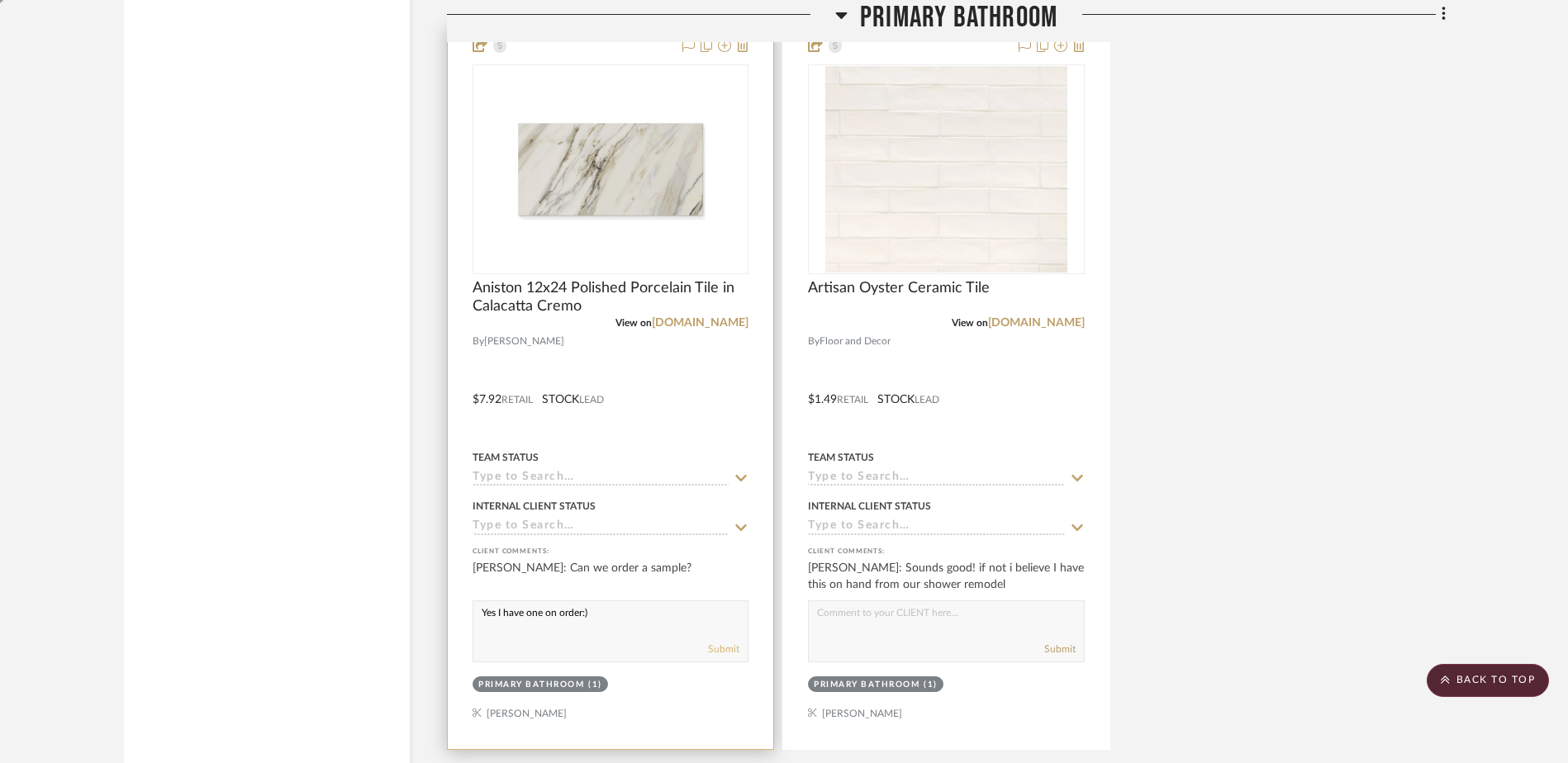
click at [719, 648] on button "Submit" at bounding box center [723, 649] width 31 height 15
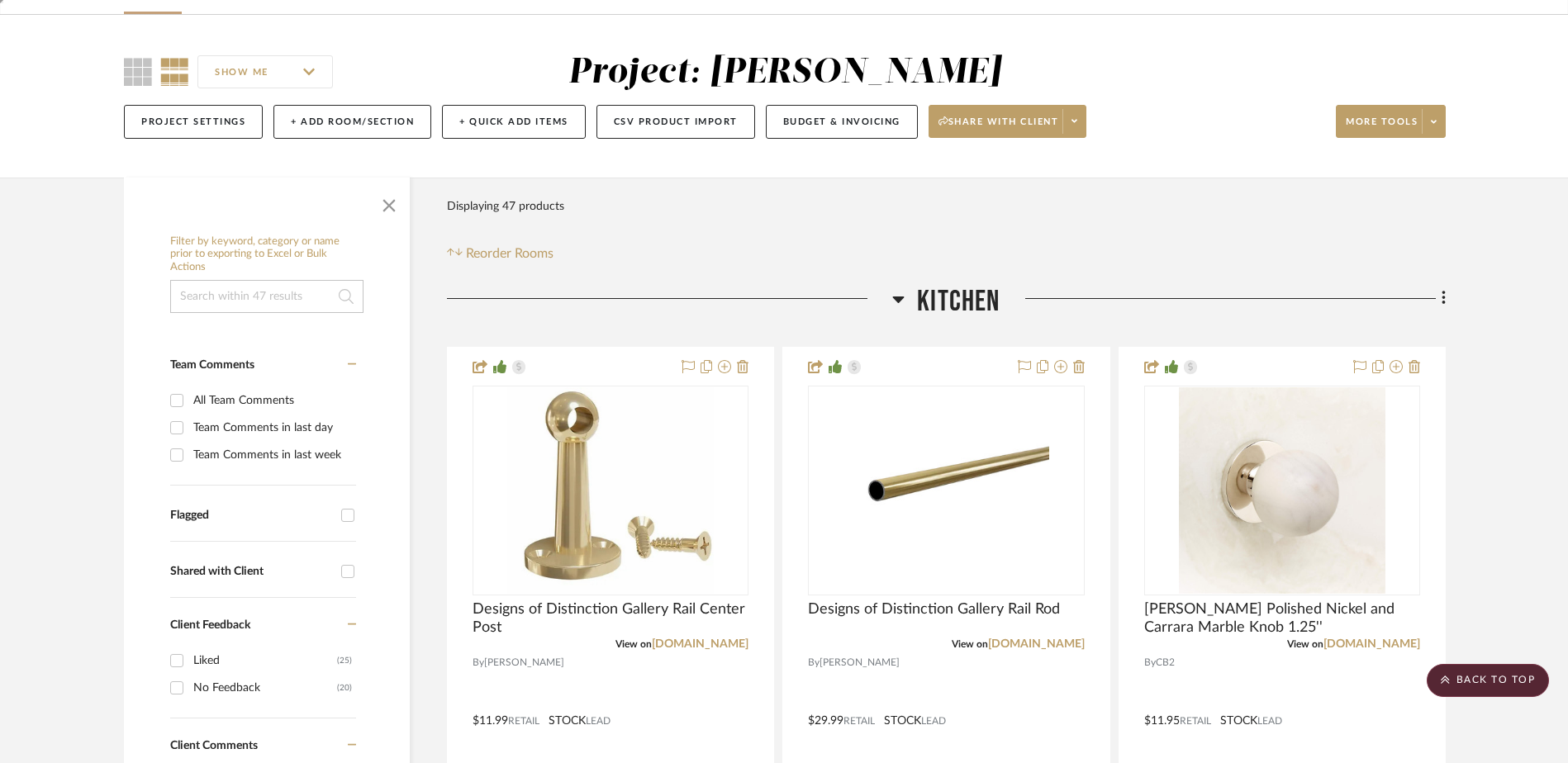
scroll to position [15, 0]
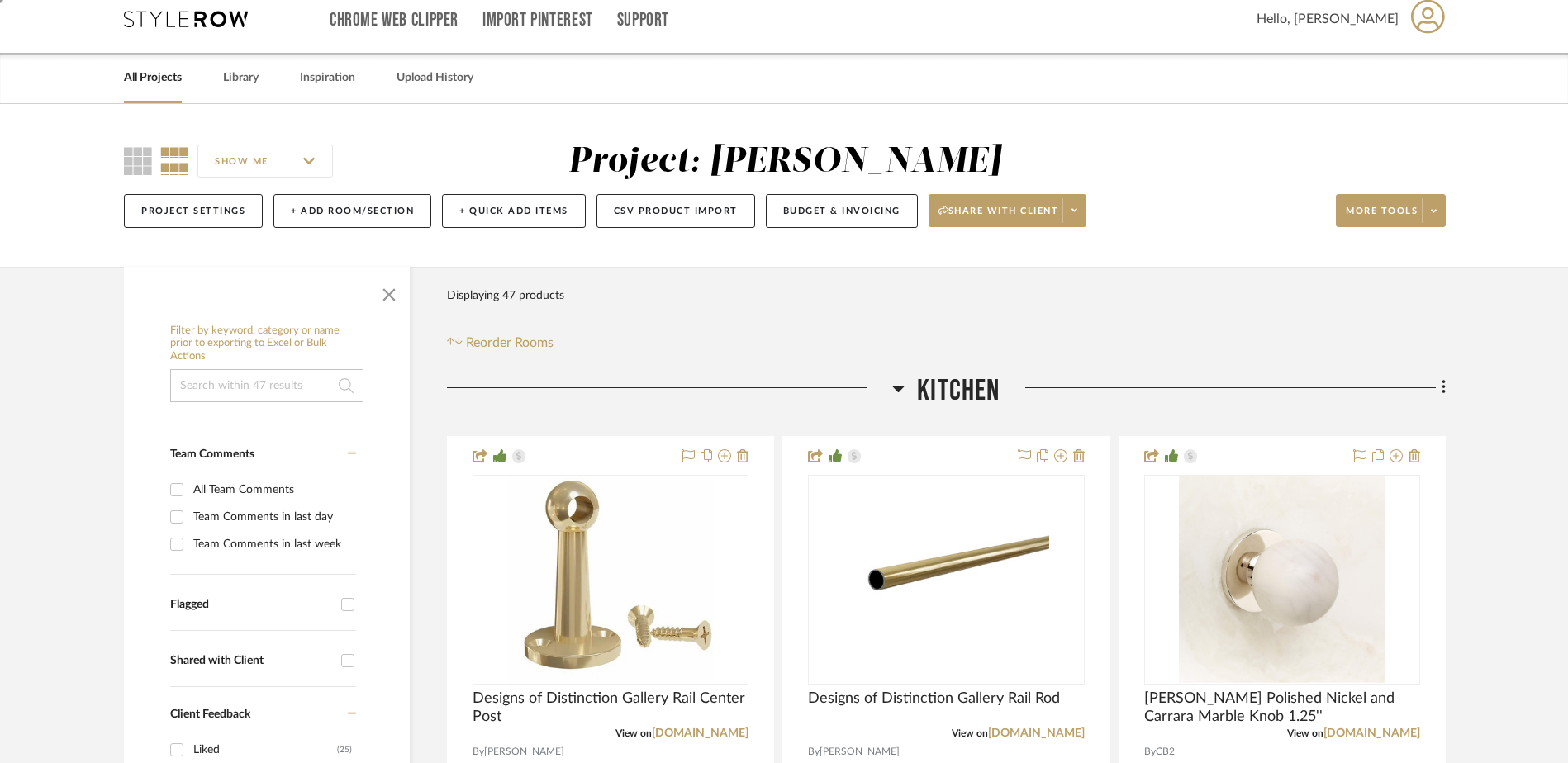
click at [115, 145] on div "SHOW ME Project: [PERSON_NAME] Project Settings + Add Room/Section + Quick Add …" at bounding box center [784, 189] width 1370 height 97
click at [133, 153] on icon at bounding box center [138, 160] width 28 height 28
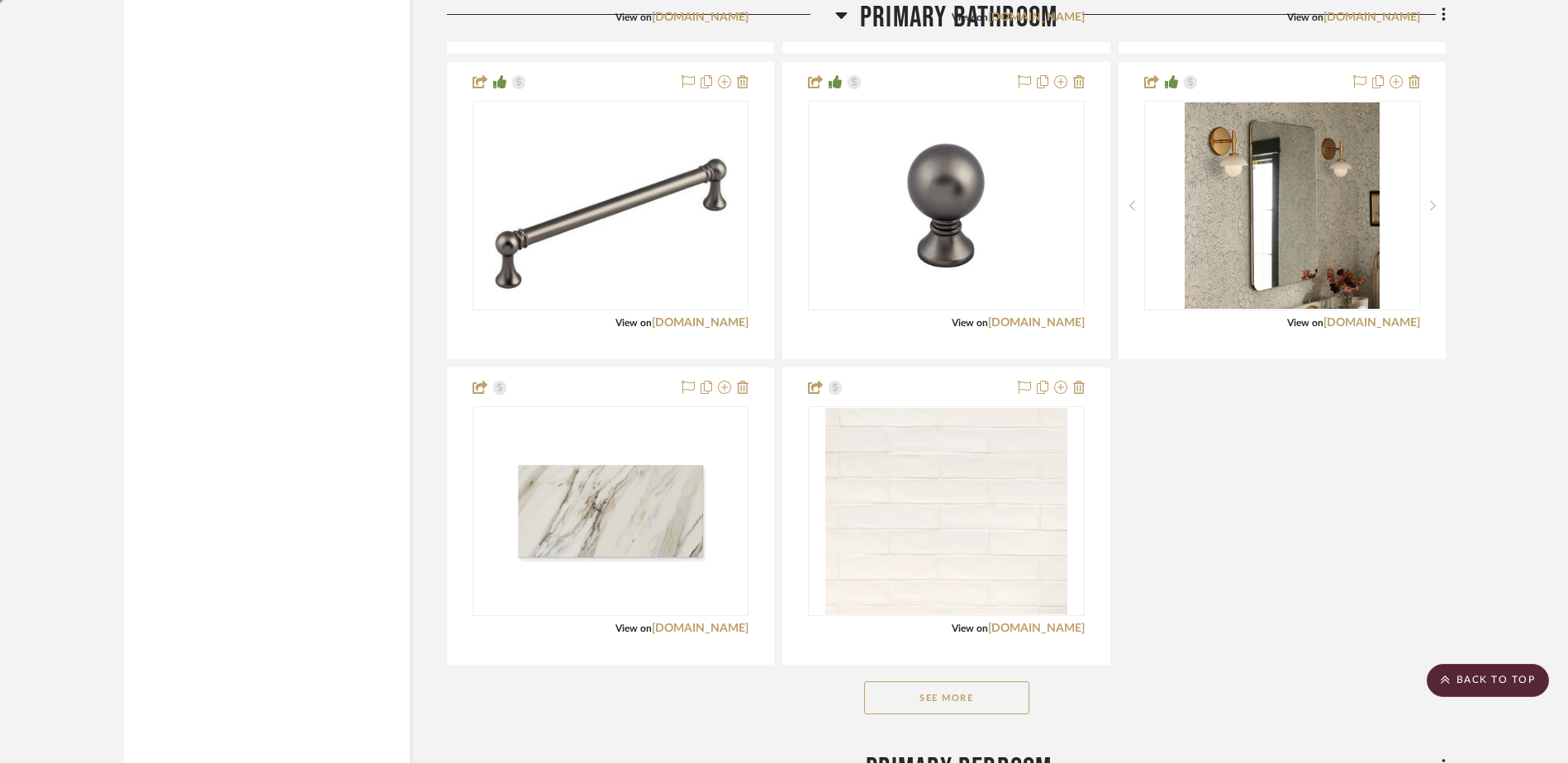
scroll to position [5345, 0]
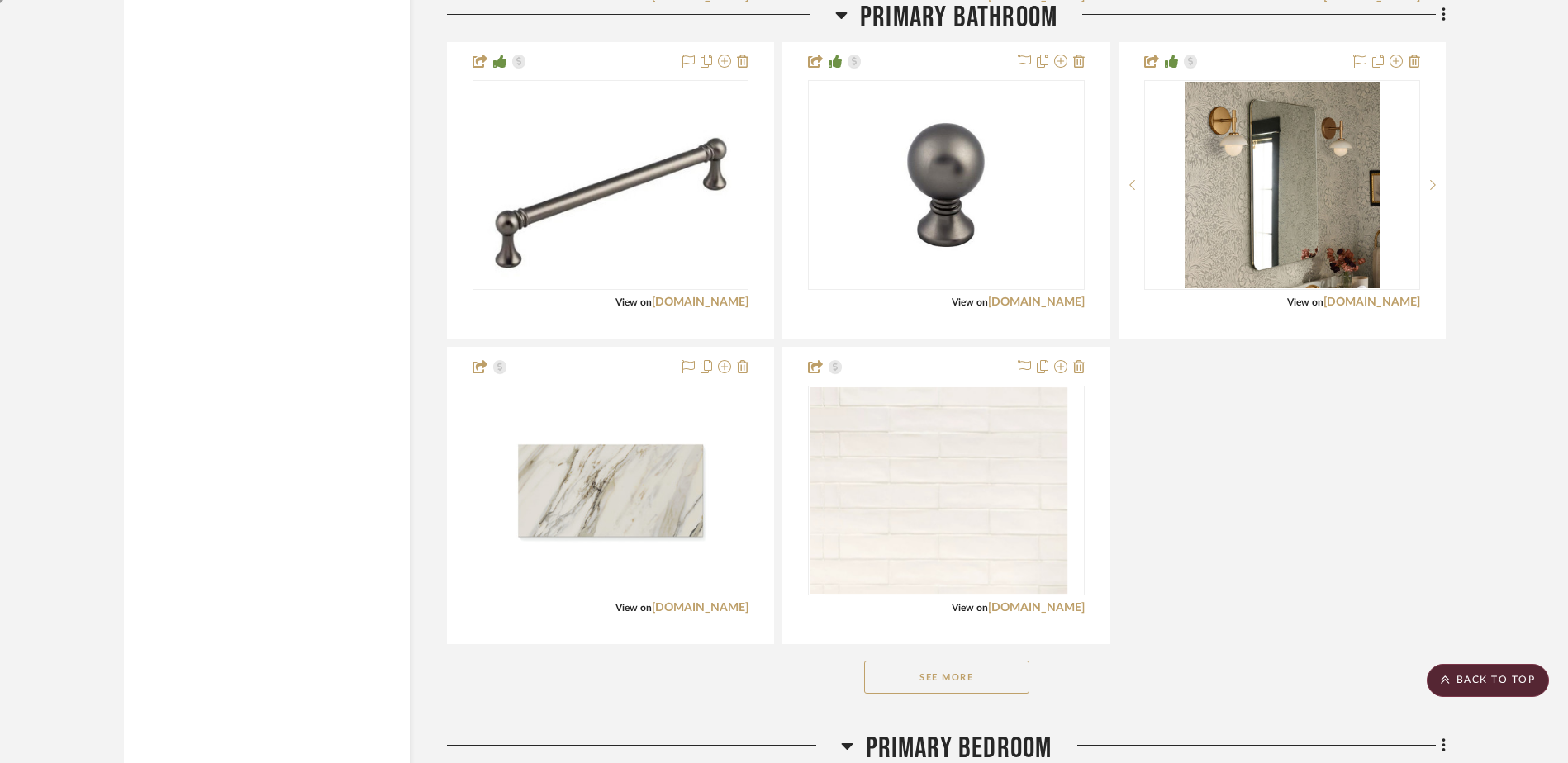
click at [938, 676] on button "See More" at bounding box center [946, 677] width 165 height 33
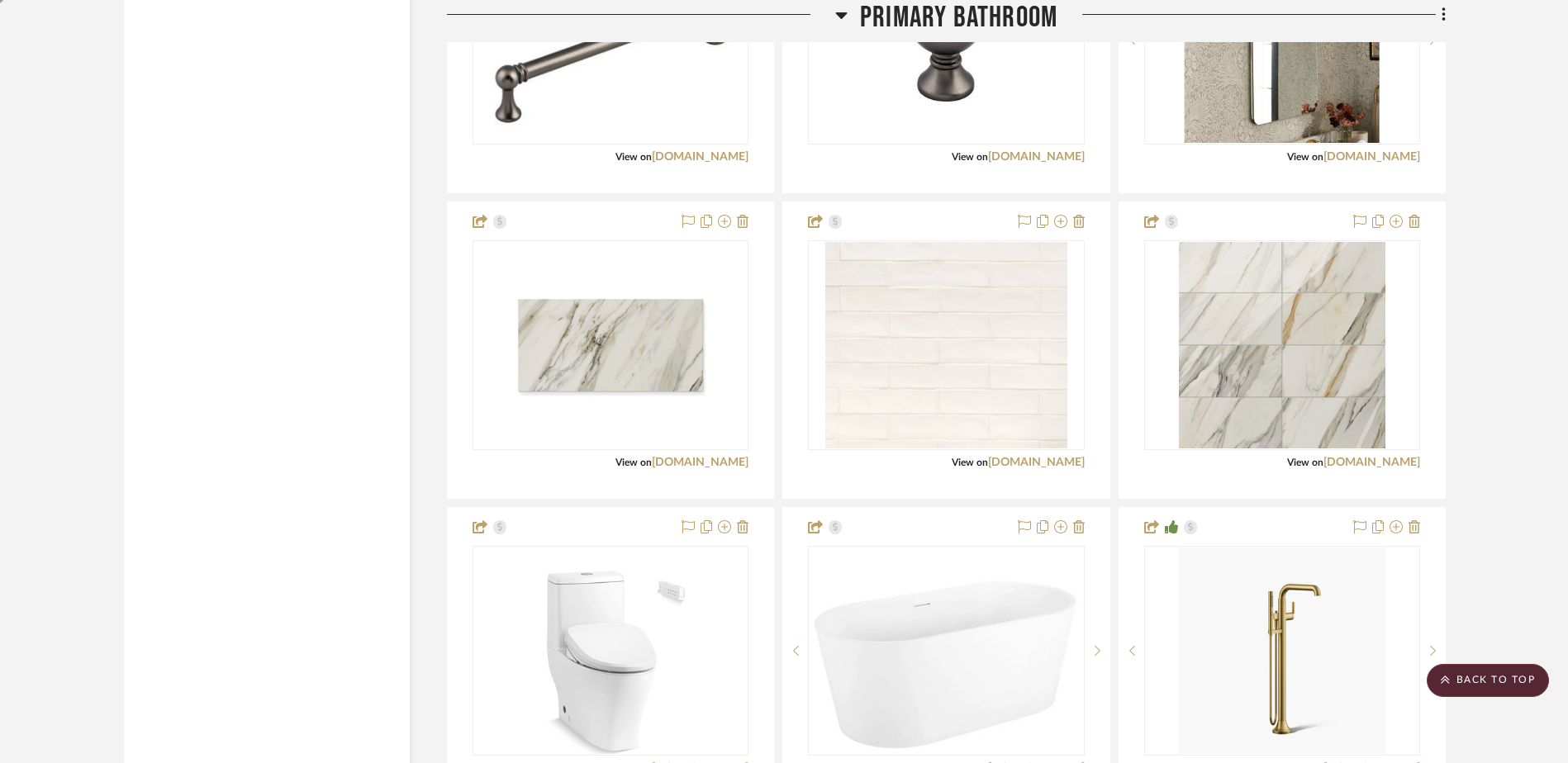
scroll to position [5523, 0]
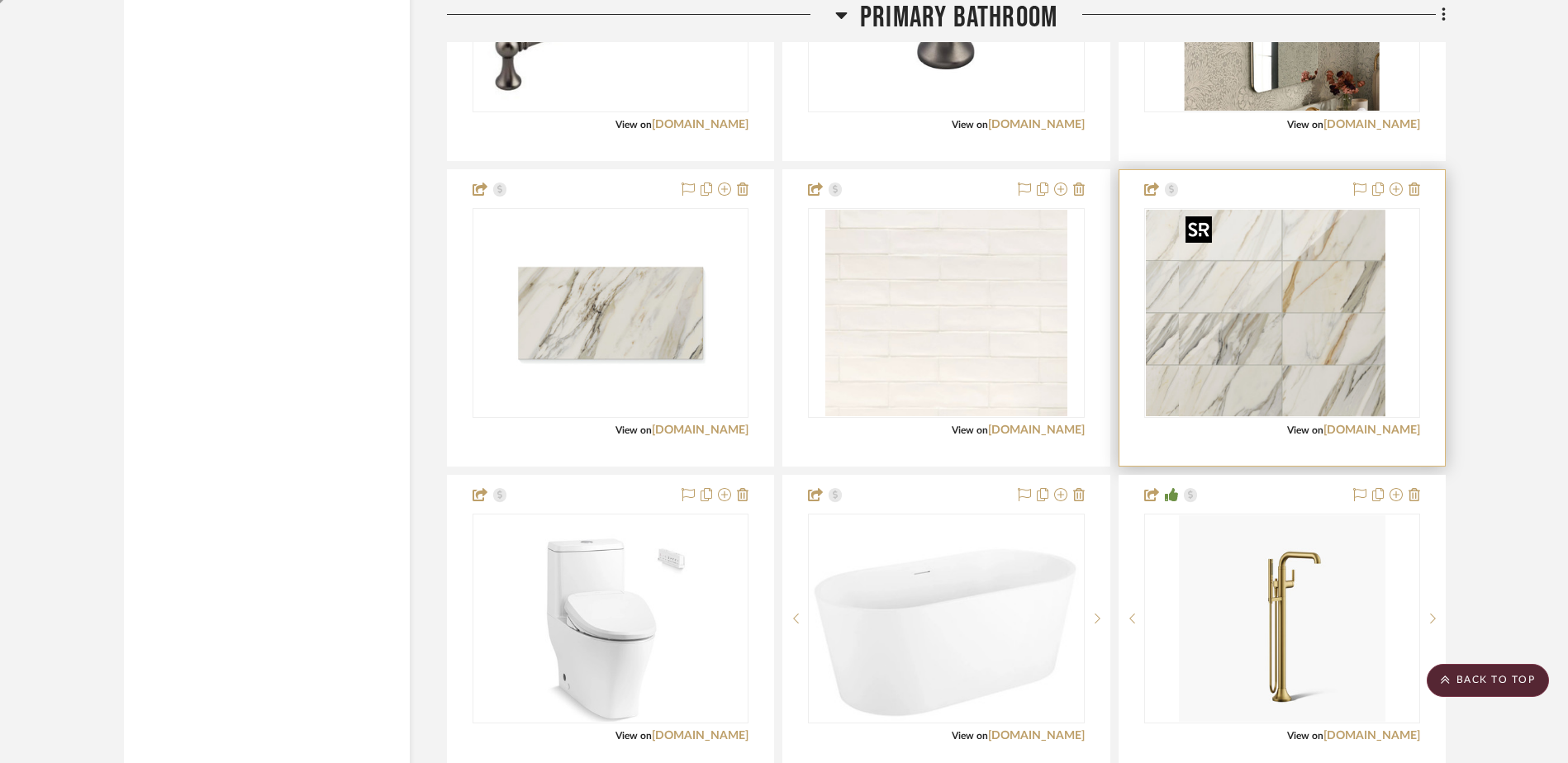
click at [1282, 361] on div at bounding box center [1282, 313] width 276 height 210
click at [1328, 361] on img "0" at bounding box center [1282, 313] width 206 height 206
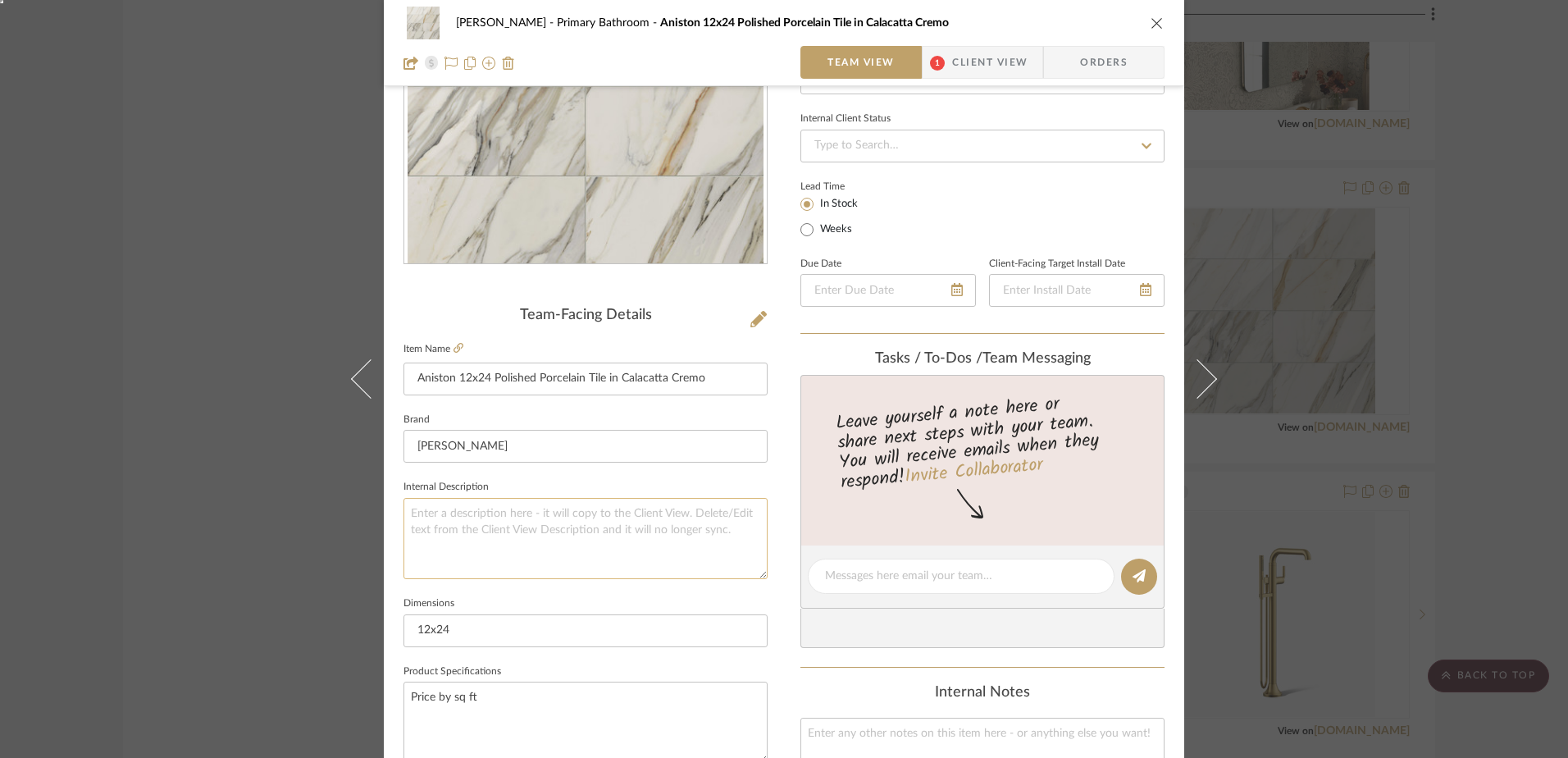
scroll to position [246, 0]
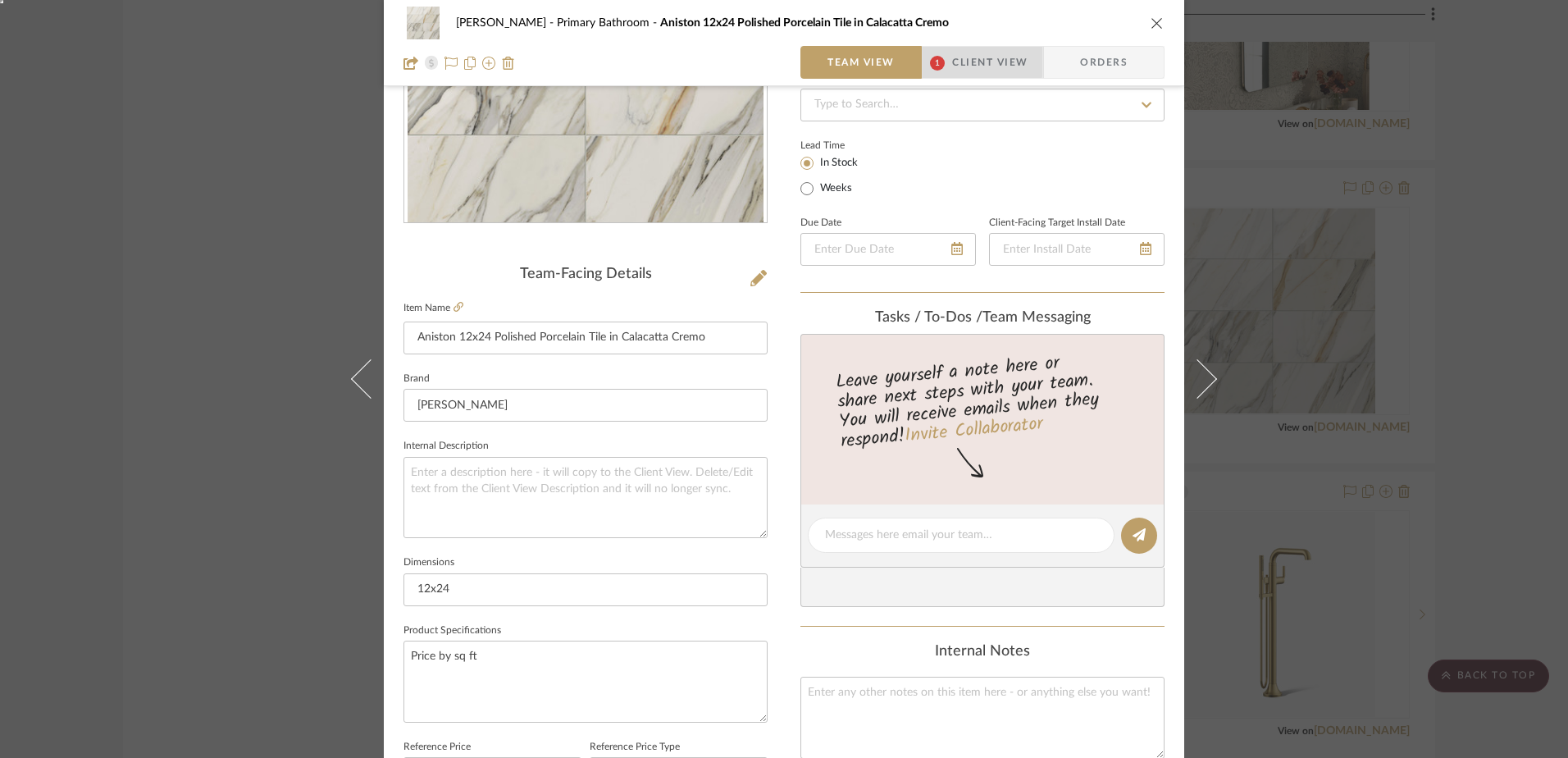
click at [965, 58] on span "Client View" at bounding box center [989, 62] width 76 height 32
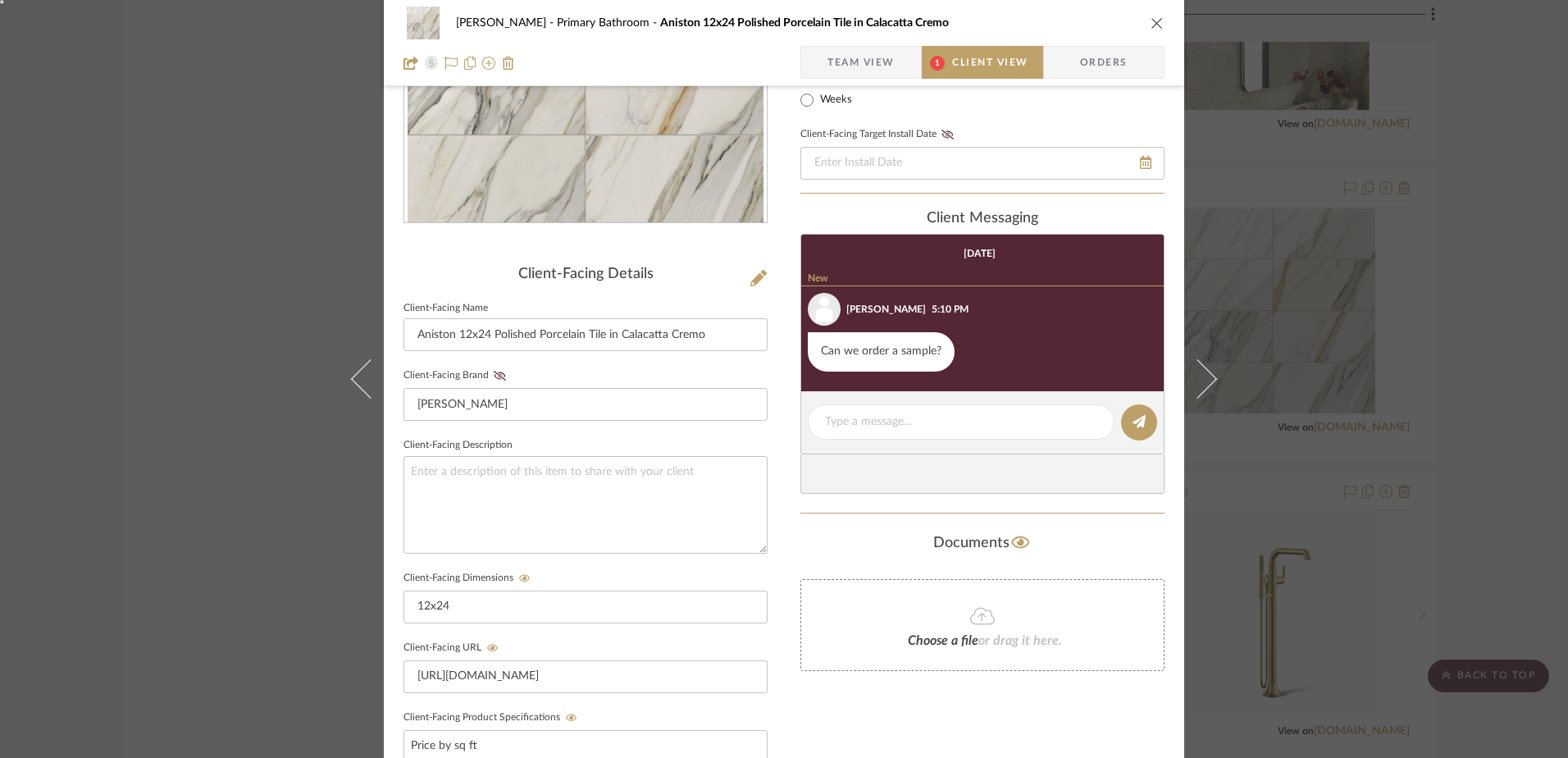
click at [932, 442] on editor-of-message at bounding box center [982, 423] width 364 height 63
click at [948, 426] on textarea at bounding box center [961, 421] width 272 height 17
paste textarea "Marfil"
drag, startPoint x: 932, startPoint y: 421, endPoint x: 782, endPoint y: 409, distance: 150.5
click at [784, 419] on div "[PERSON_NAME] Primary Bathroom Aniston 12x24 Polished Porcelain Tile in [GEOGRA…" at bounding box center [784, 449] width 800 height 1366
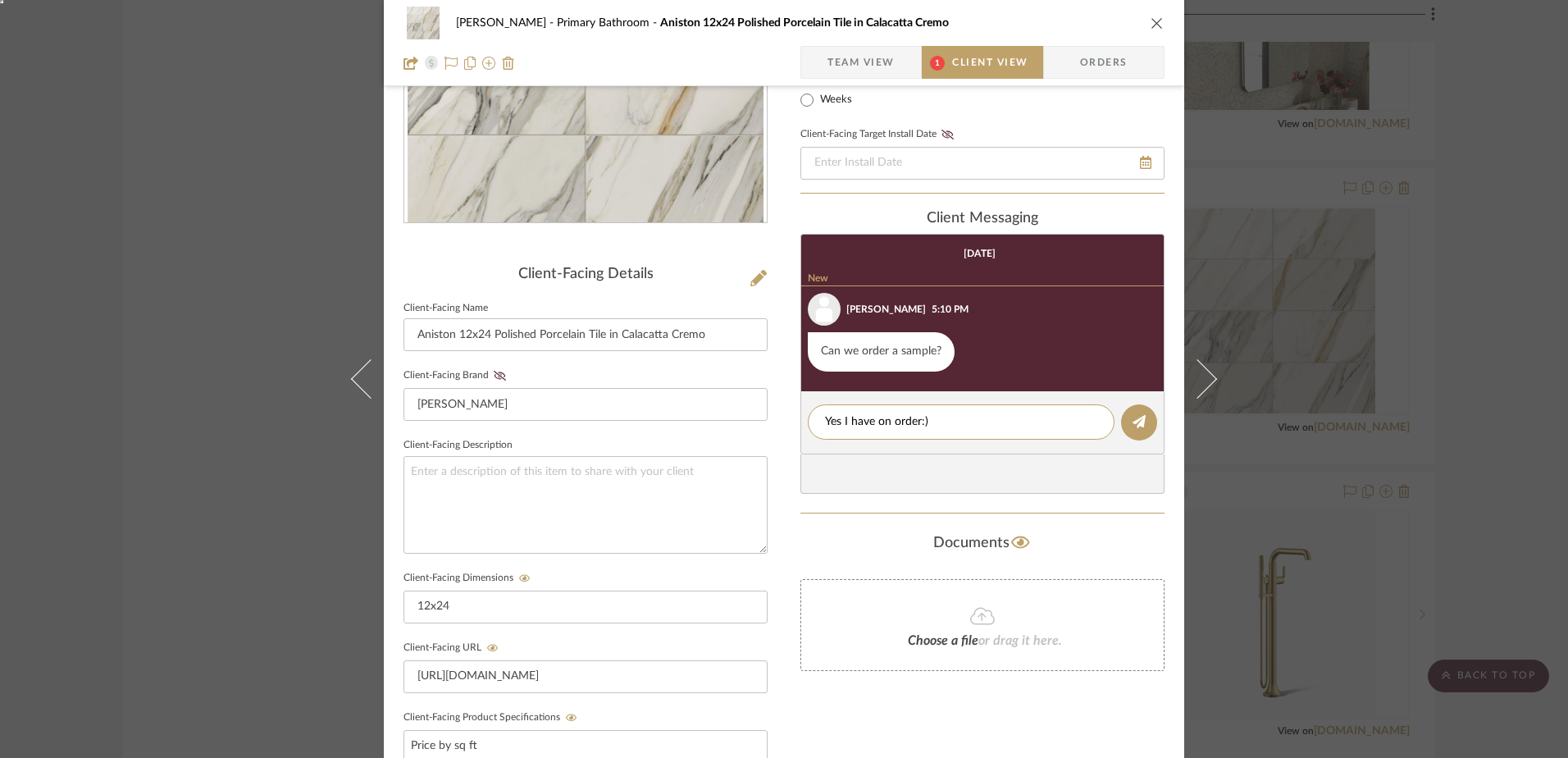
type textarea "Yes I have on order:)"
click at [1157, 430] on editor-of-message "Yes I have on order:)" at bounding box center [982, 423] width 364 height 63
click at [1137, 431] on button at bounding box center [1138, 421] width 36 height 36
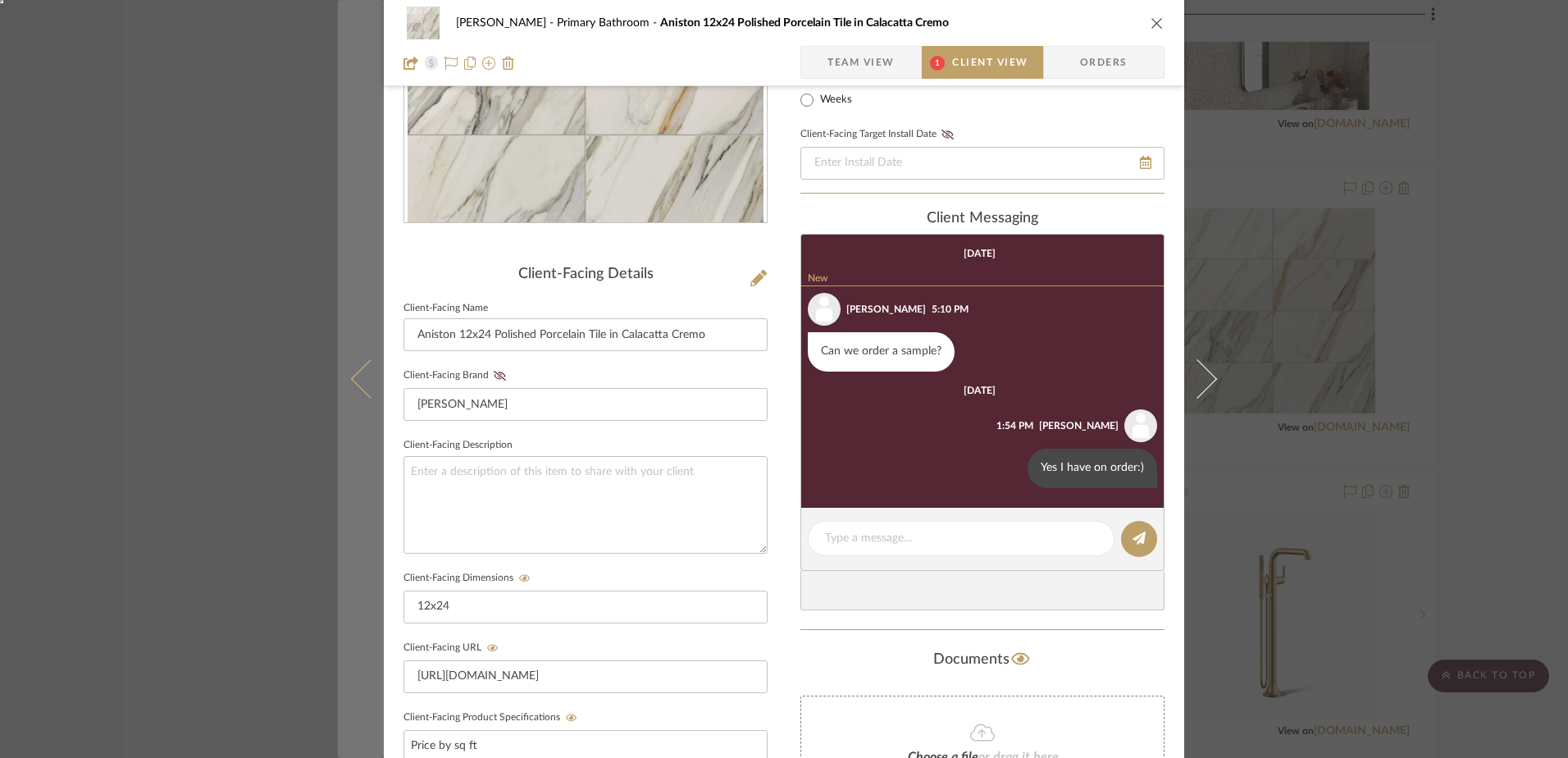
click at [338, 381] on button at bounding box center [361, 379] width 46 height 758
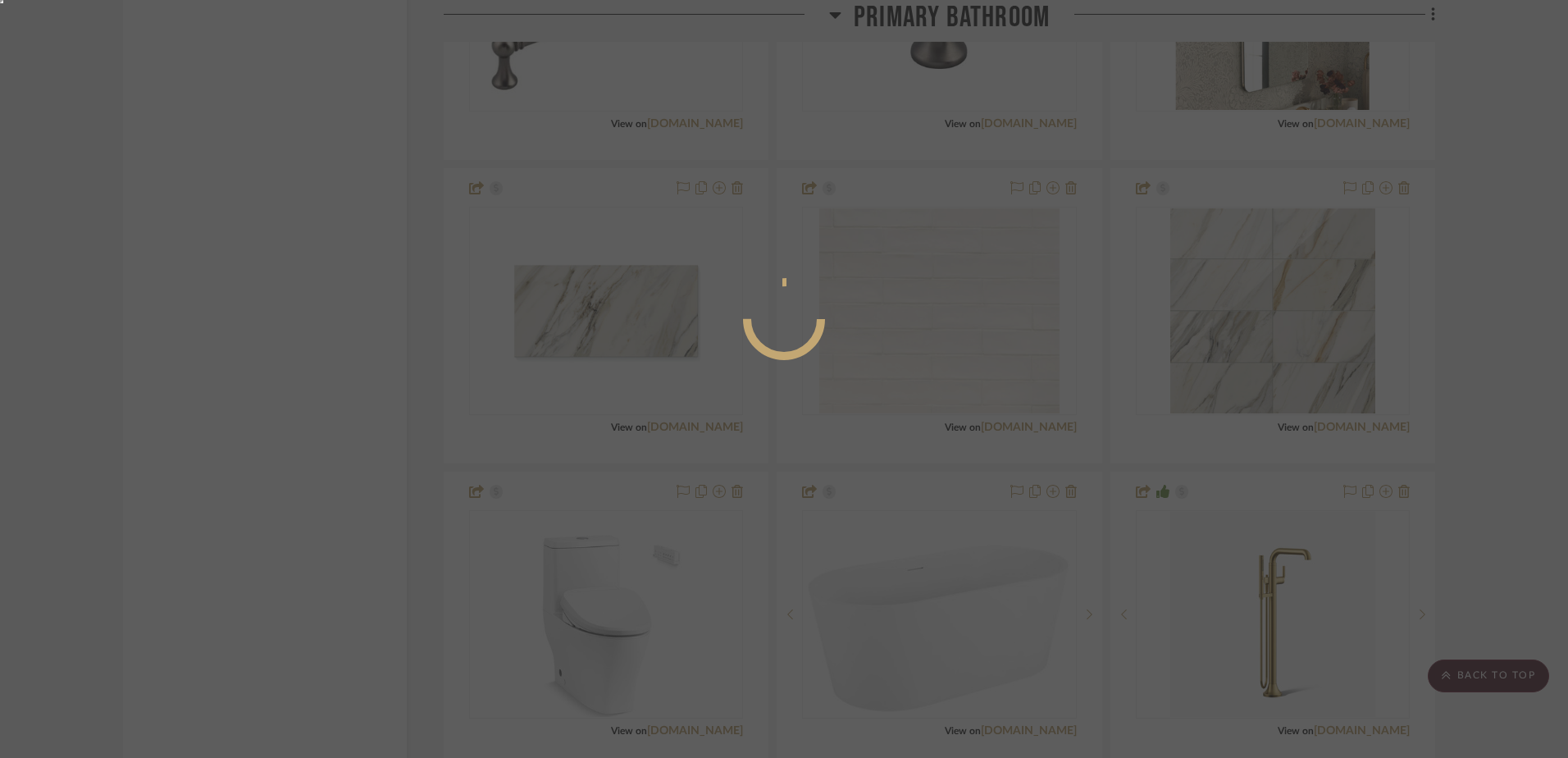
scroll to position [0, 0]
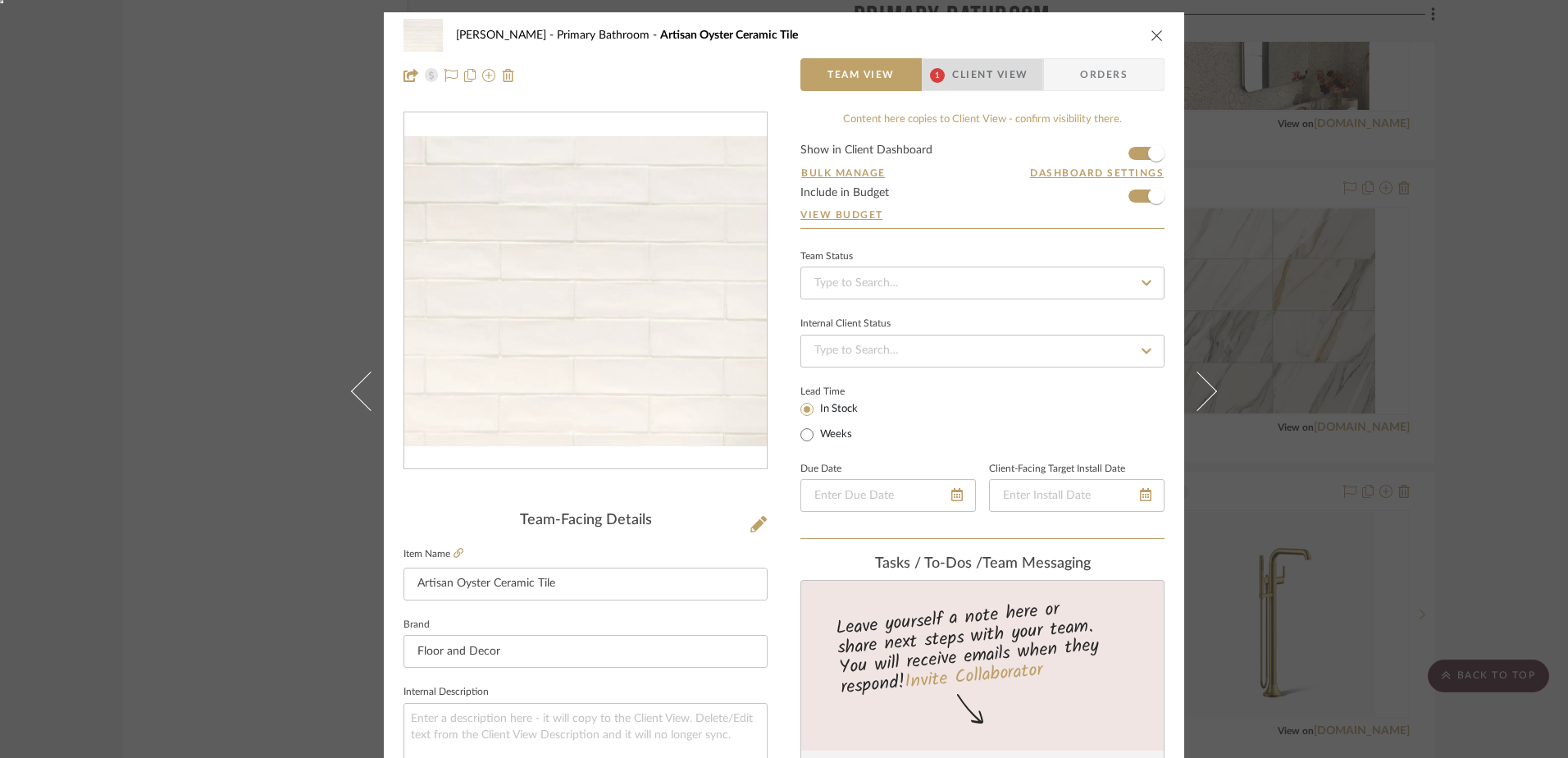
click at [970, 67] on span "Client View" at bounding box center [989, 74] width 76 height 32
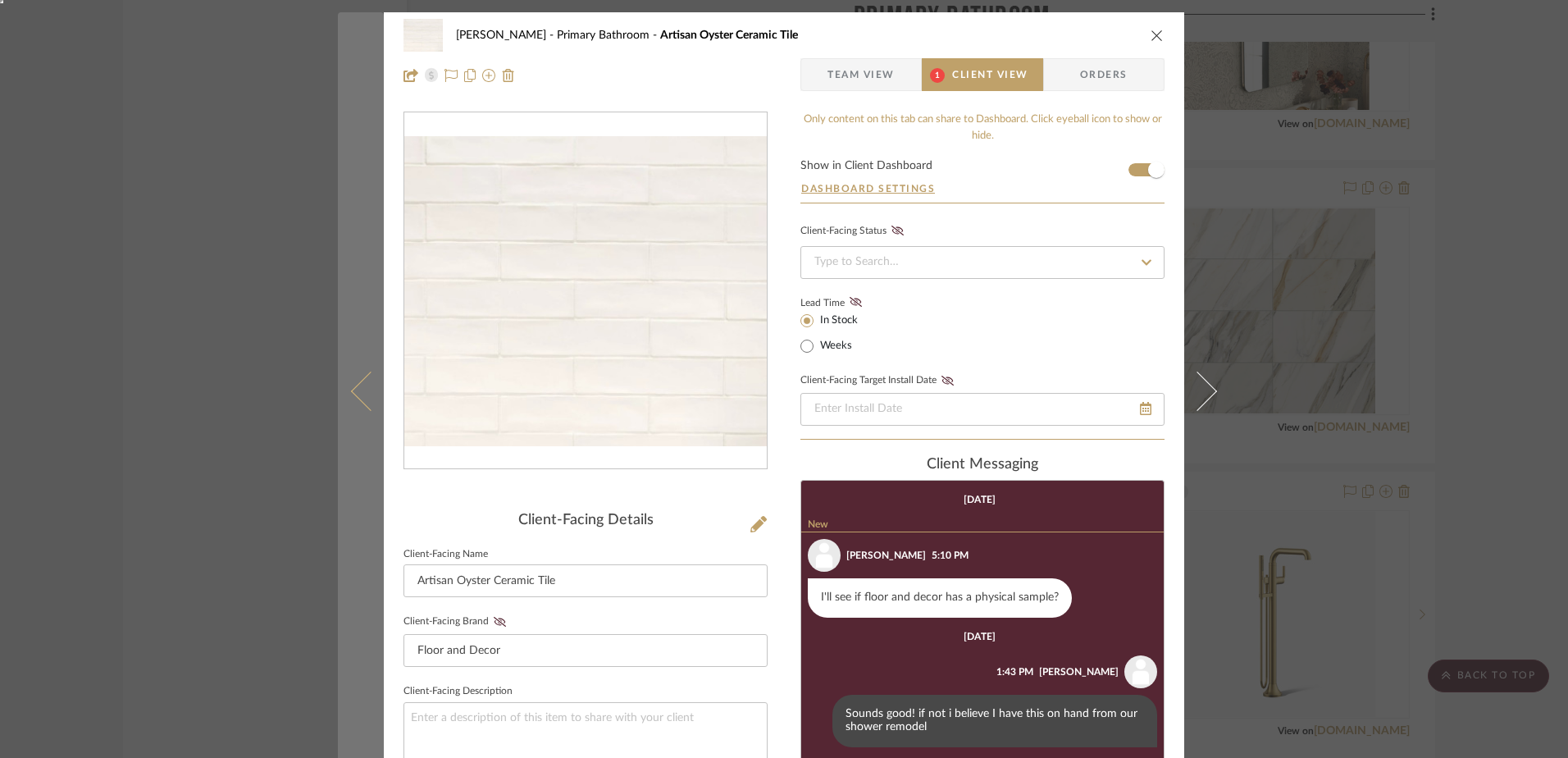
click at [353, 401] on button at bounding box center [361, 391] width 46 height 758
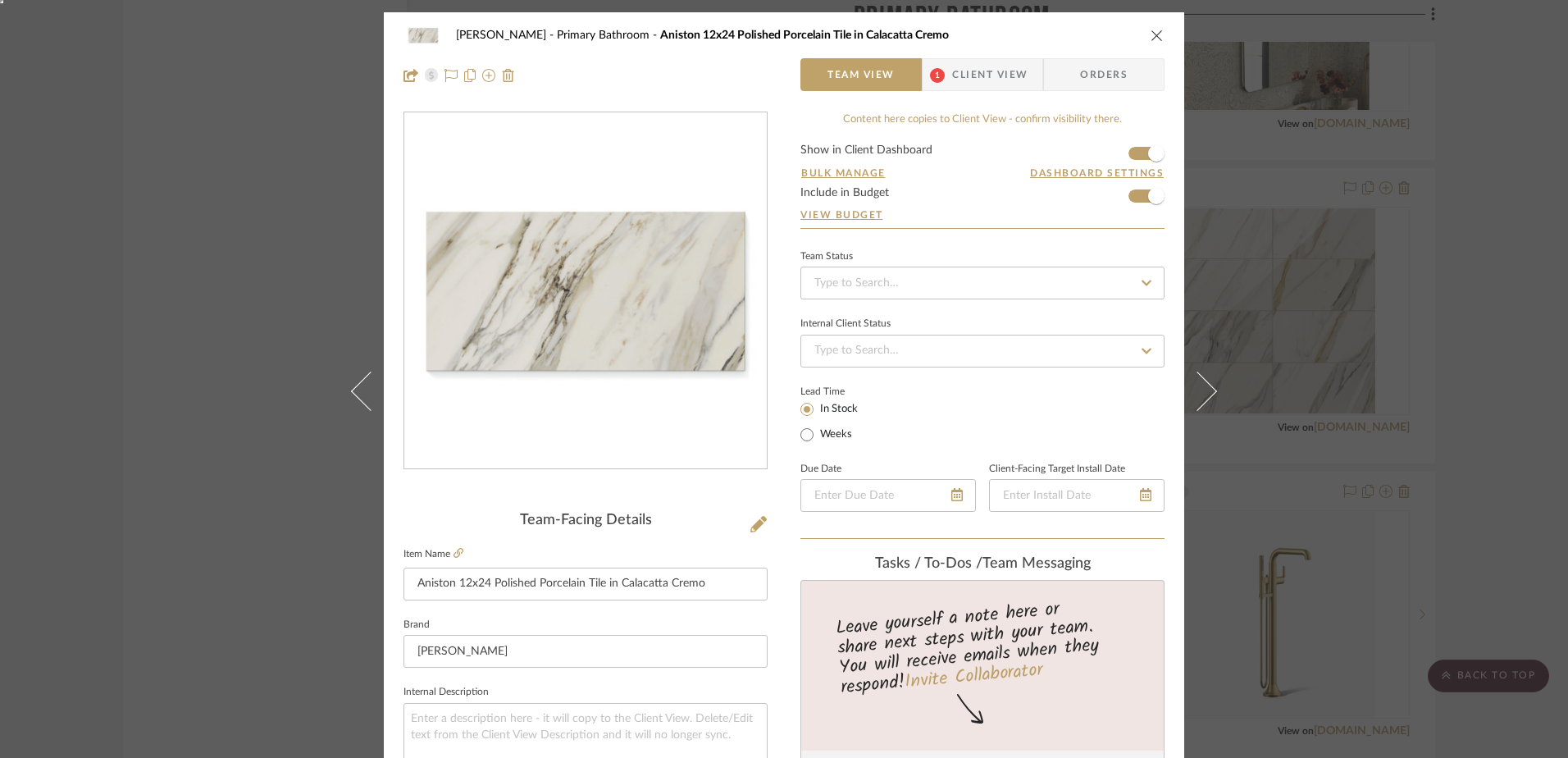
click at [957, 69] on span "Client View" at bounding box center [989, 74] width 76 height 32
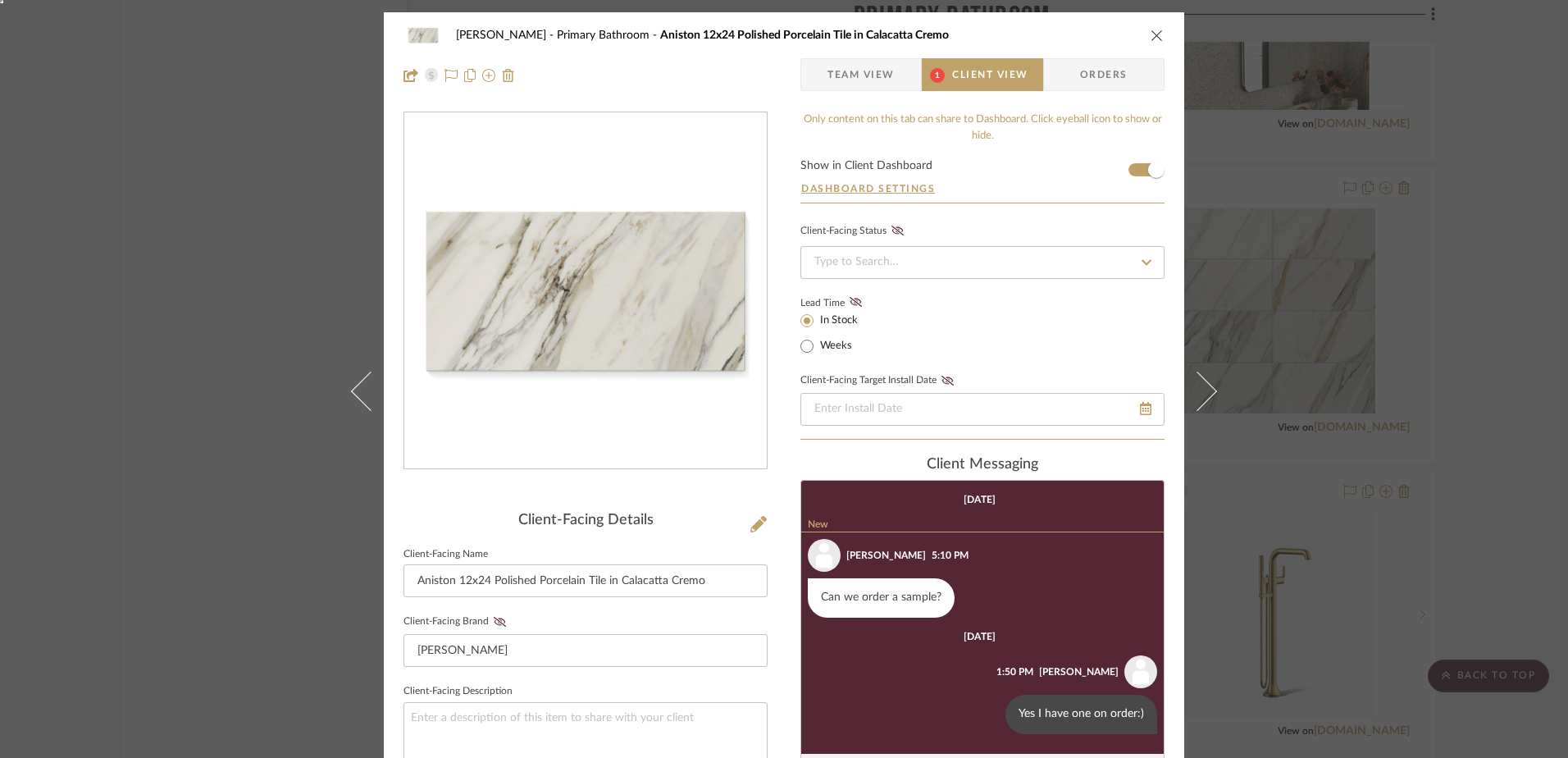
click at [1151, 35] on icon "close" at bounding box center [1157, 35] width 13 height 13
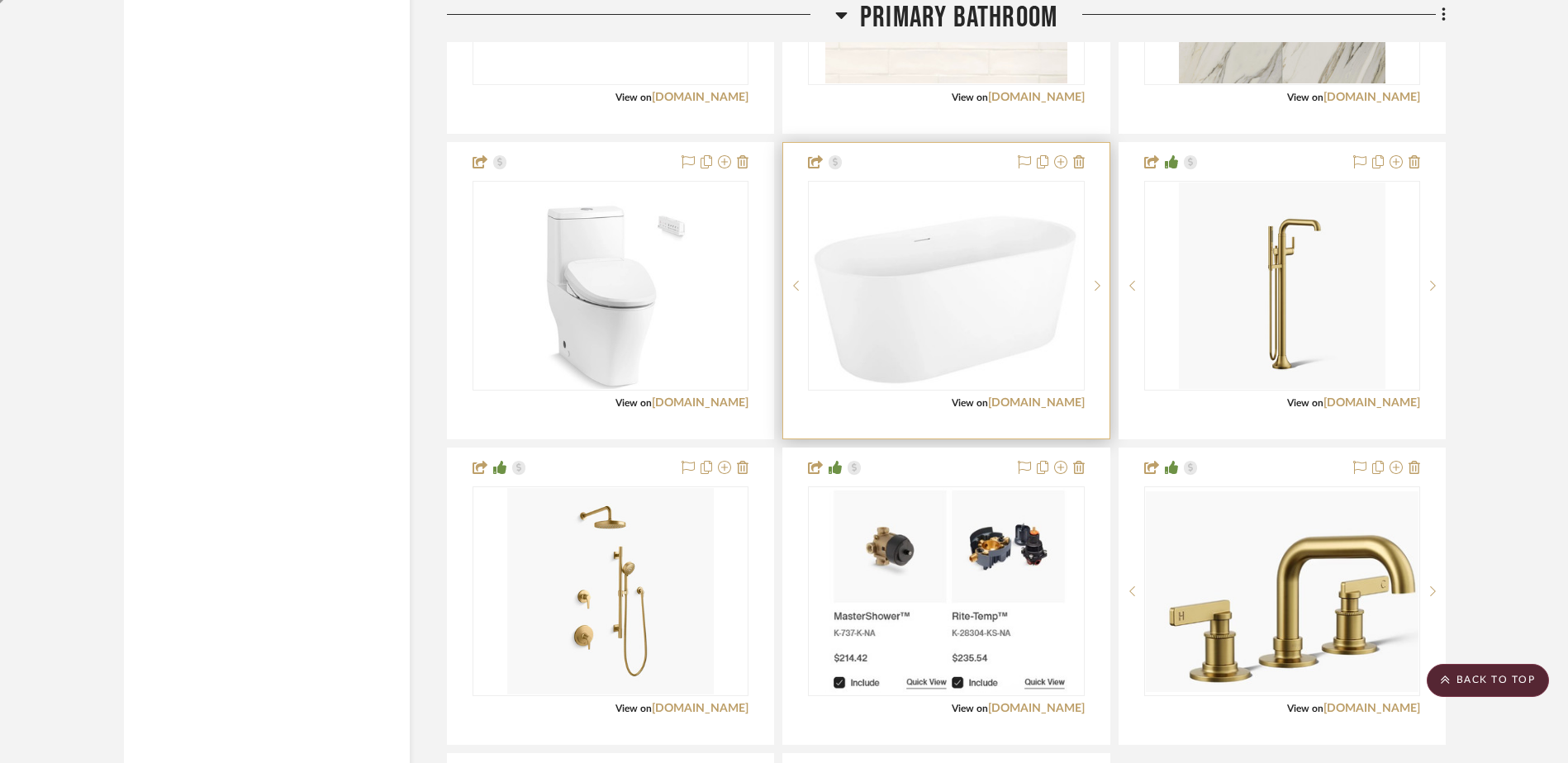
scroll to position [5853, 0]
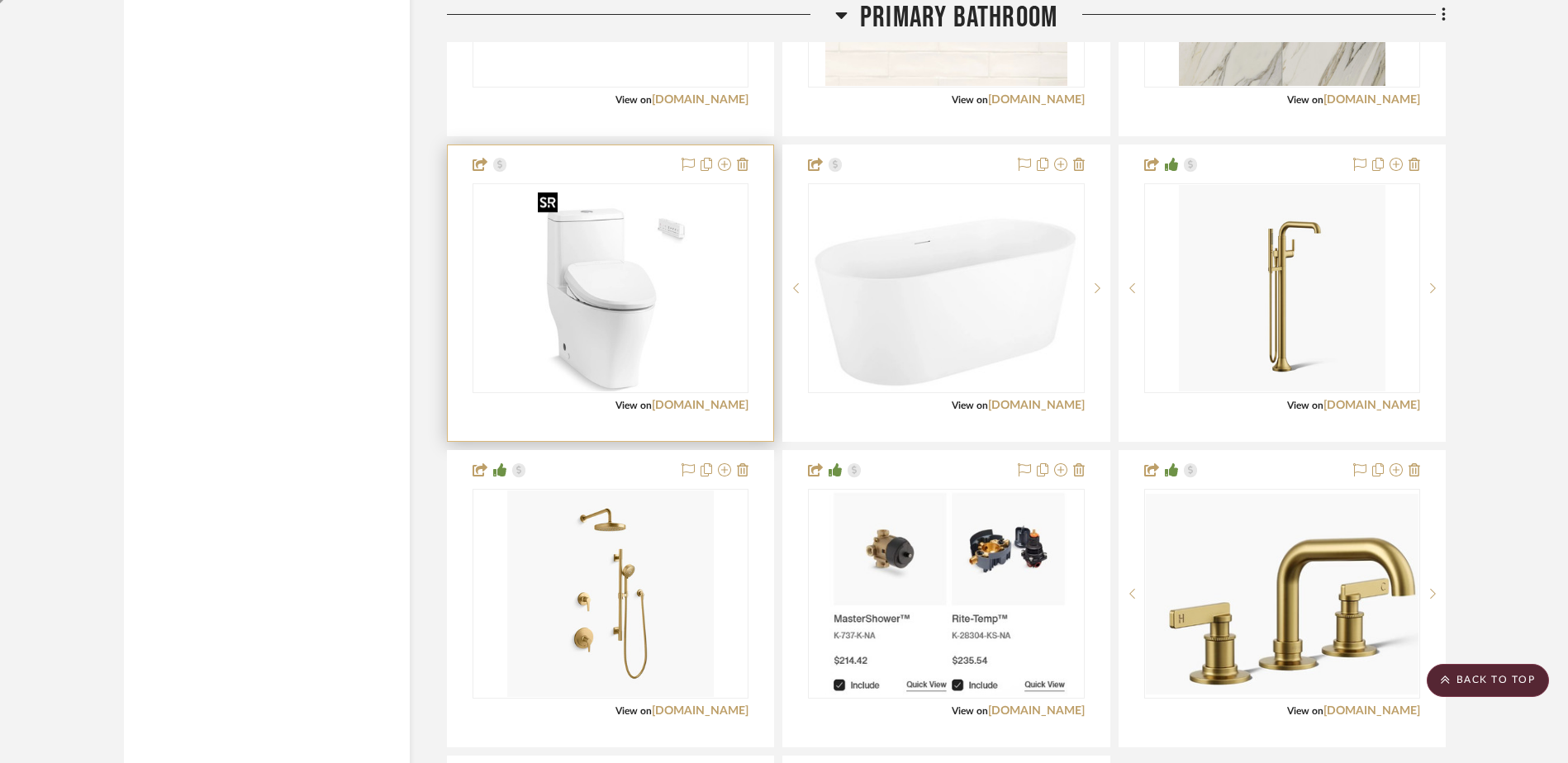
click at [0, 0] on img at bounding box center [0, 0] width 0 height 0
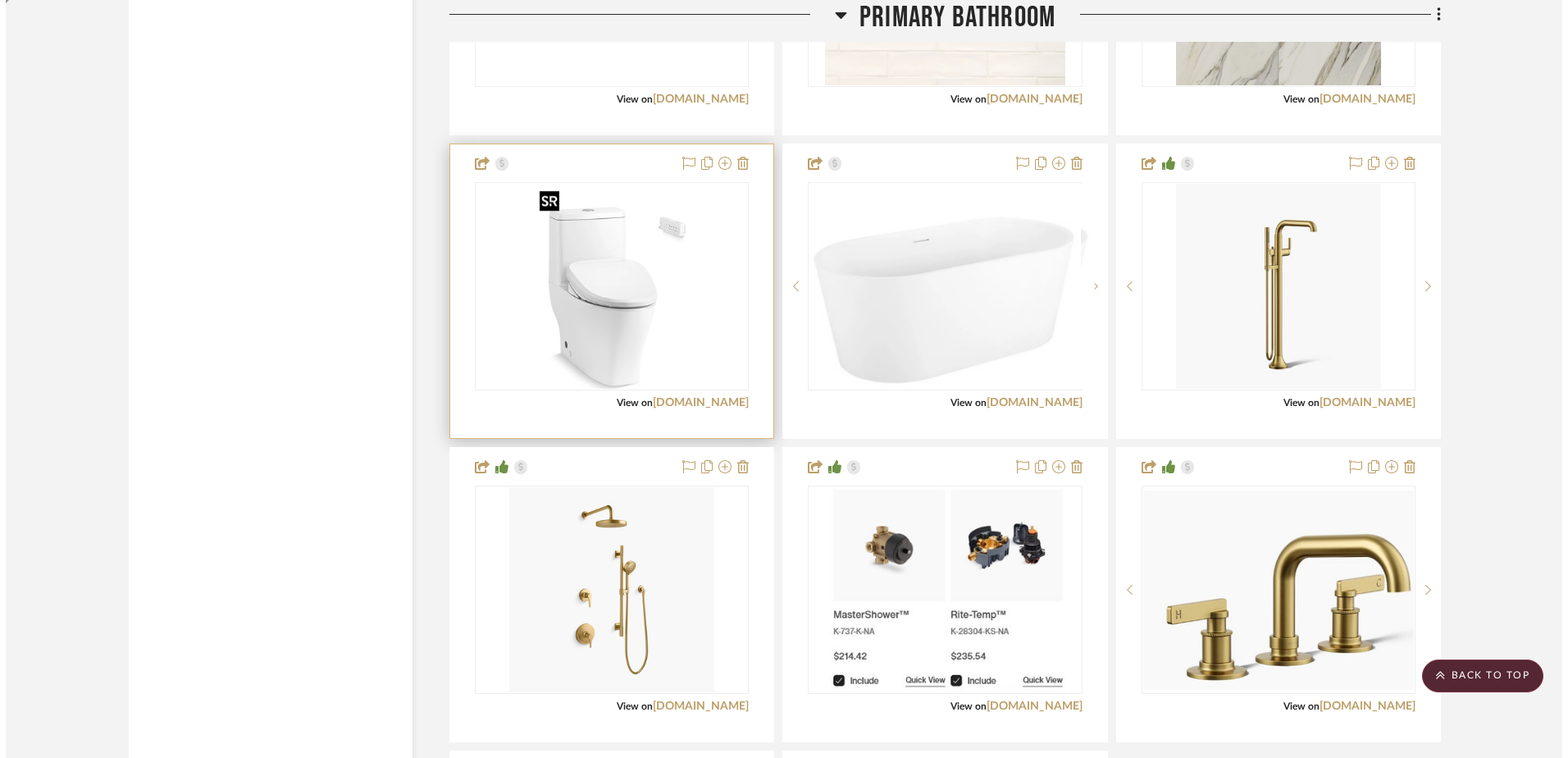
scroll to position [0, 0]
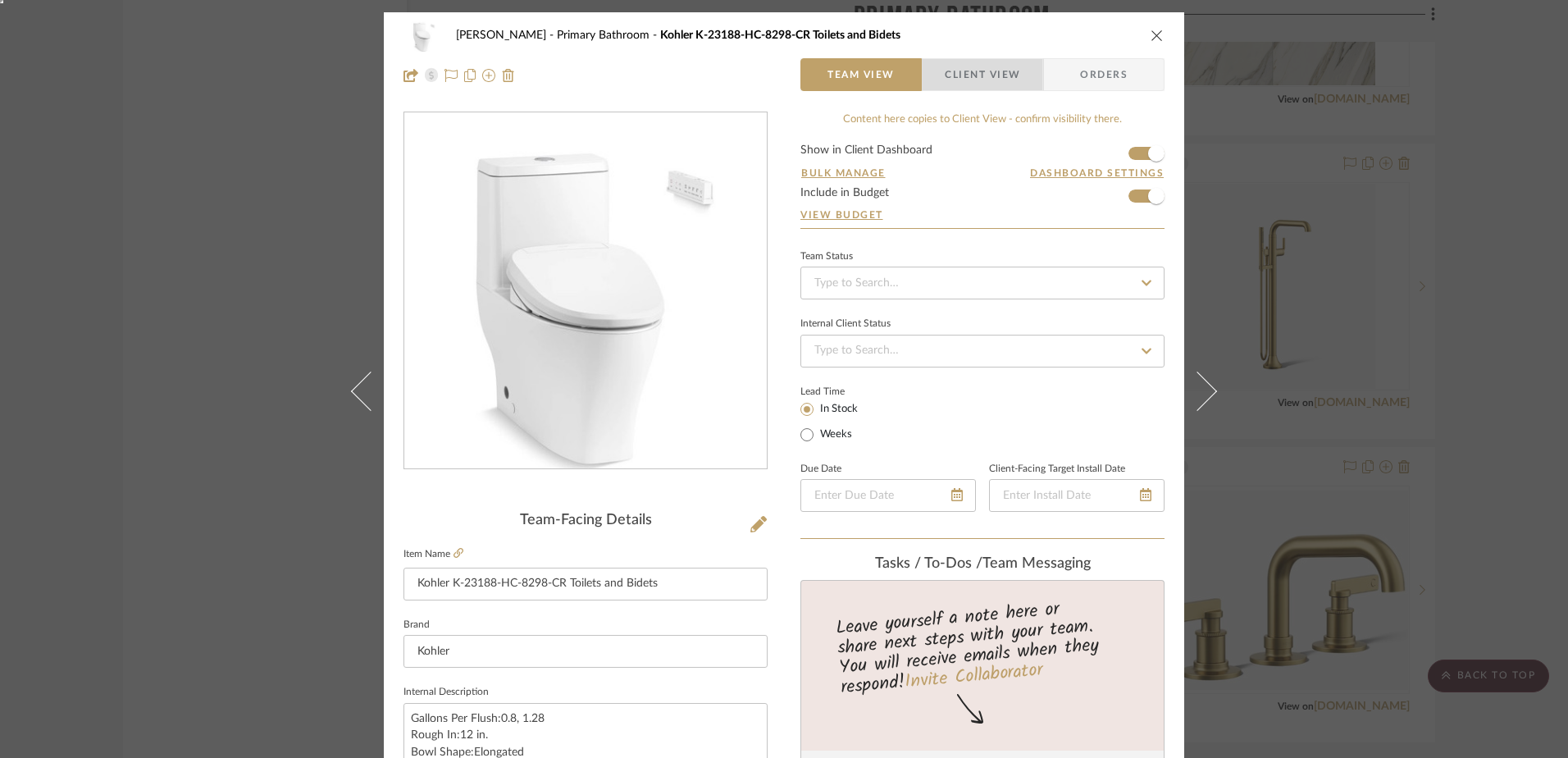
click at [988, 72] on span "Client View" at bounding box center [982, 74] width 76 height 32
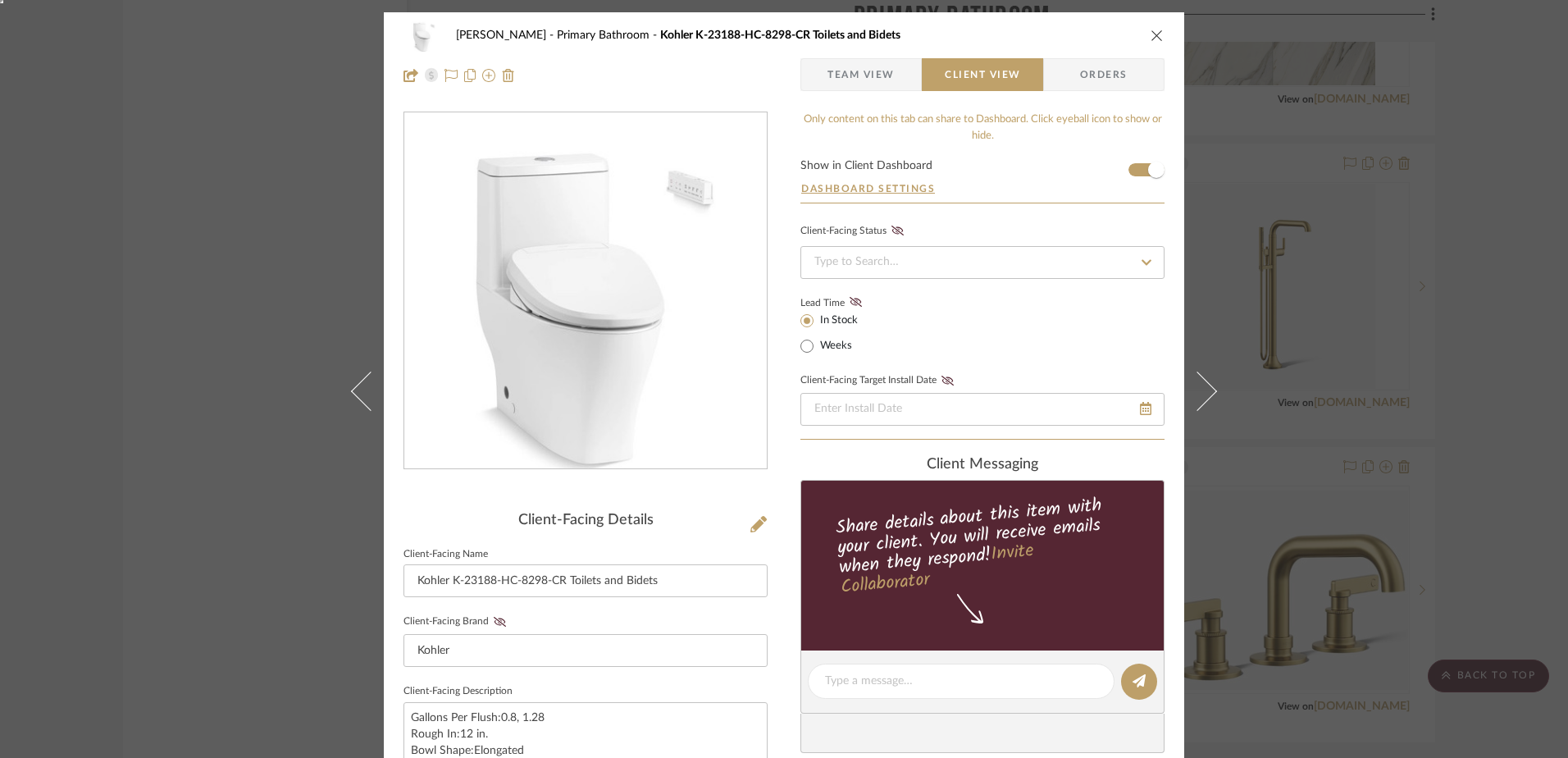
click at [869, 81] on span "Team View" at bounding box center [861, 74] width 67 height 32
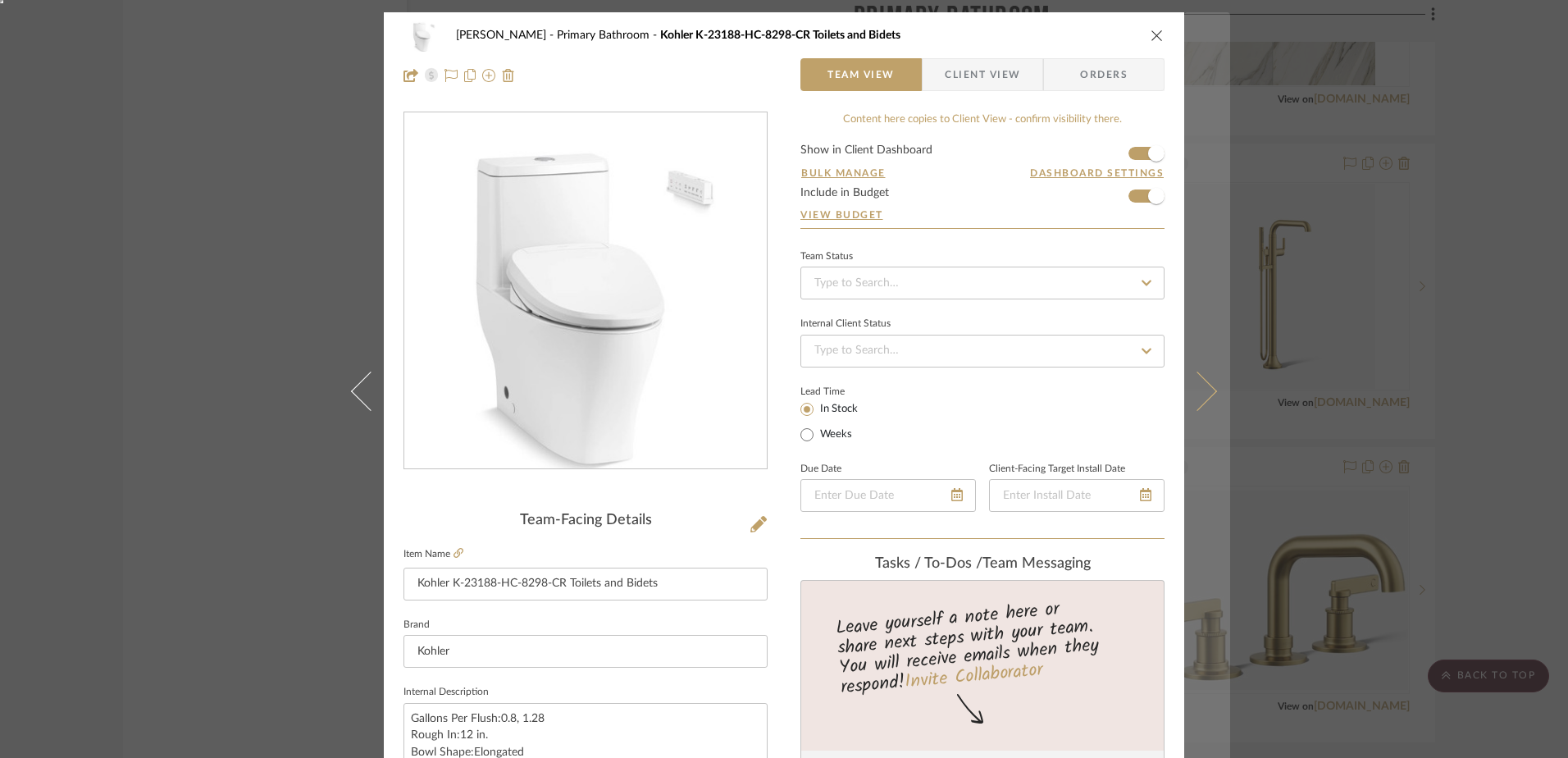
click at [1192, 391] on icon at bounding box center [1197, 391] width 39 height 39
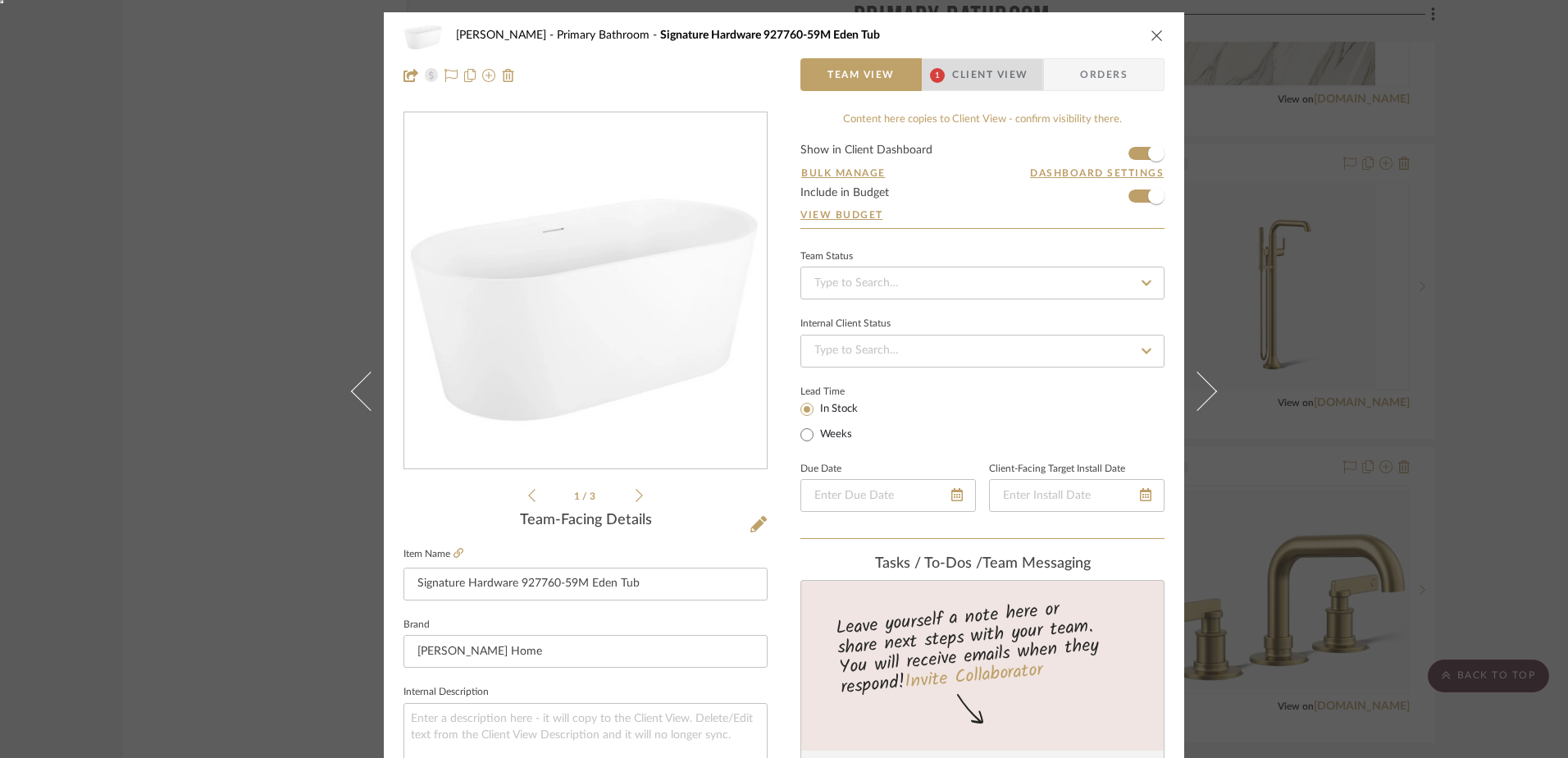
click at [952, 80] on span "Client View" at bounding box center [989, 74] width 76 height 32
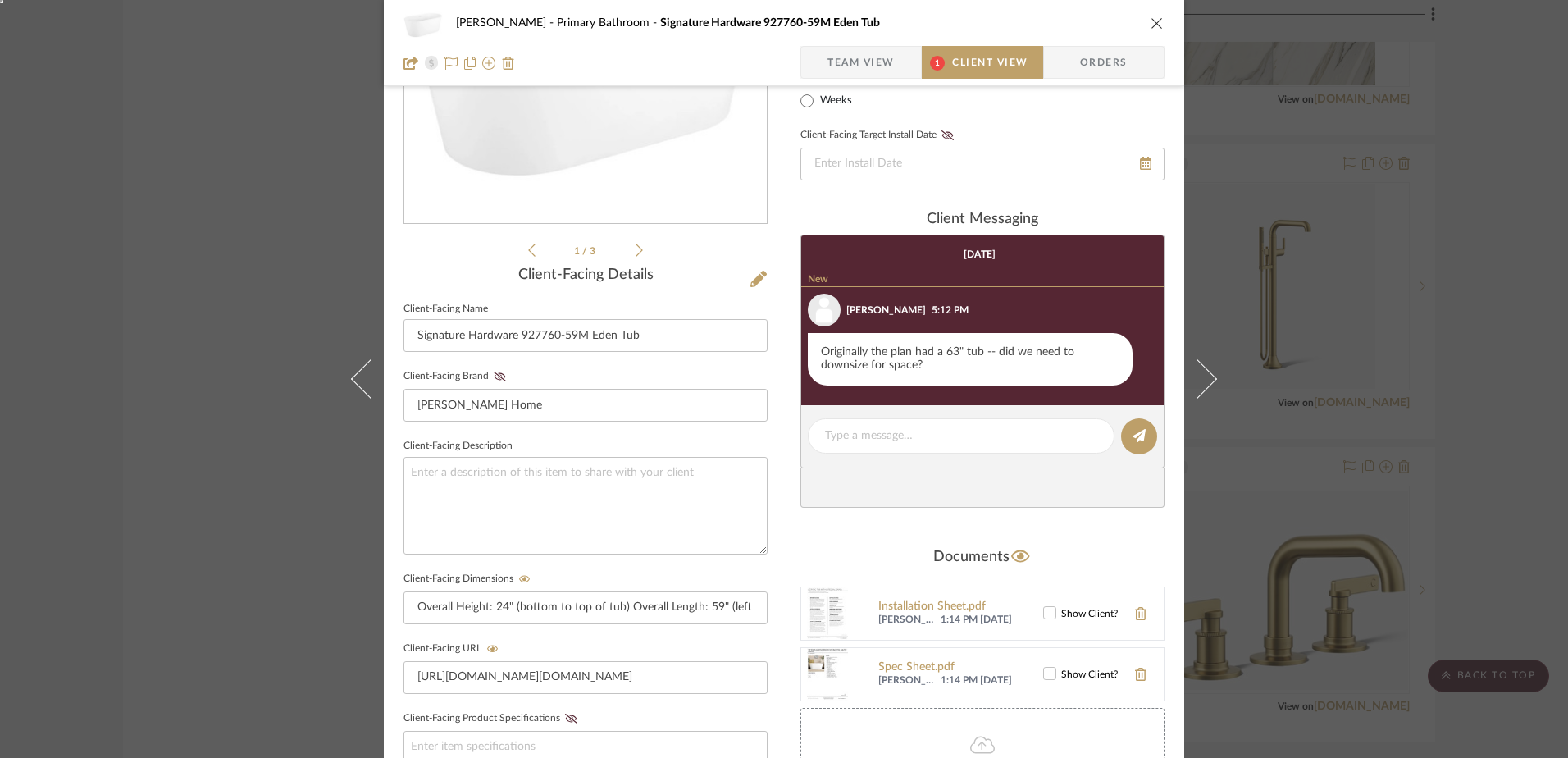
scroll to position [246, 0]
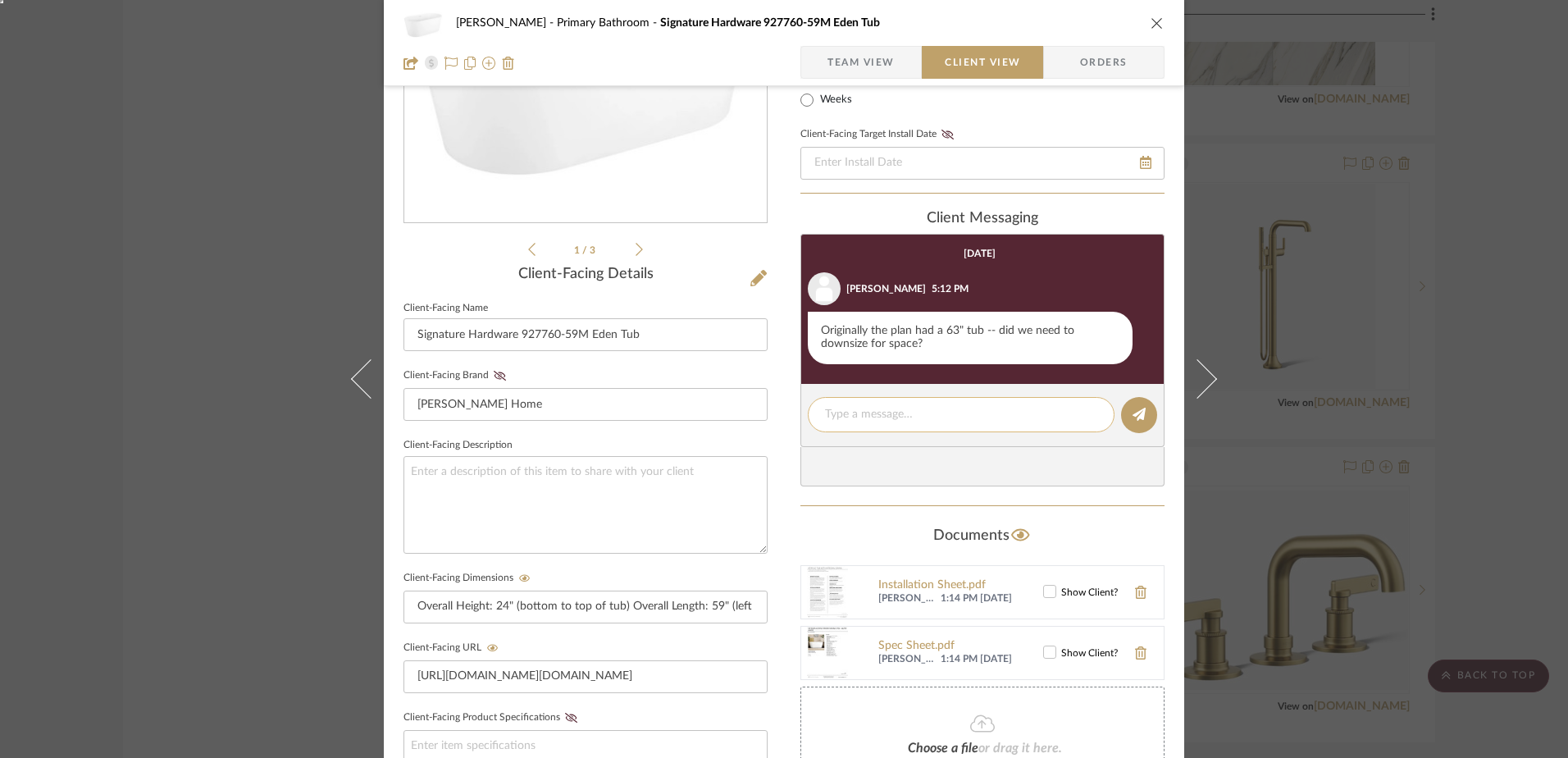
click at [891, 426] on div at bounding box center [961, 415] width 306 height 35
click at [908, 421] on textarea at bounding box center [961, 414] width 272 height 17
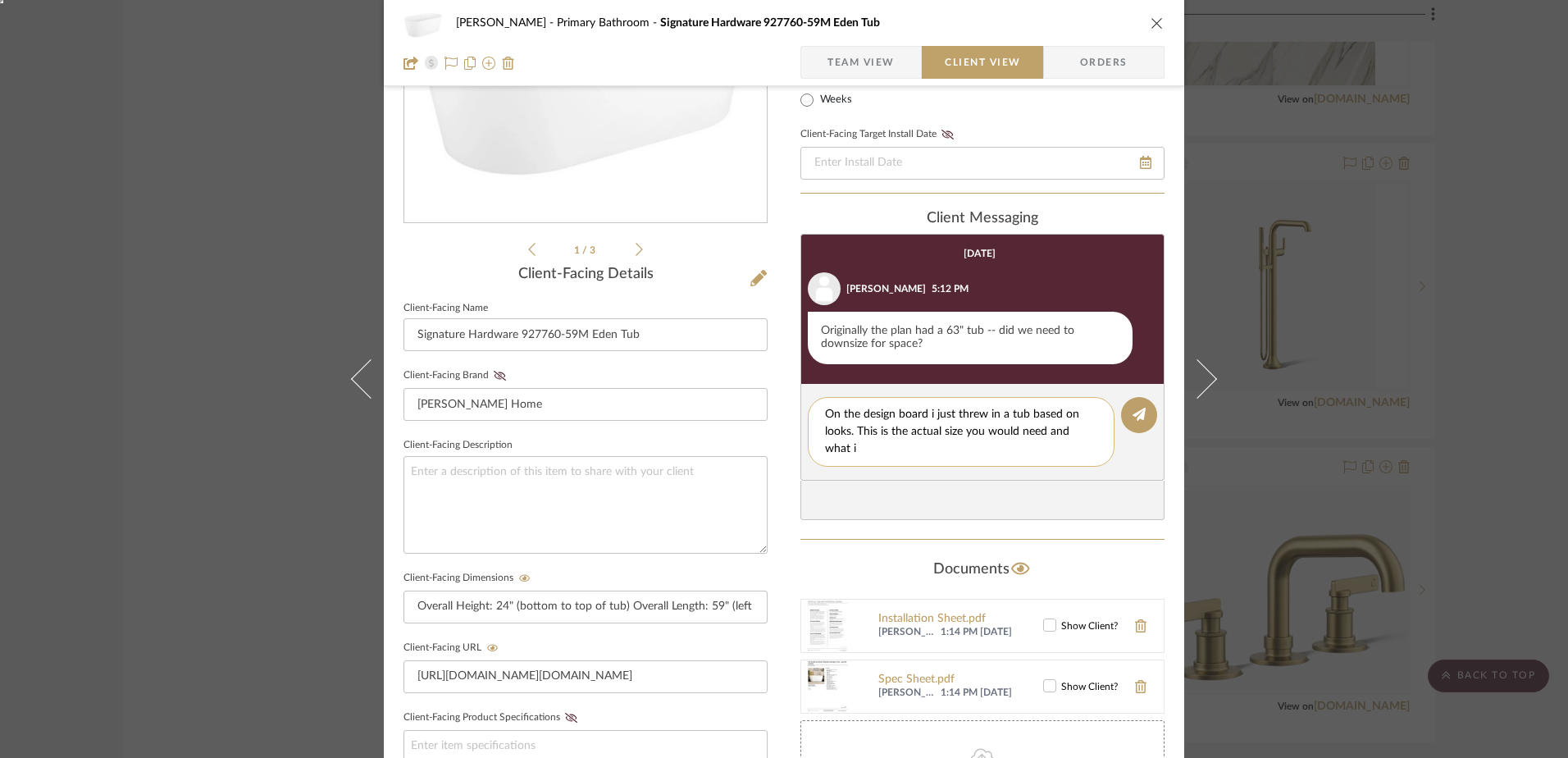
scroll to position [0, 0]
type textarea "On the design board i just threw in a tub based on looks. This is the actual si…"
click at [1132, 418] on icon at bounding box center [1139, 414] width 13 height 13
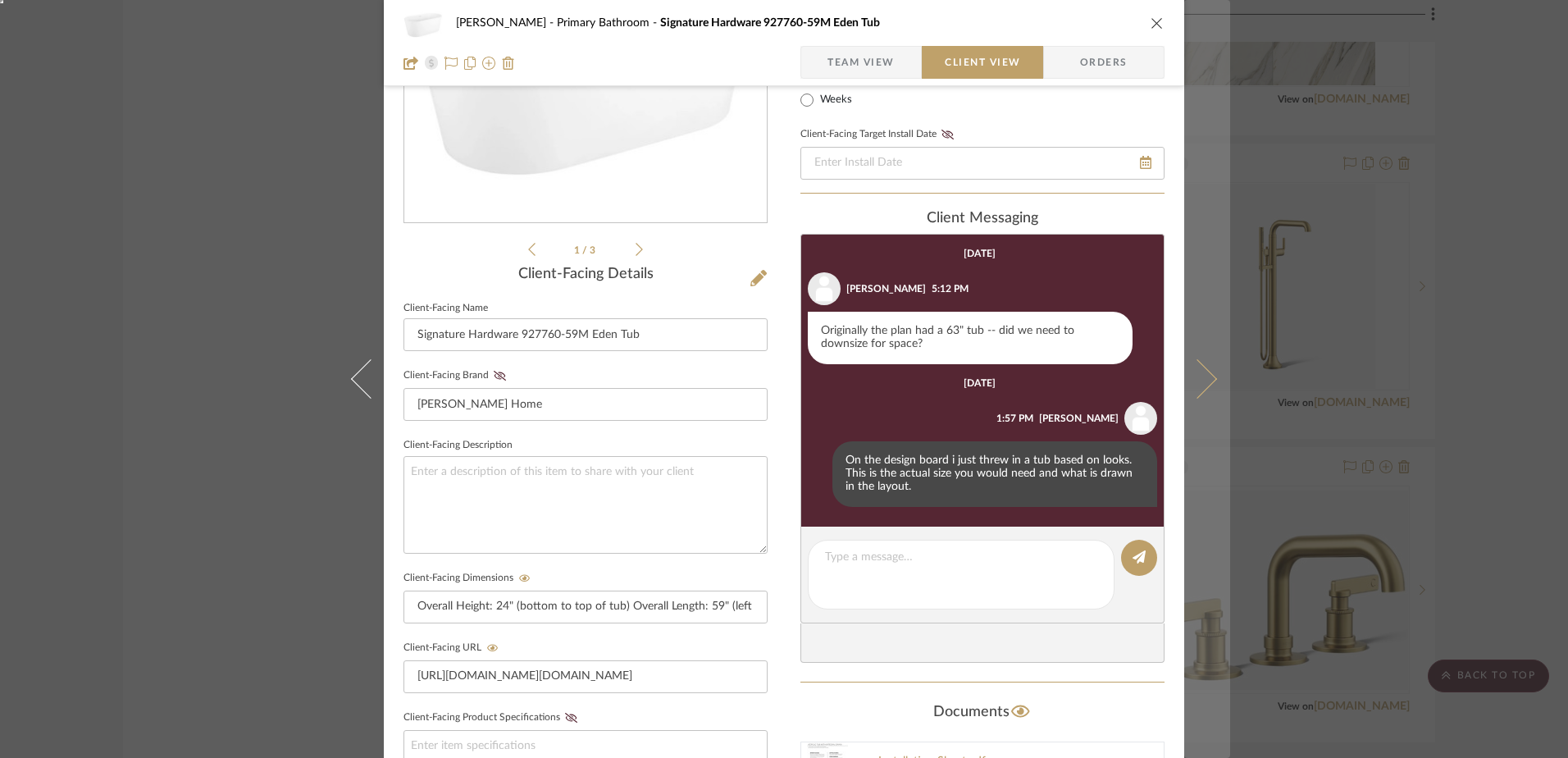
click at [1187, 374] on icon at bounding box center [1197, 378] width 39 height 39
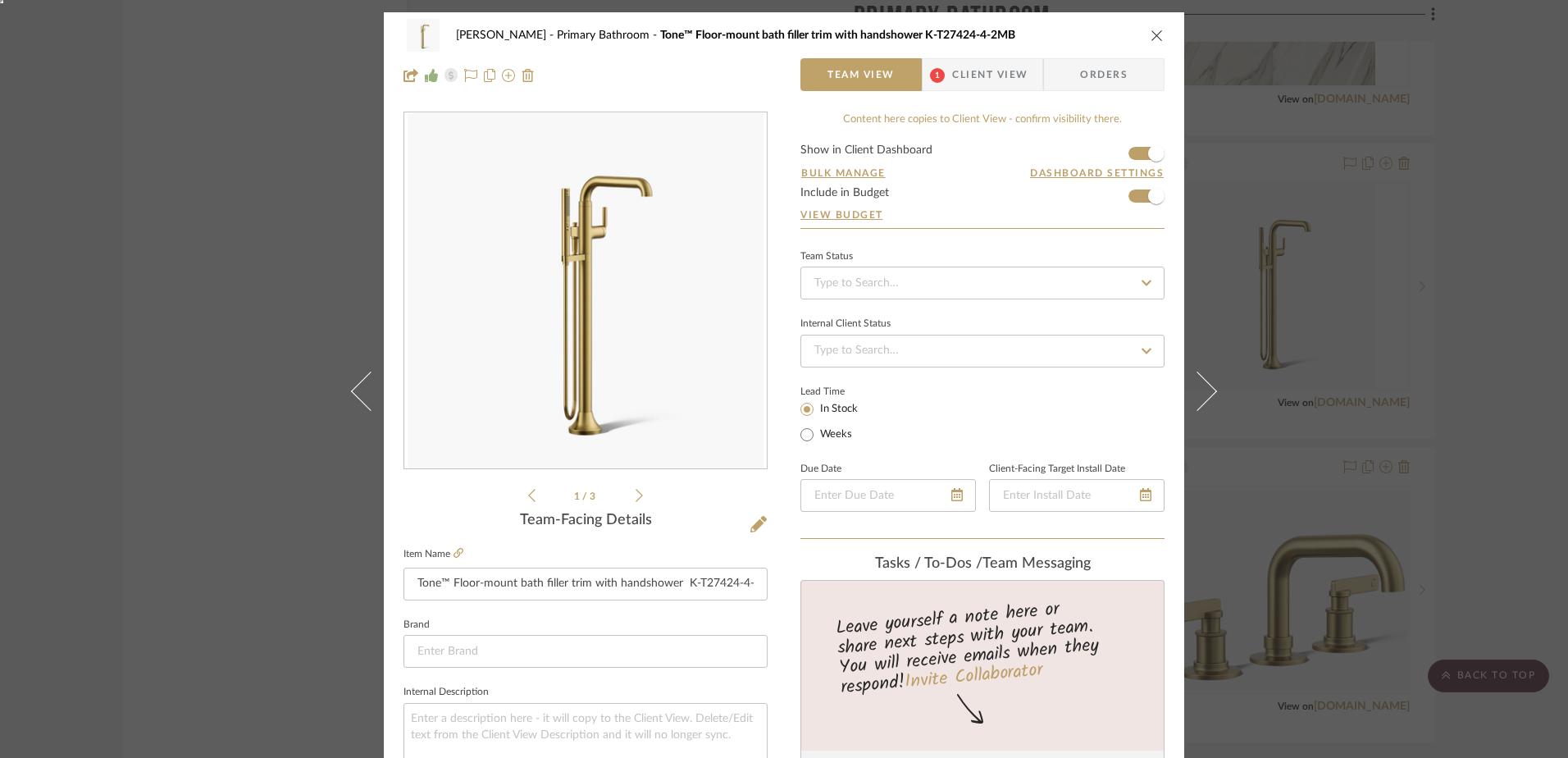
click at [976, 81] on span "Client View" at bounding box center [989, 74] width 76 height 32
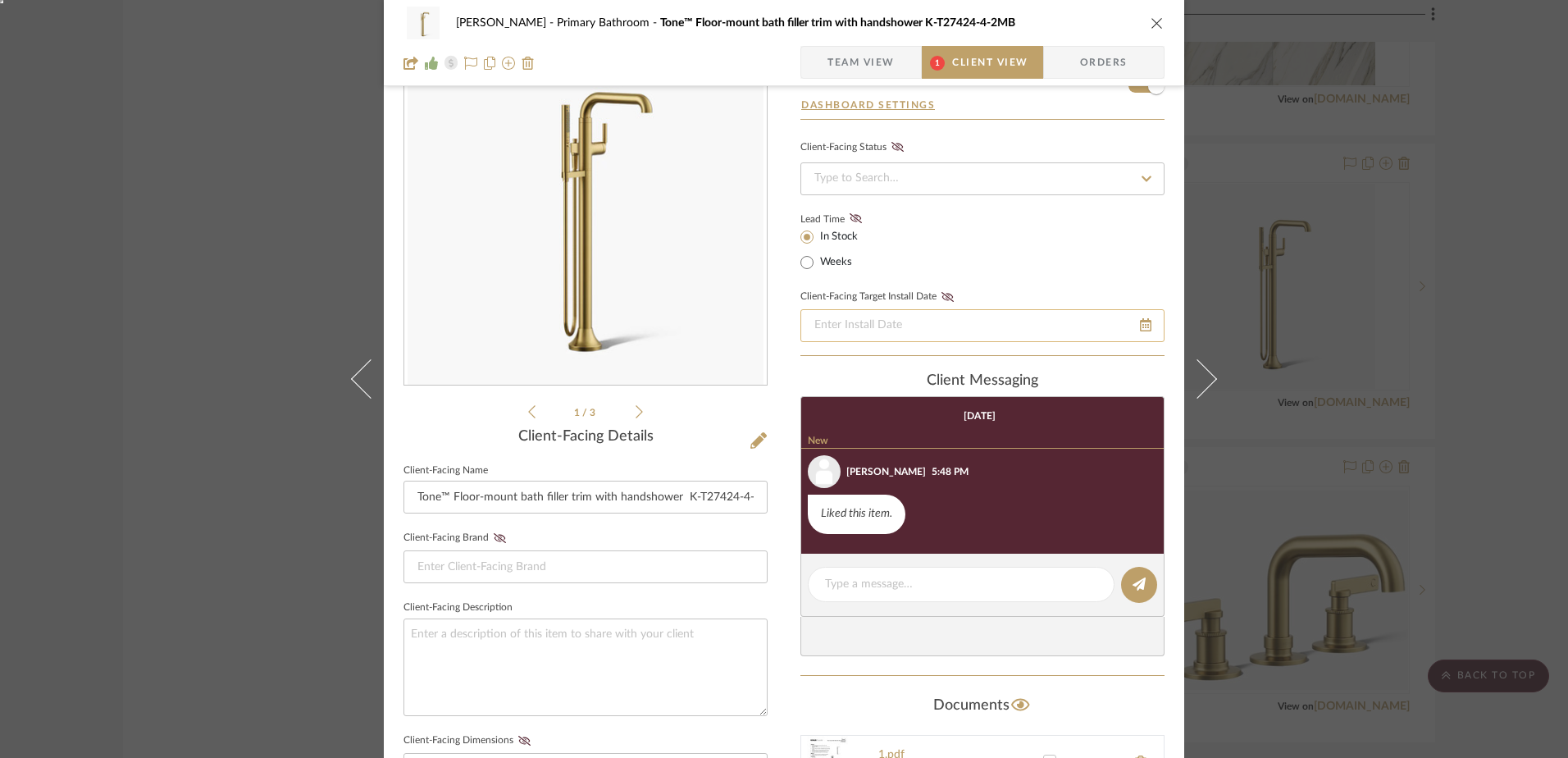
scroll to position [164, 0]
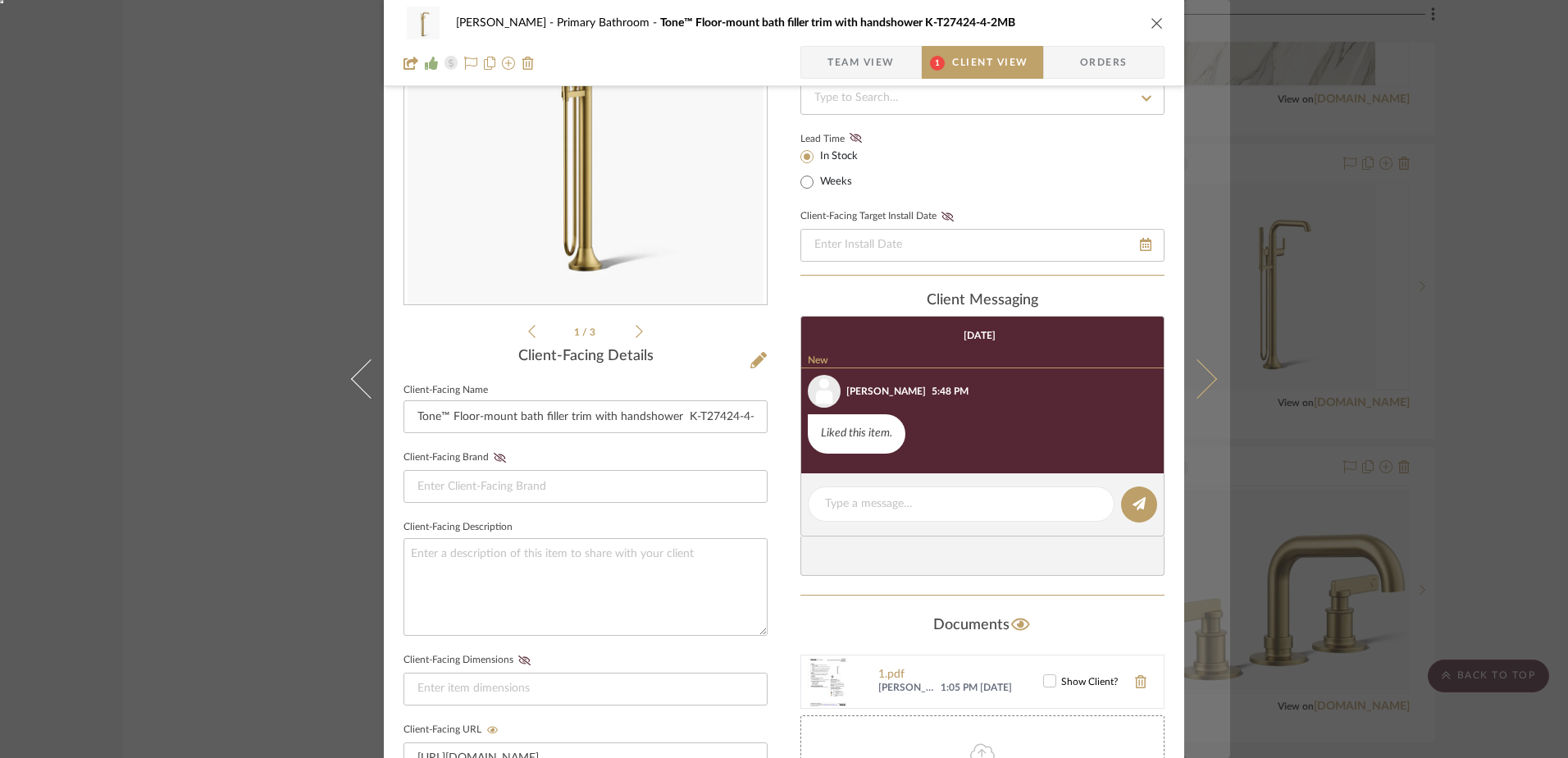
click at [1195, 374] on icon at bounding box center [1197, 378] width 39 height 39
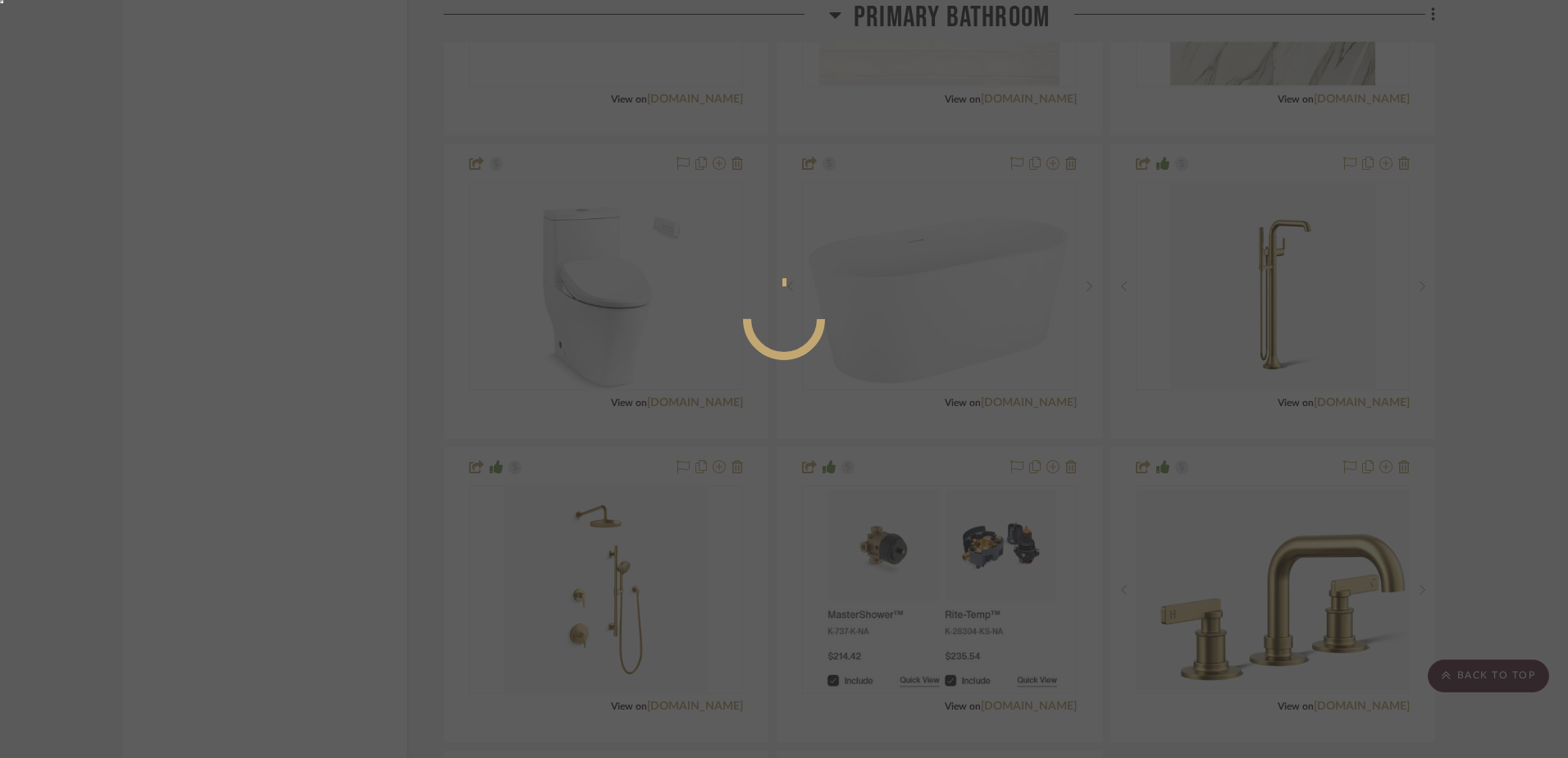
scroll to position [0, 0]
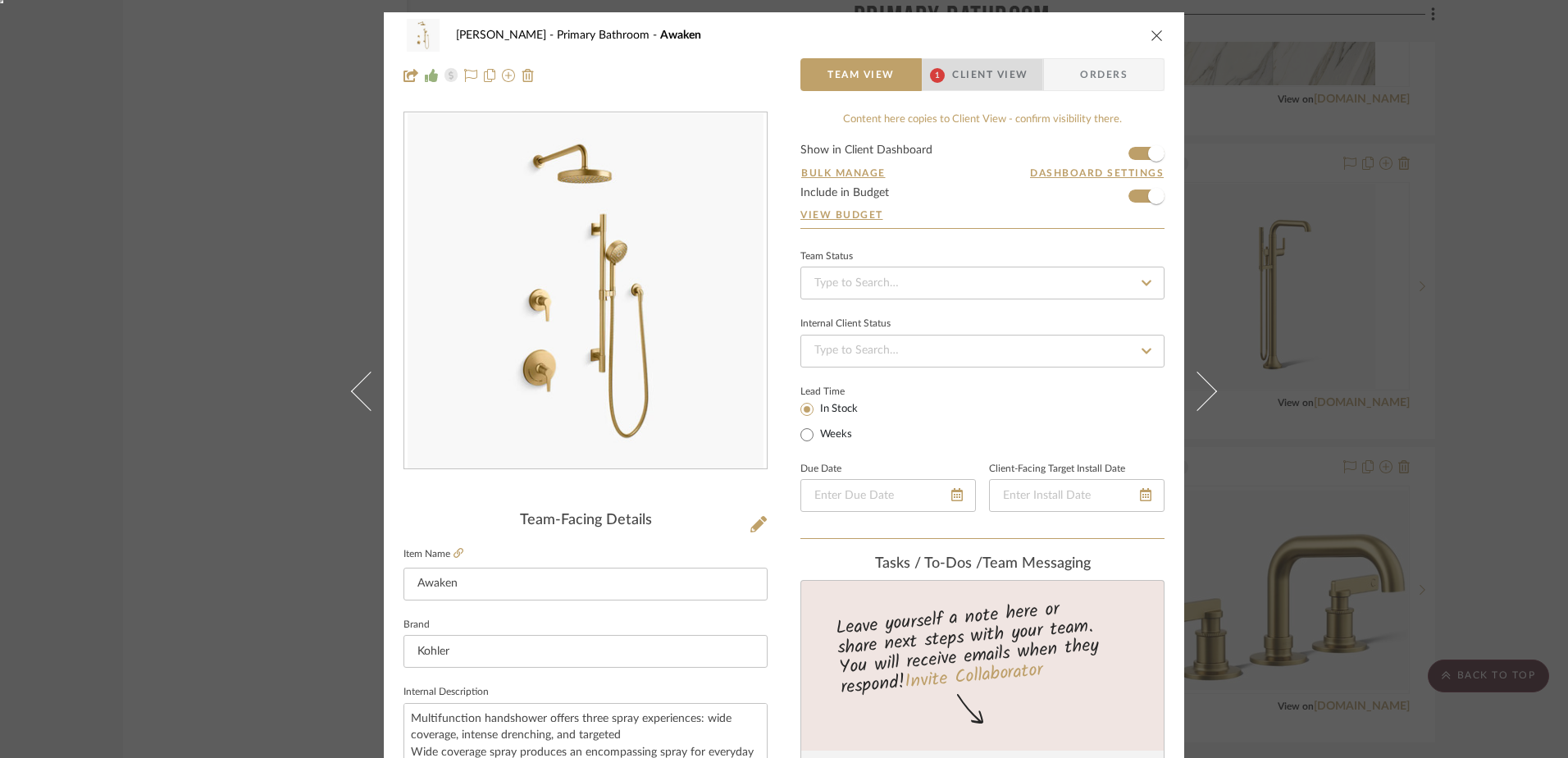
click at [988, 76] on span "Client View" at bounding box center [989, 74] width 76 height 32
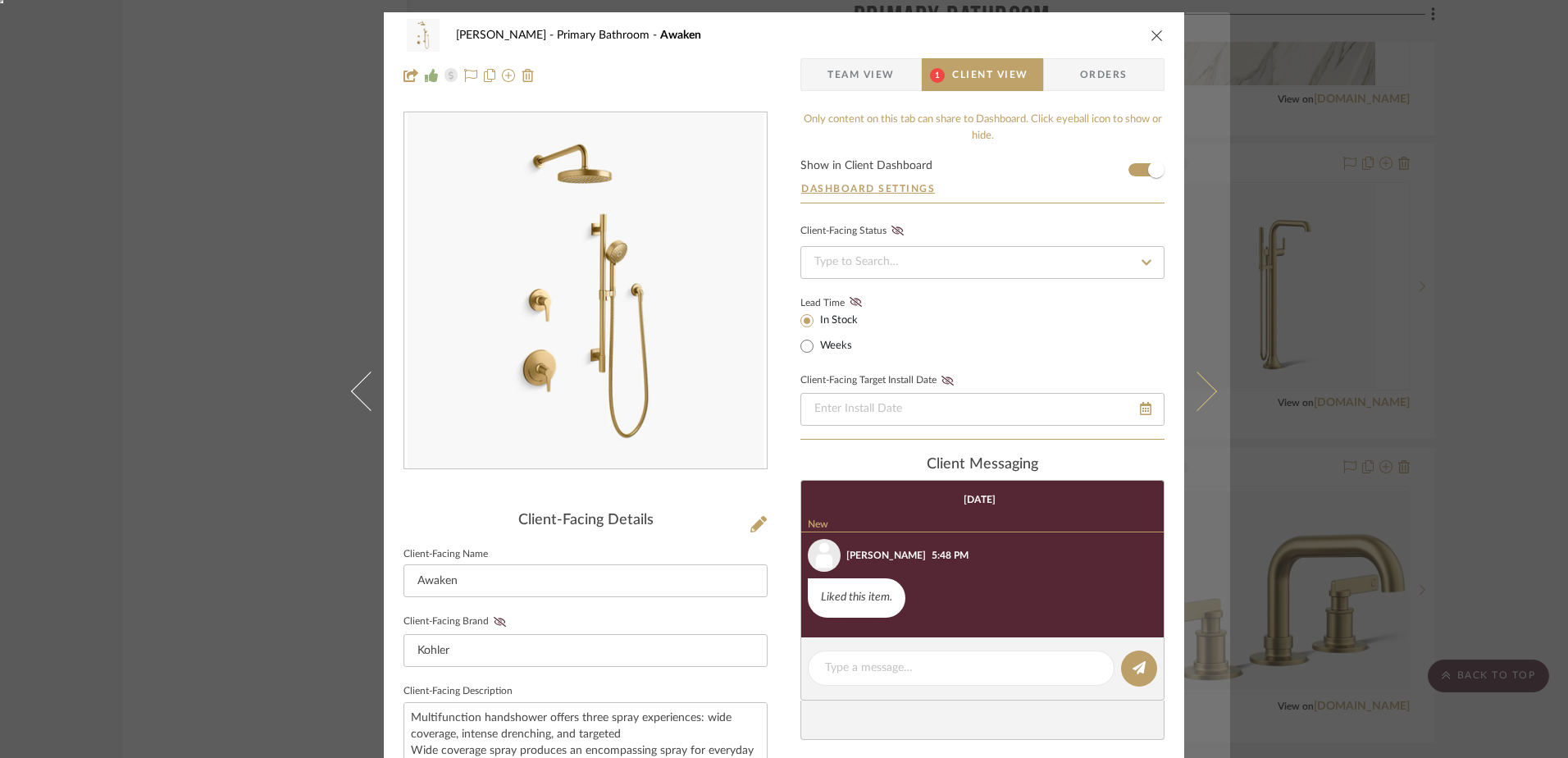
click at [1199, 391] on icon at bounding box center [1197, 391] width 39 height 39
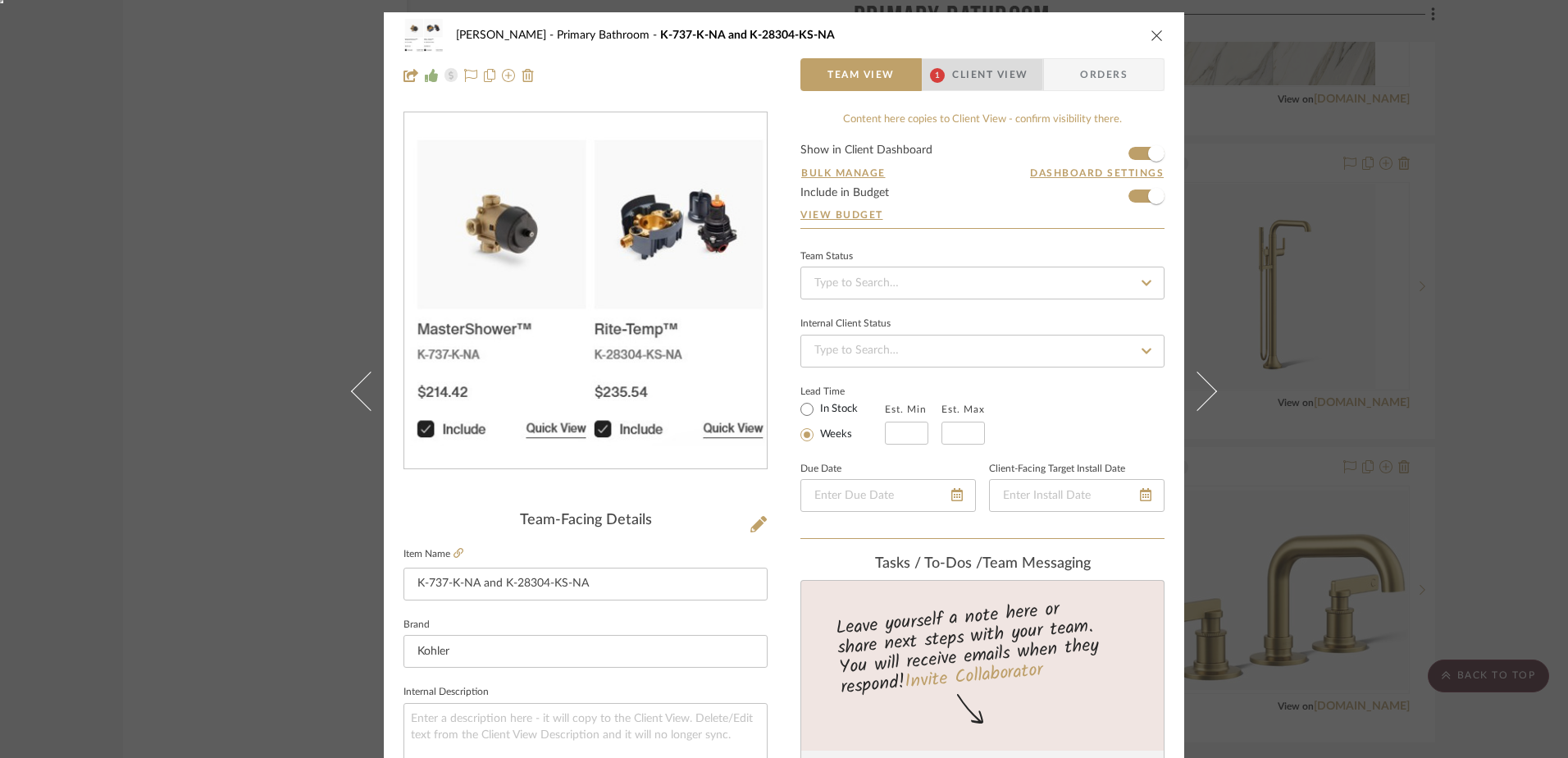
click at [970, 68] on span "Client View" at bounding box center [989, 74] width 76 height 32
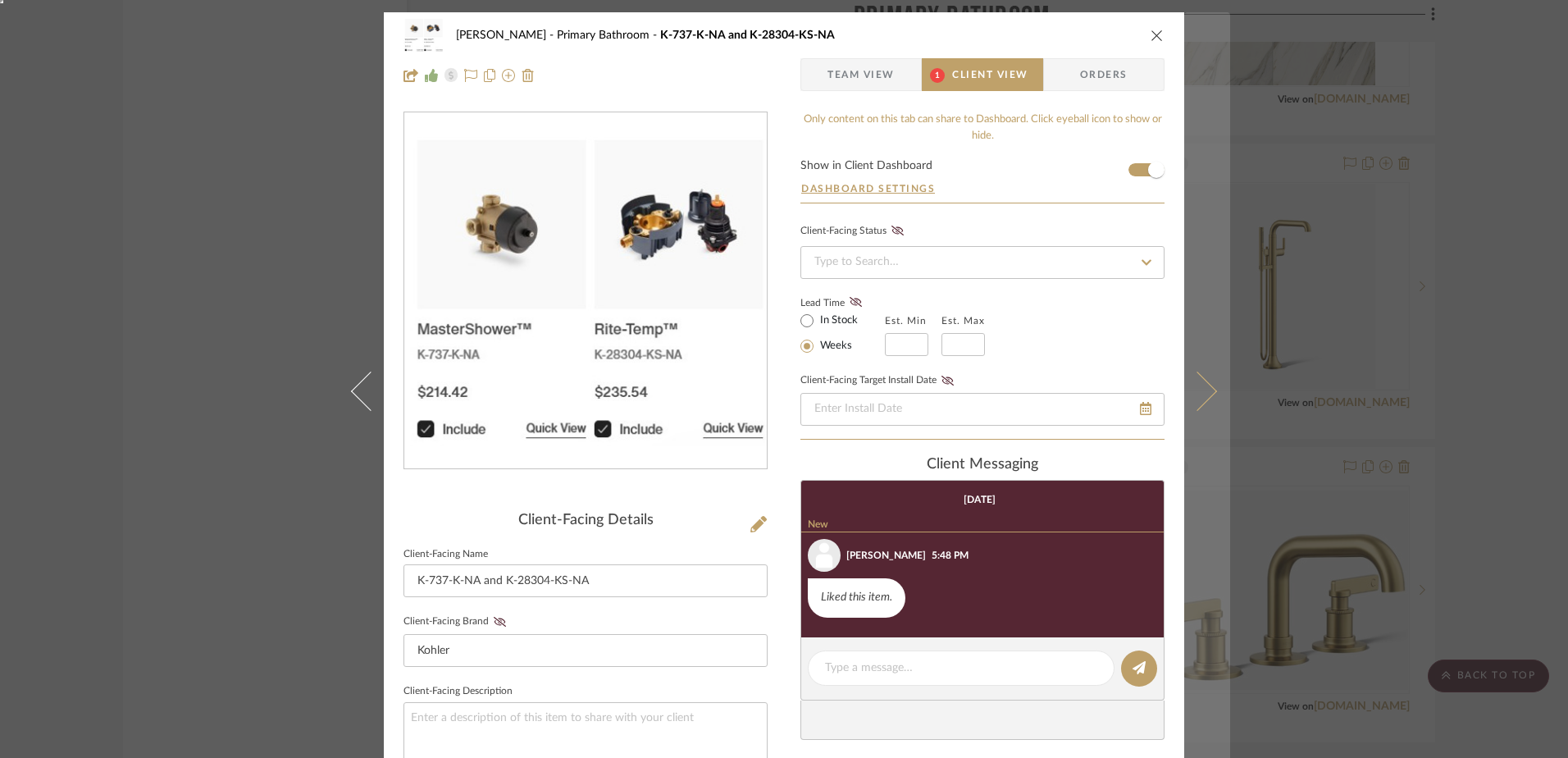
click at [1199, 406] on button at bounding box center [1207, 391] width 46 height 758
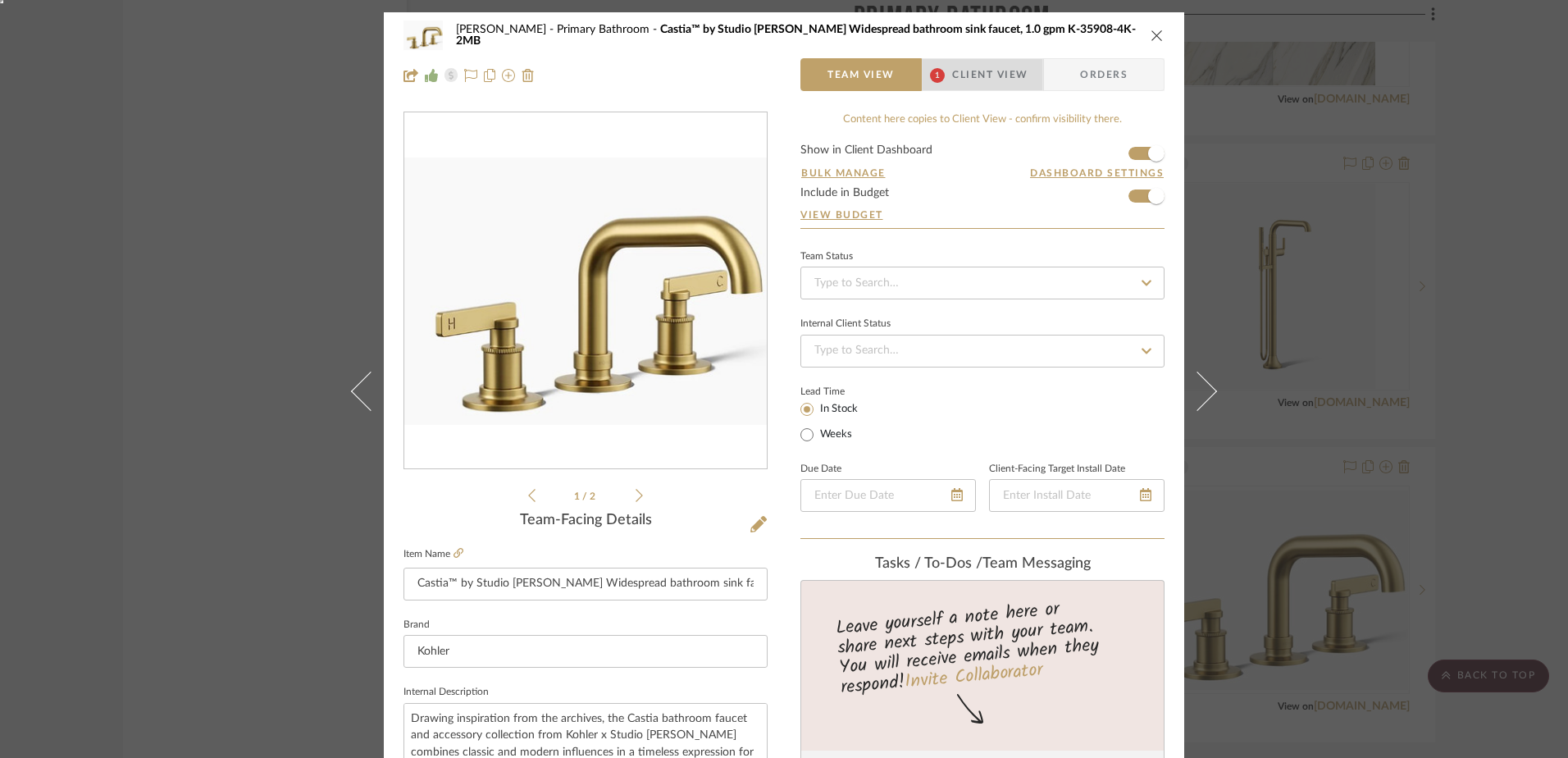
click at [984, 72] on span "Client View" at bounding box center [989, 74] width 76 height 32
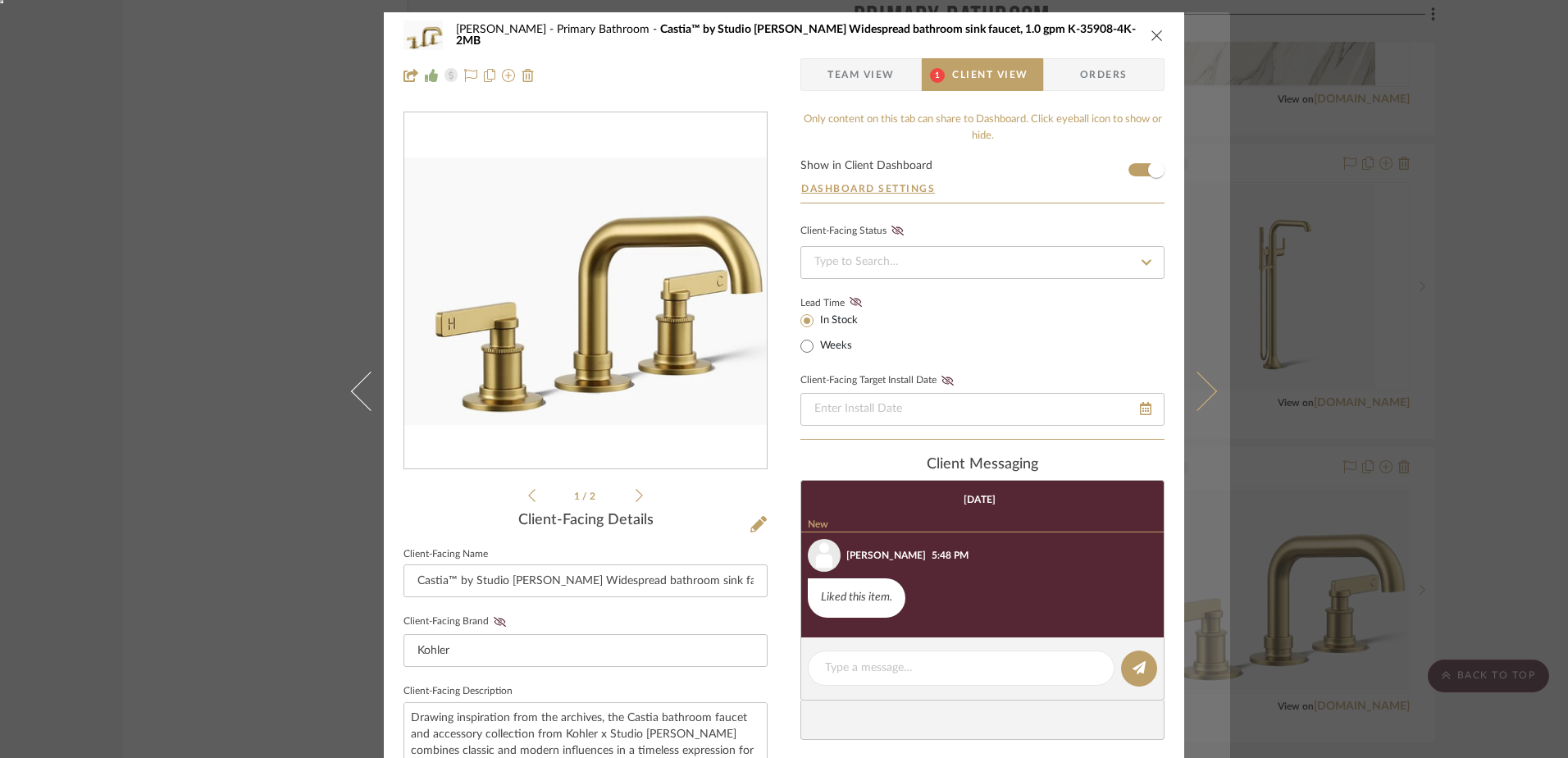
click at [1191, 399] on icon at bounding box center [1197, 391] width 39 height 39
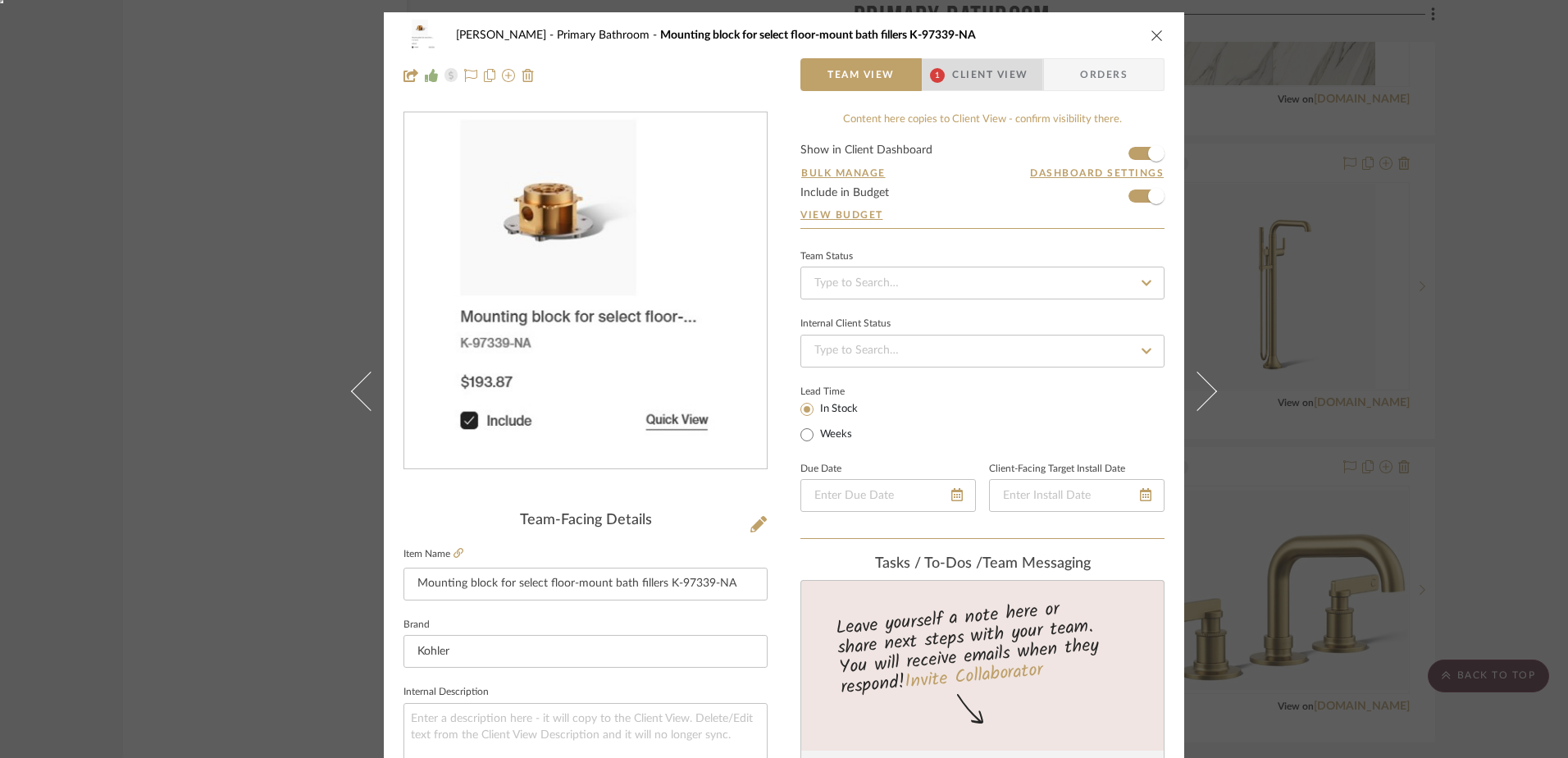
click at [955, 72] on span "Client View" at bounding box center [989, 74] width 76 height 32
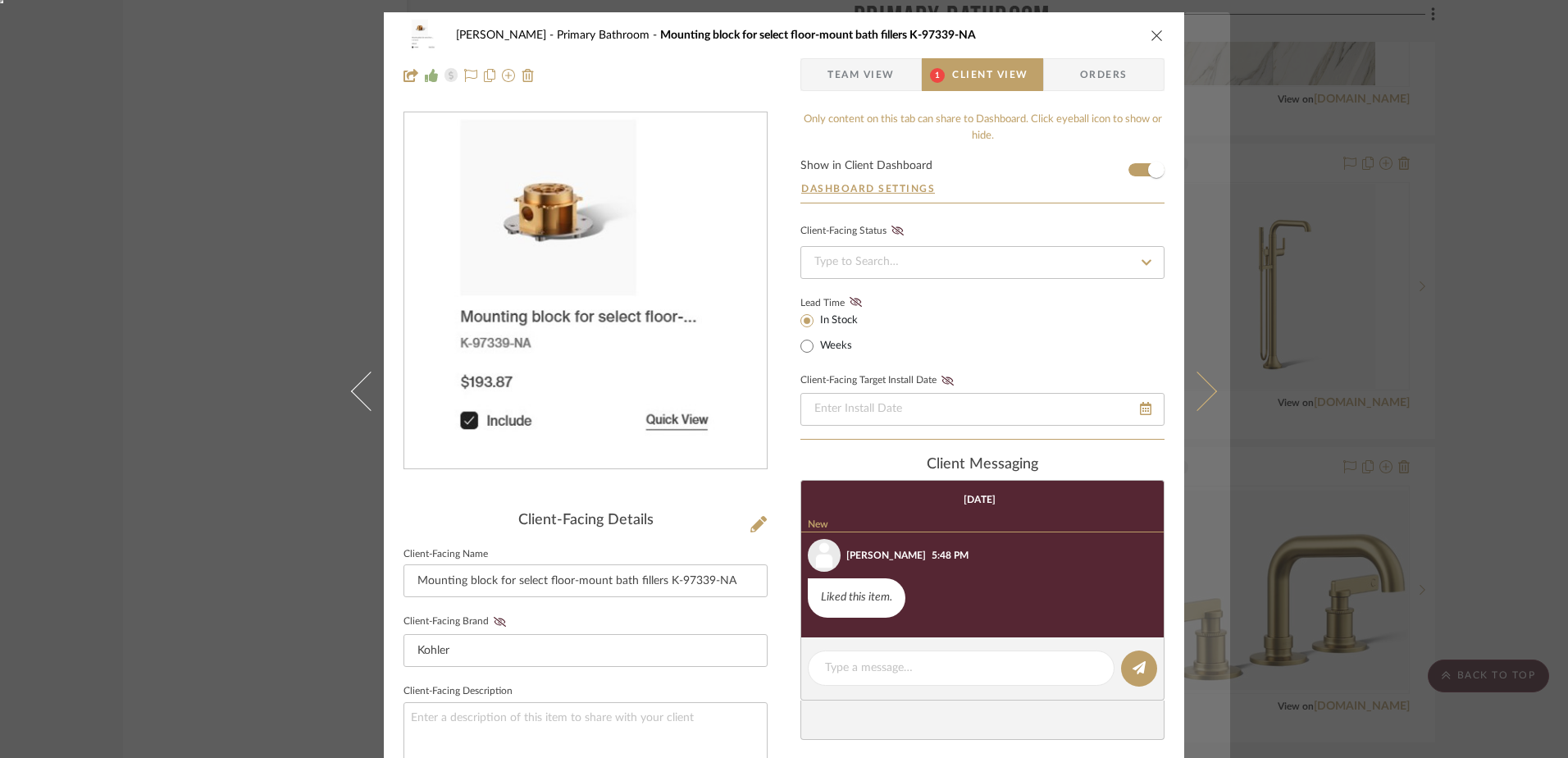
click at [1192, 398] on icon at bounding box center [1197, 391] width 39 height 39
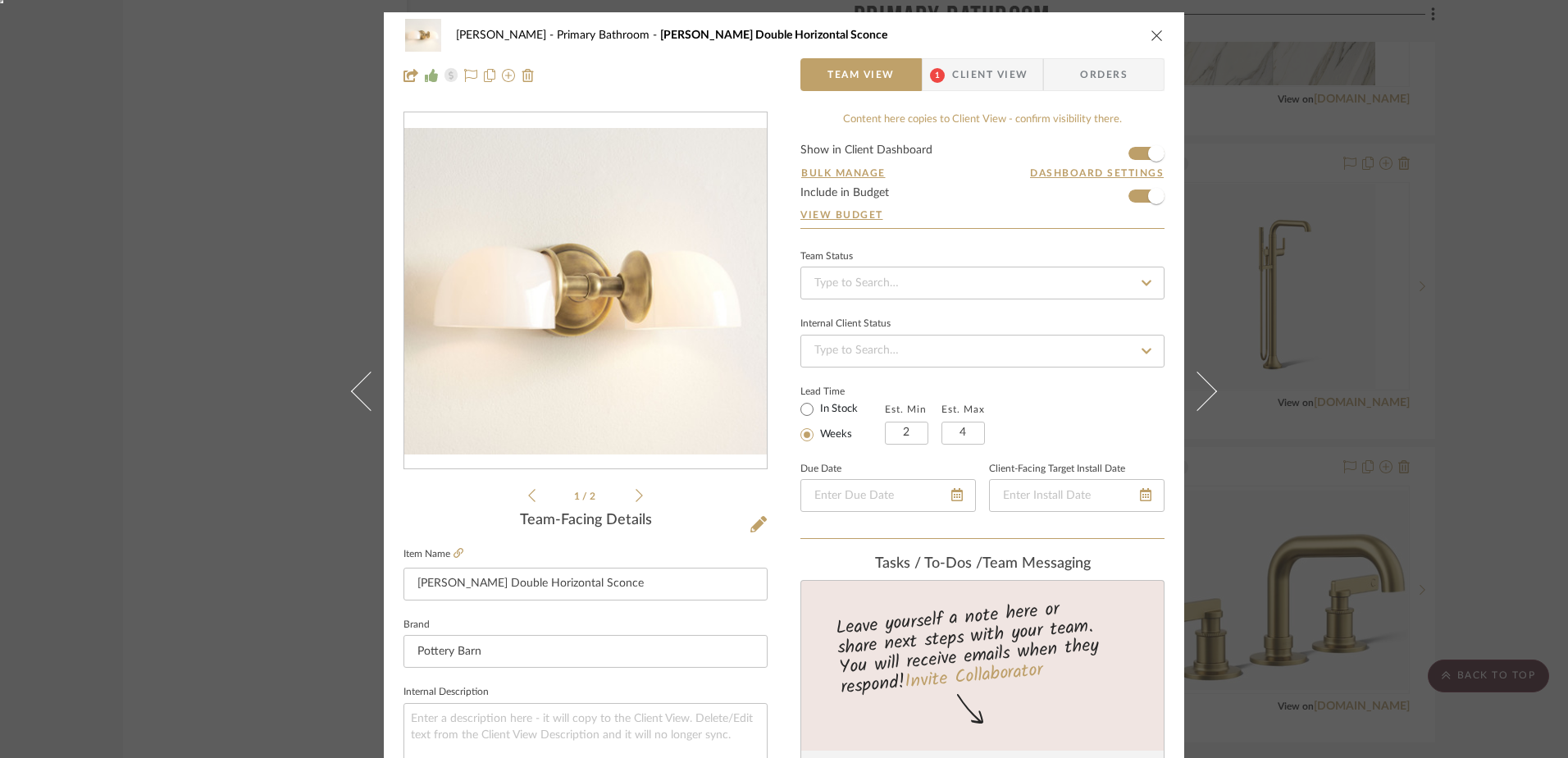
click at [995, 75] on span "Client View" at bounding box center [989, 74] width 76 height 32
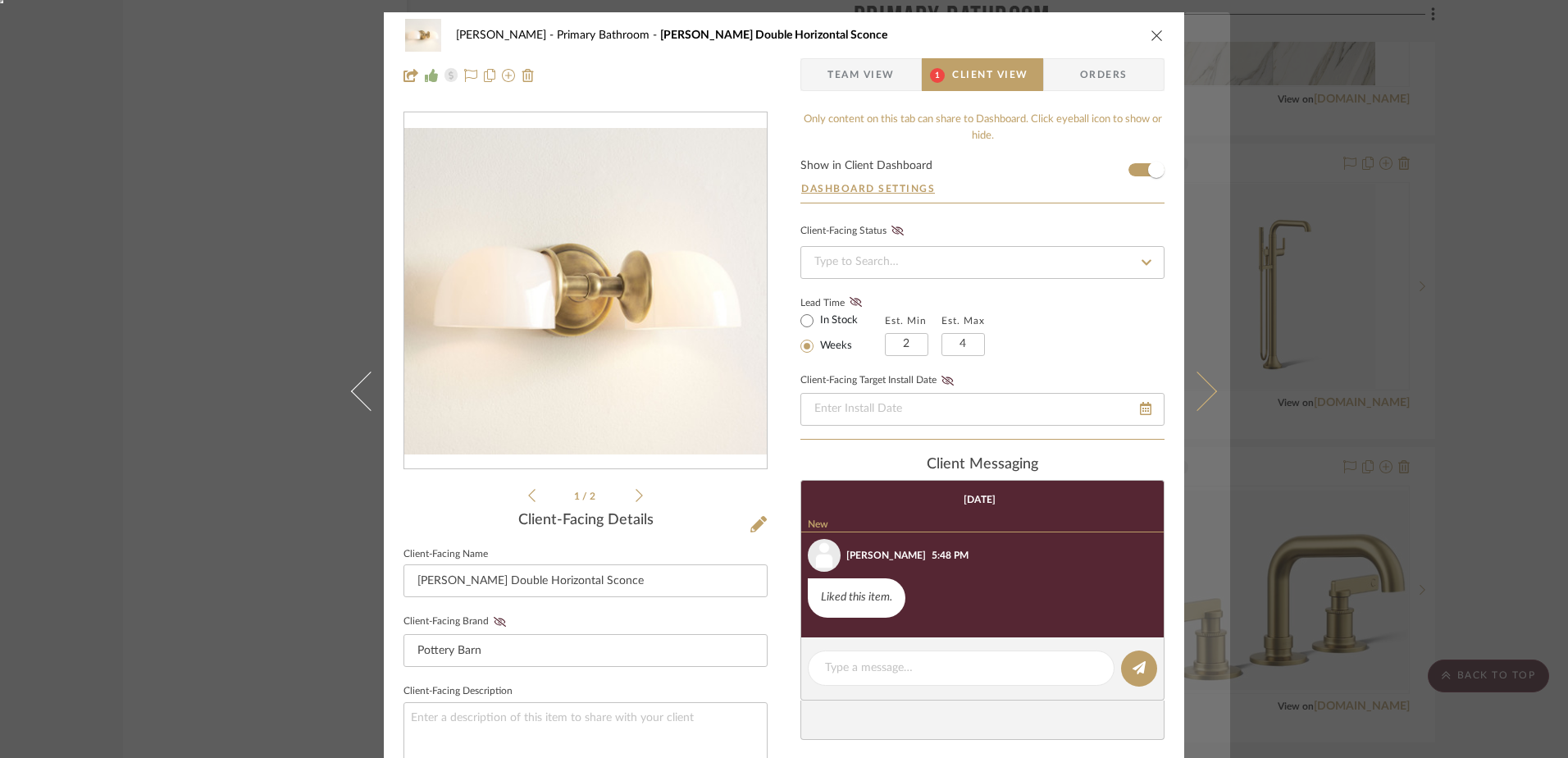
click at [1197, 404] on icon at bounding box center [1197, 391] width 39 height 39
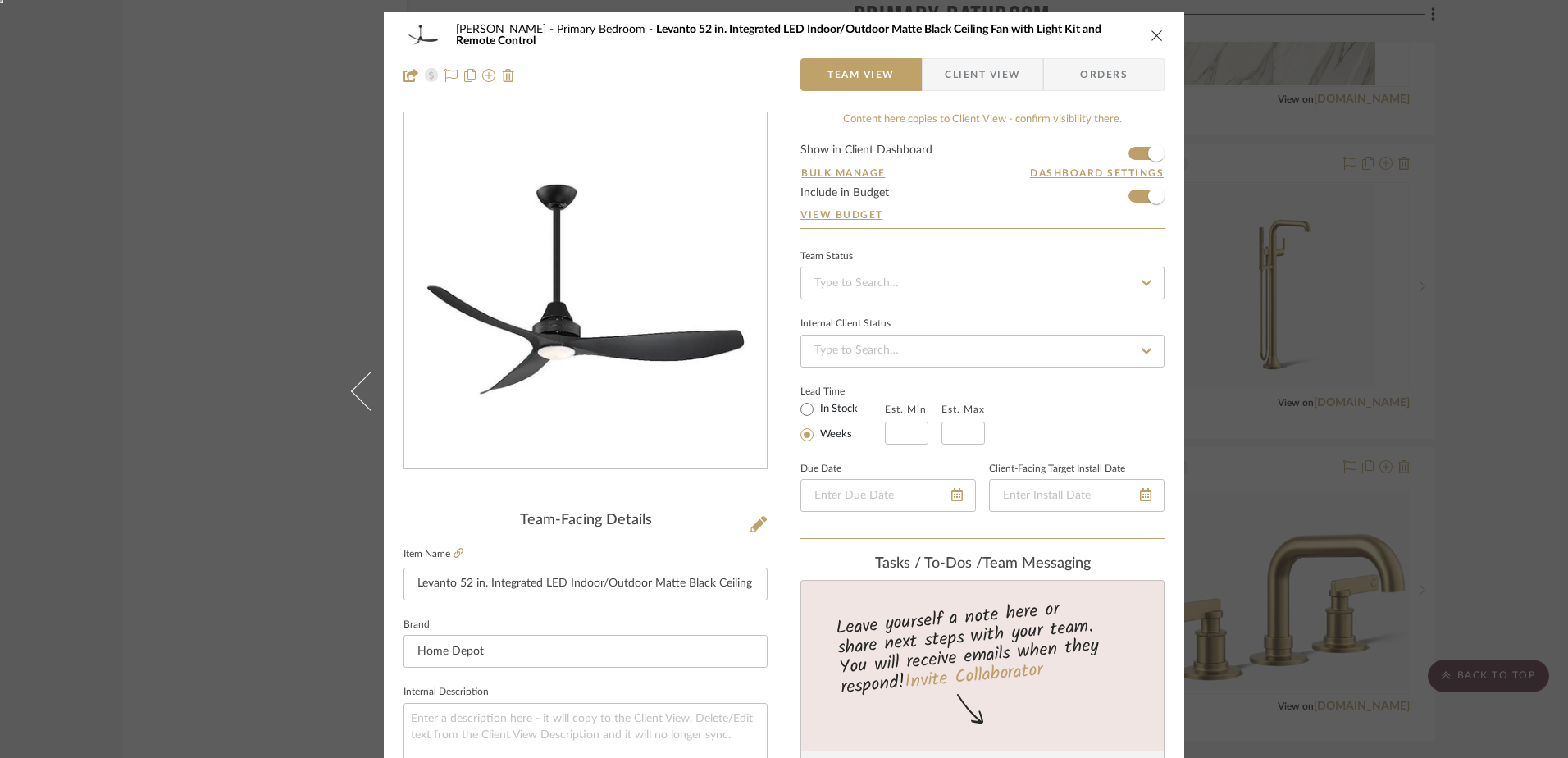
click at [952, 76] on span "Client View" at bounding box center [982, 74] width 76 height 32
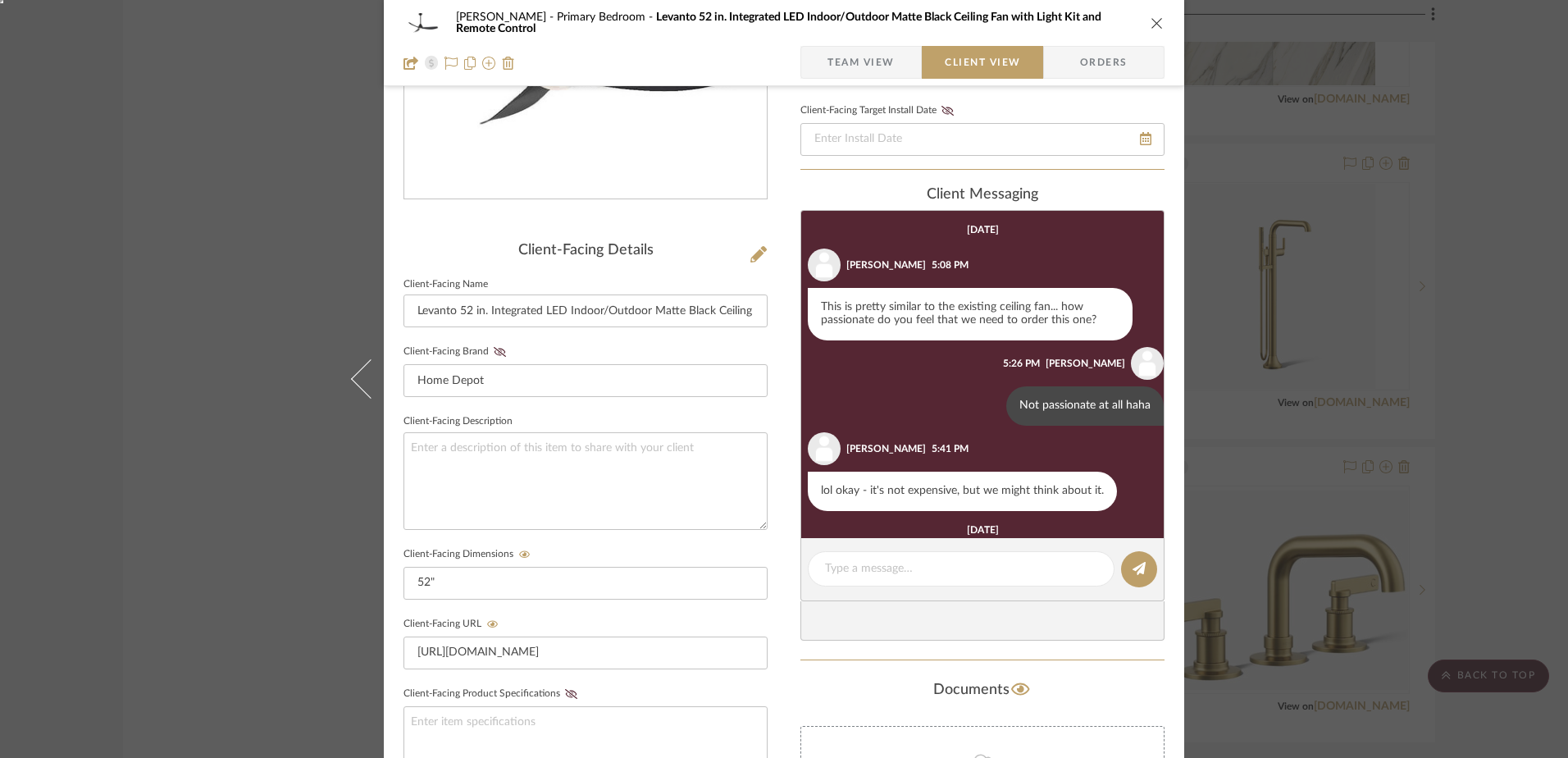
scroll to position [246, 0]
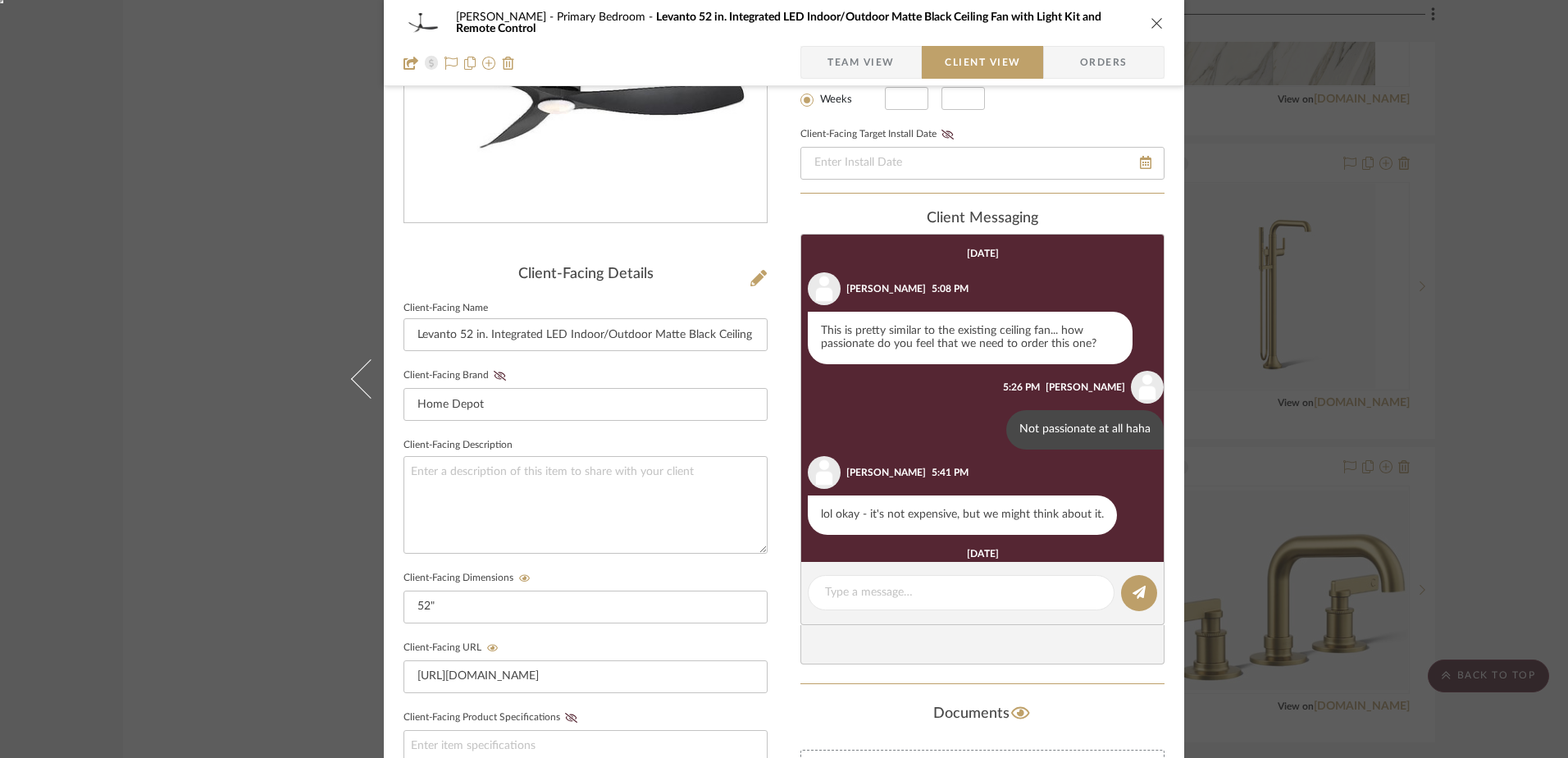
click at [1151, 18] on icon "close" at bounding box center [1157, 23] width 13 height 13
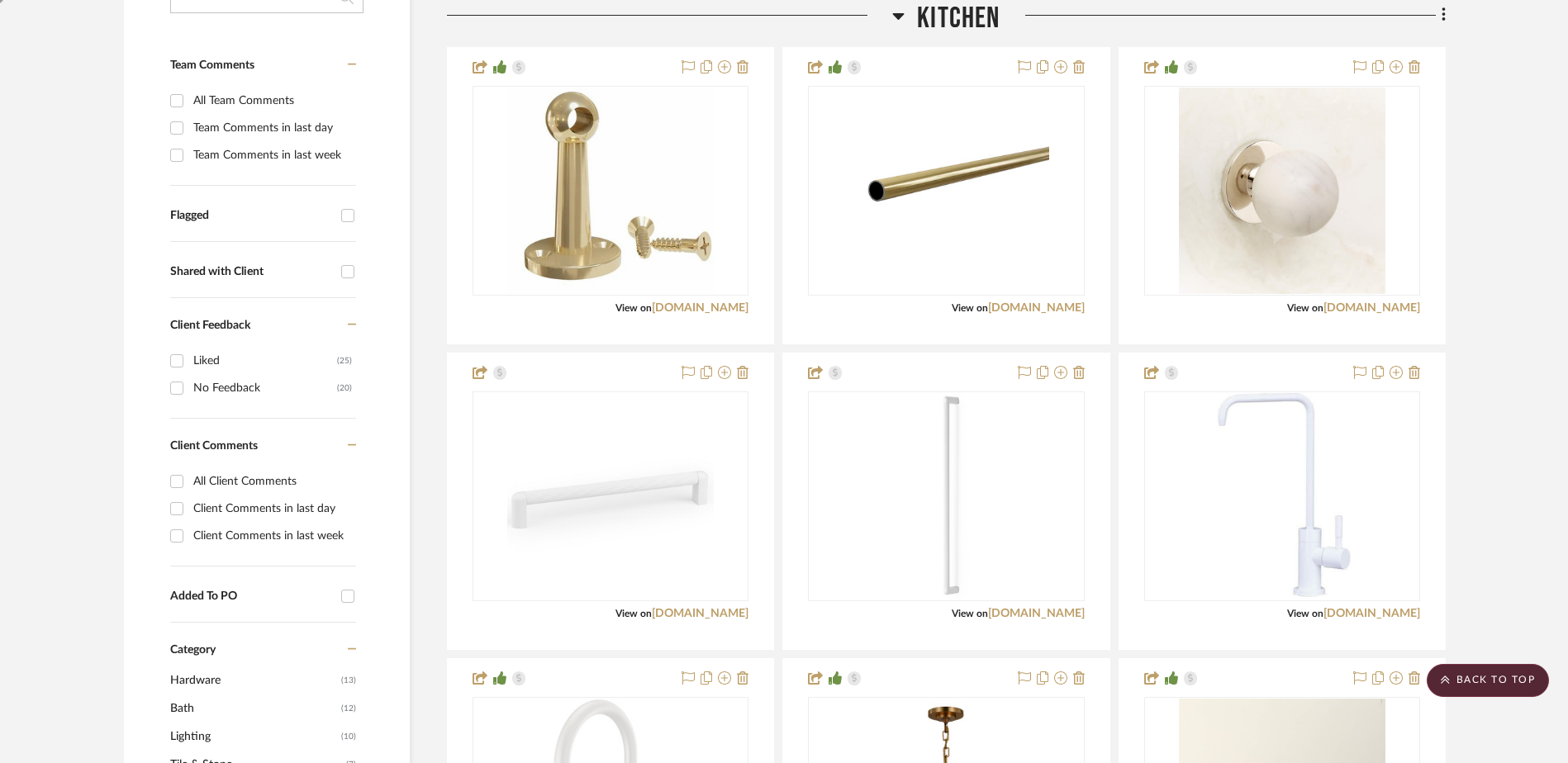
scroll to position [364, 0]
